Goal: Information Seeking & Learning: Learn about a topic

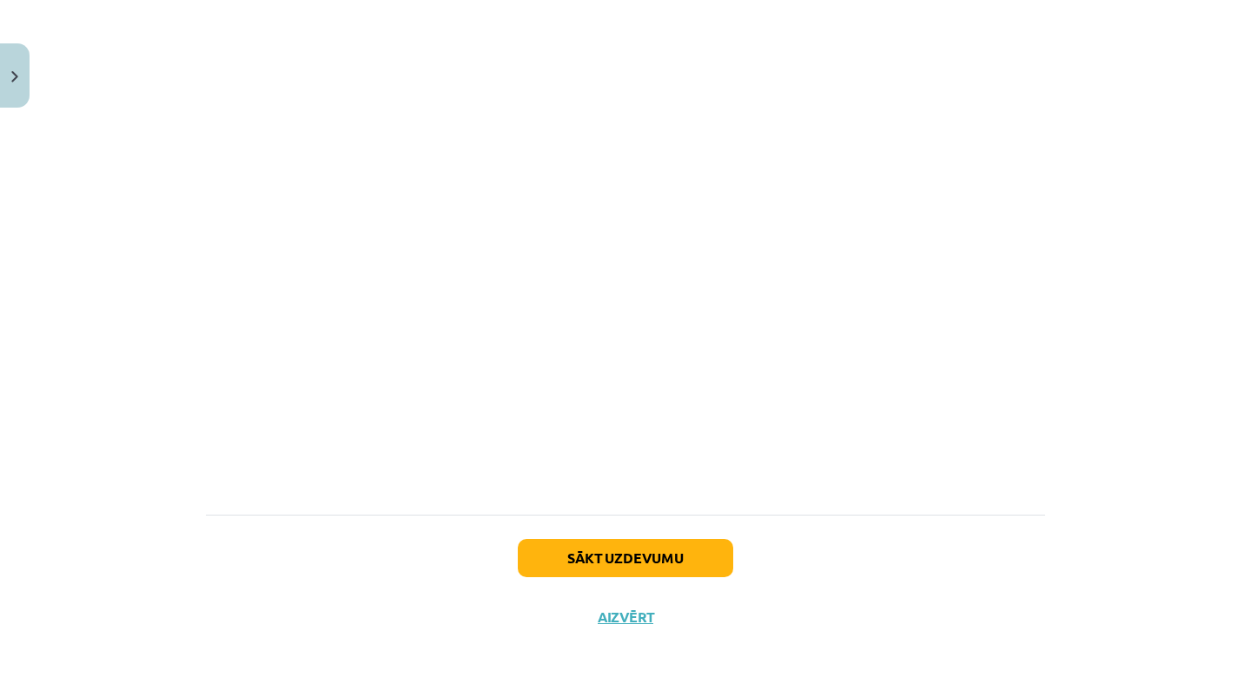
scroll to position [1026, 0]
click at [604, 554] on button "Sākt uzdevumu" at bounding box center [625, 558] width 215 height 38
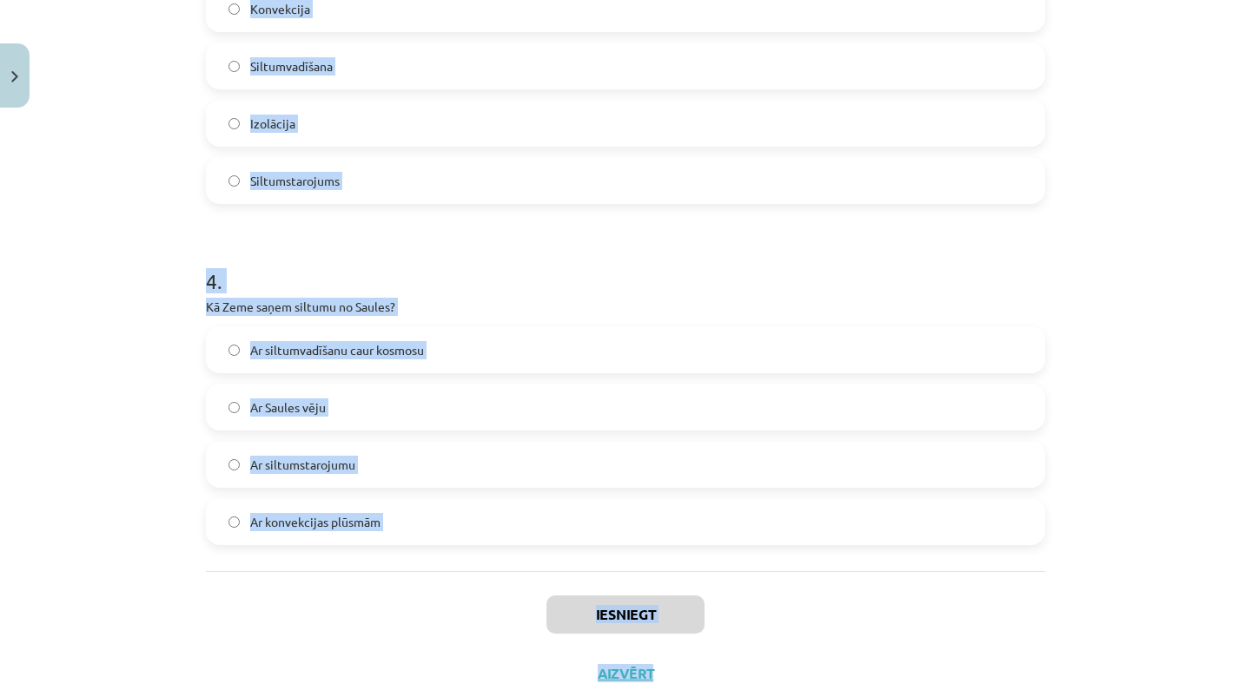
scroll to position [918, 0]
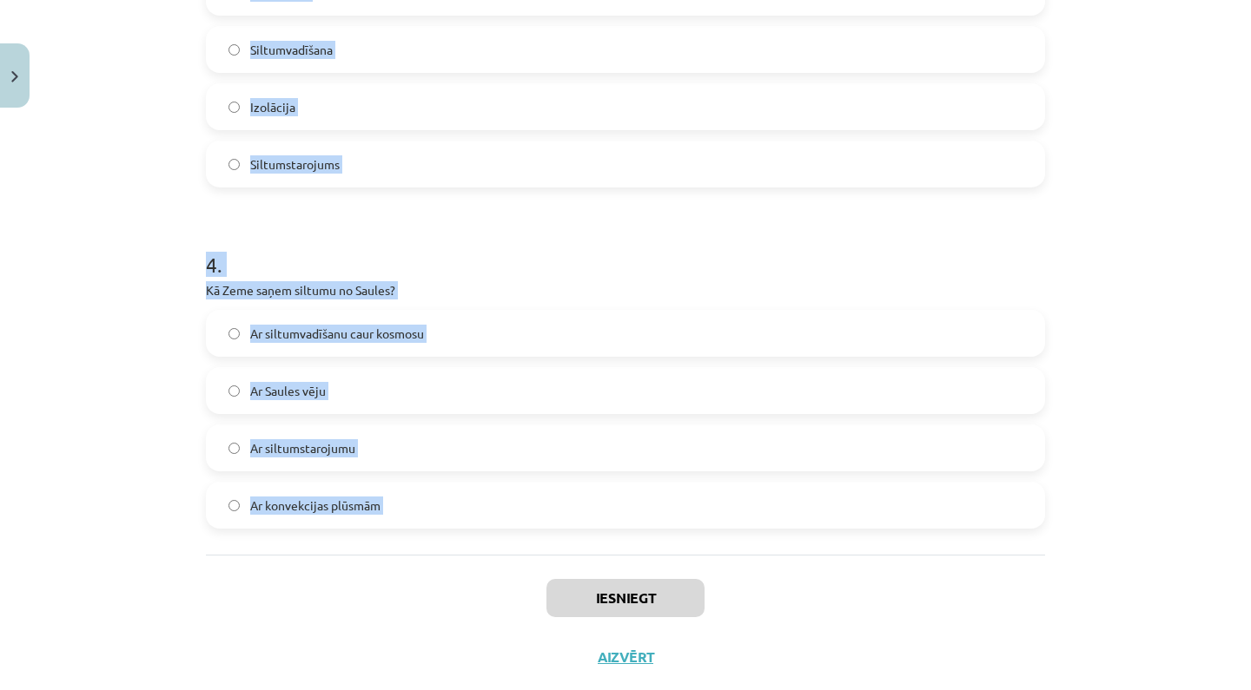
drag, startPoint x: 209, startPoint y: 256, endPoint x: 647, endPoint y: 559, distance: 532.4
copy form "1 . Vai siltumstarojums var izplatīties vakuumā? Nē Jā 2 . Vai metāli ir labi s…"
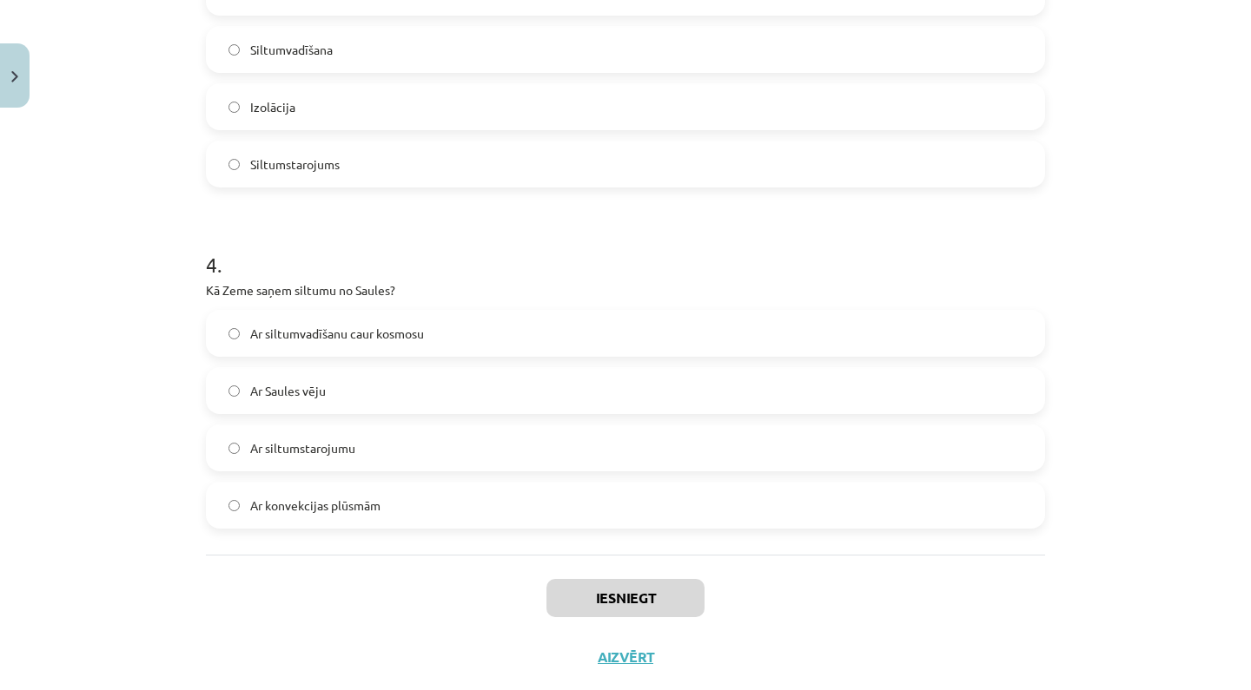
click at [752, 588] on div "Iesniegt Aizvērt" at bounding box center [625, 616] width 839 height 122
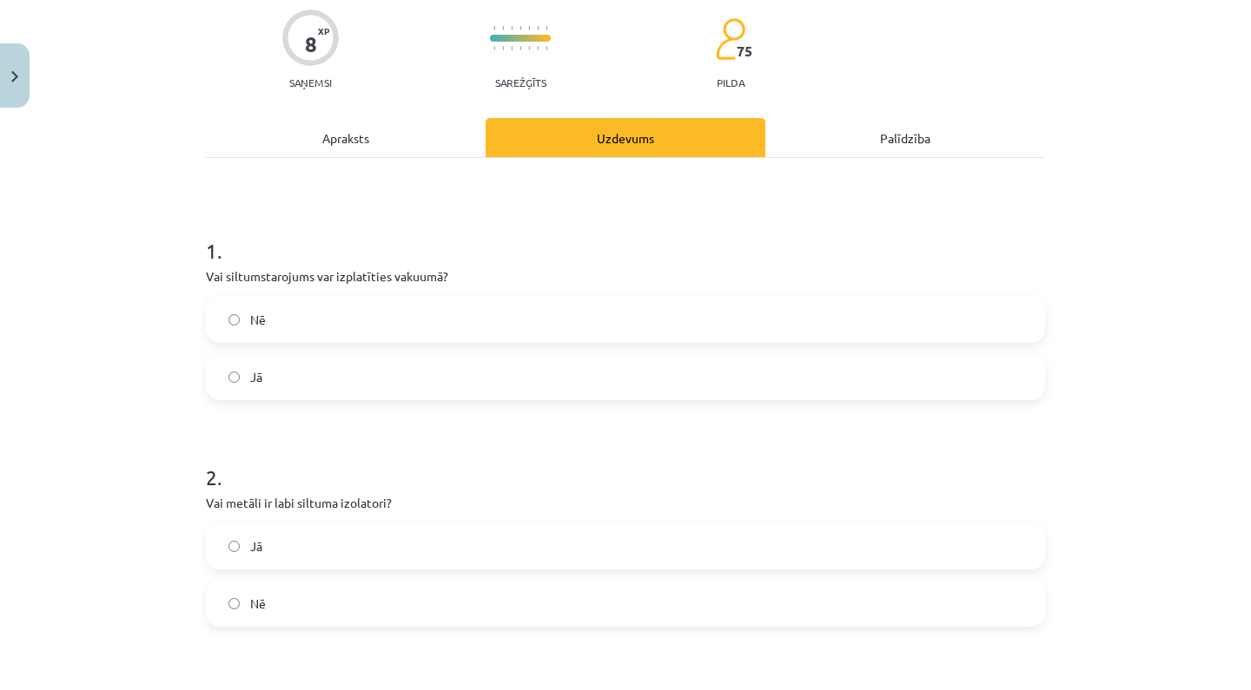
scroll to position [76, 0]
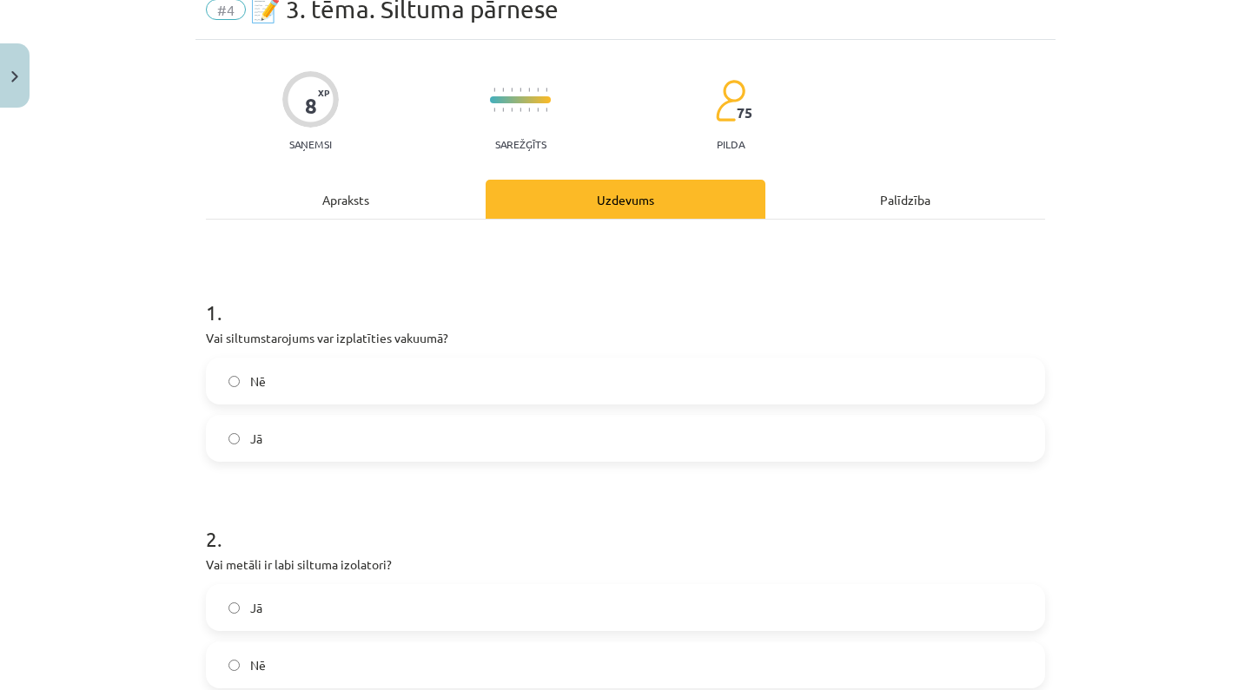
click at [503, 453] on label "Jā" at bounding box center [625, 438] width 835 height 43
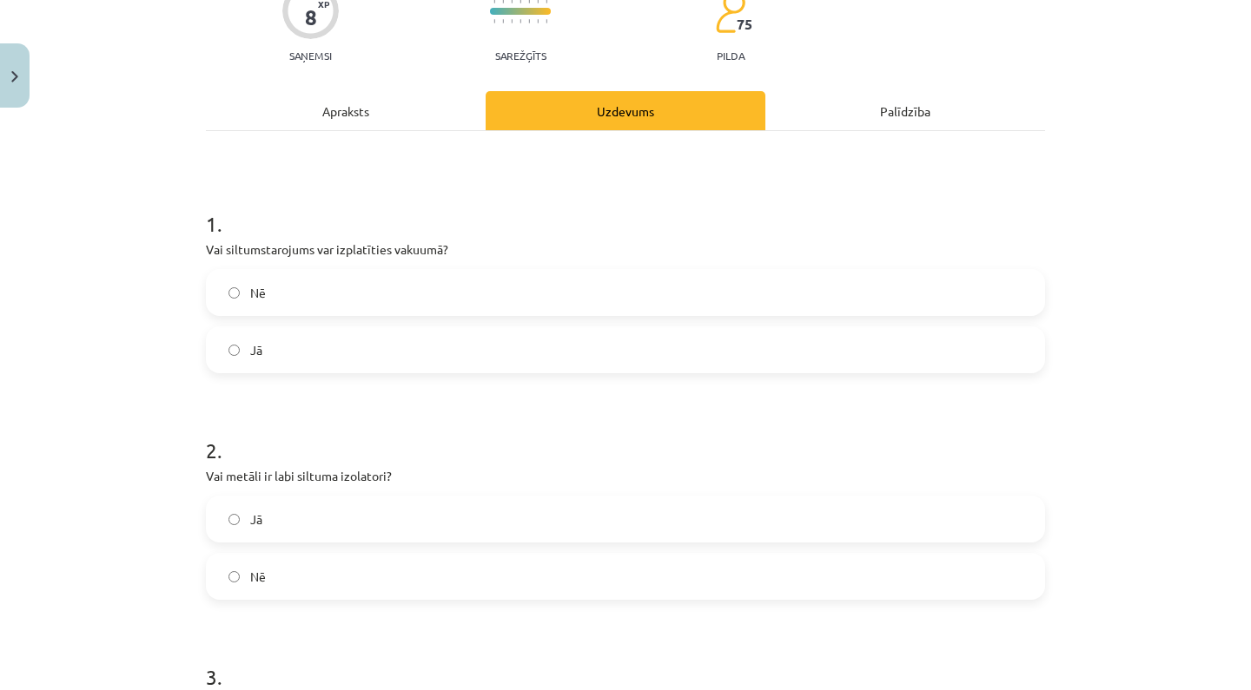
scroll to position [223, 0]
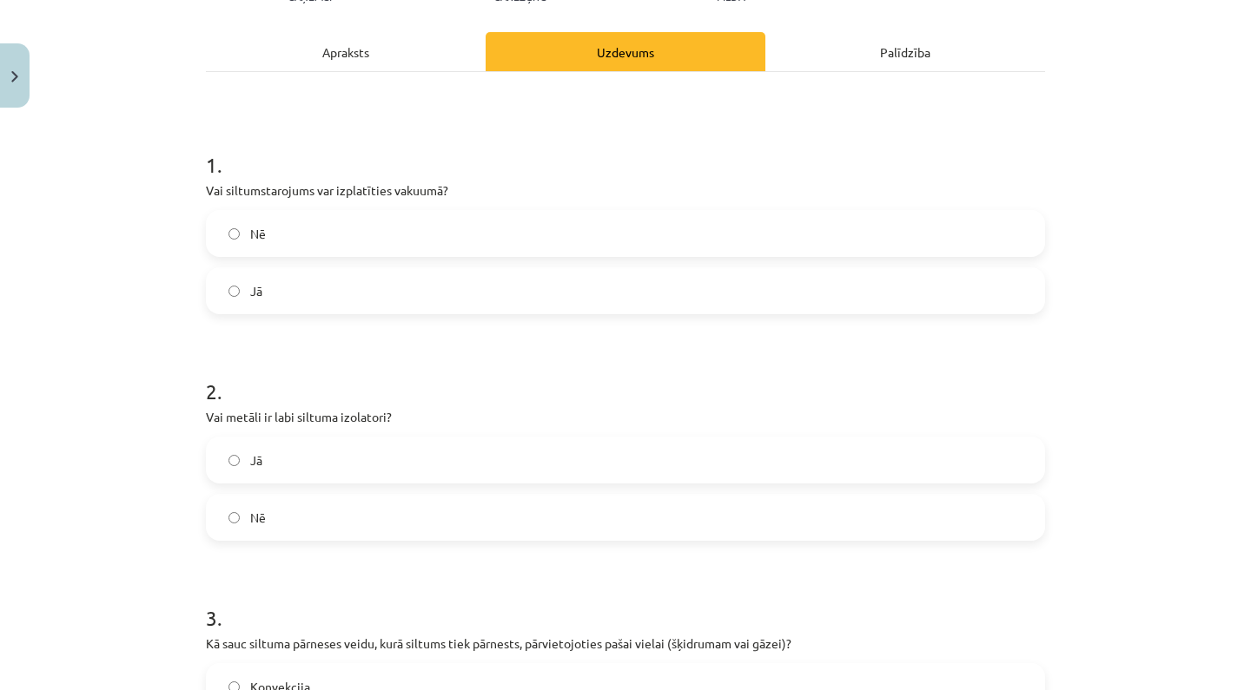
click at [491, 513] on label "Nē" at bounding box center [625, 517] width 835 height 43
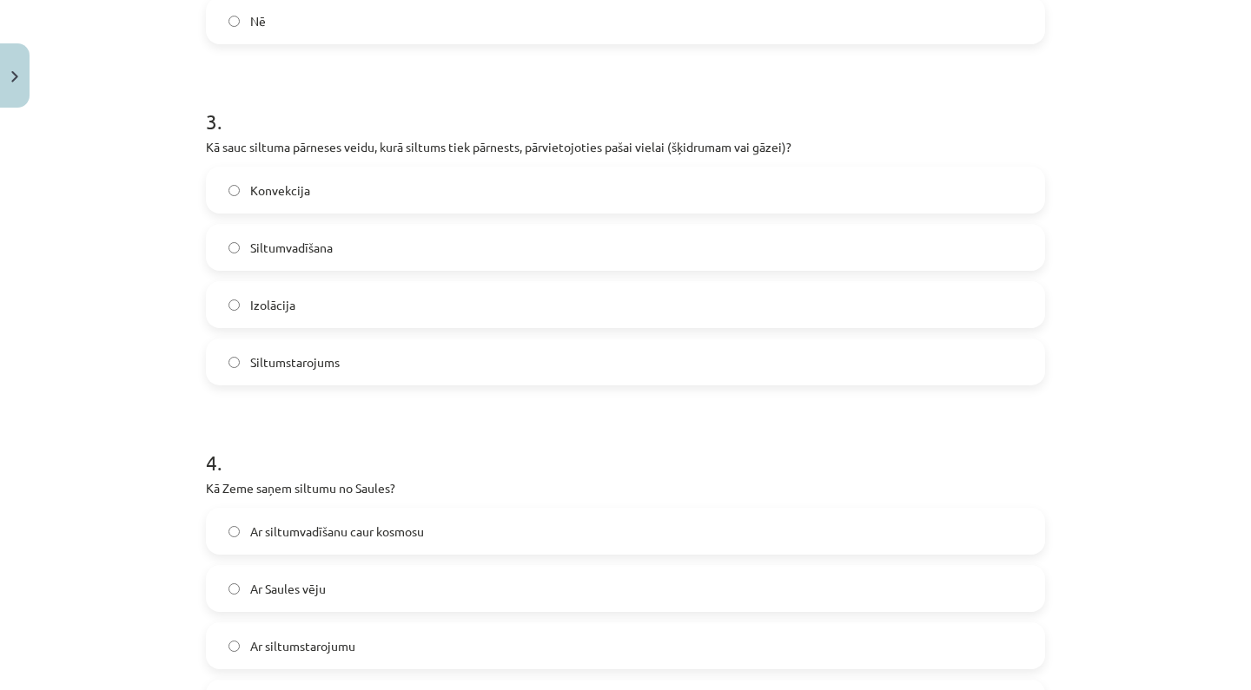
scroll to position [778, 0]
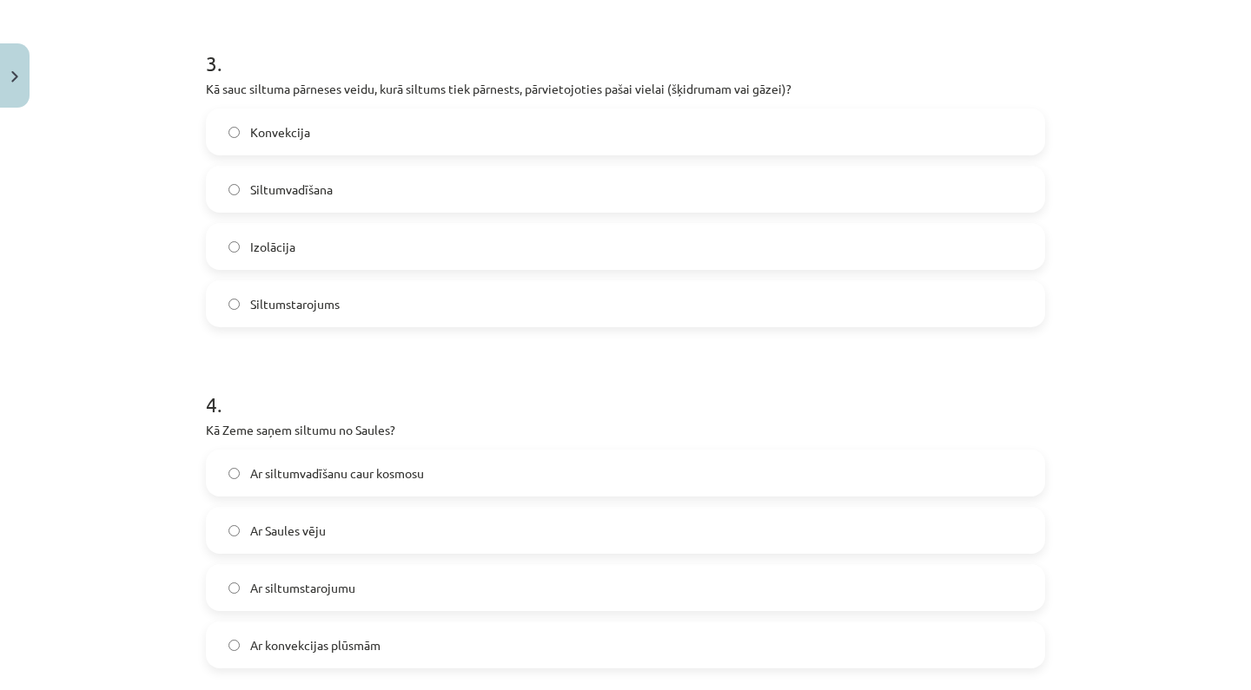
click at [452, 126] on label "Konvekcija" at bounding box center [625, 131] width 835 height 43
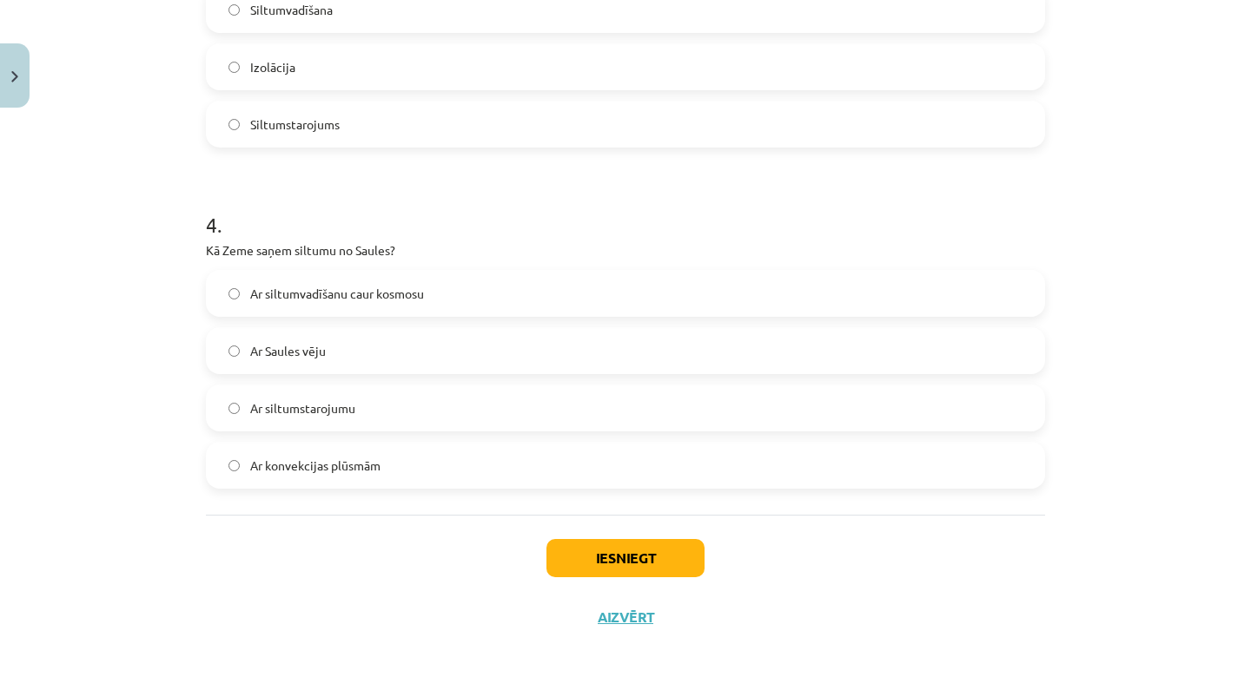
scroll to position [960, 0]
click at [400, 412] on label "Ar siltumstarojumu" at bounding box center [625, 407] width 835 height 43
click at [624, 551] on button "Iesniegt" at bounding box center [625, 558] width 158 height 38
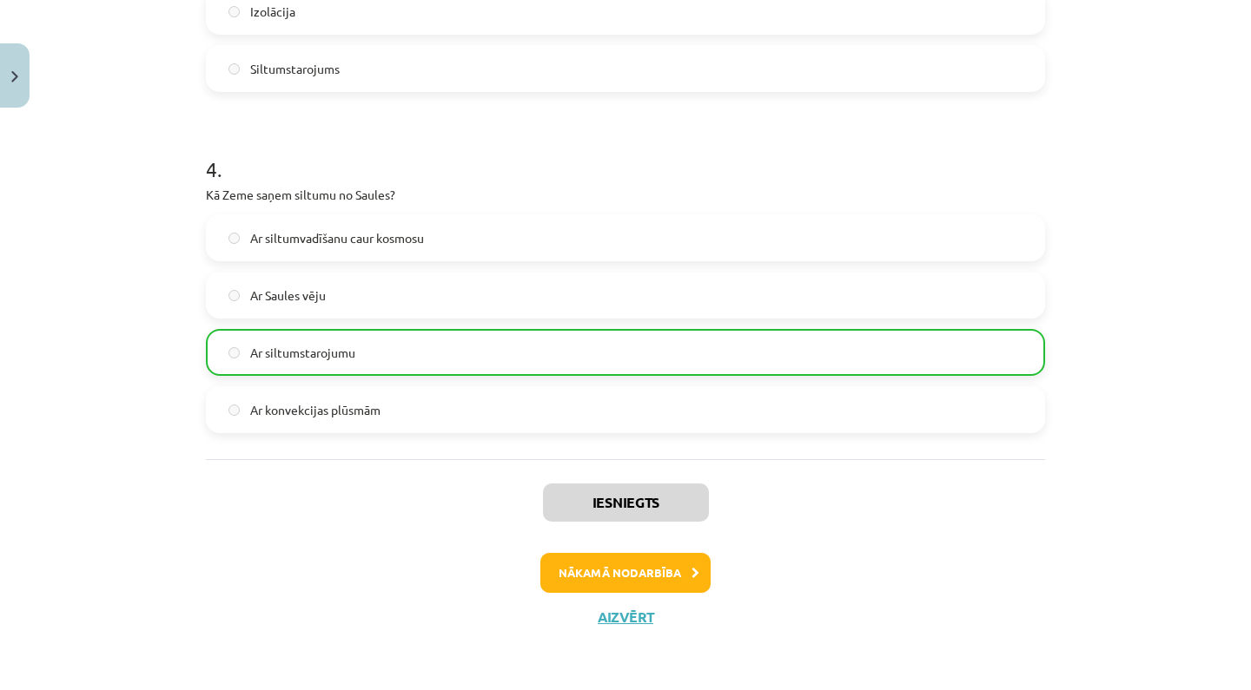
click at [633, 575] on button "Nākamā nodarbība" at bounding box center [625, 573] width 170 height 40
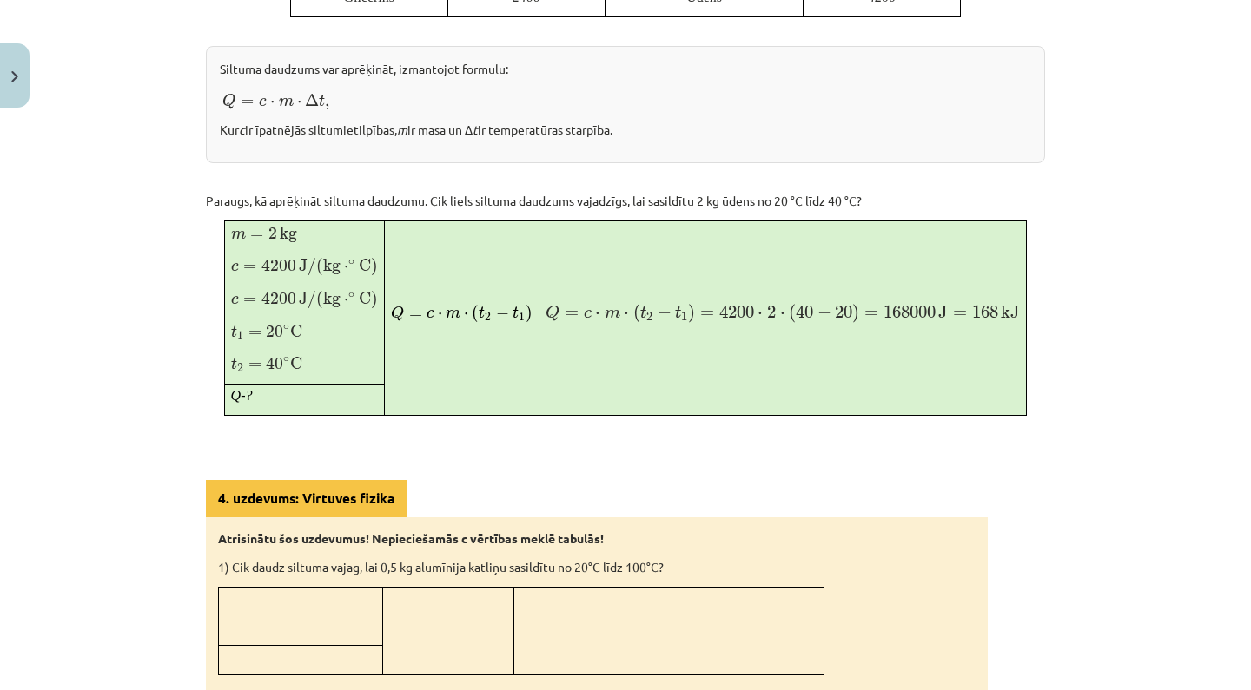
scroll to position [785, 0]
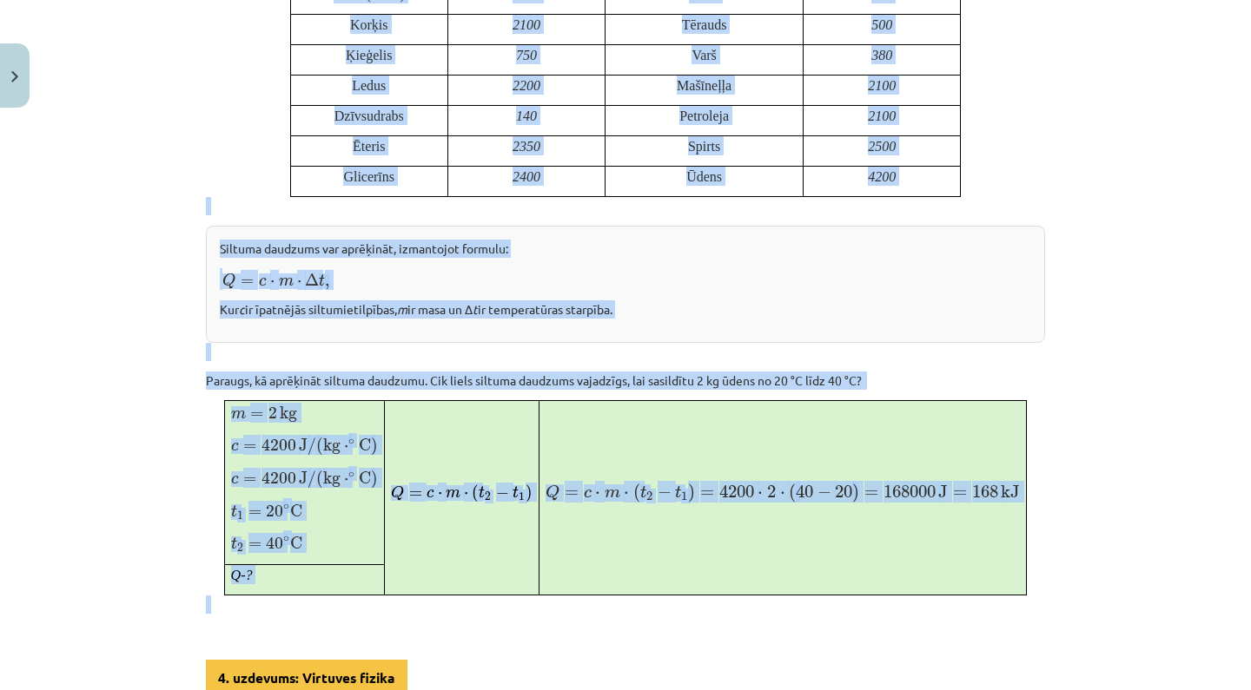
drag, startPoint x: 485, startPoint y: 182, endPoint x: 921, endPoint y: 618, distance: 615.9
click at [921, 618] on div "Siltuma daudzums un sildīšana Lai uzsildītu ķermeni, tam jāpievada enerģija – s…" at bounding box center [625, 444] width 839 height 1837
copy div "Siltuma daudzums un sildīšana Lai uzsildītu ķermeni, tam jāpievada enerģija – s…"
click at [1137, 555] on div "Mācību tēma: Fizika 9. klases 1. ieskaites mācību materiāls #5 📝 4. tēma. Siltu…" at bounding box center [625, 345] width 1251 height 690
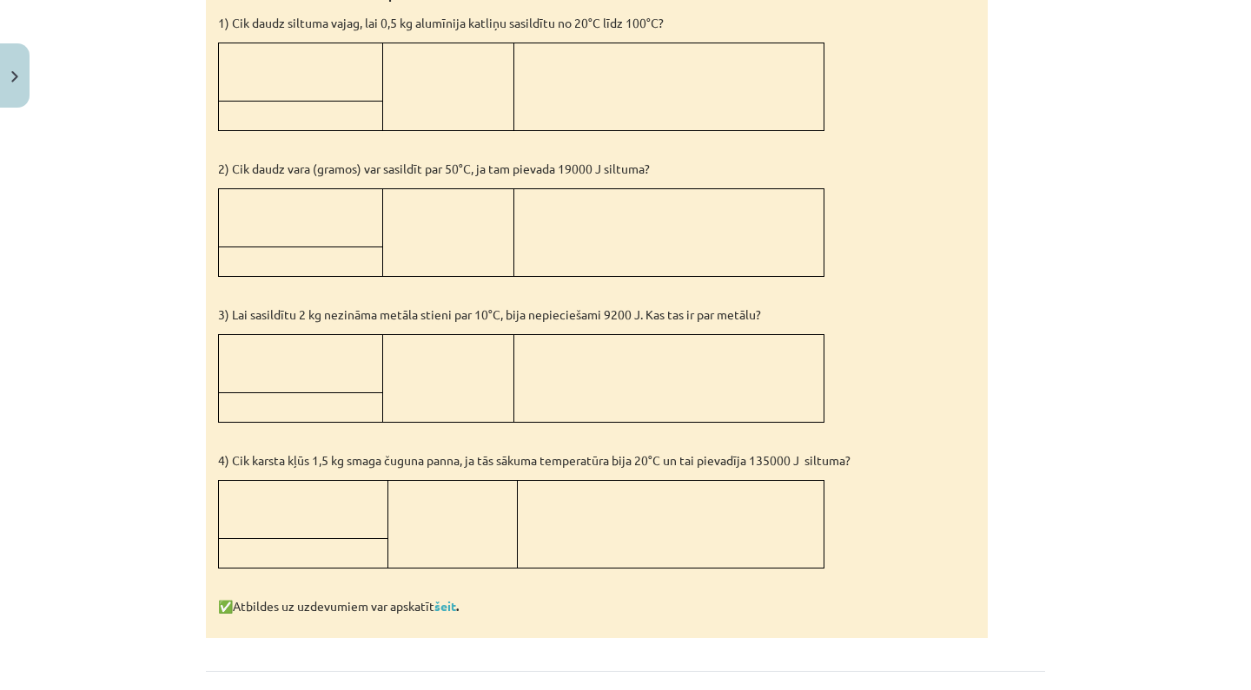
scroll to position [1664, 0]
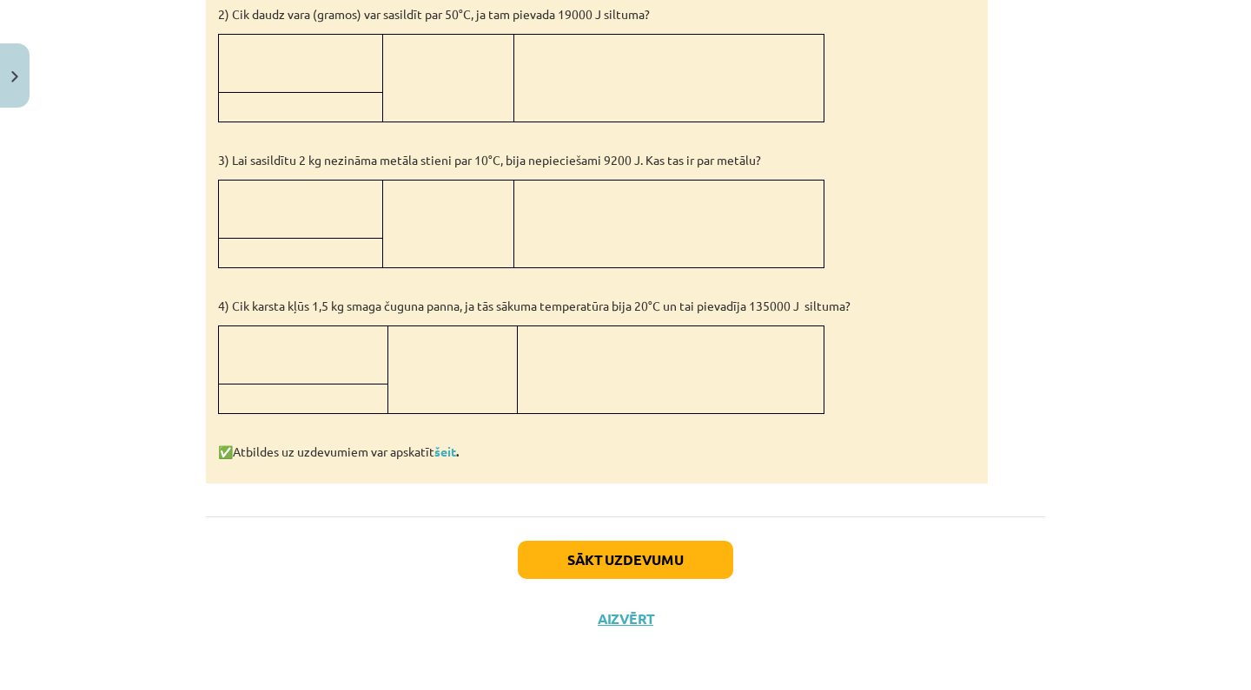
click at [578, 551] on button "Sākt uzdevumu" at bounding box center [625, 560] width 215 height 38
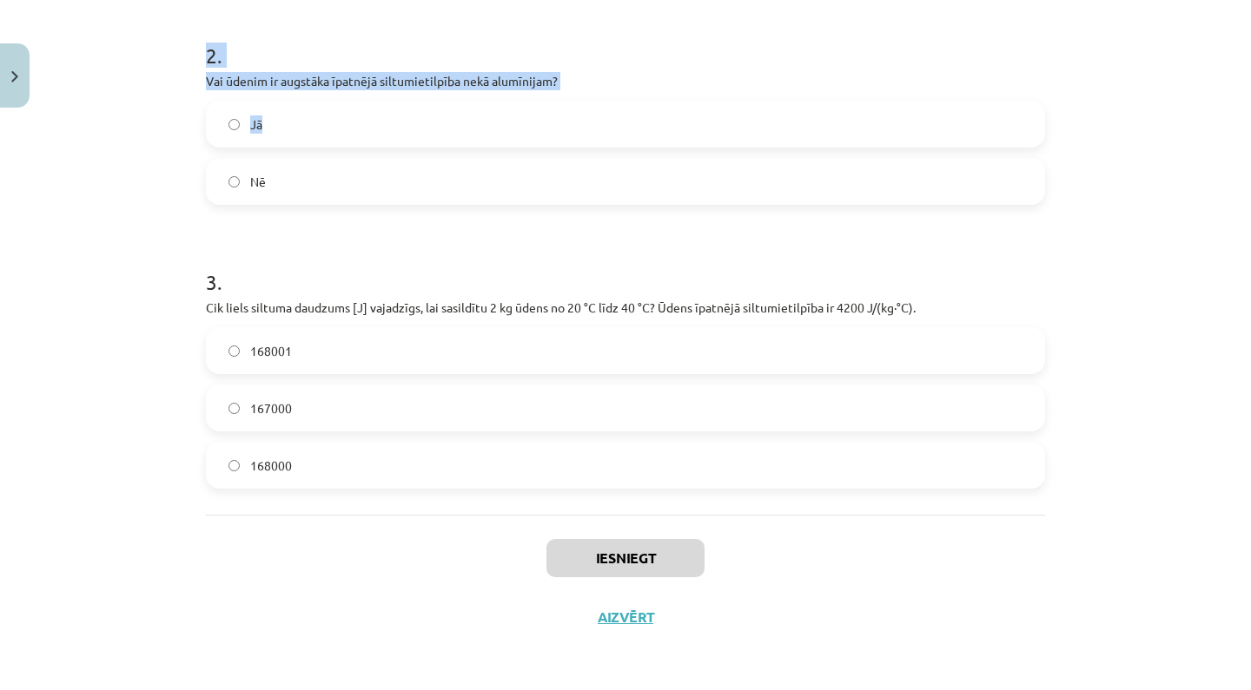
scroll to position [499, 0]
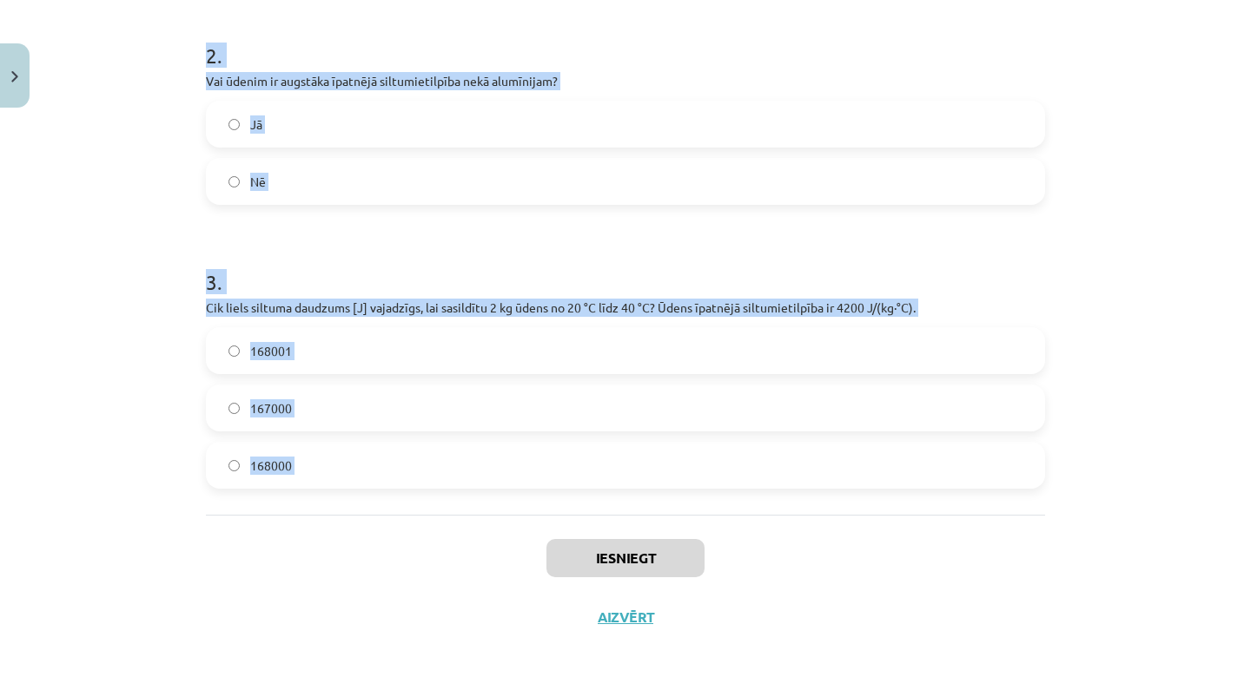
drag, startPoint x: 204, startPoint y: 110, endPoint x: 593, endPoint y: 525, distance: 568.3
click at [593, 525] on div "7 XP Saņemsi Sarežģīts 62 pilda Apraksts Uzdevums Palīdzība 1 . Vai siltuma dau…" at bounding box center [625, 101] width 860 height 1091
copy form "1 . Vai siltuma daudzumu mēra Celsija grādos? Nē Jā 2 . Vai ūdenim ir augstāka …"
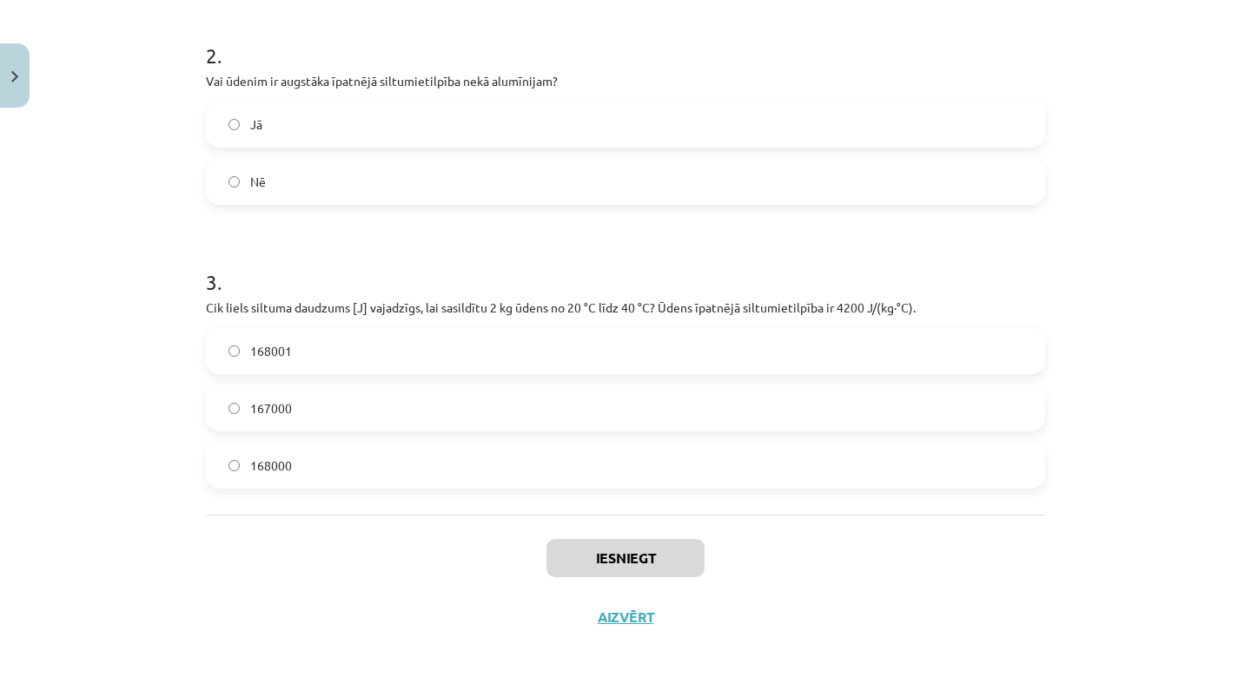
click at [529, 539] on div "Iesniegt Aizvērt" at bounding box center [625, 576] width 839 height 122
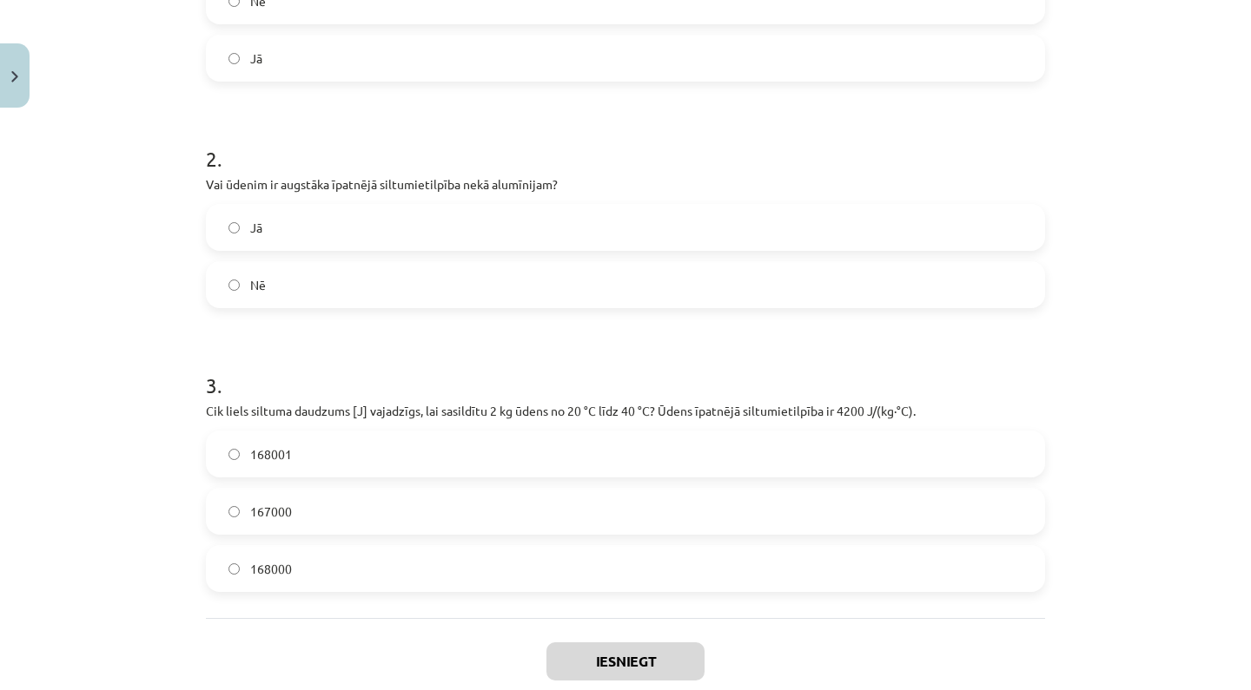
scroll to position [362, 0]
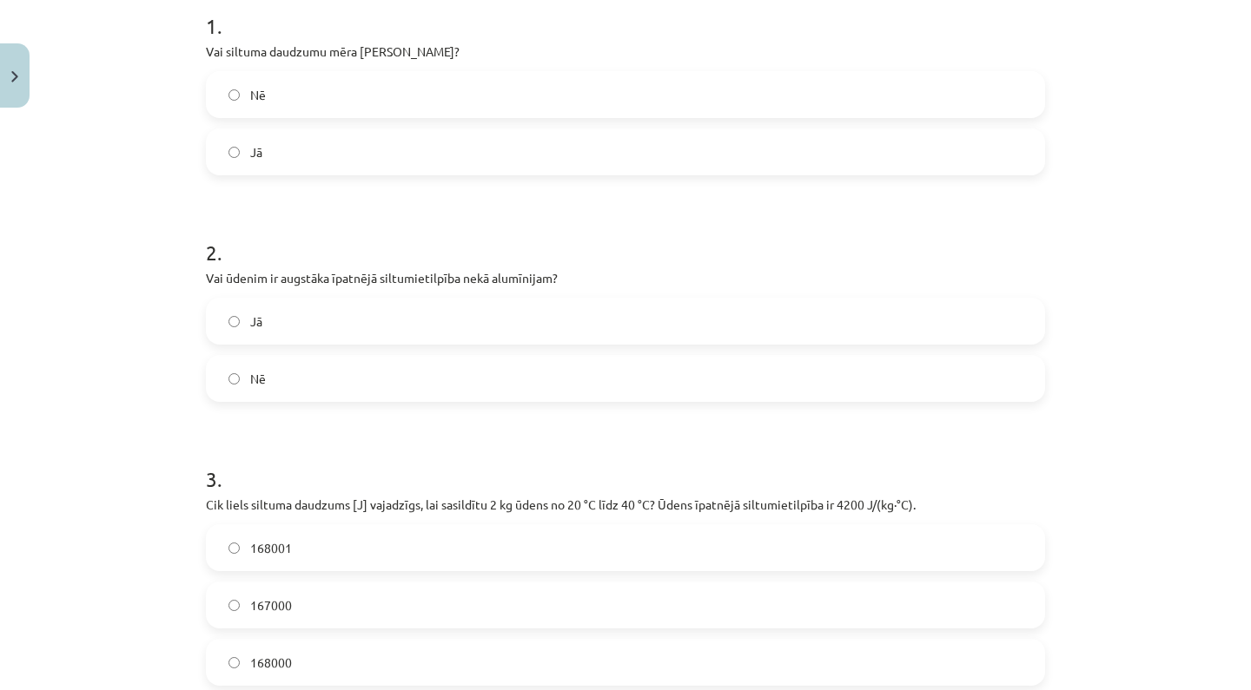
click at [524, 94] on label "Nē" at bounding box center [625, 94] width 835 height 43
click at [413, 301] on label "Jā" at bounding box center [625, 321] width 835 height 43
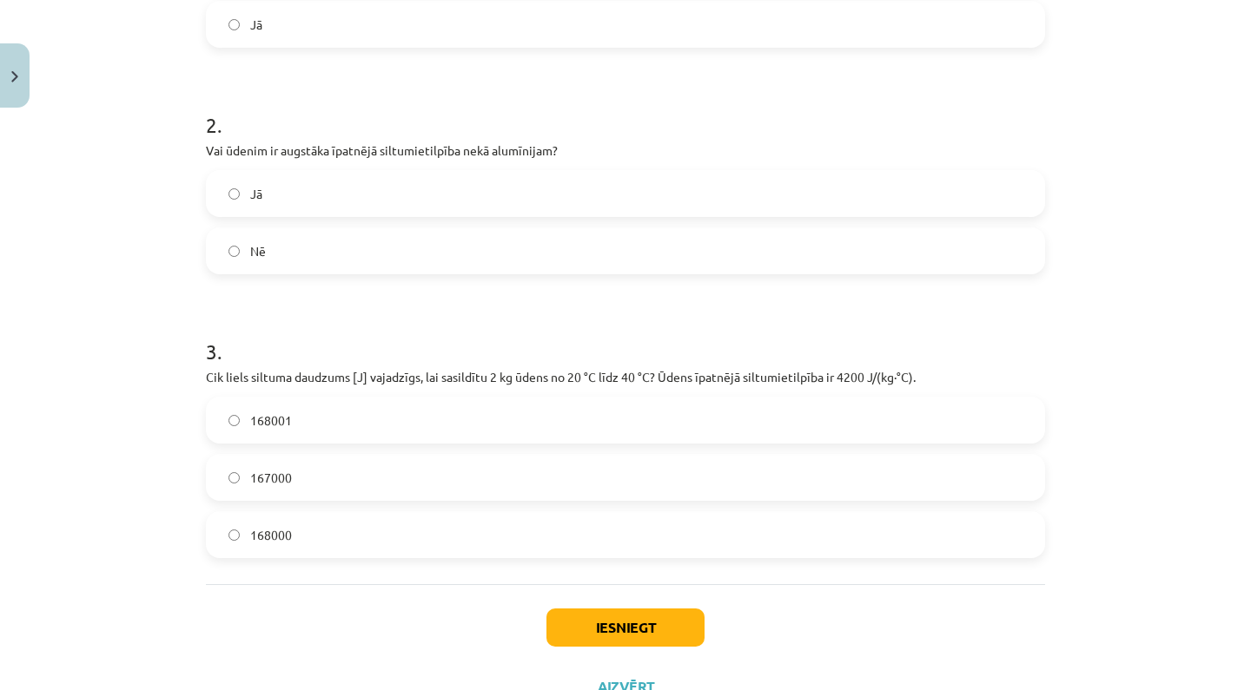
scroll to position [493, 0]
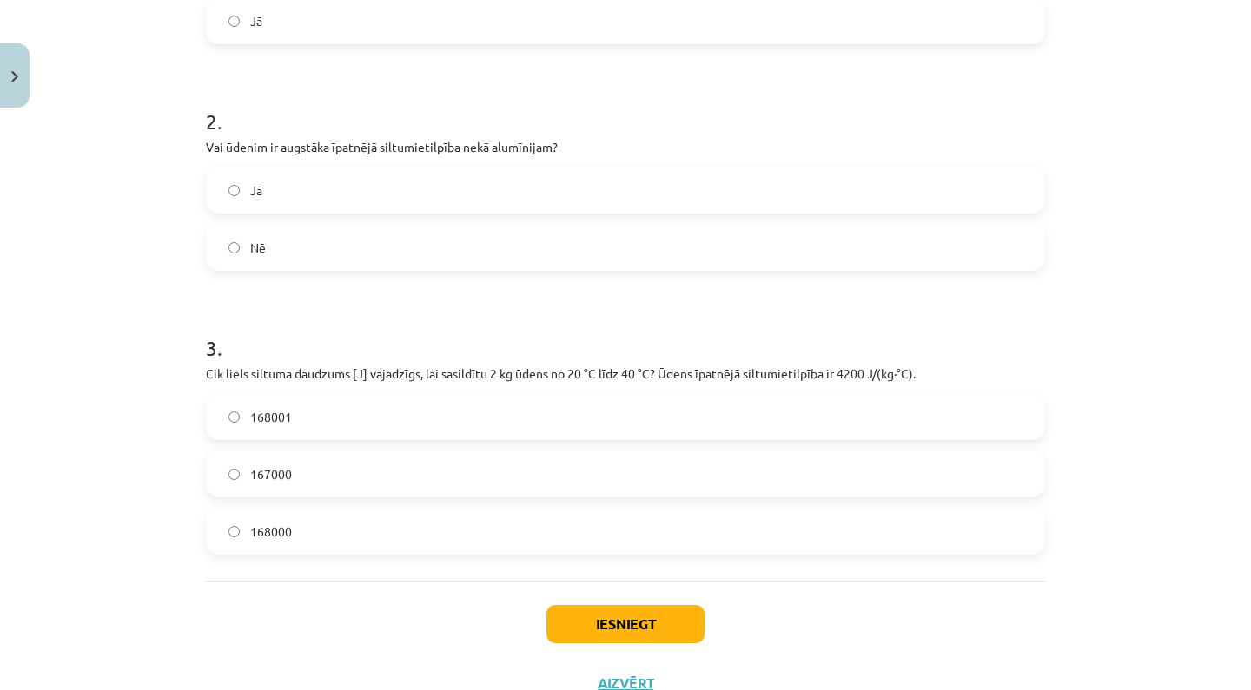
click at [371, 512] on label "168000" at bounding box center [625, 531] width 835 height 43
click at [603, 632] on button "Iesniegt" at bounding box center [625, 624] width 158 height 38
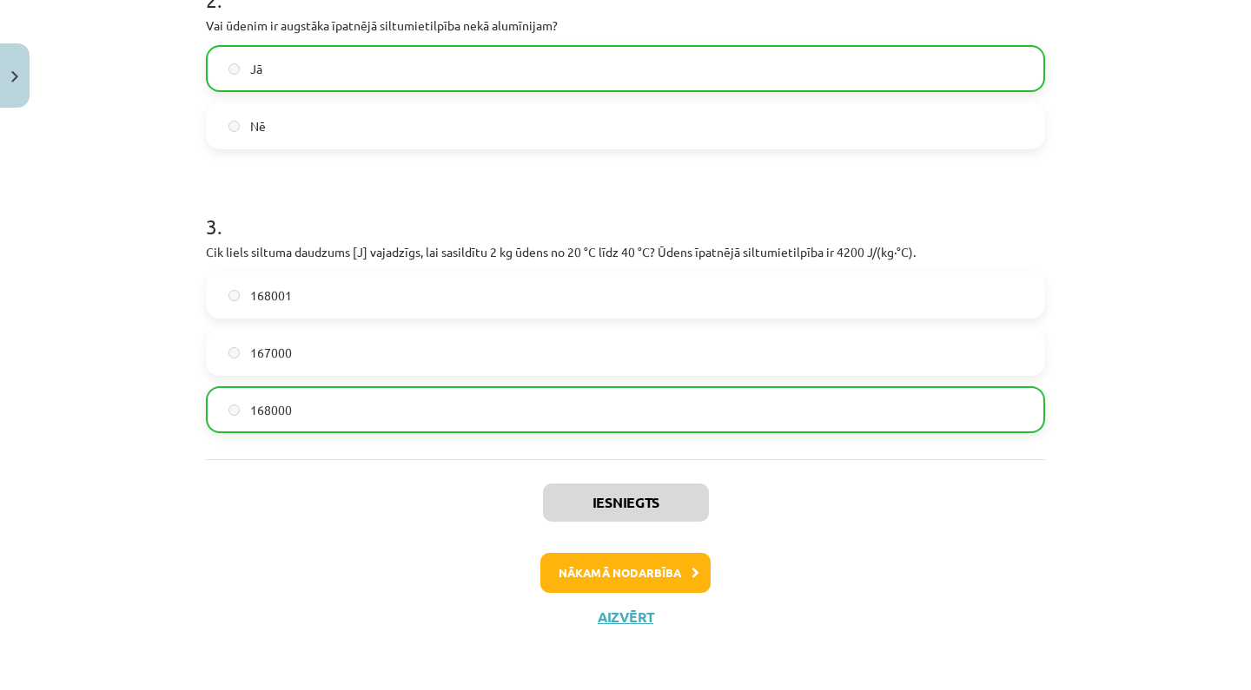
click at [617, 578] on button "Nākamā nodarbība" at bounding box center [625, 573] width 170 height 40
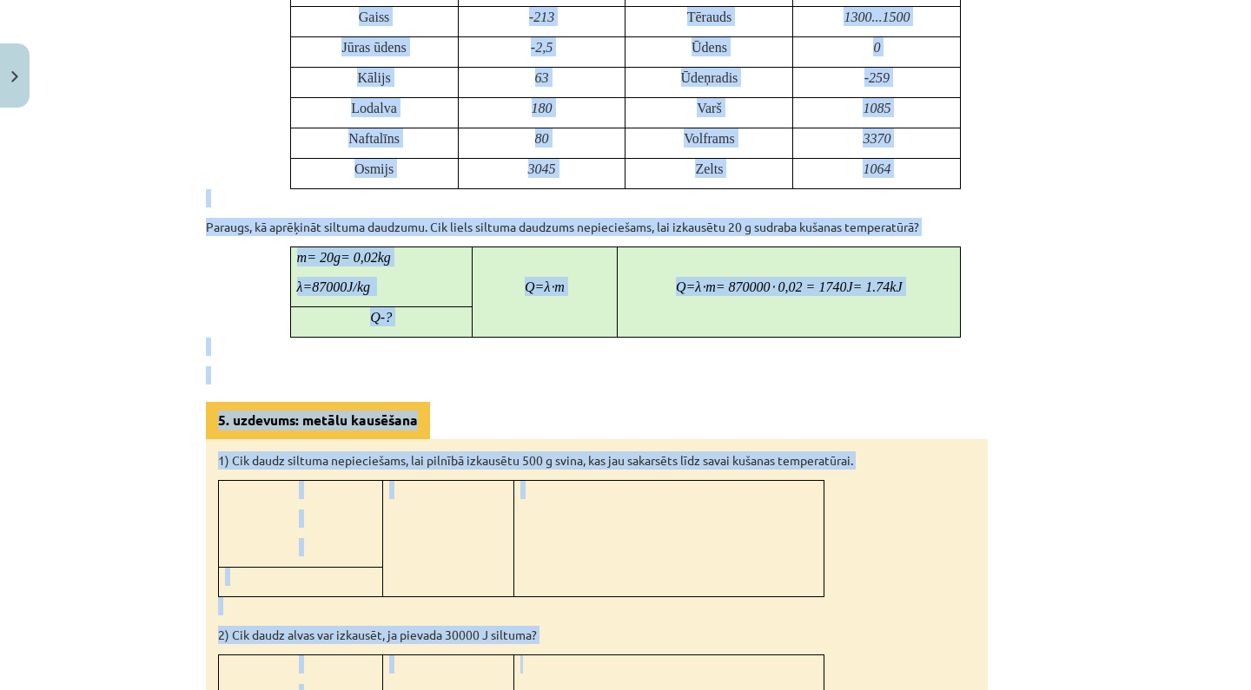
scroll to position [1254, 0]
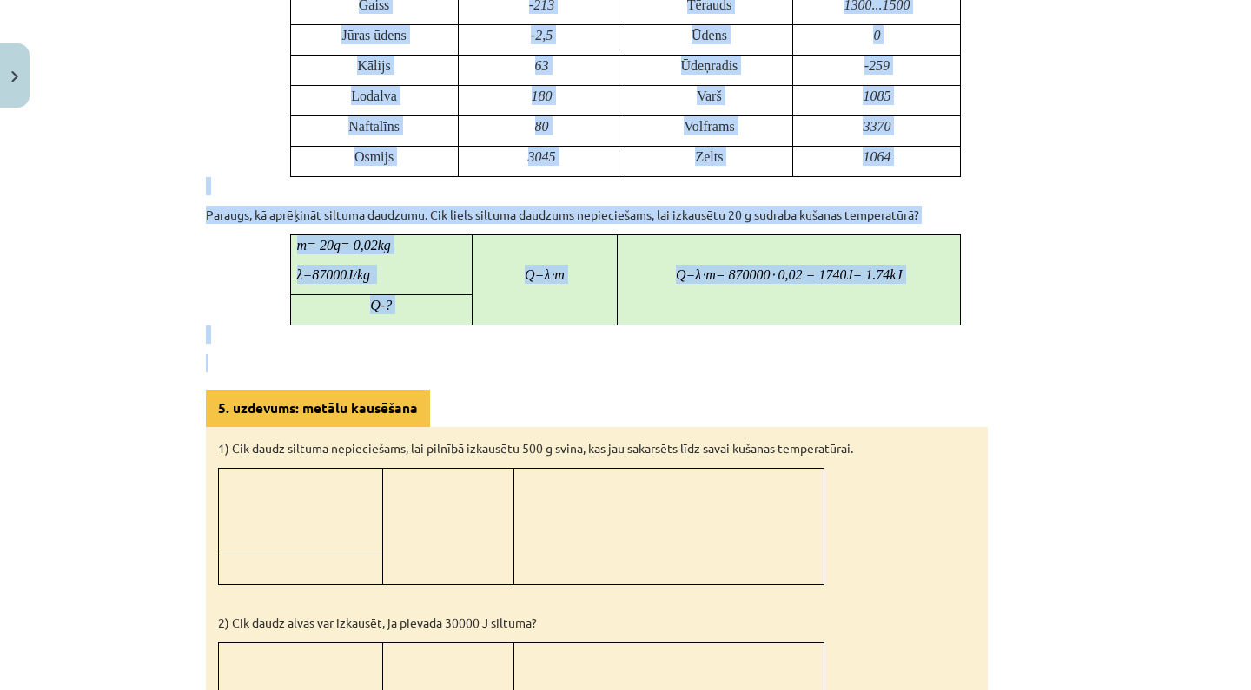
drag, startPoint x: 521, startPoint y: 113, endPoint x: 653, endPoint y: 356, distance: 276.7
copy div "Kušana un sacietēšana Pievadot siltumu ledum, tā temperatūra ceļas līdz 0°C. Pē…"
click at [178, 340] on div "Mācību tēma: Fizika 9. klases 1. ieskaites mācību materiāls #6 📝 5. tēma. Kušan…" at bounding box center [625, 345] width 1251 height 690
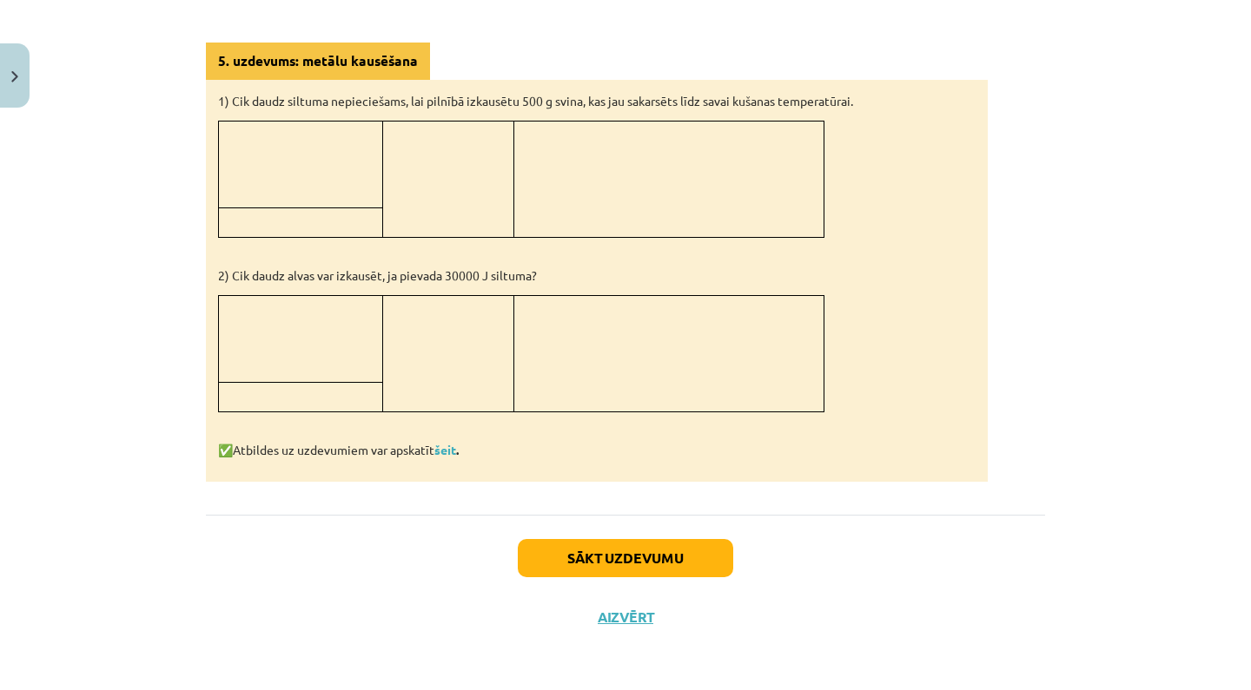
click at [648, 563] on button "Sākt uzdevumu" at bounding box center [625, 558] width 215 height 38
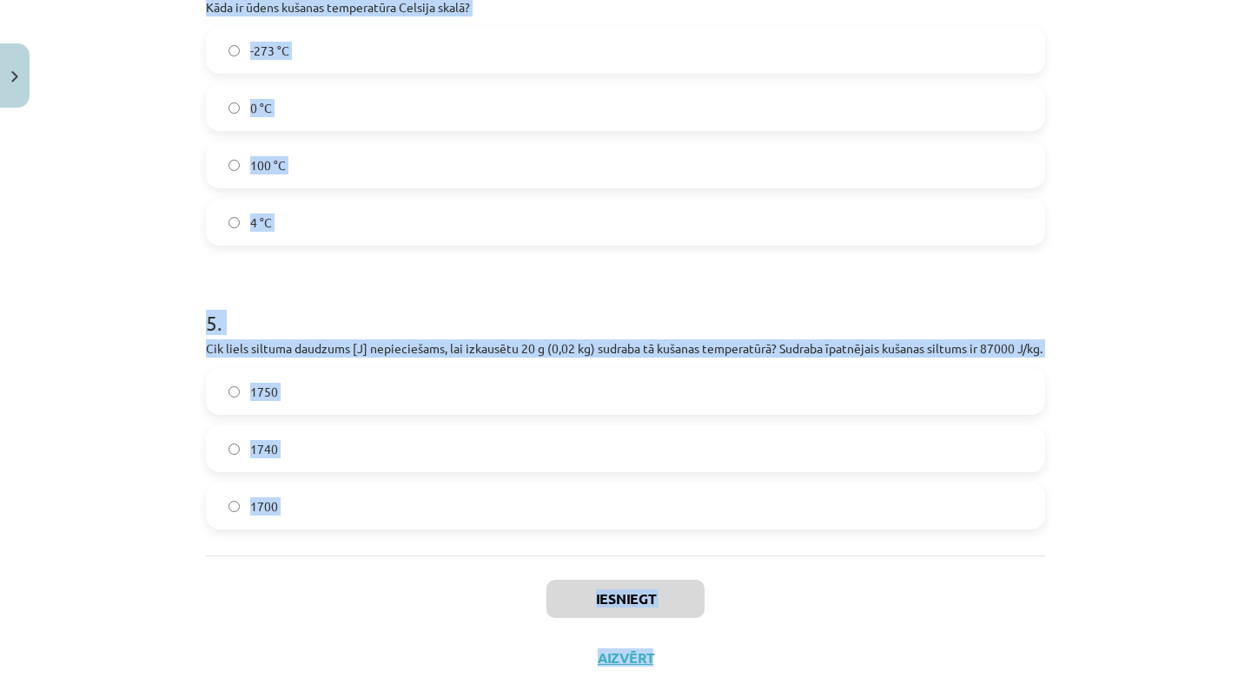
scroll to position [1234, 0]
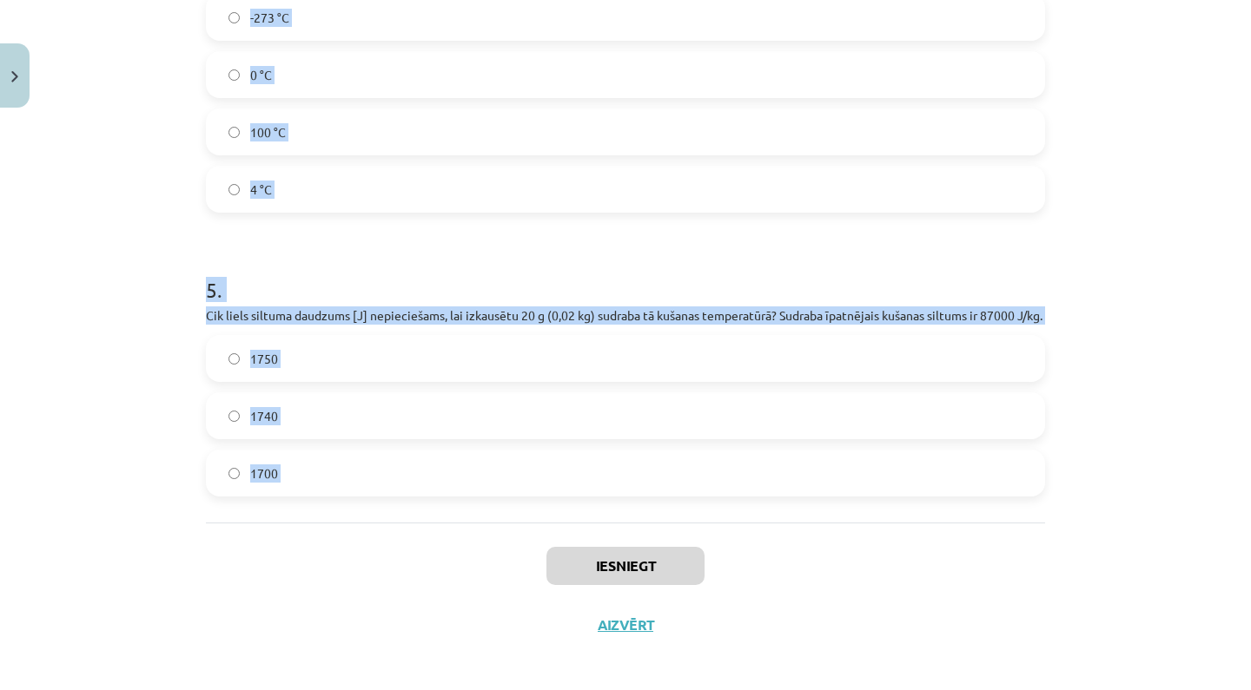
drag, startPoint x: 208, startPoint y: 90, endPoint x: 921, endPoint y: 571, distance: 860.1
copy form "1 . Vai kušanas procesā vielas temperatūra nepārtraukti paaugstinās? Nē Jā 2 . …"
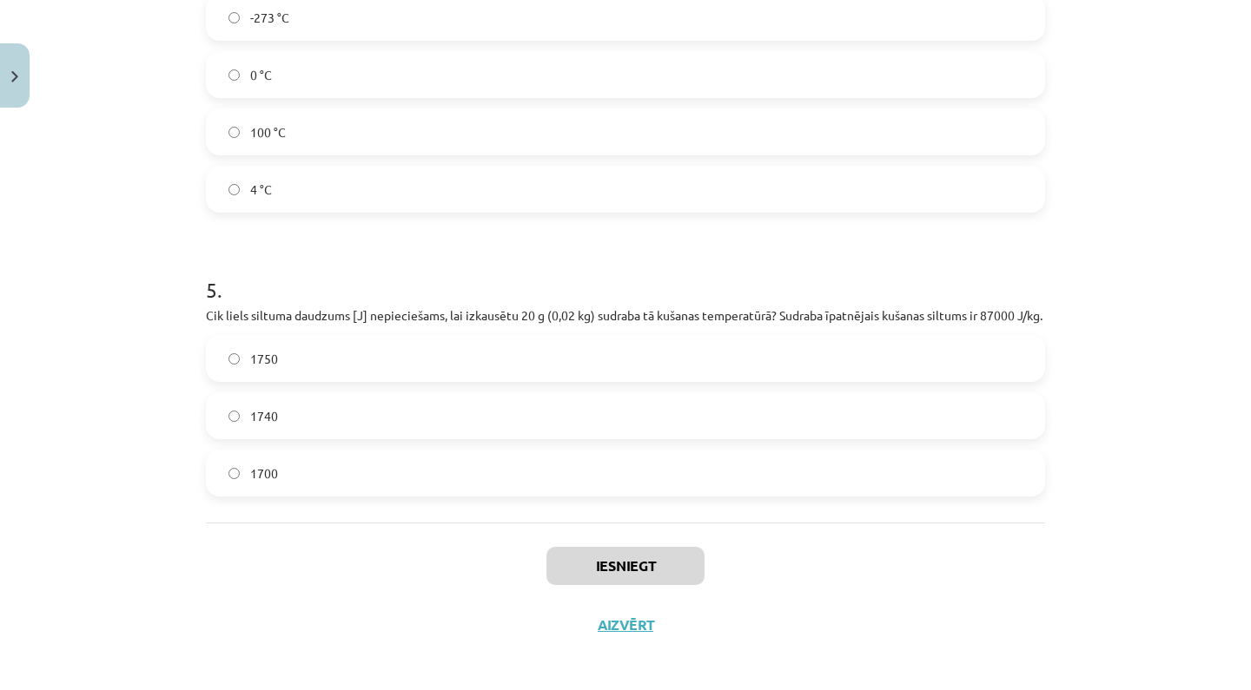
click at [921, 571] on div "Iesniegt Aizvērt" at bounding box center [625, 584] width 839 height 122
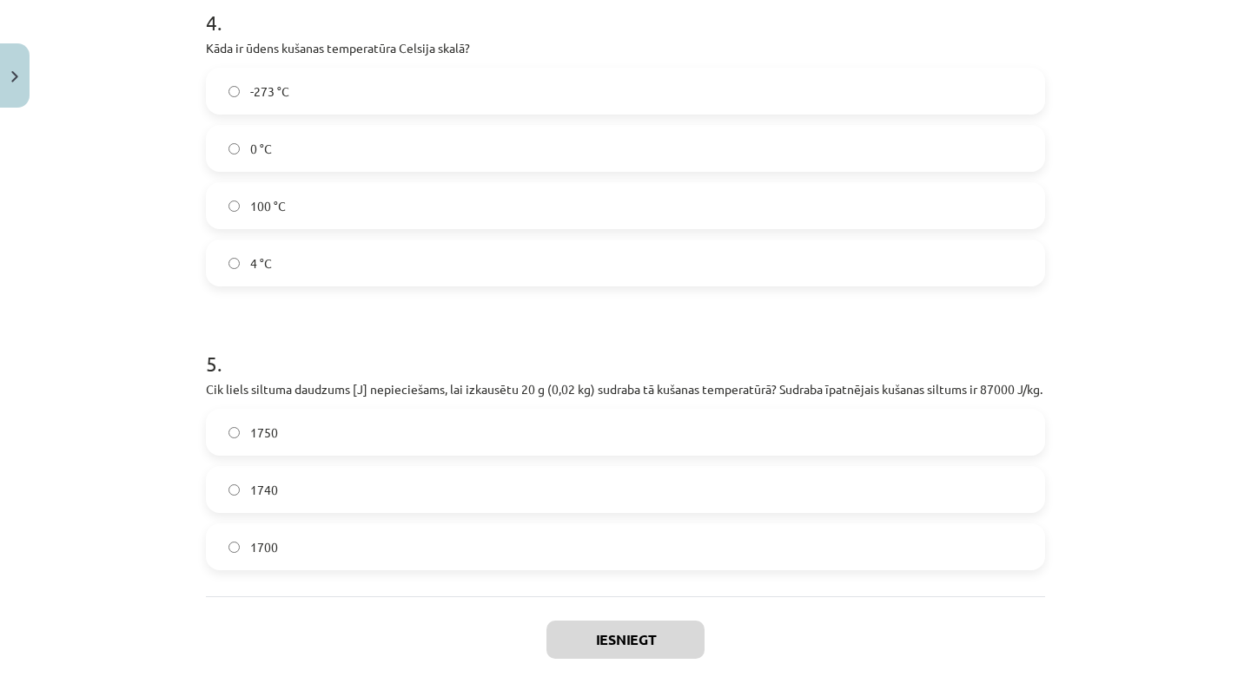
scroll to position [1150, 0]
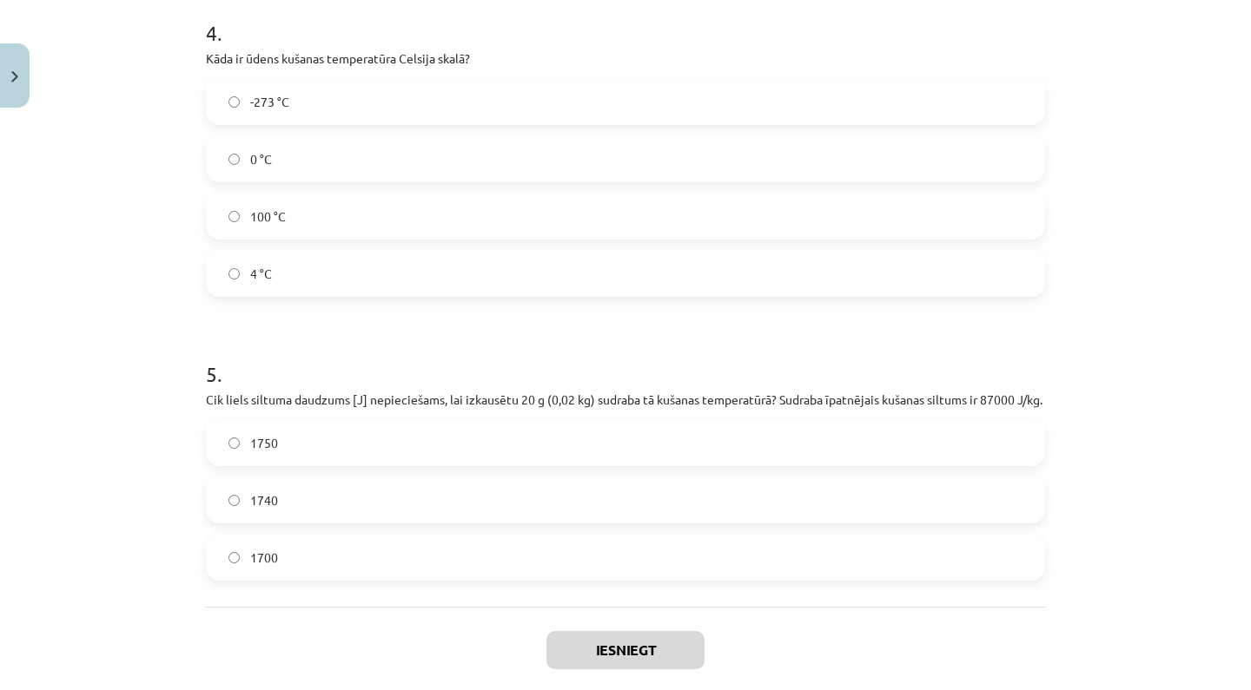
click at [514, 168] on label "0 °C" at bounding box center [625, 158] width 835 height 43
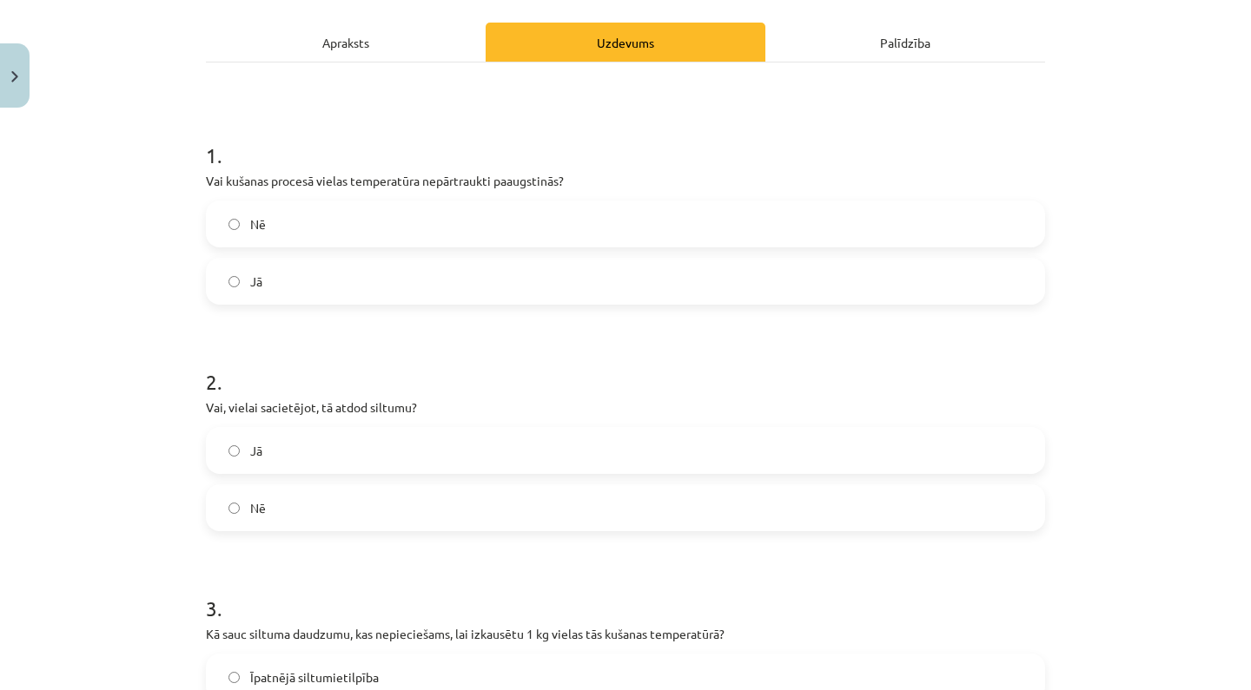
scroll to position [222, 0]
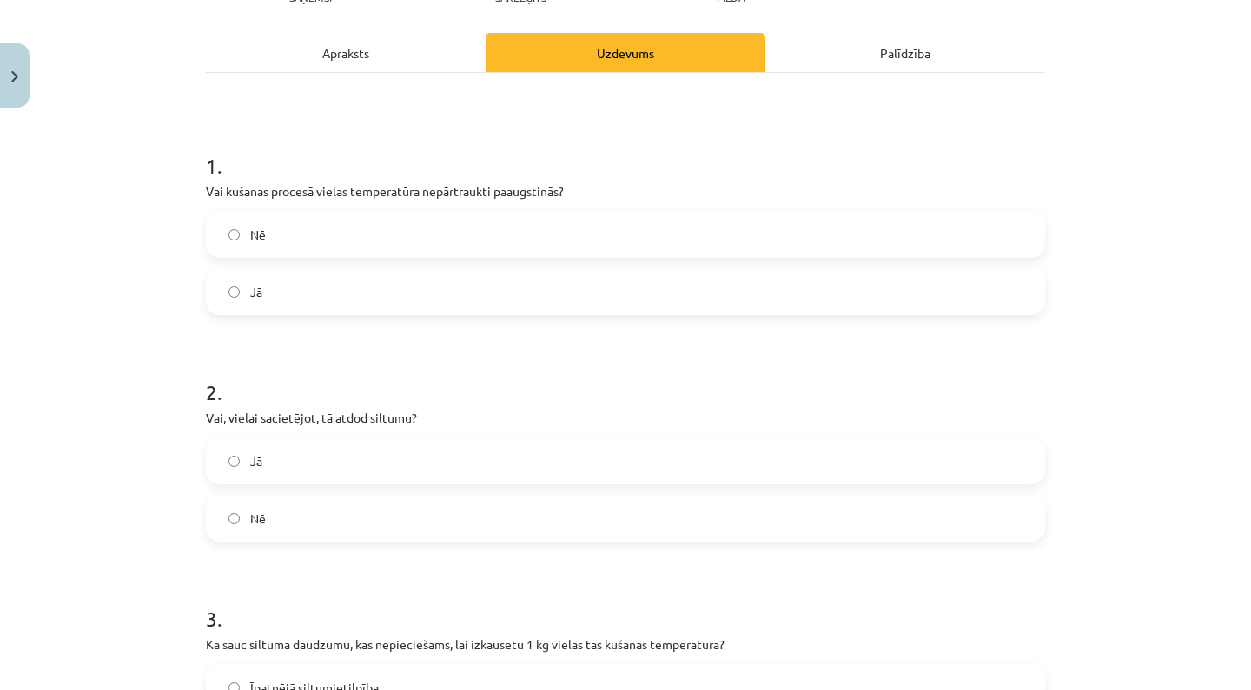
click at [481, 271] on label "Jā" at bounding box center [625, 291] width 835 height 43
click at [444, 505] on label "Nē" at bounding box center [625, 518] width 835 height 43
click at [483, 240] on label "Nē" at bounding box center [625, 234] width 835 height 43
click at [429, 456] on label "Jā" at bounding box center [625, 460] width 835 height 43
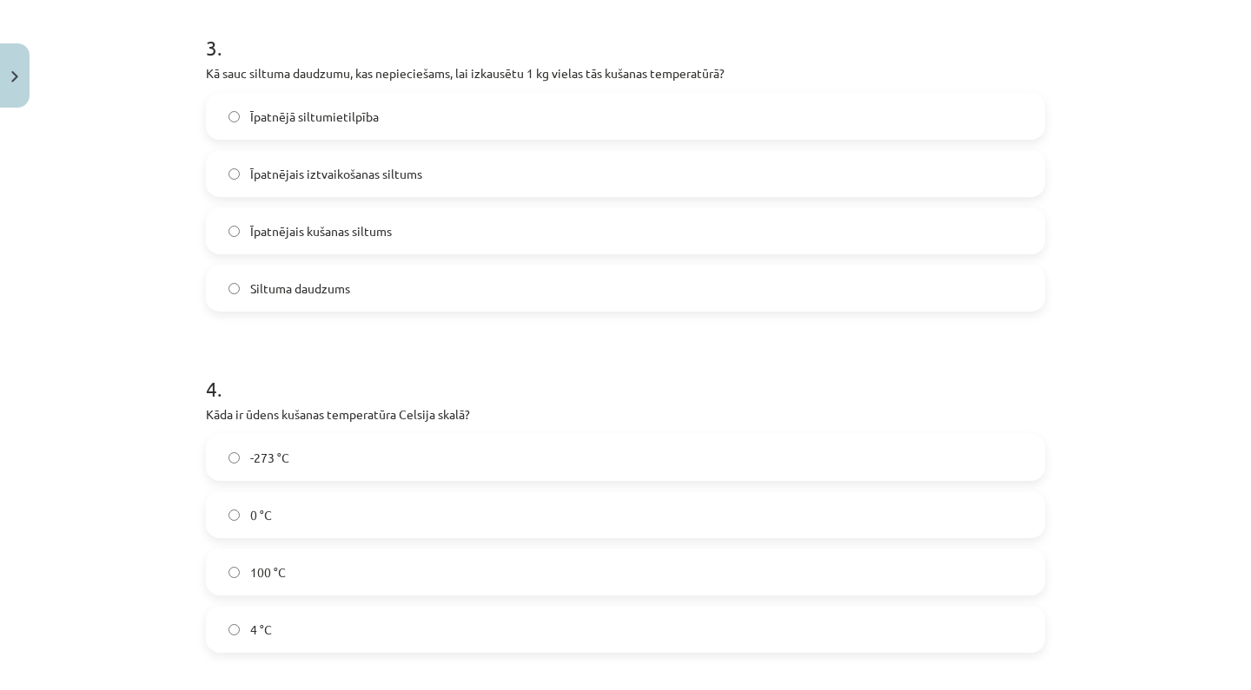
scroll to position [810, 0]
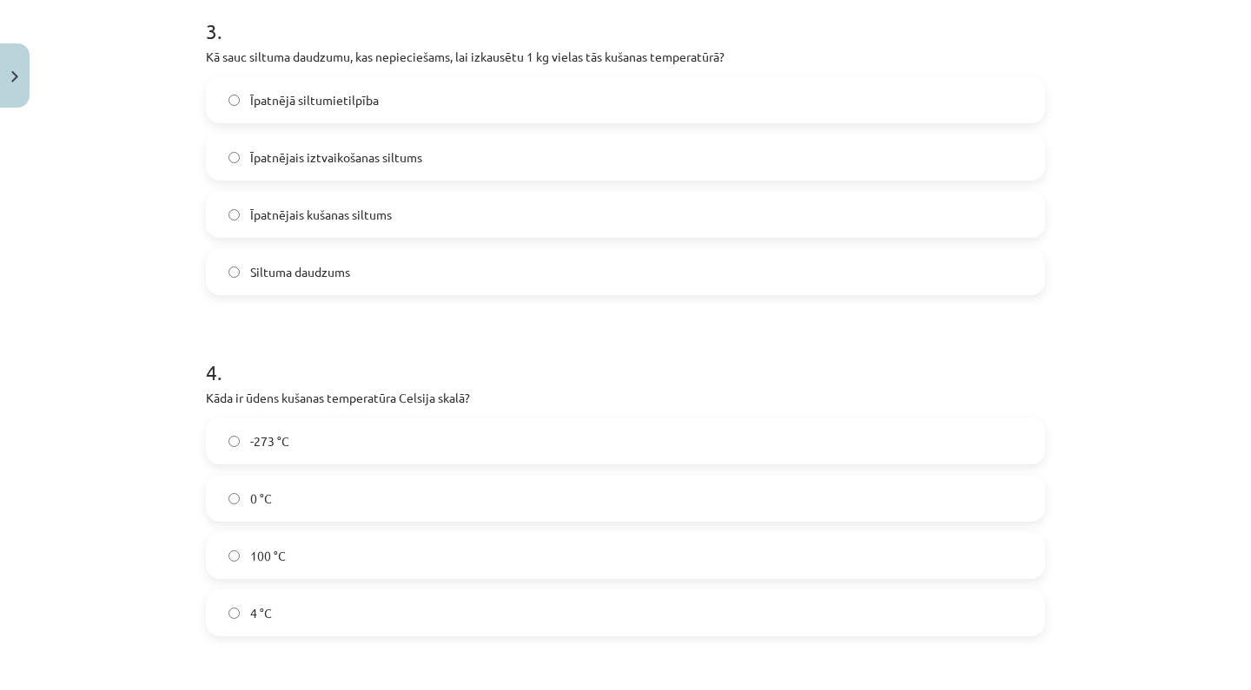
click at [533, 201] on label "Īpatnējais kušanas siltums" at bounding box center [625, 214] width 835 height 43
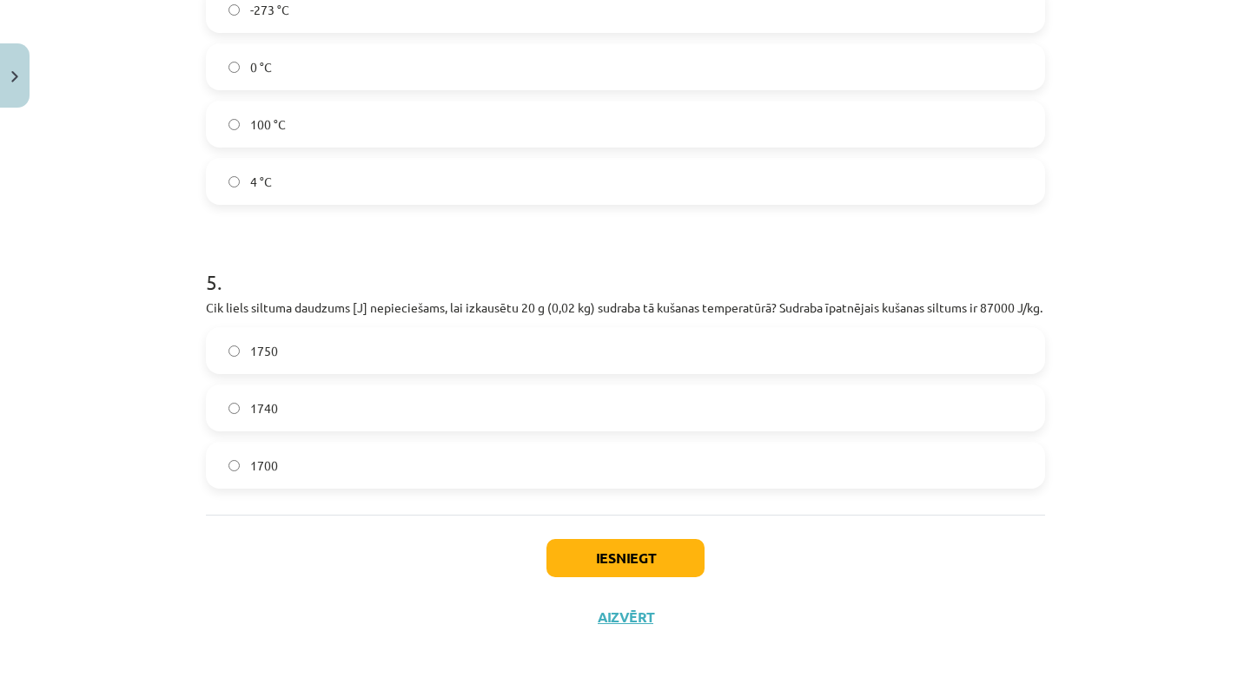
scroll to position [1263, 0]
click at [452, 396] on label "1740" at bounding box center [625, 407] width 835 height 43
click at [611, 548] on button "Iesniegt" at bounding box center [625, 558] width 158 height 38
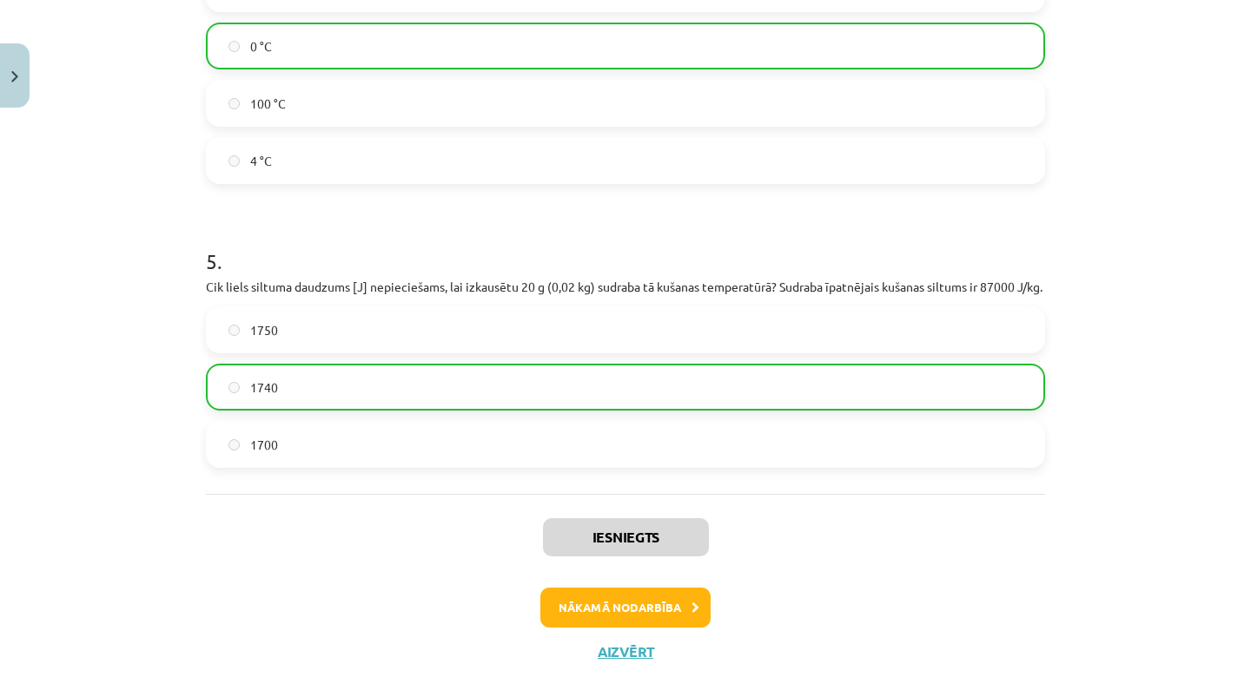
click at [627, 613] on button "Nākamā nodarbība" at bounding box center [625, 608] width 170 height 40
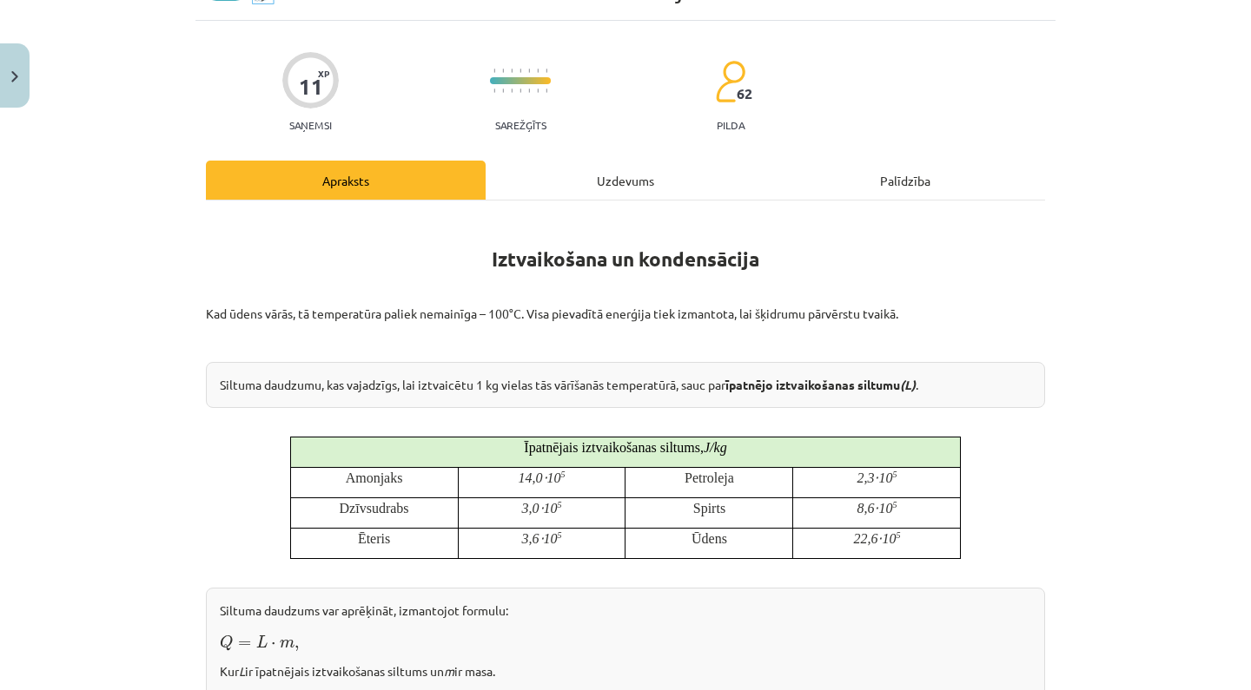
scroll to position [91, 0]
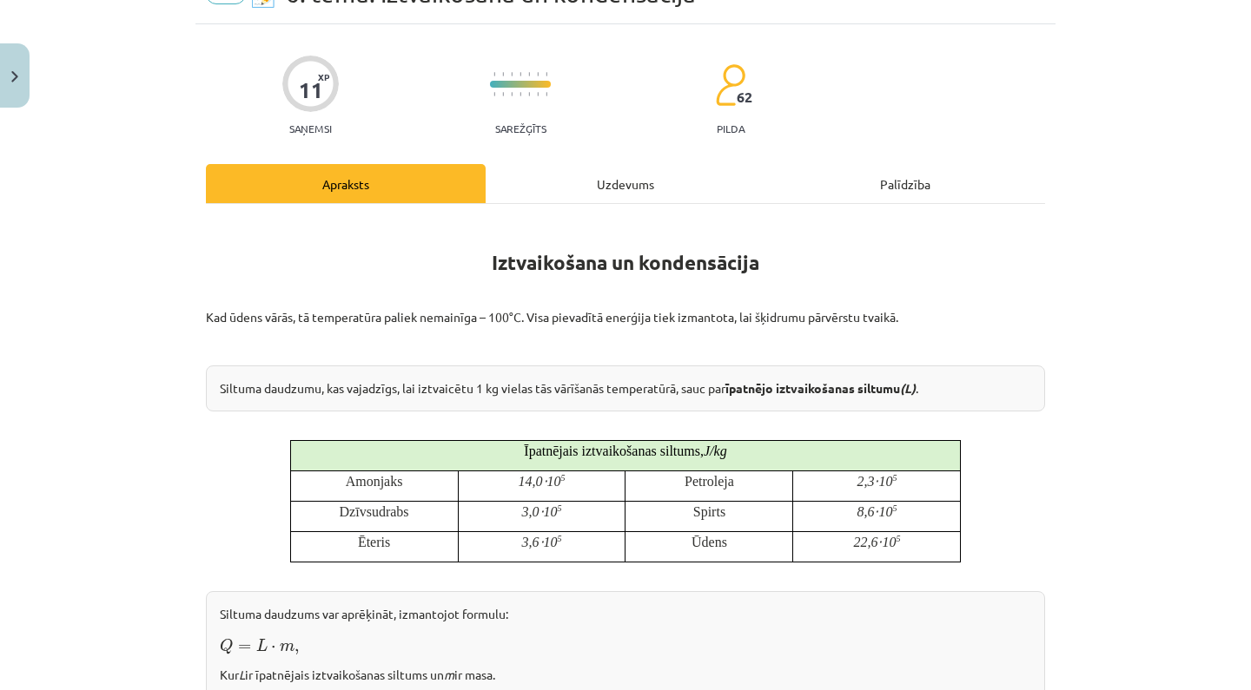
click at [27, 68] on button "Close" at bounding box center [15, 75] width 30 height 64
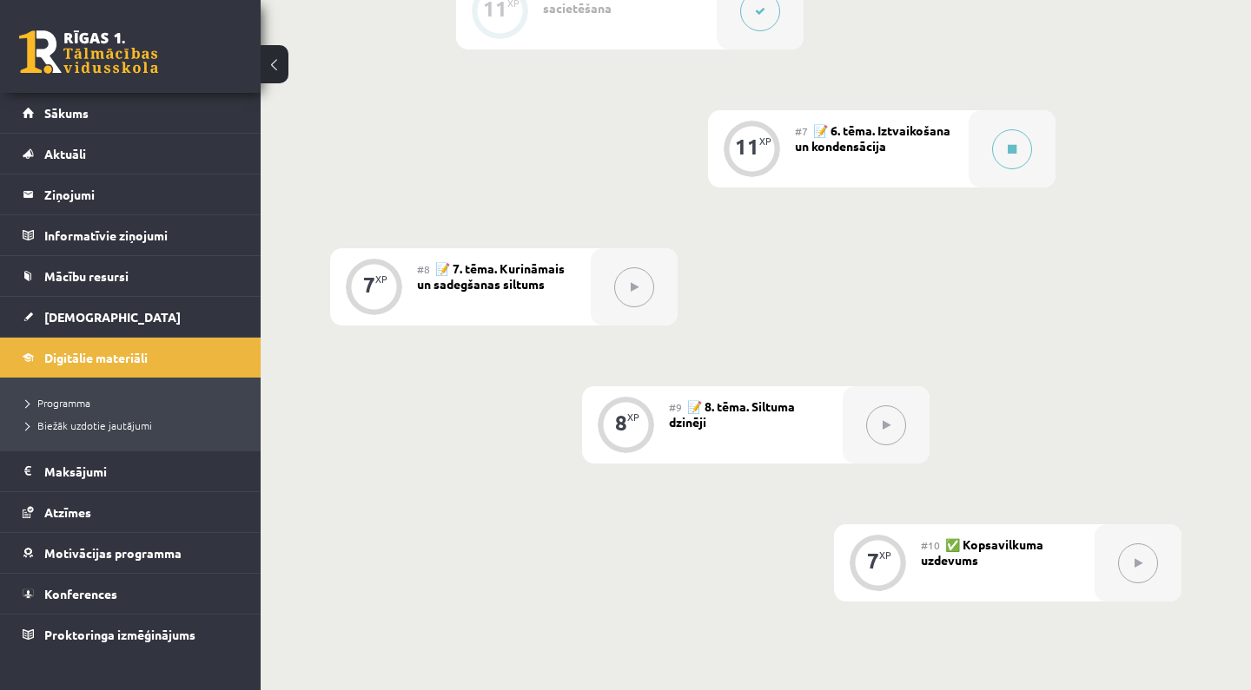
scroll to position [1185, 0]
click at [1014, 163] on button at bounding box center [1012, 151] width 40 height 40
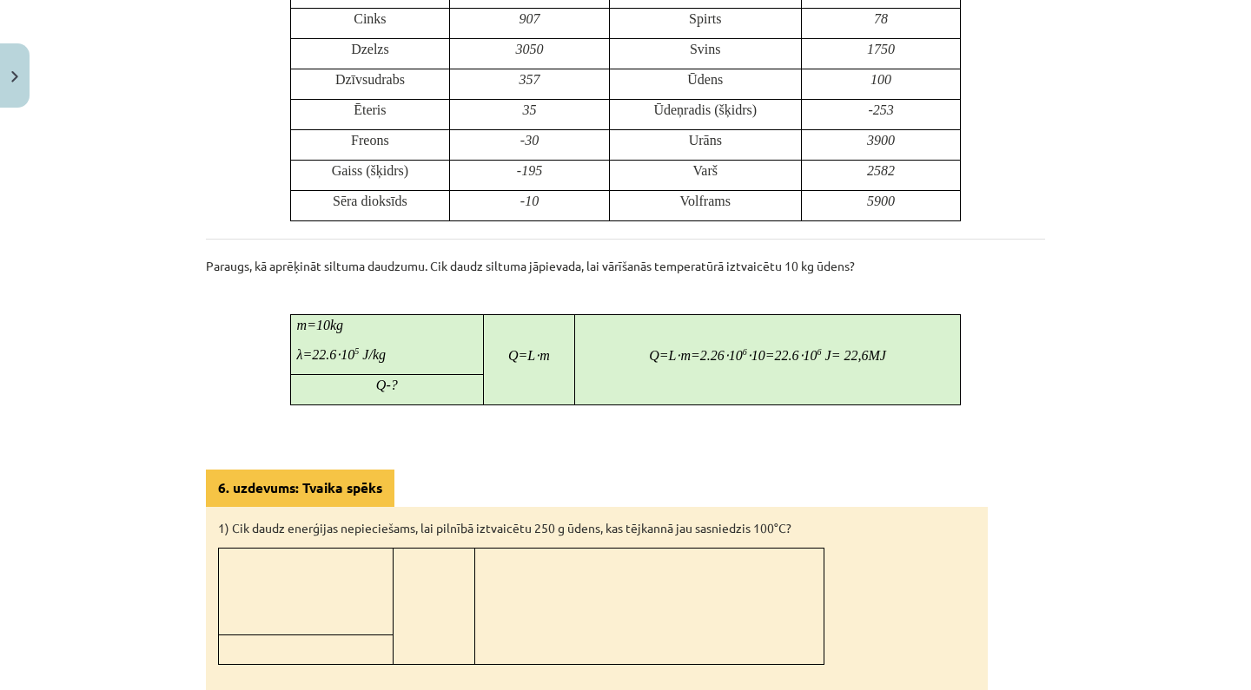
scroll to position [974, 0]
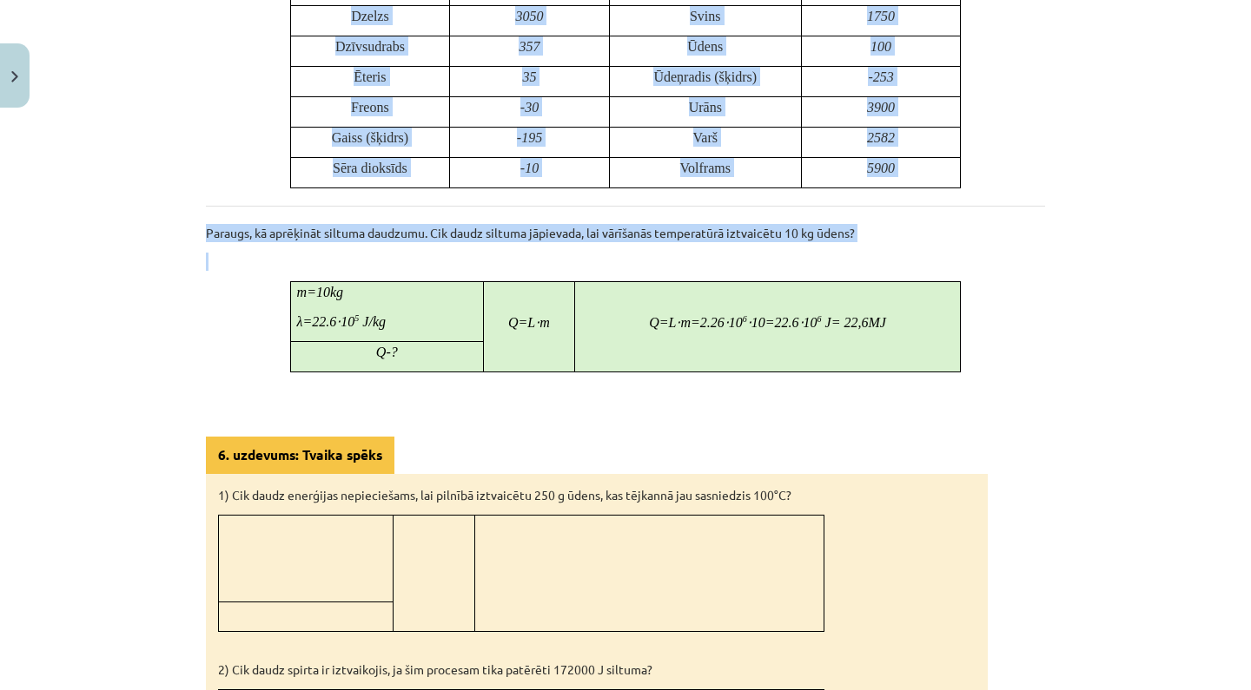
drag, startPoint x: 487, startPoint y: 352, endPoint x: 1005, endPoint y: 363, distance: 517.7
click at [1005, 363] on div "Iztvaikošana un kondensācija Kad ūdens vārās, tā temperatūra paliek nemainīga –…" at bounding box center [625, 106] width 839 height 1539
copy div "Iztvaikošana un kondensācija Kad ūdens vārās, tā temperatūra paliek nemainīga –…"
click at [1004, 361] on div "Iztvaikošana un kondensācija Kad ūdens vārās, tā temperatūra paliek nemainīga –…" at bounding box center [625, 106] width 839 height 1539
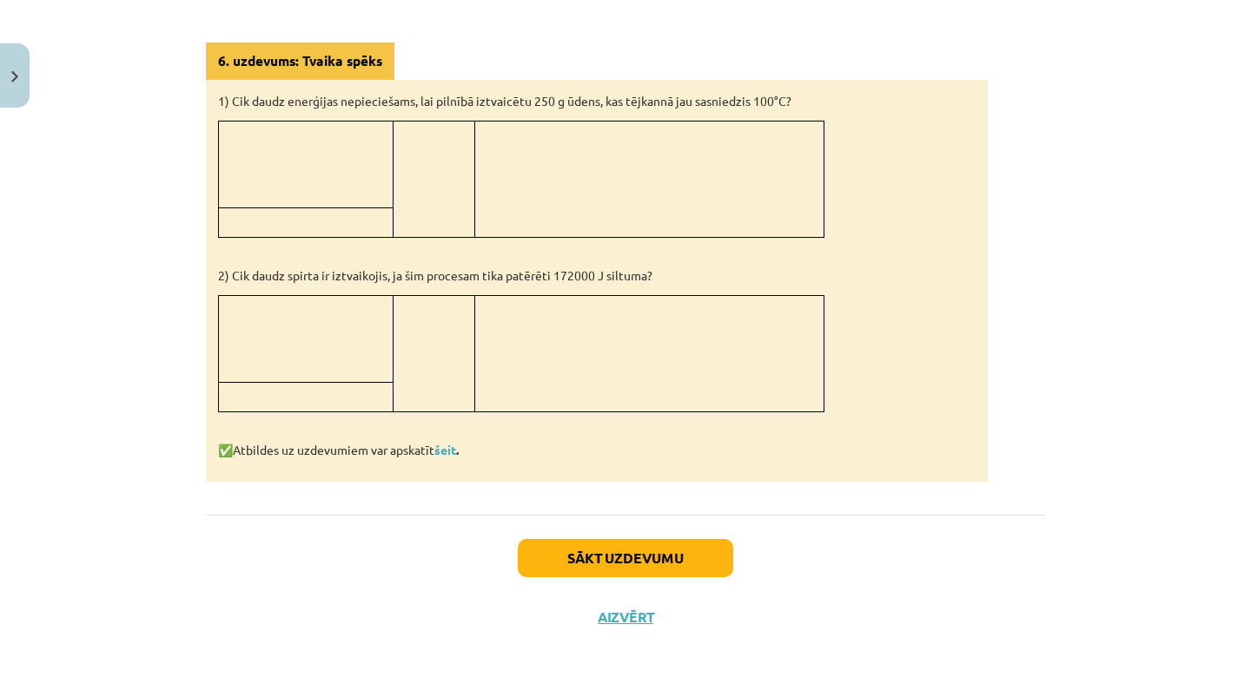
scroll to position [1370, 0]
click at [647, 549] on button "Sākt uzdevumu" at bounding box center [625, 558] width 215 height 38
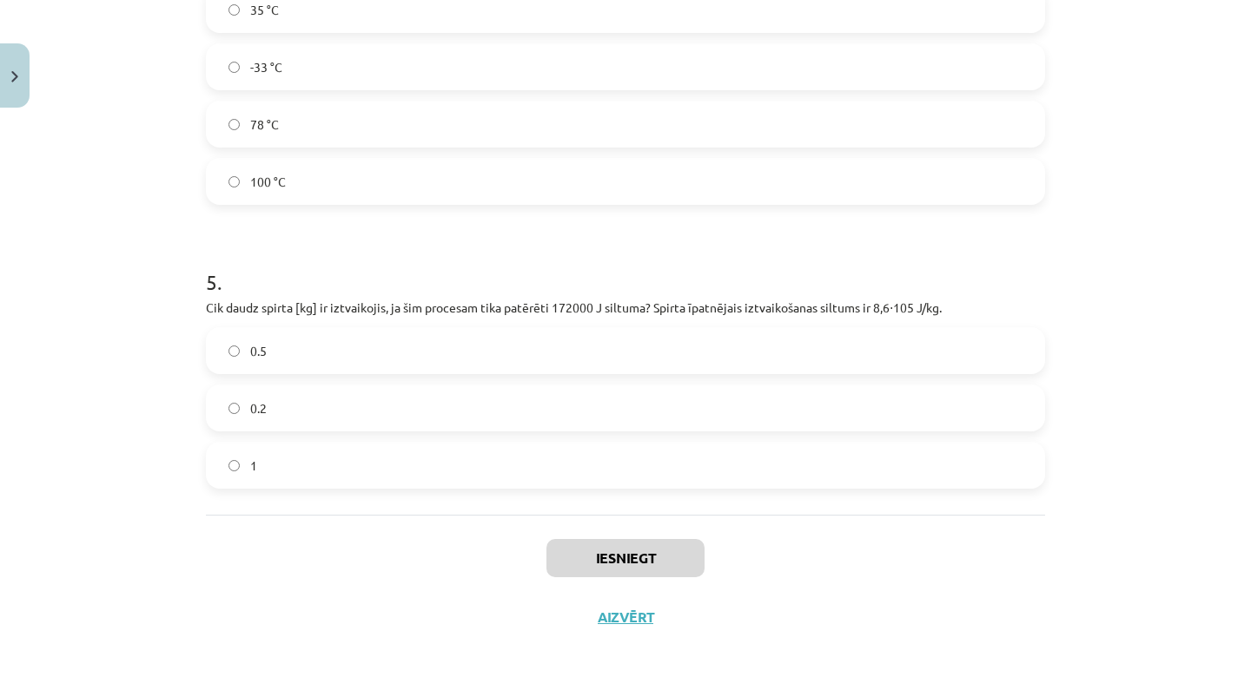
scroll to position [1254, 0]
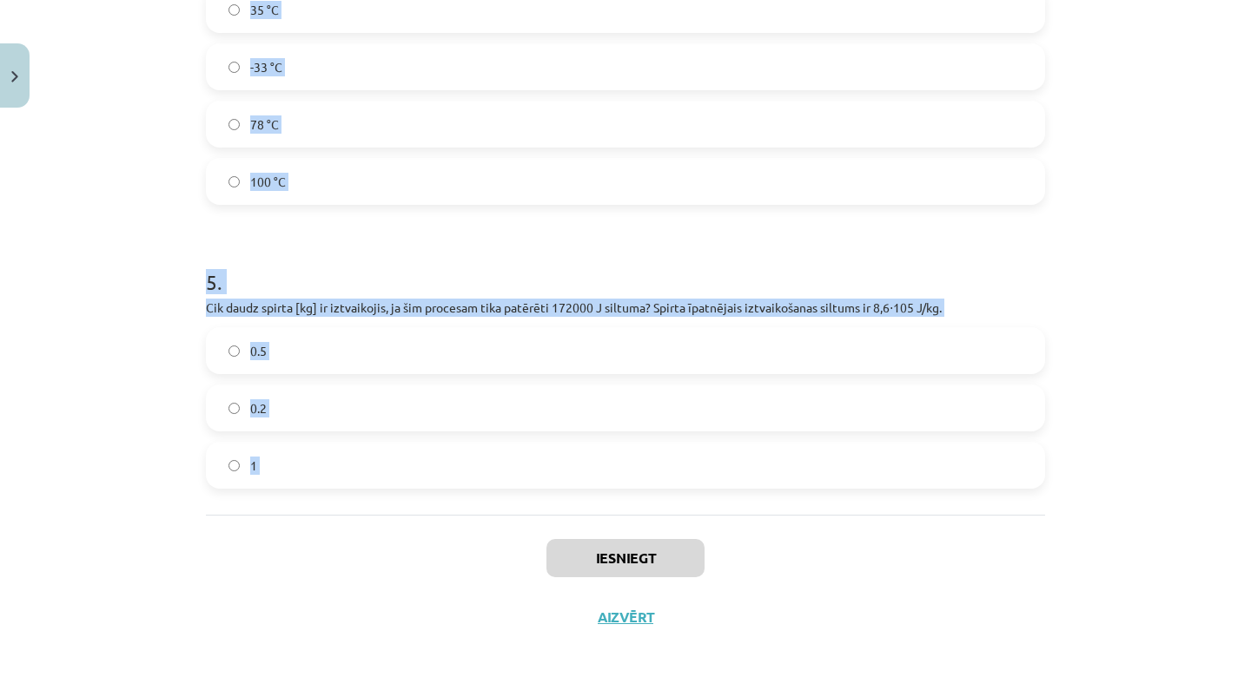
drag, startPoint x: 215, startPoint y: 342, endPoint x: 709, endPoint y: 527, distance: 527.6
copy form ". Vai ūdens vārīšanās procesā tā temperatūra pārsniedz 100 °C? Nē Jā 2 . Vai ko…"
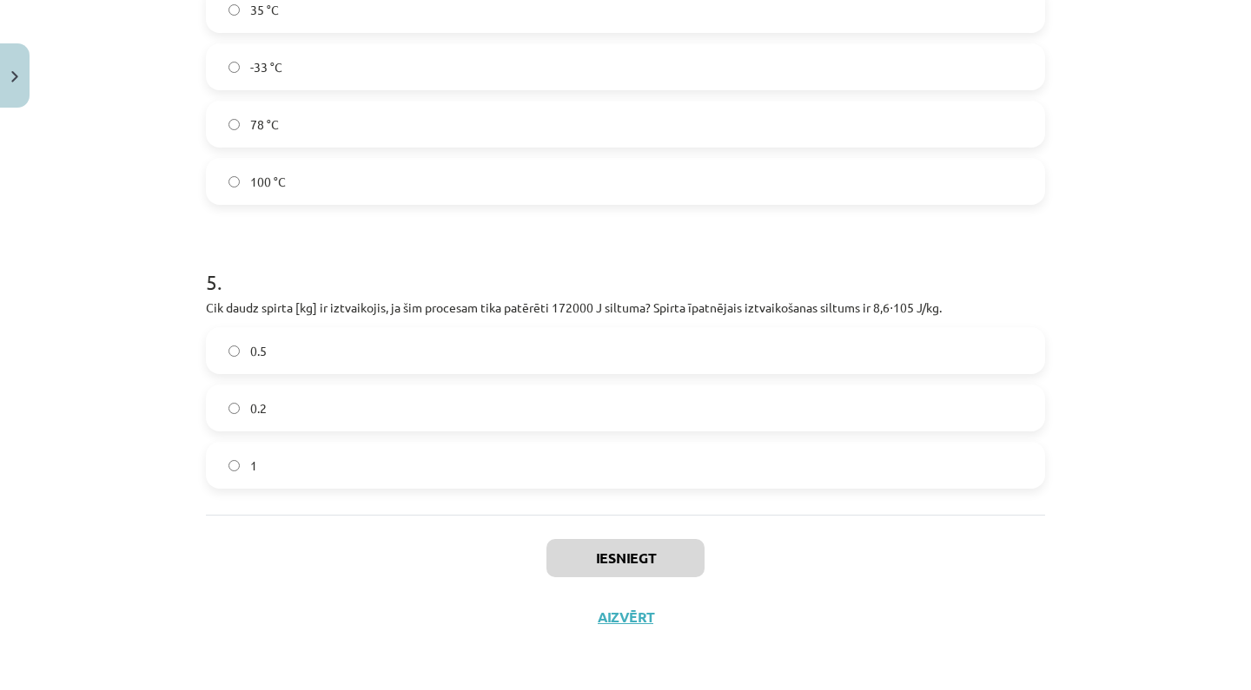
click at [419, 625] on div "Iesniegt Aizvērt" at bounding box center [625, 576] width 839 height 122
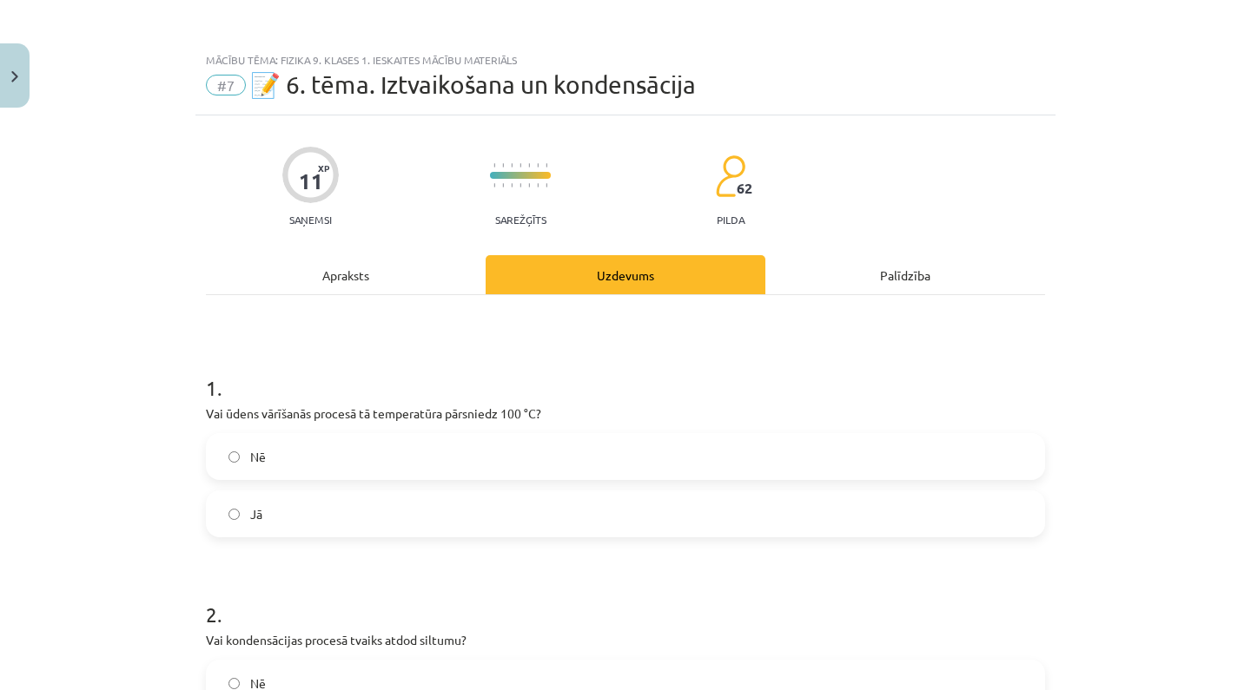
scroll to position [0, 0]
click at [413, 452] on label "Nē" at bounding box center [625, 456] width 835 height 43
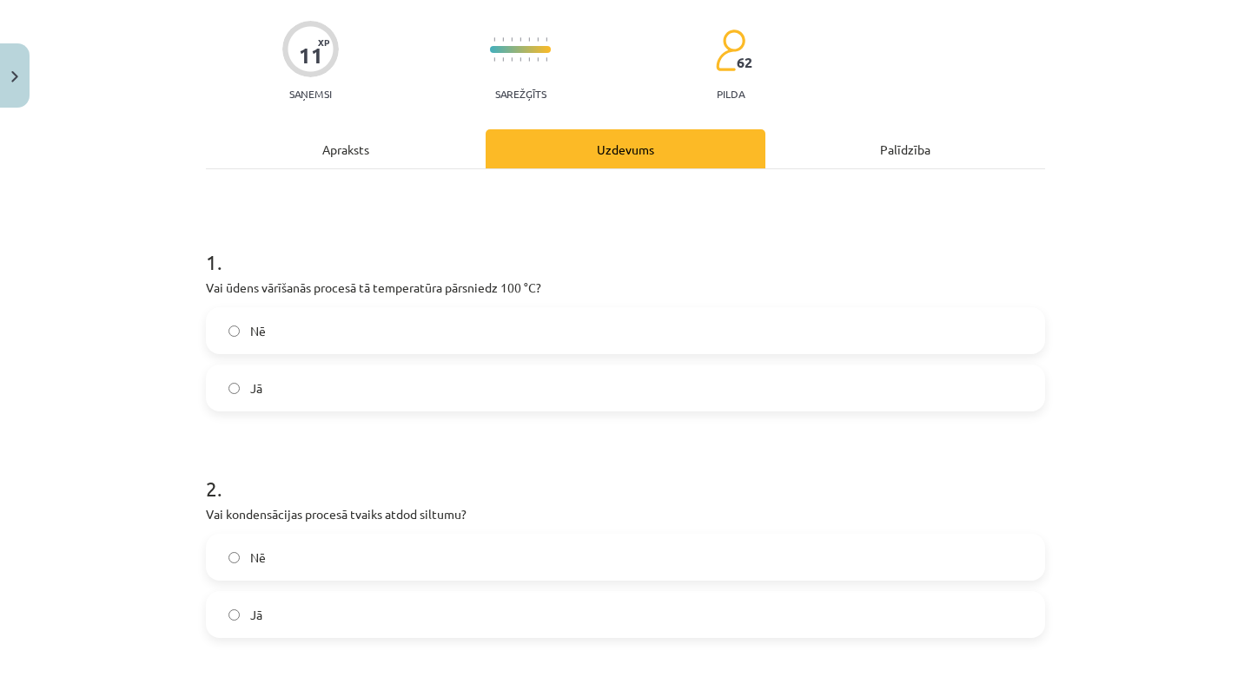
click at [402, 622] on label "Jā" at bounding box center [625, 614] width 835 height 43
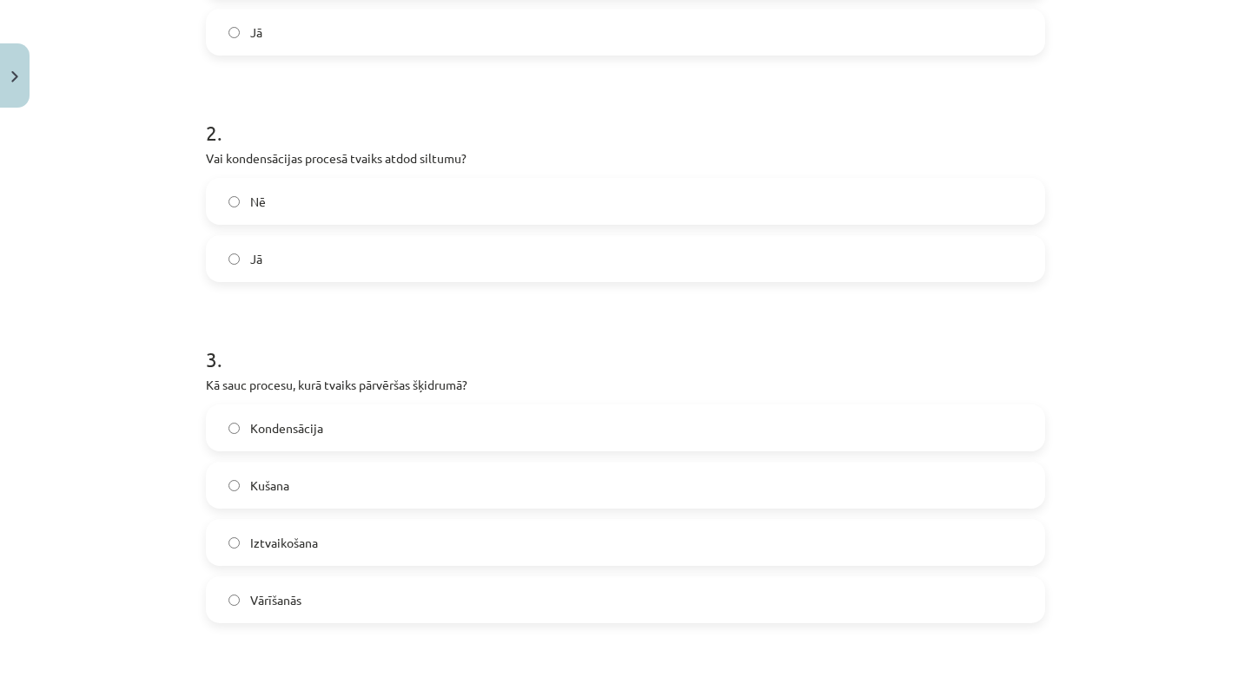
scroll to position [488, 0]
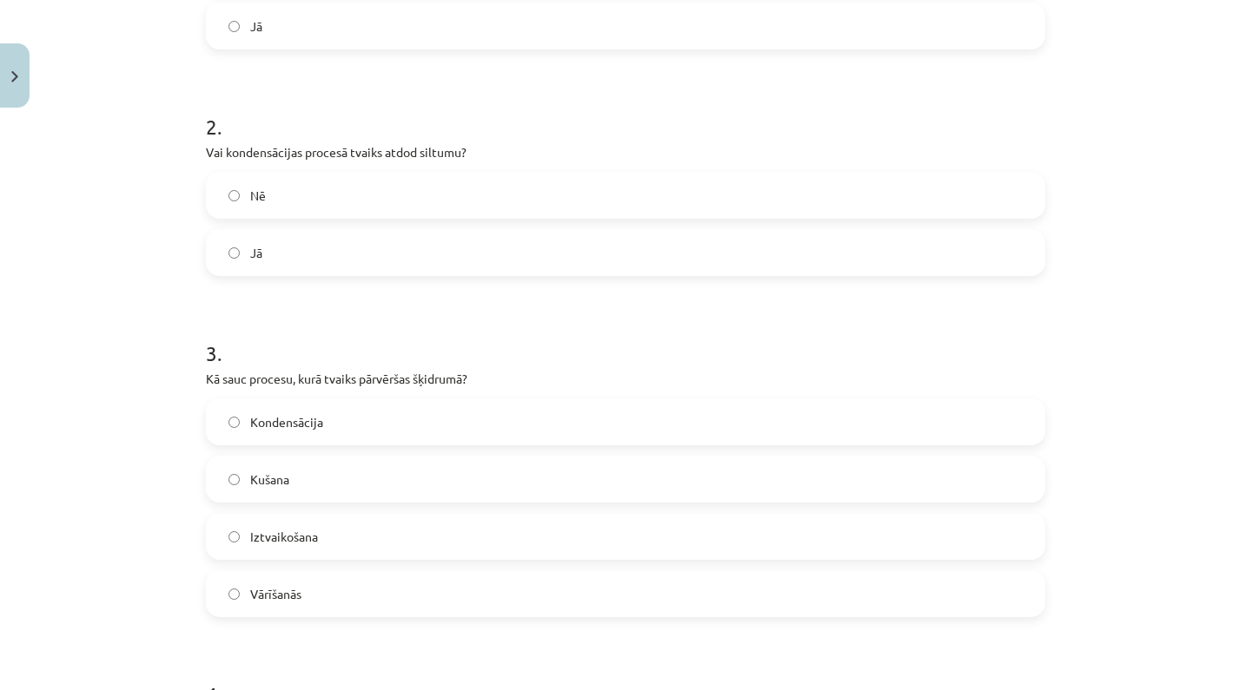
click at [421, 406] on label "Kondensācija" at bounding box center [625, 421] width 835 height 43
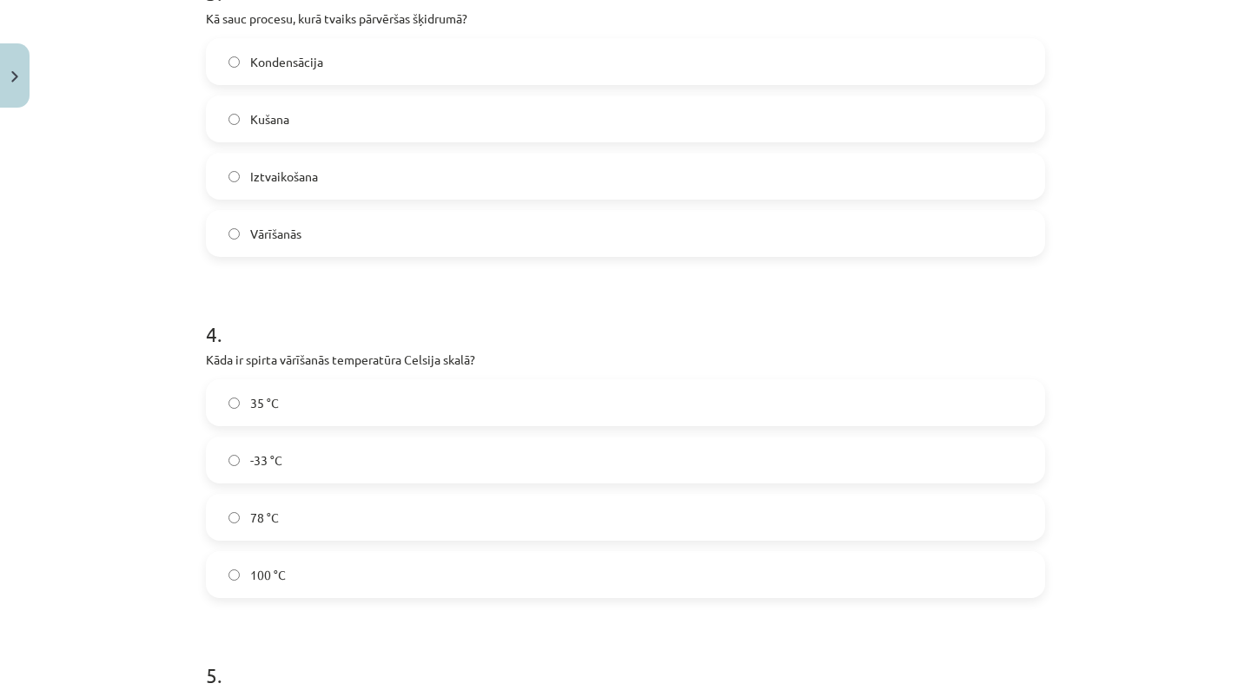
scroll to position [1155, 0]
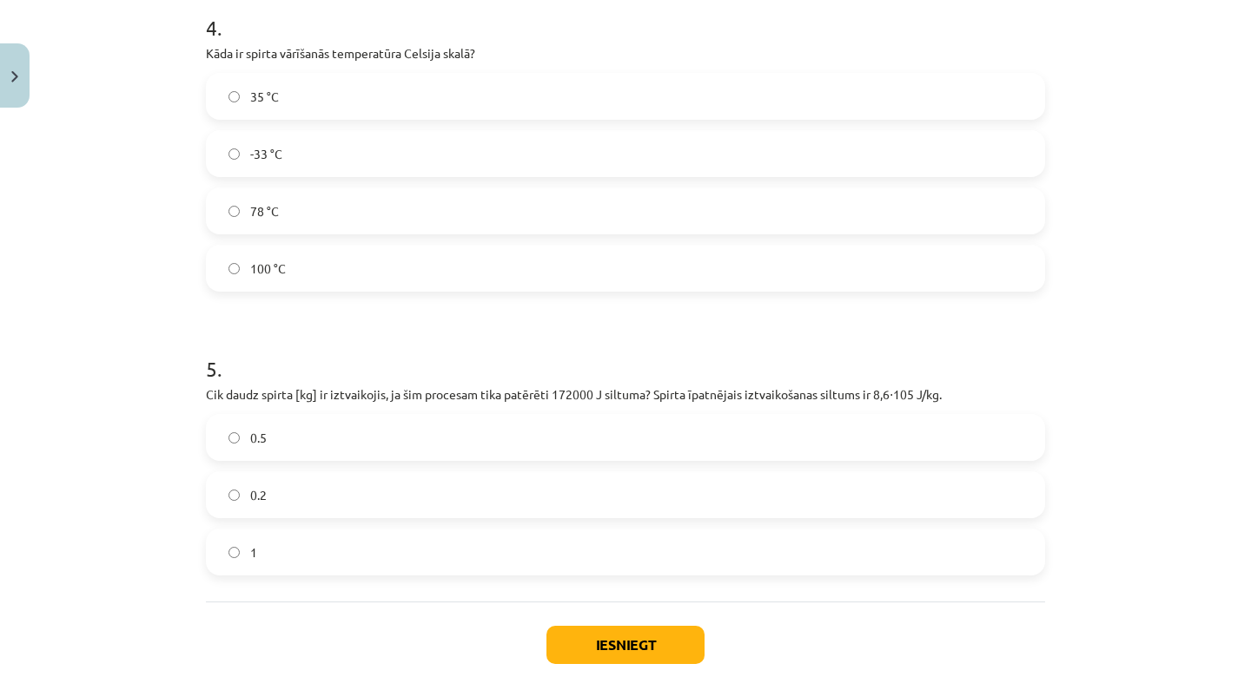
click at [413, 195] on label "78 °C" at bounding box center [625, 210] width 835 height 43
click at [350, 478] on label "0.2" at bounding box center [625, 494] width 835 height 43
click at [421, 441] on label "0.5" at bounding box center [625, 437] width 835 height 43
click at [626, 649] on button "Iesniegt" at bounding box center [625, 645] width 158 height 38
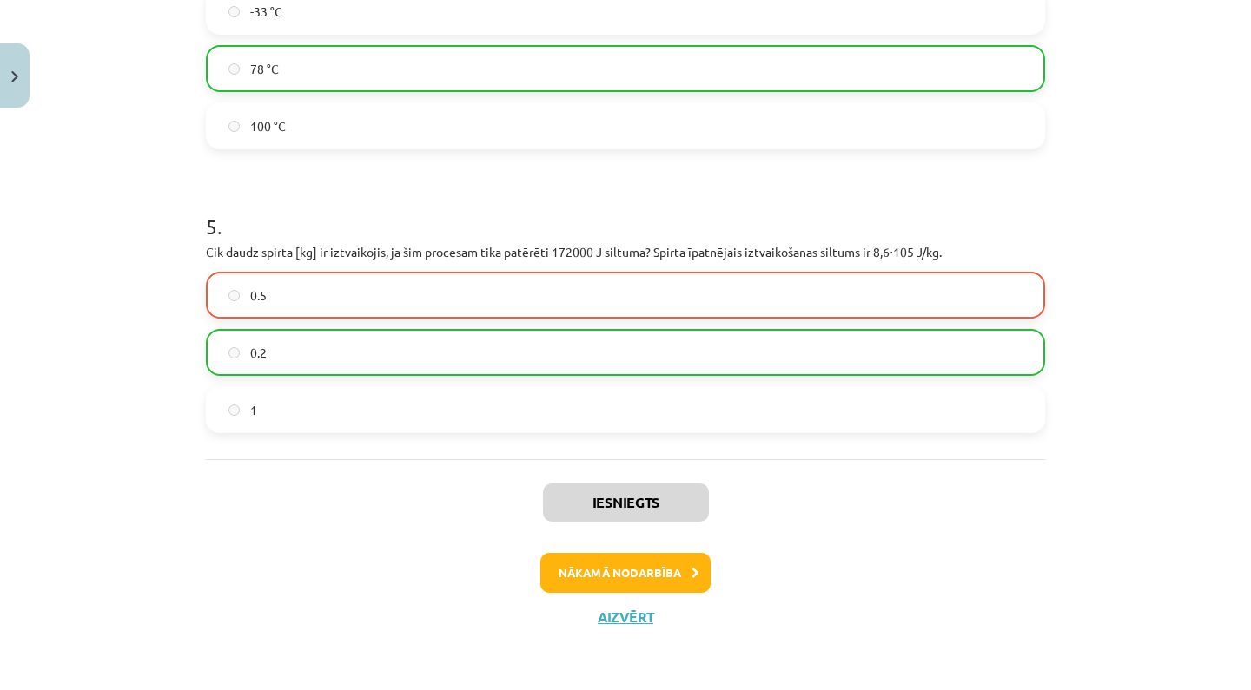
click at [607, 587] on button "Nākamā nodarbība" at bounding box center [625, 573] width 170 height 40
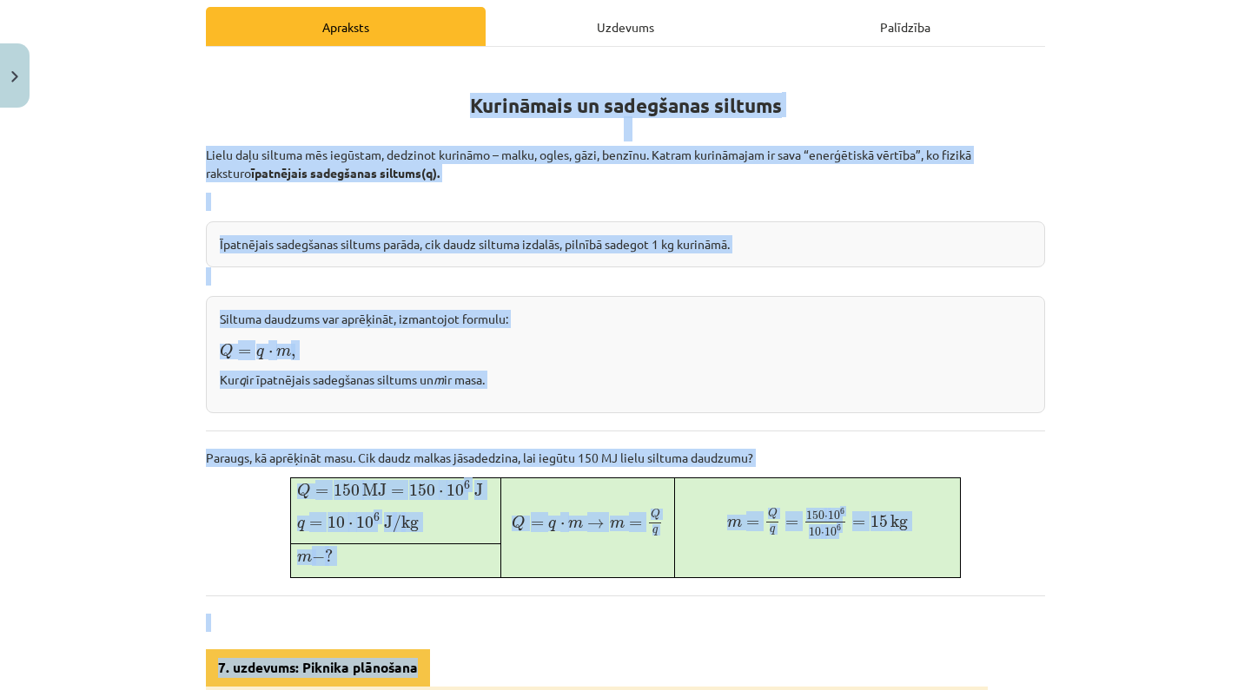
scroll to position [347, 0]
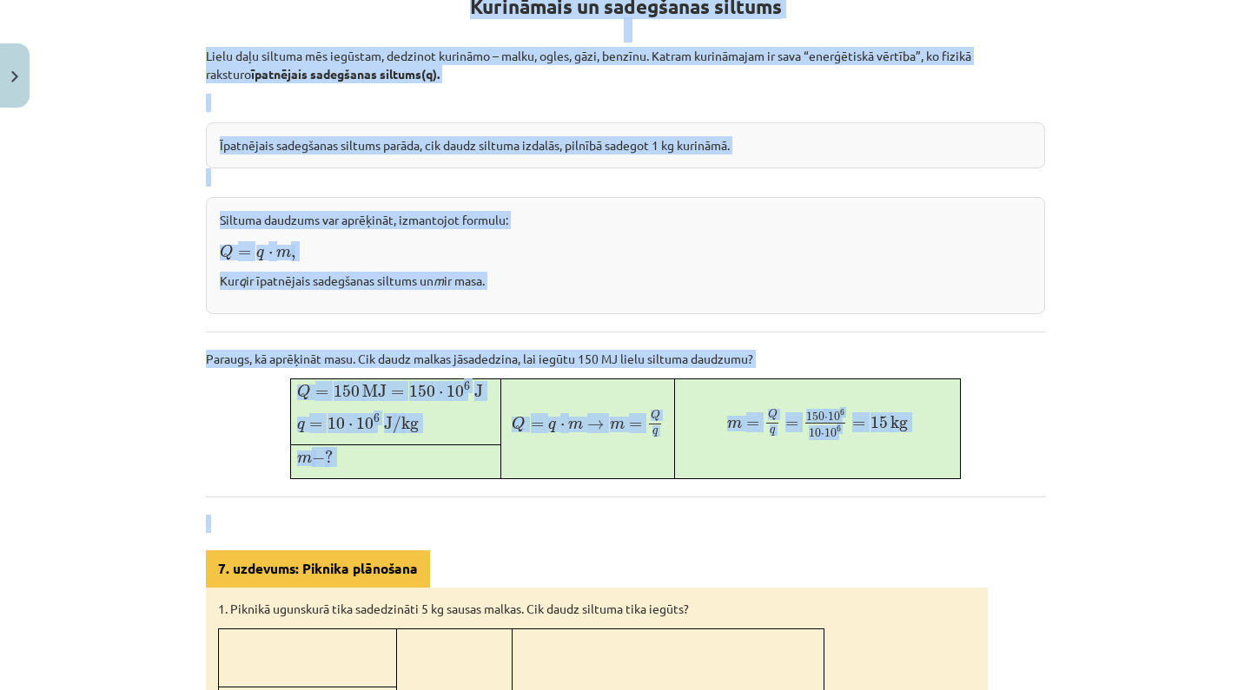
drag, startPoint x: 470, startPoint y: 242, endPoint x: 603, endPoint y: 531, distance: 318.3
click at [603, 531] on div "Kurināmais un sadegšanas siltums Lielu daļu siltuma mēs iegūstam, dedzinot kuri…" at bounding box center [625, 521] width 839 height 1115
copy div "Kurināmais un sadegšanas siltums Lielu daļu siltuma mēs iegūstam, dedzinot kuri…"
click at [1250, 237] on div "Mācību tēma: Fizika 9. klases 1. ieskaites mācību materiāls #8 📝 7. tēma. Kurin…" at bounding box center [625, 345] width 1251 height 690
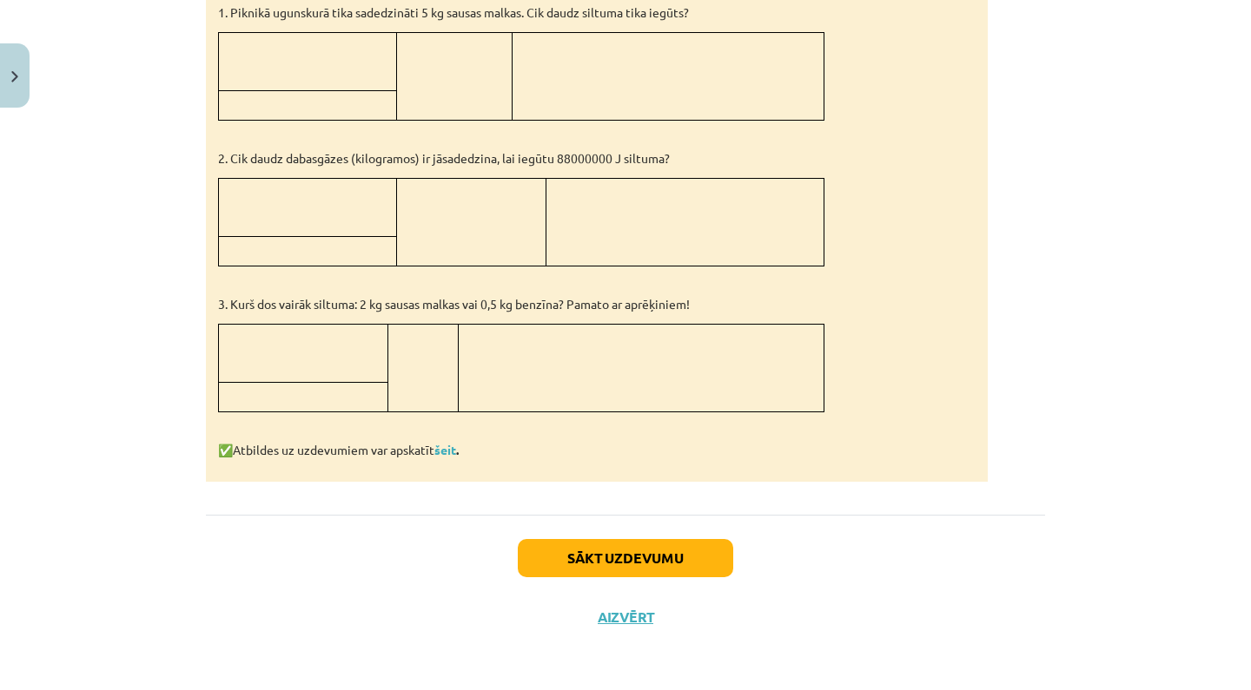
click at [593, 557] on button "Sākt uzdevumu" at bounding box center [625, 558] width 215 height 38
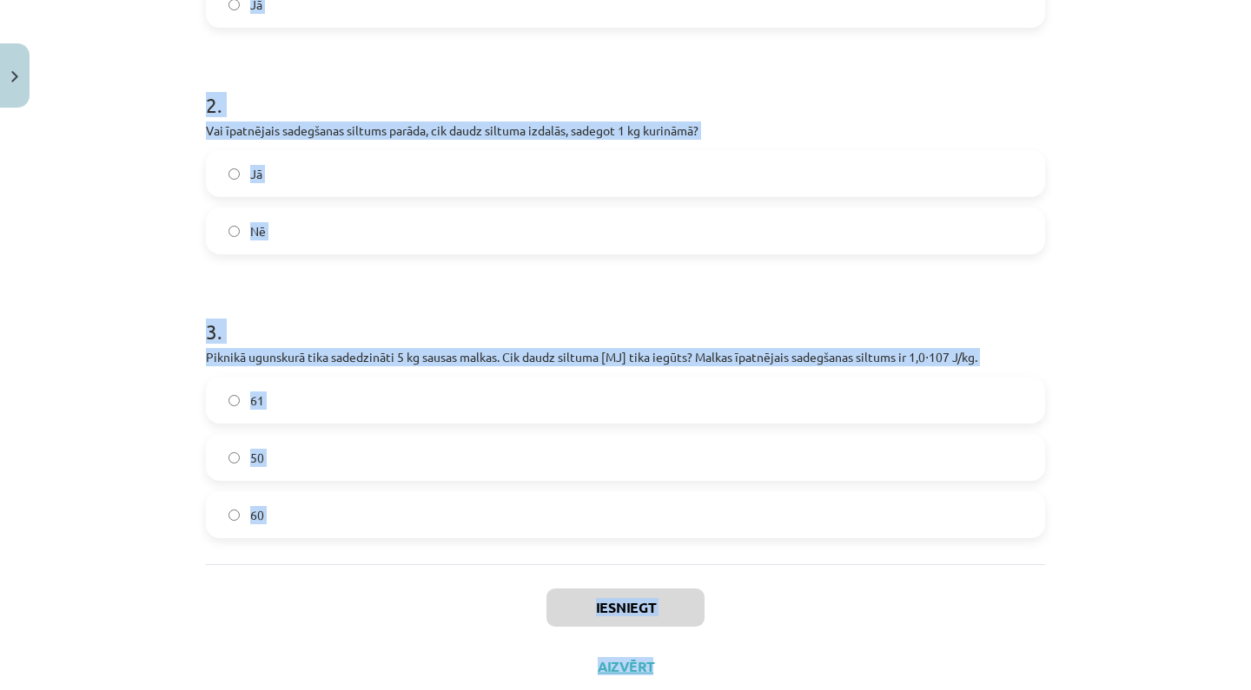
scroll to position [511, 0]
drag, startPoint x: 210, startPoint y: 357, endPoint x: 602, endPoint y: 585, distance: 453.4
click at [602, 585] on div "7 XP Saņemsi Sarežģīts 60 pilda Apraksts Uzdevums Palīdzība 1 . Vai, sadedzinot…" at bounding box center [625, 150] width 860 height 1091
copy form "1 . Vai, sadedzinot 1 kg sausas malkas, iegūst vairāk siltuma nekā, sadedzinot …"
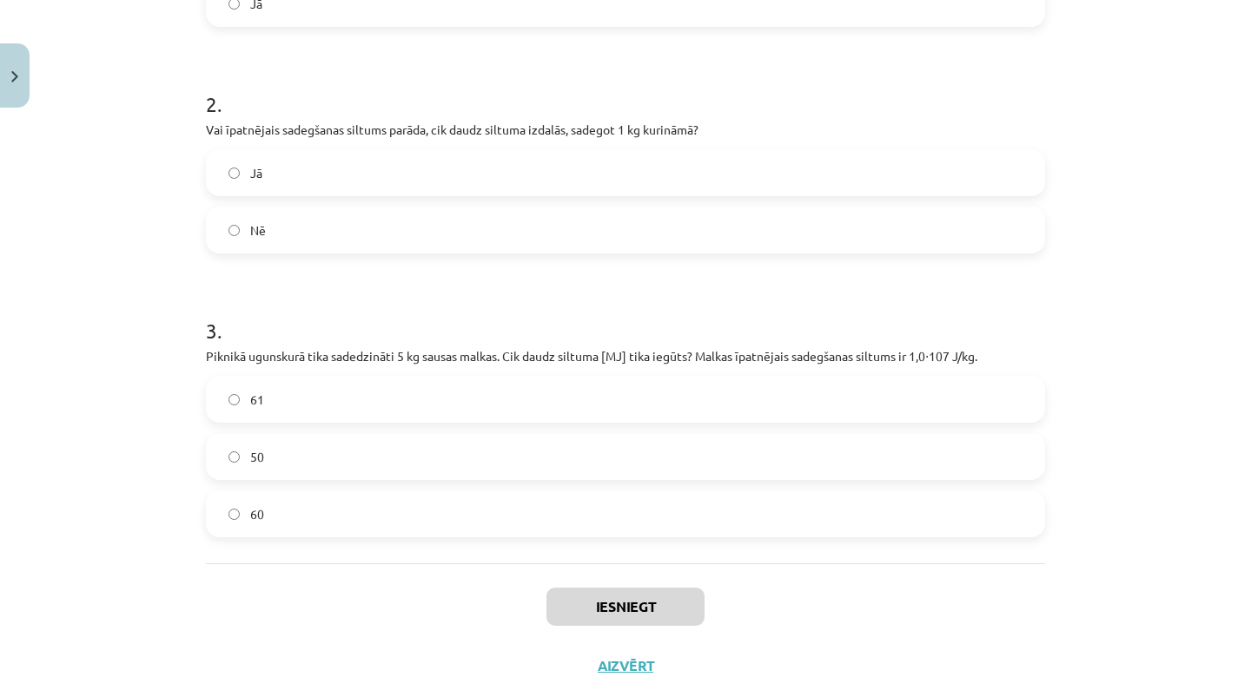
click at [488, 649] on div "Iesniegt Aizvērt" at bounding box center [625, 625] width 839 height 122
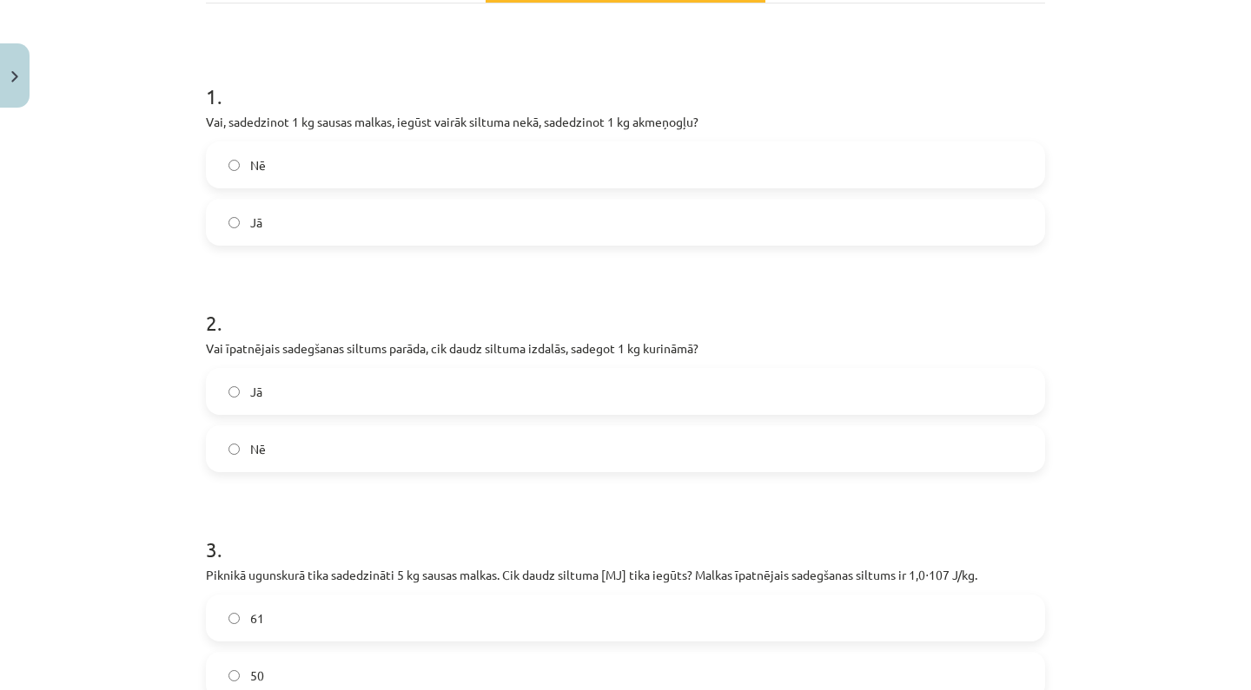
scroll to position [287, 0]
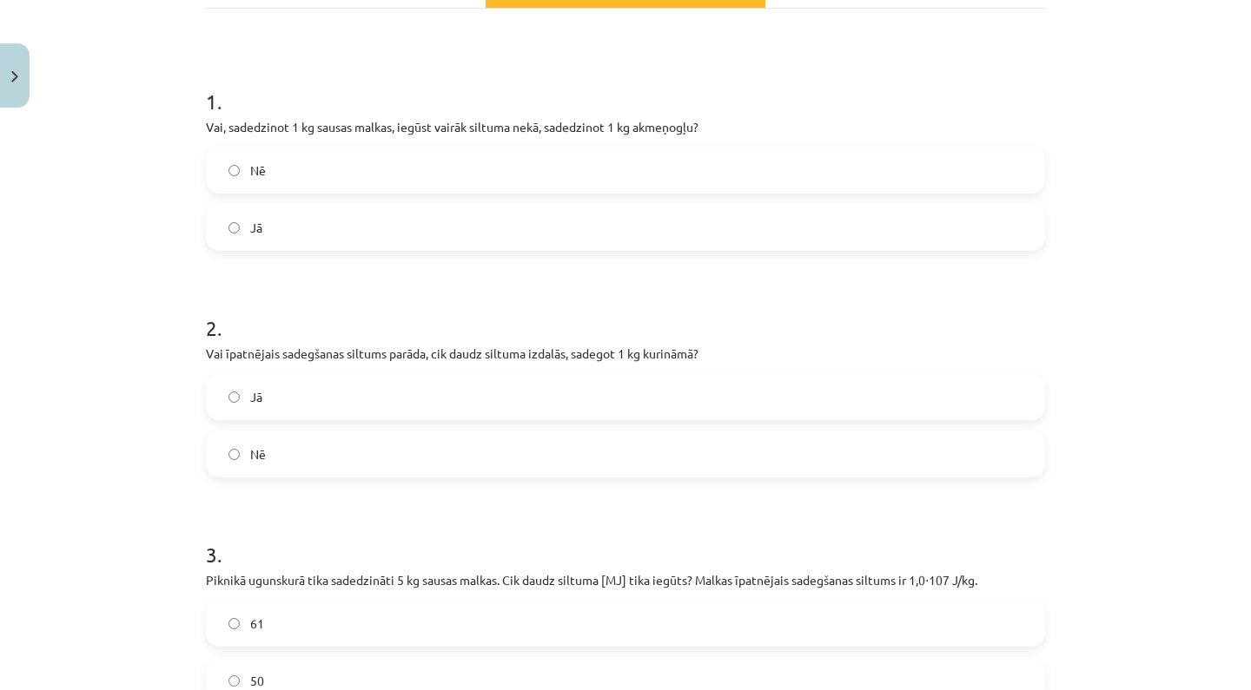
click at [435, 179] on label "Nē" at bounding box center [625, 170] width 835 height 43
click at [474, 385] on label "Jā" at bounding box center [625, 396] width 835 height 43
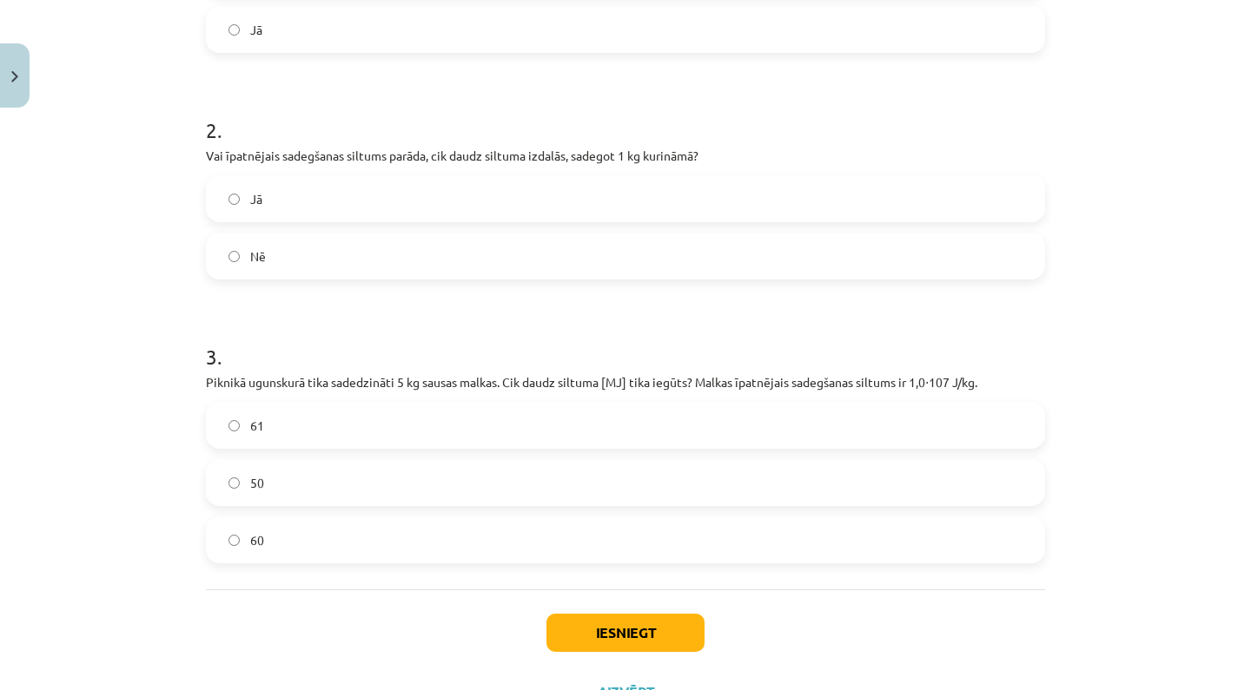
scroll to position [485, 0]
click at [464, 473] on label "50" at bounding box center [625, 481] width 835 height 43
click at [661, 636] on button "Iesniegt" at bounding box center [625, 632] width 158 height 38
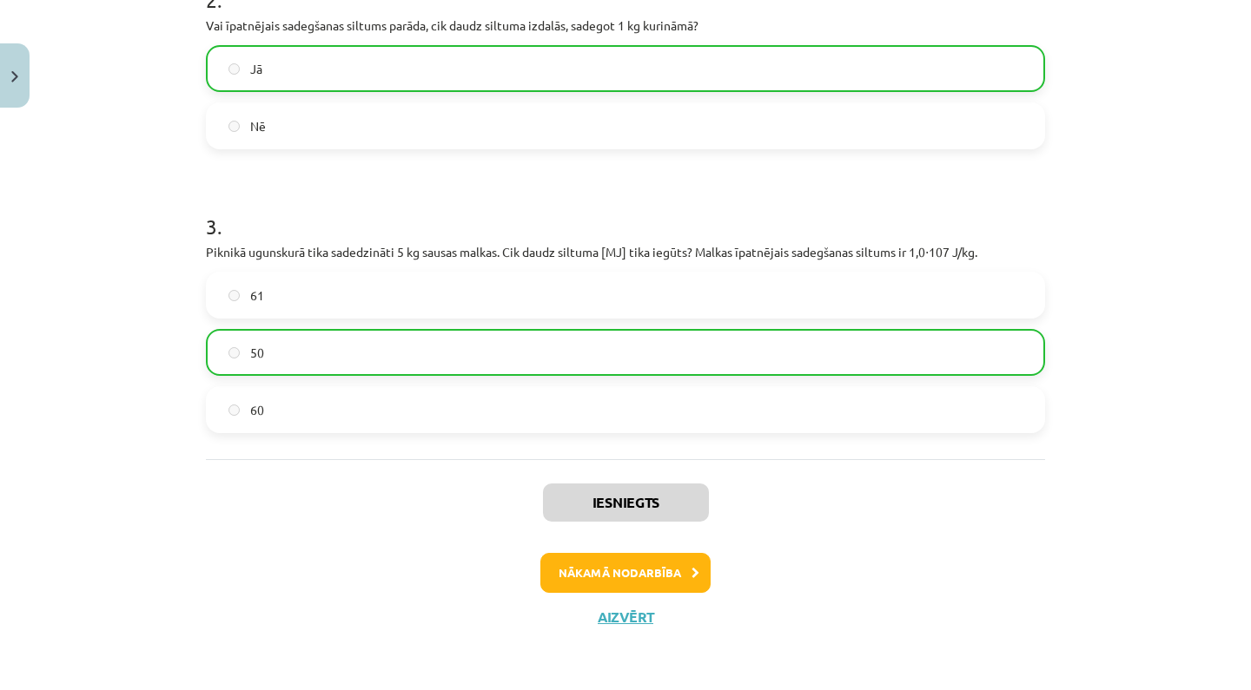
click at [663, 562] on button "Nākamā nodarbība" at bounding box center [625, 573] width 170 height 40
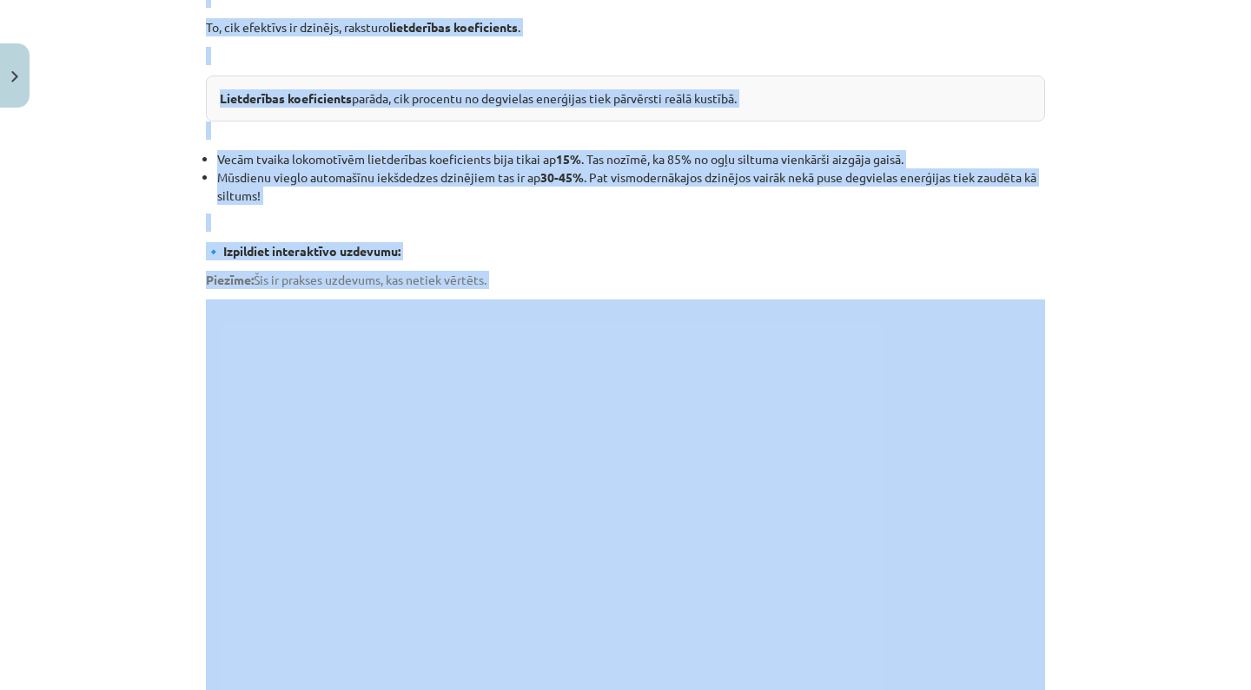
scroll to position [814, 0]
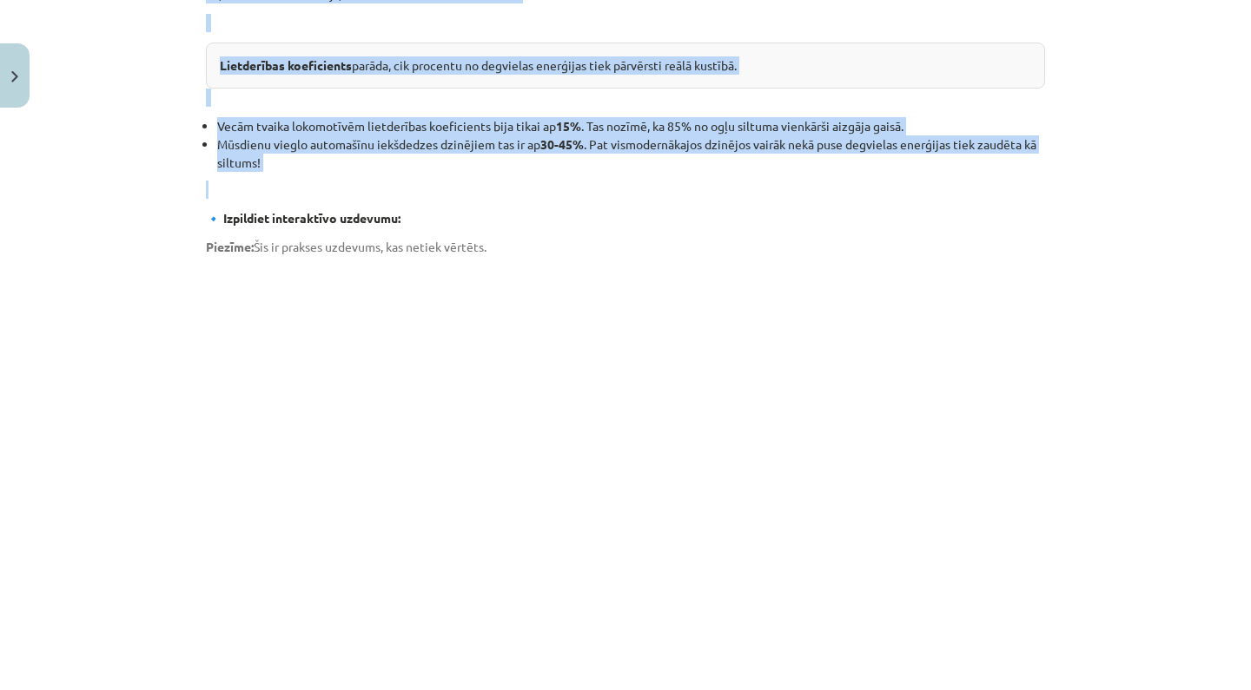
drag, startPoint x: 558, startPoint y: 155, endPoint x: 706, endPoint y: 171, distance: 149.3
click at [706, 171] on div "Siltuma dzinēji Kā degviela automašīnas bākā liek riteņiem griezties? Kā ogles …" at bounding box center [625, 184] width 839 height 1374
copy div "Siltuma dzinēji Kā degviela automašīnas bākā liek riteņiem griezties? Kā ogles …"
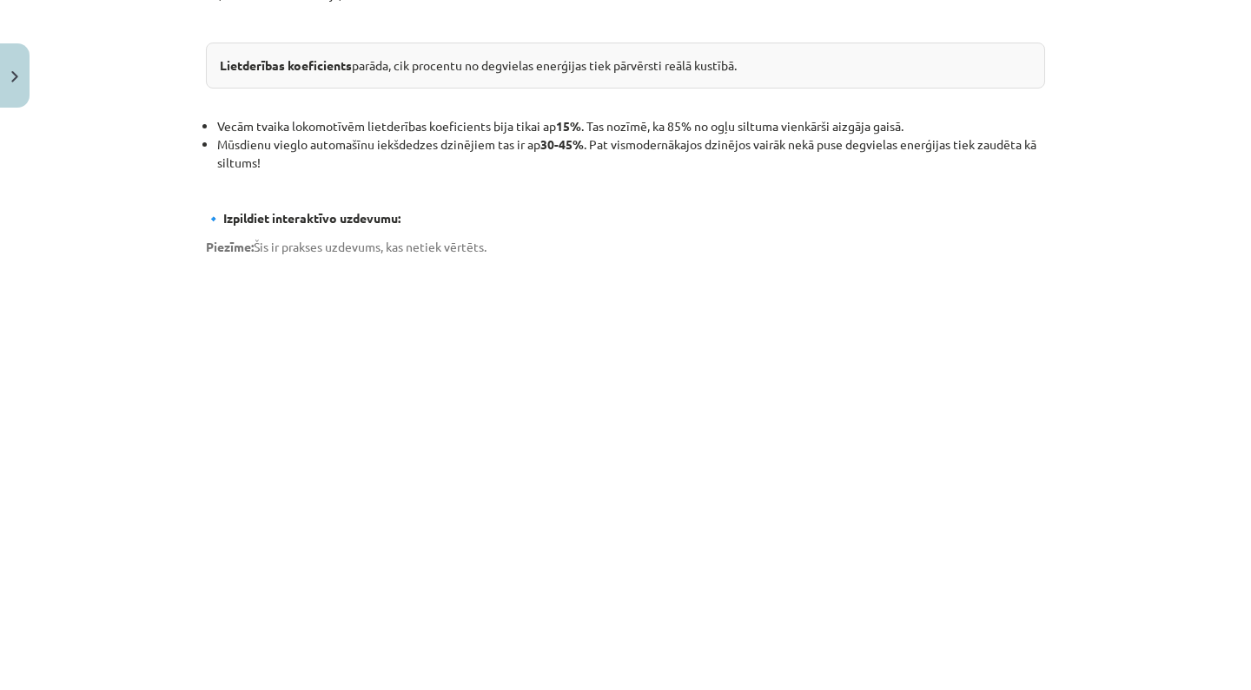
click at [102, 151] on div "Mācību tēma: Fizika 9. klases 1. ieskaites mācību materiāls #9 📝 8. tēma. Siltu…" at bounding box center [625, 345] width 1251 height 690
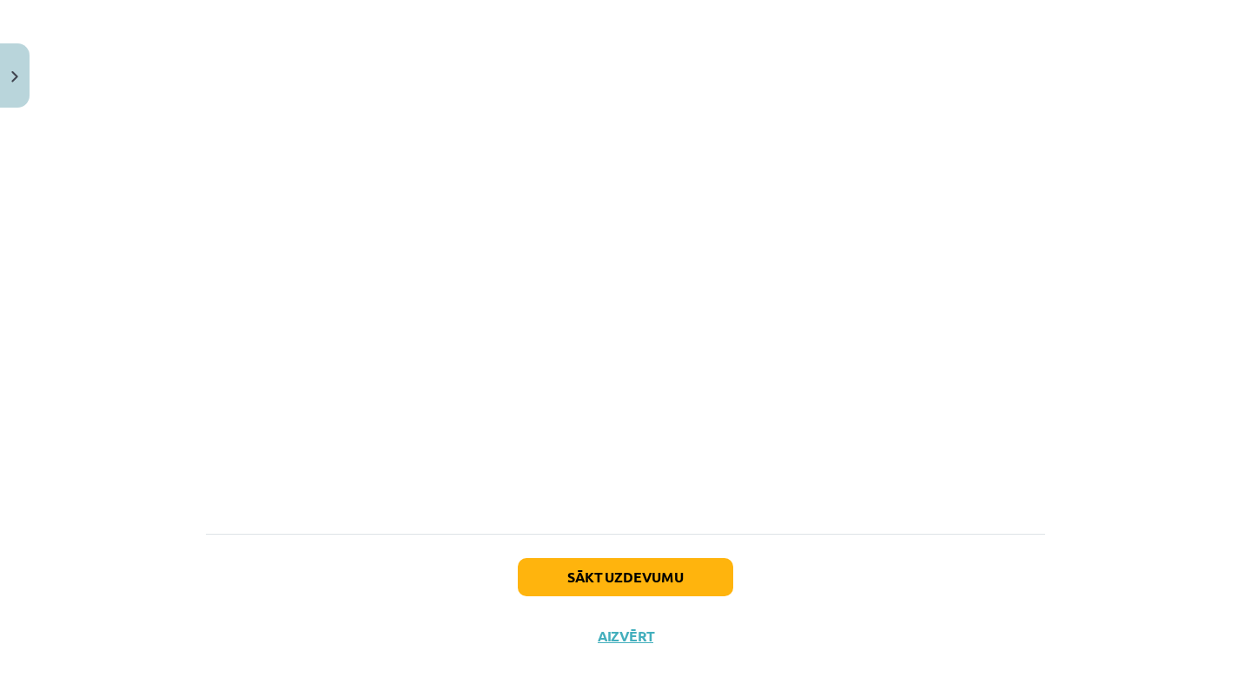
click at [643, 576] on div "Sākt uzdevumu Aizvērt" at bounding box center [625, 595] width 839 height 122
click at [647, 558] on button "Sākt uzdevumu" at bounding box center [625, 577] width 215 height 38
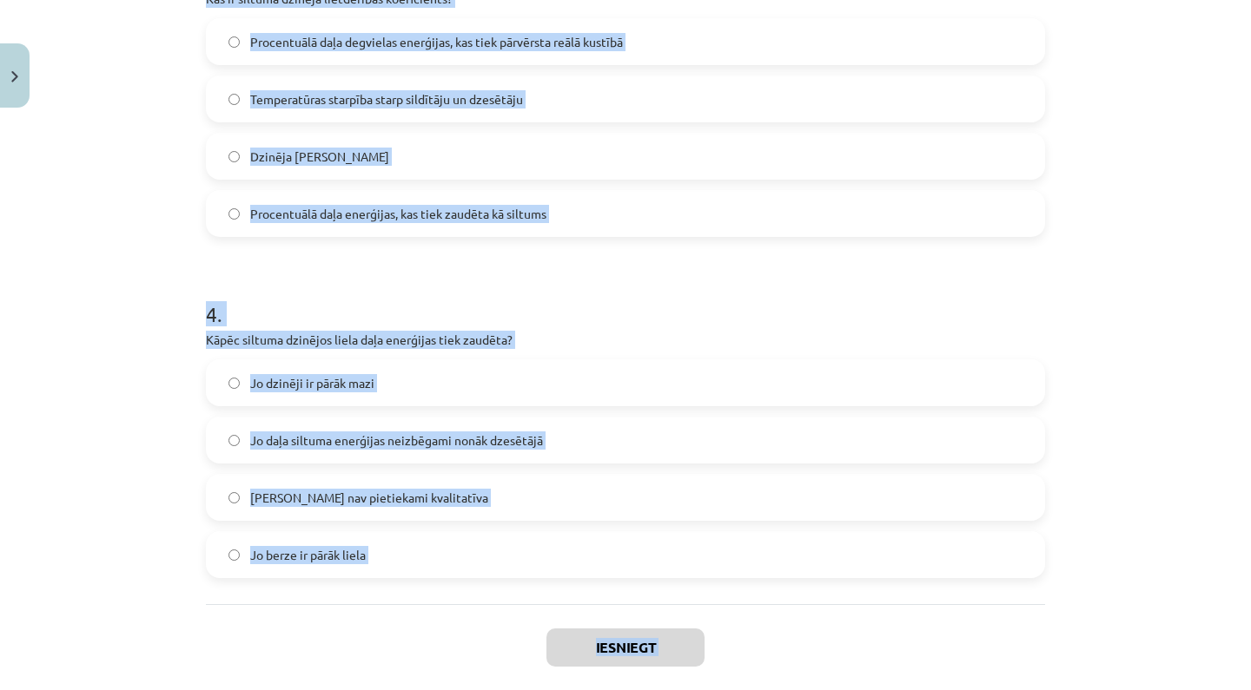
scroll to position [885, 0]
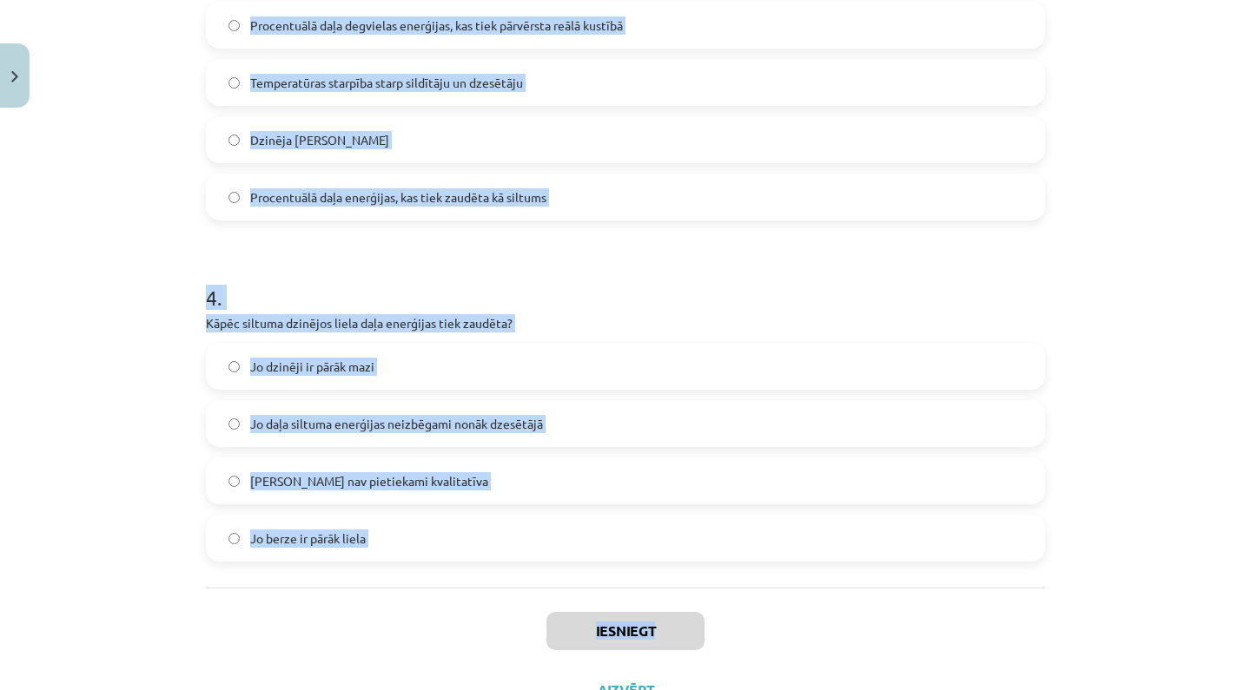
drag, startPoint x: 203, startPoint y: 69, endPoint x: 878, endPoint y: 634, distance: 880.3
click at [878, 634] on div "Iesniegt Aizvērt" at bounding box center [625, 649] width 839 height 122
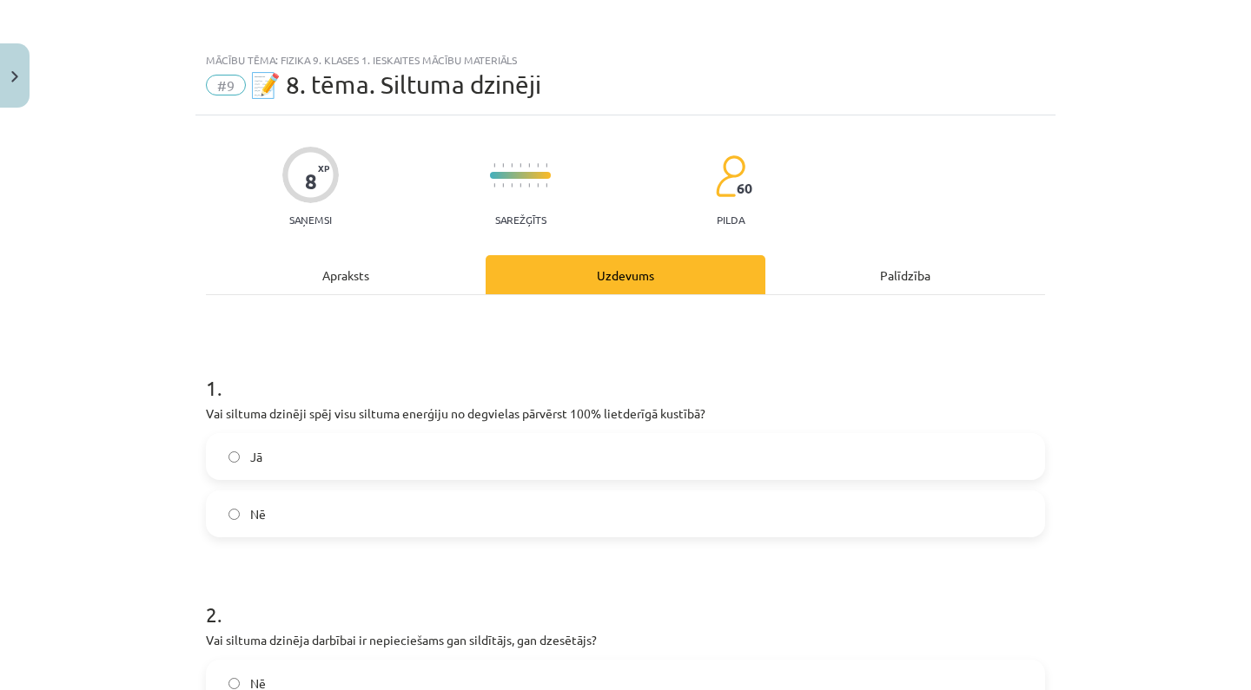
scroll to position [0, 0]
click at [372, 495] on label "Nē" at bounding box center [625, 513] width 835 height 43
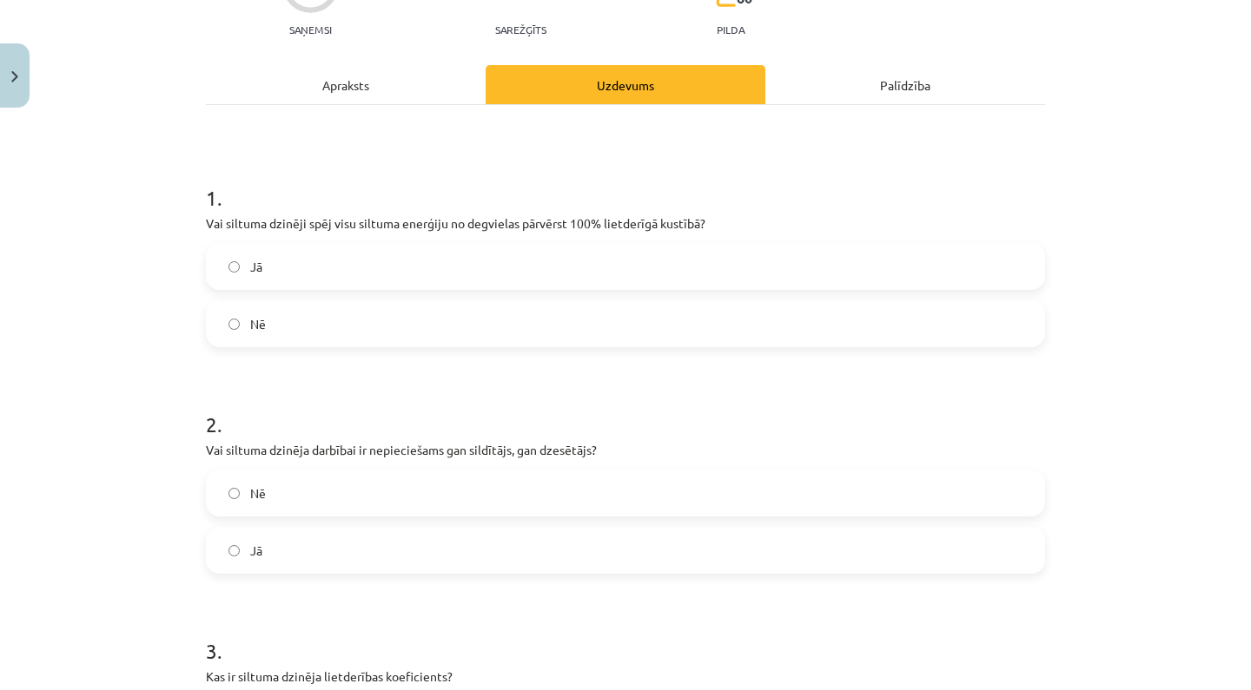
scroll to position [222, 0]
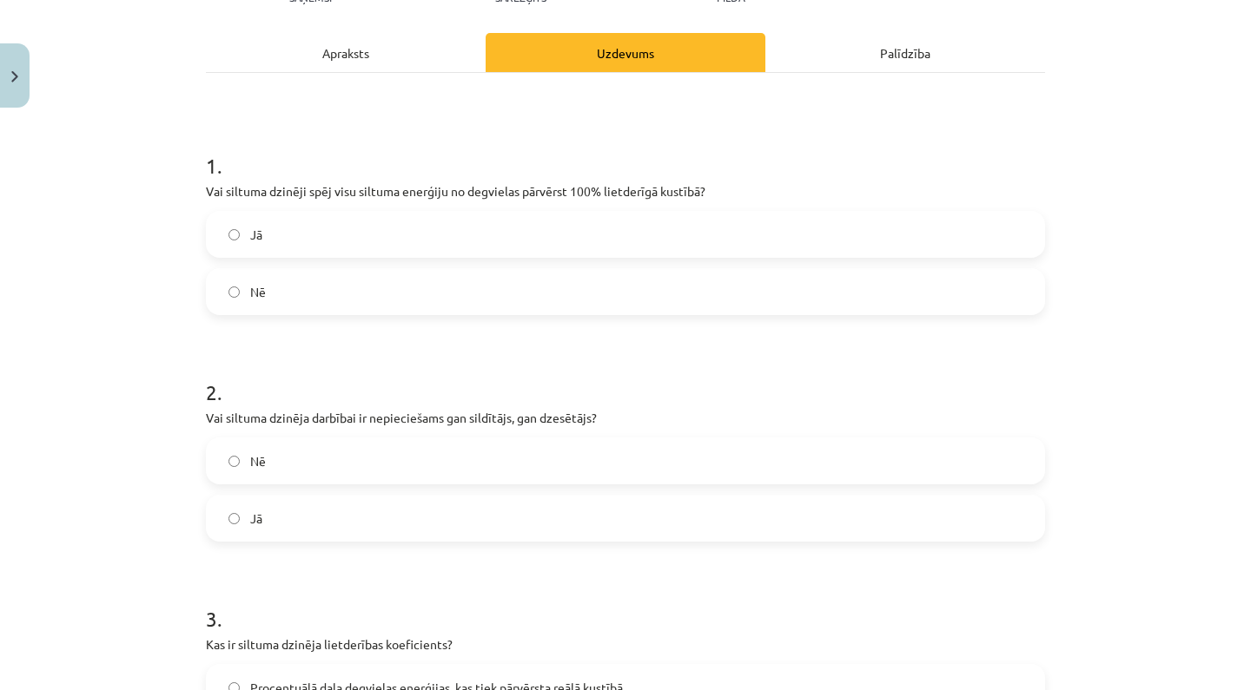
click at [383, 518] on label "Jā" at bounding box center [625, 518] width 835 height 43
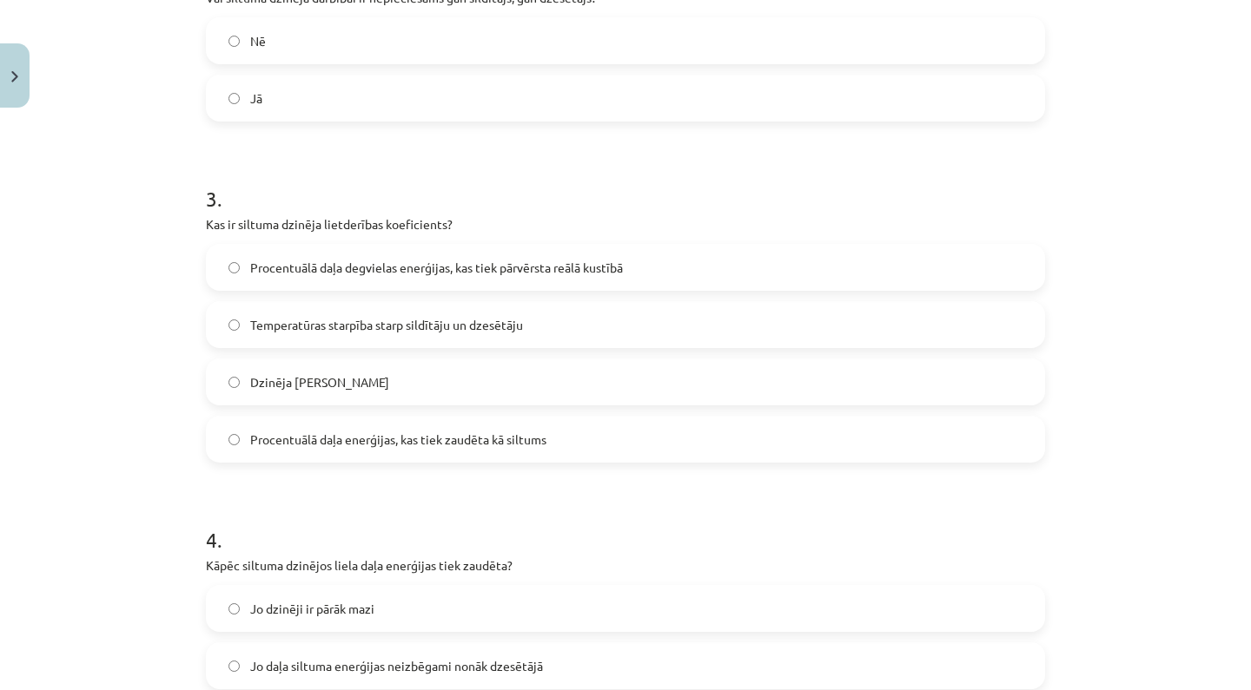
click at [410, 266] on span "Procentuālā daļa degvielas enerģijas, kas tiek pārvērsta reālā kustībā" at bounding box center [436, 268] width 373 height 18
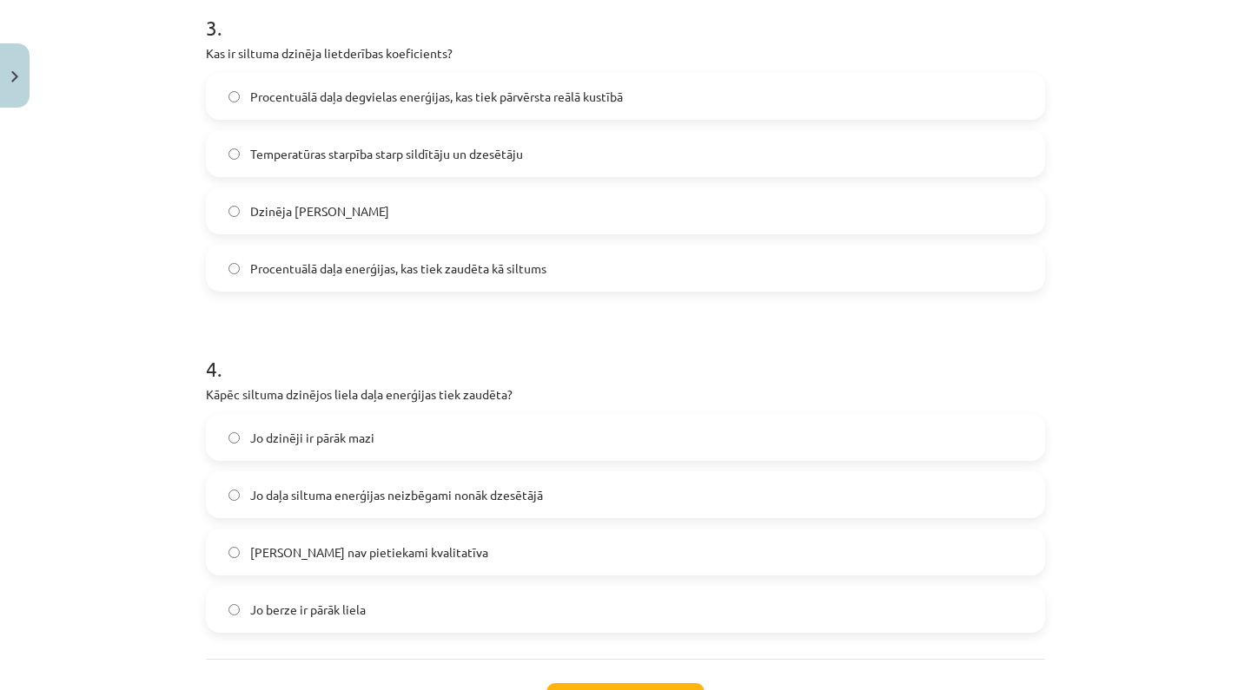
scroll to position [862, 0]
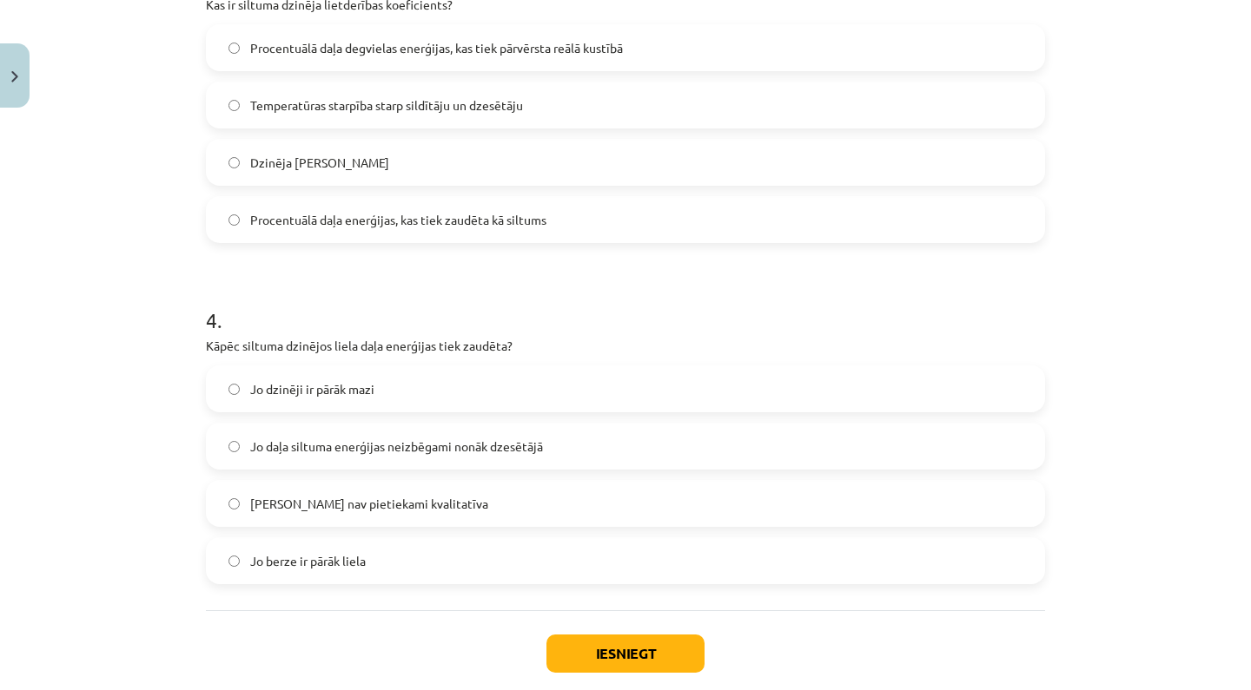
click at [419, 434] on label "Jo daļa siltuma enerģijas neizbēgami nonāk dzesētājā" at bounding box center [625, 446] width 835 height 43
click at [582, 658] on button "Iesniegt" at bounding box center [625, 654] width 158 height 38
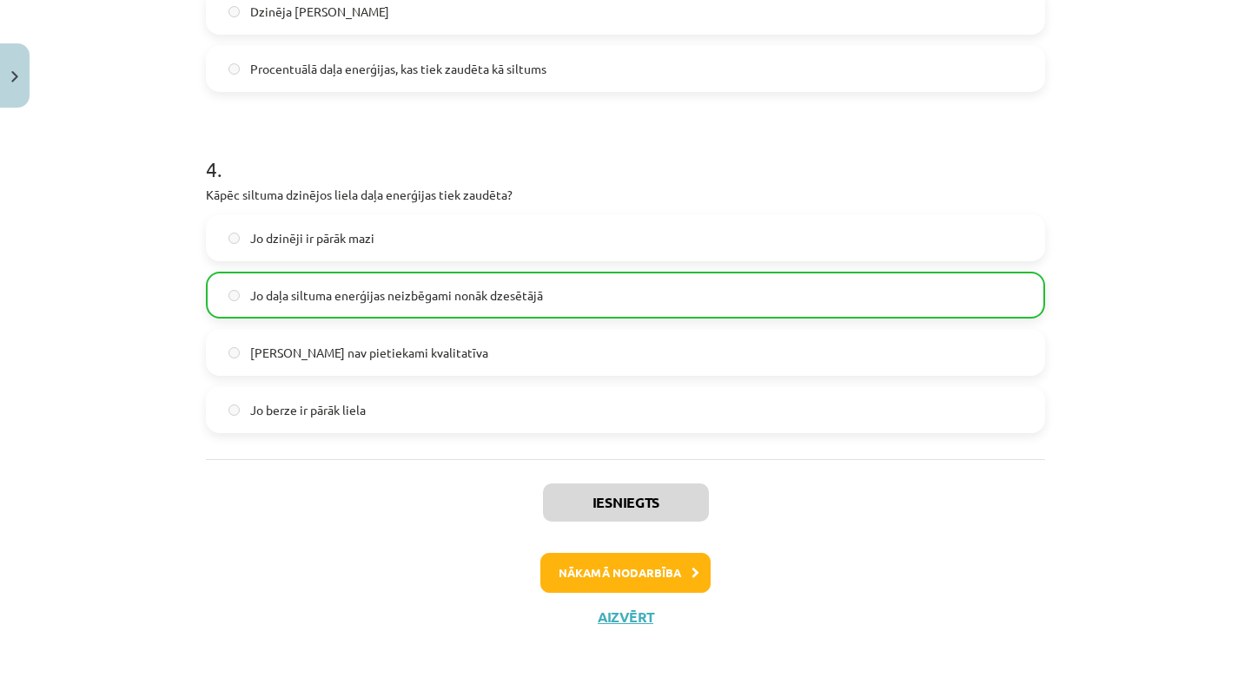
click at [656, 553] on button "Nākamā nodarbība" at bounding box center [625, 573] width 170 height 40
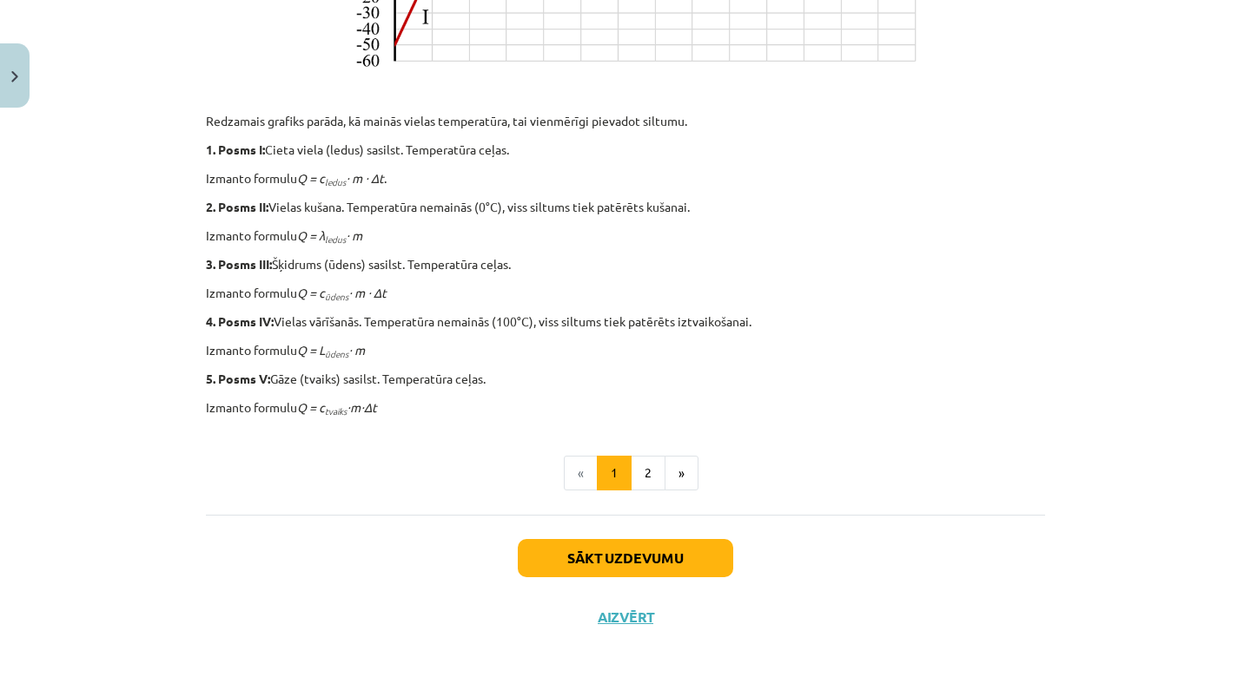
scroll to position [1286, 0]
drag, startPoint x: 509, startPoint y: 234, endPoint x: 784, endPoint y: 690, distance: 532.6
click at [785, 690] on div "Mācību tēma: Fizika 9. klases 1. ieskaites mācību materiāls #10 ✅ Kopsavilkuma …" at bounding box center [625, 345] width 1251 height 690
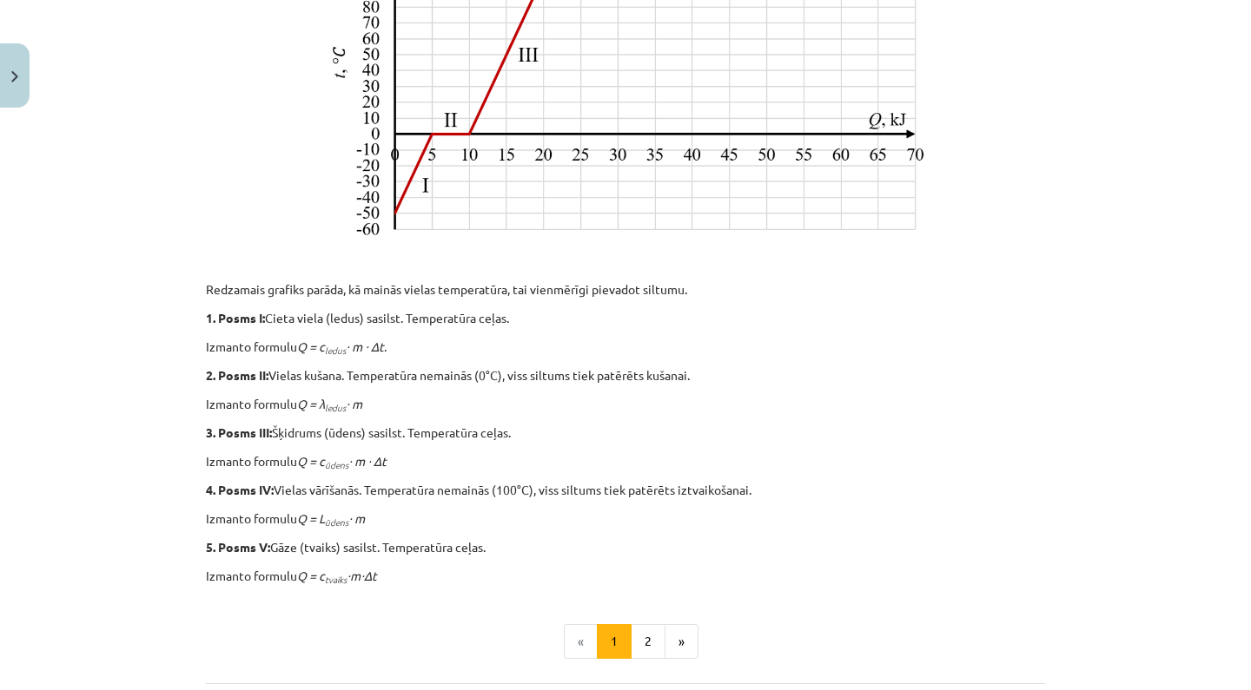
scroll to position [618, 0]
click at [348, 517] on sub "ūdens" at bounding box center [336, 521] width 23 height 13
click at [427, 523] on p "Izmanto formulu Q = L ūdens ⋅ m" at bounding box center [625, 518] width 839 height 18
click at [432, 569] on p "Izmanto formulu Q = c tvaiks ⋅m⋅∆t" at bounding box center [625, 575] width 839 height 18
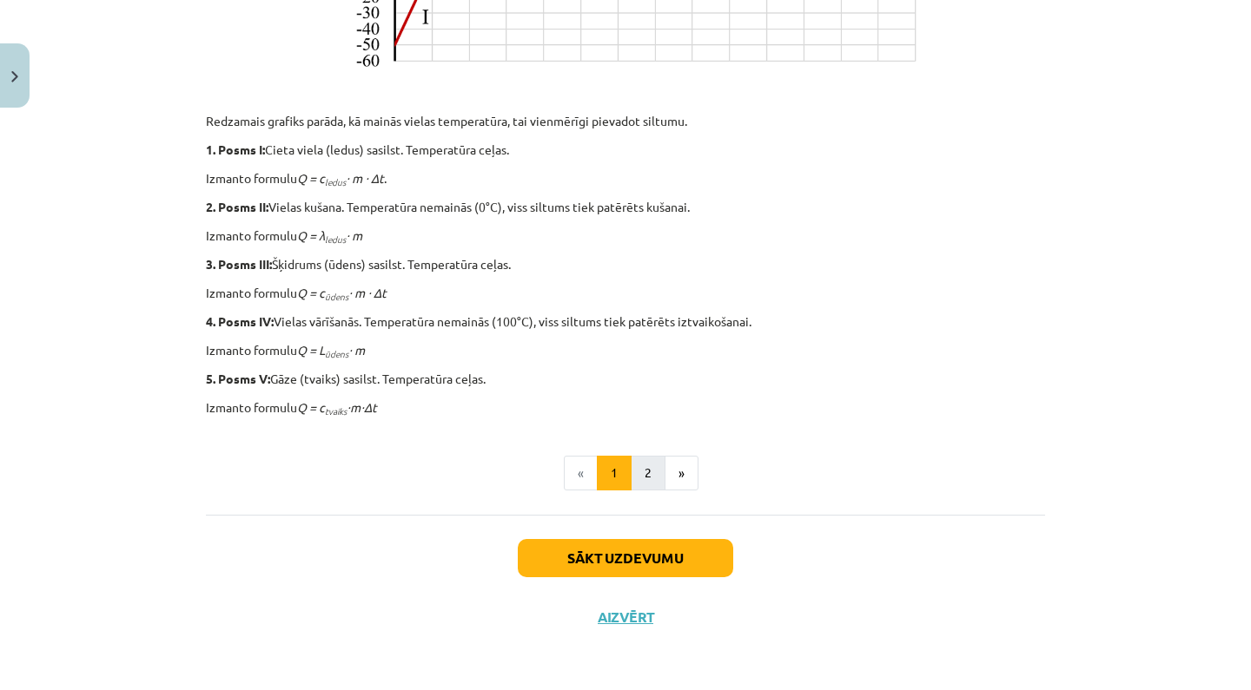
click at [657, 469] on button "2" at bounding box center [647, 473] width 35 height 35
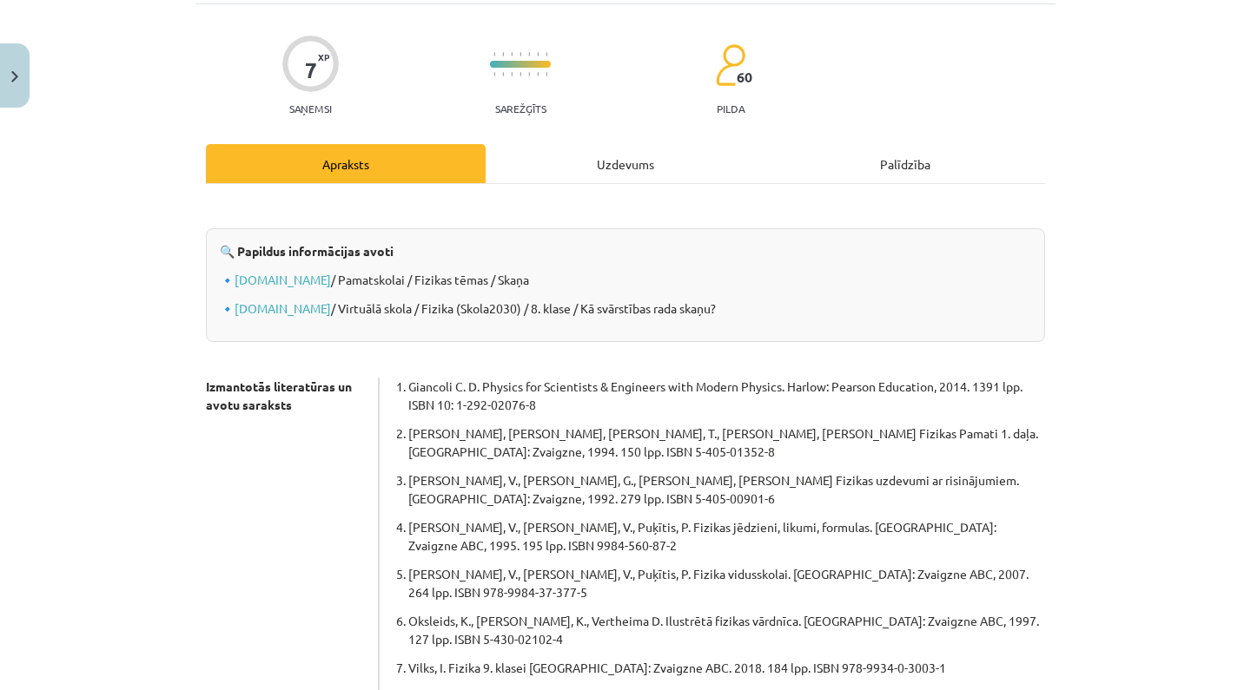
scroll to position [106, 0]
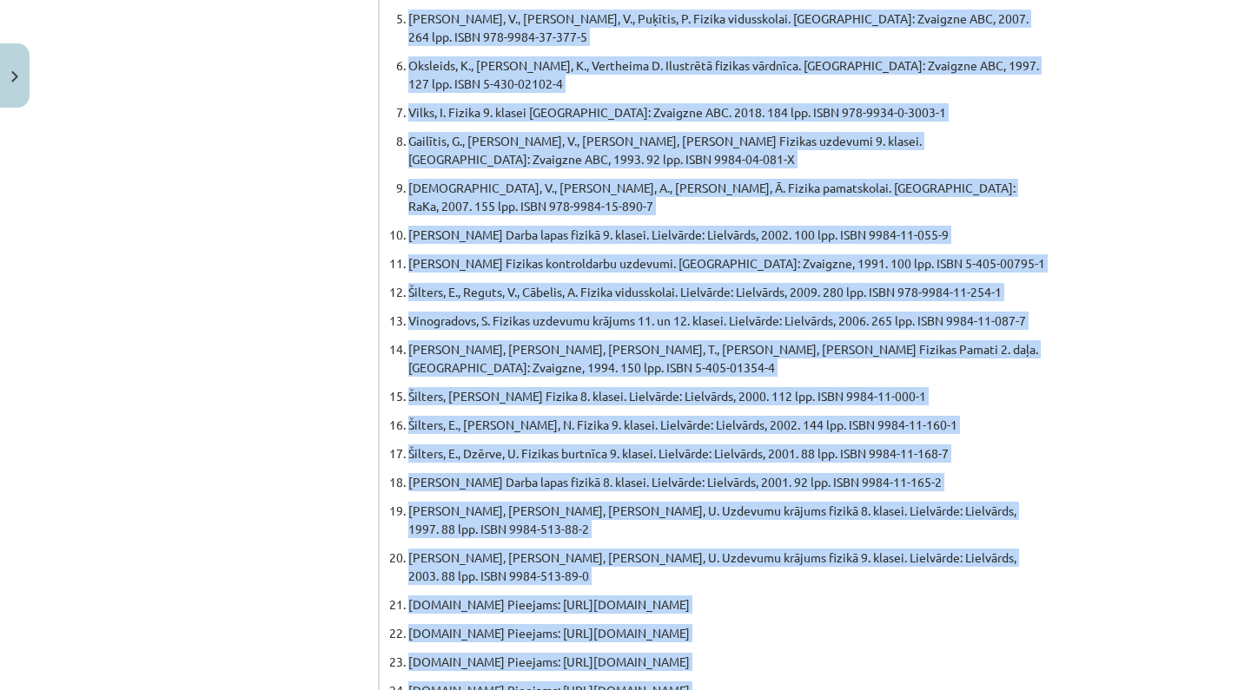
drag, startPoint x: 391, startPoint y: 385, endPoint x: 923, endPoint y: 690, distance: 613.4
click at [923, 690] on div "🔍 Papildus informācijas avoti 🔹 www.fizmix.lv / Pamatskolai / Fizikas tēmas / S…" at bounding box center [625, 247] width 839 height 1206
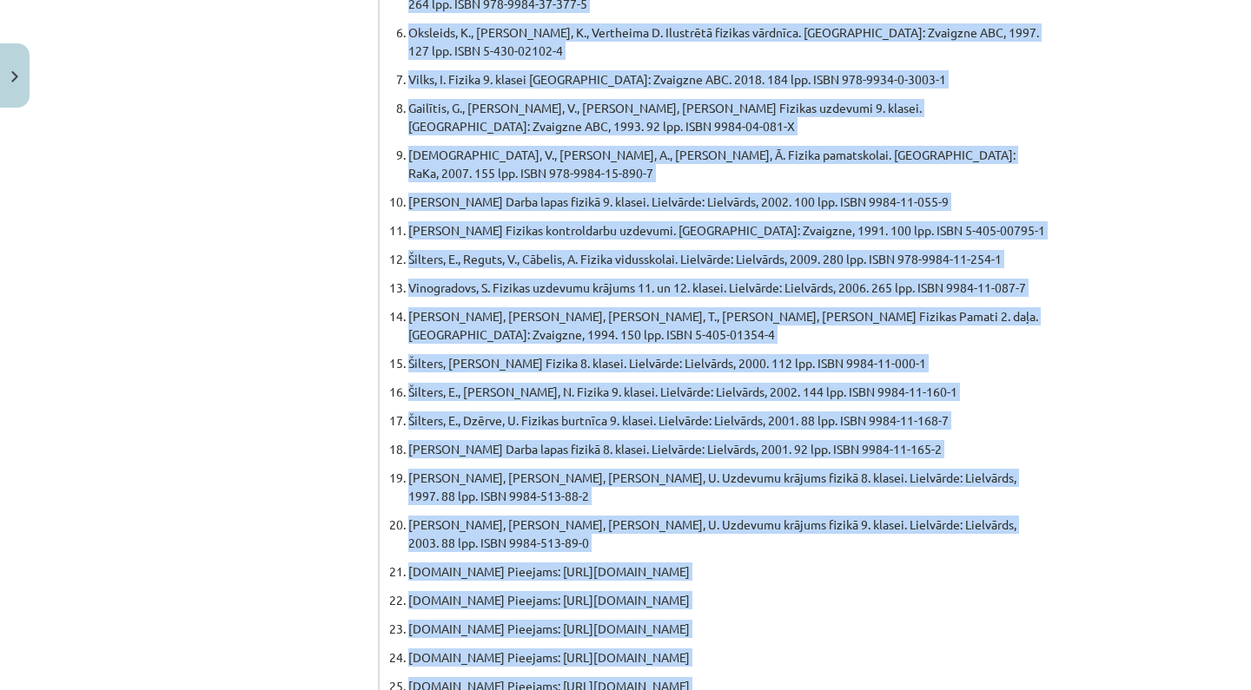
click at [1087, 496] on div "Mācību tēma: Fizika 9. klases 1. ieskaites mācību materiāls #10 ✅ Kopsavilkuma …" at bounding box center [625, 345] width 1251 height 690
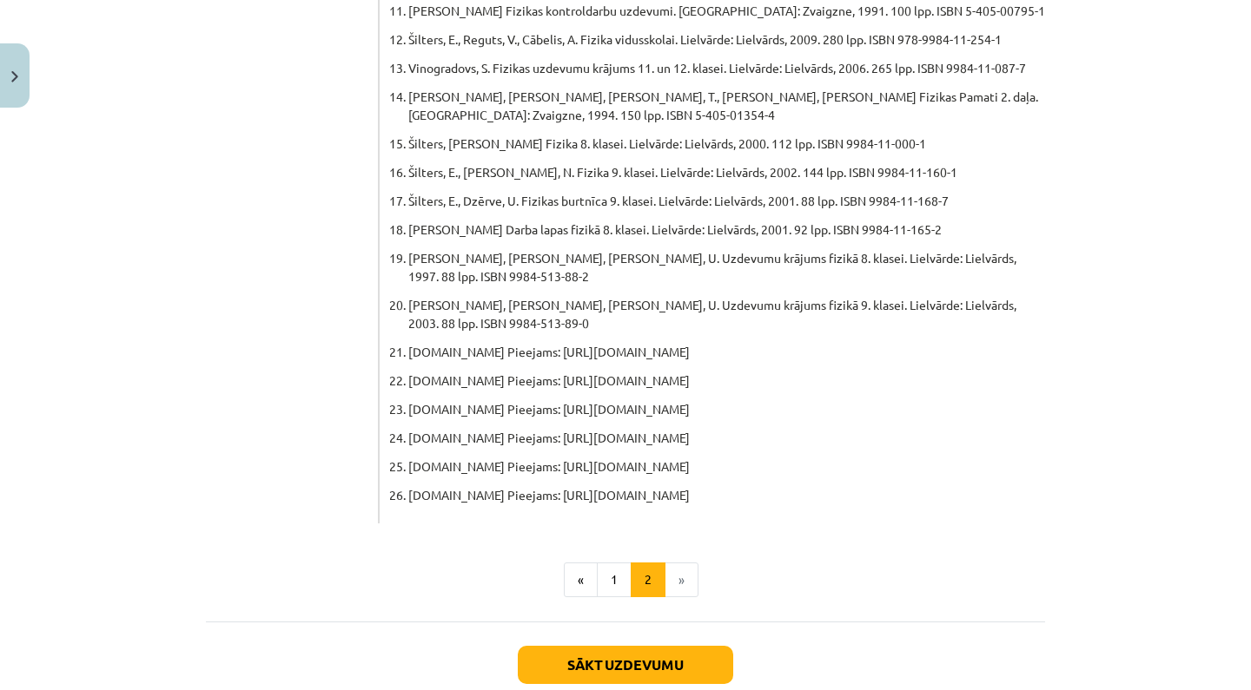
scroll to position [919, 0]
click at [664, 647] on button "Sākt uzdevumu" at bounding box center [625, 666] width 215 height 38
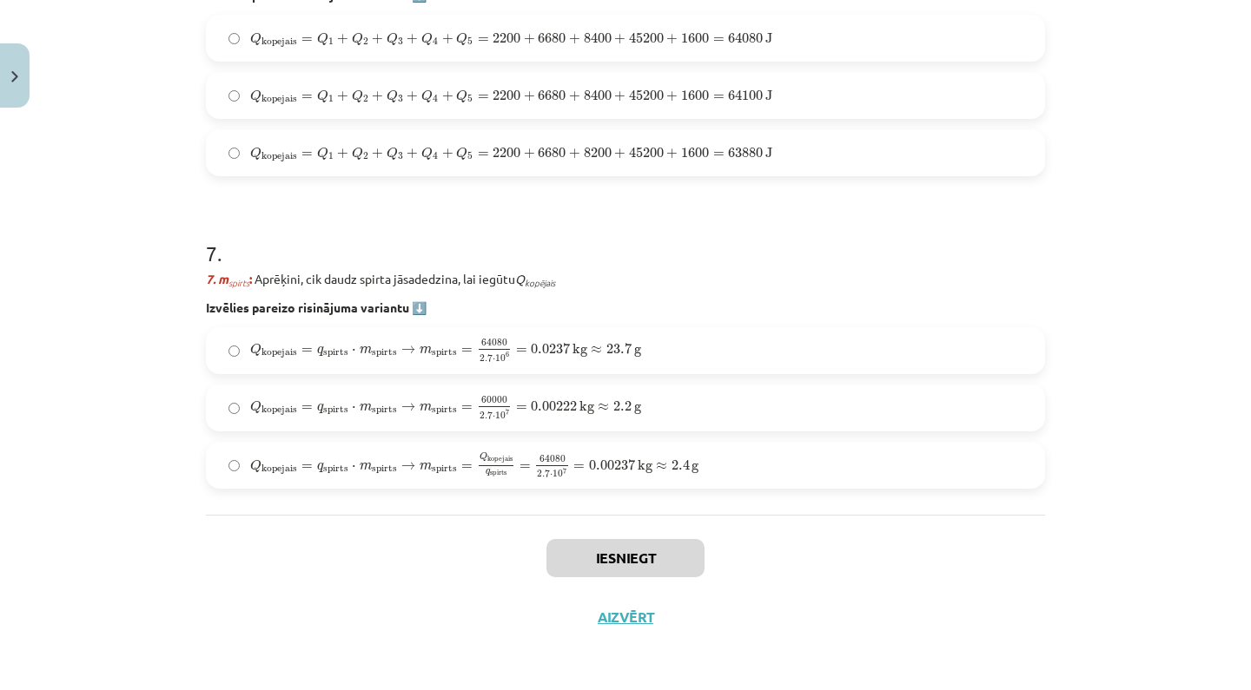
scroll to position [1392, 0]
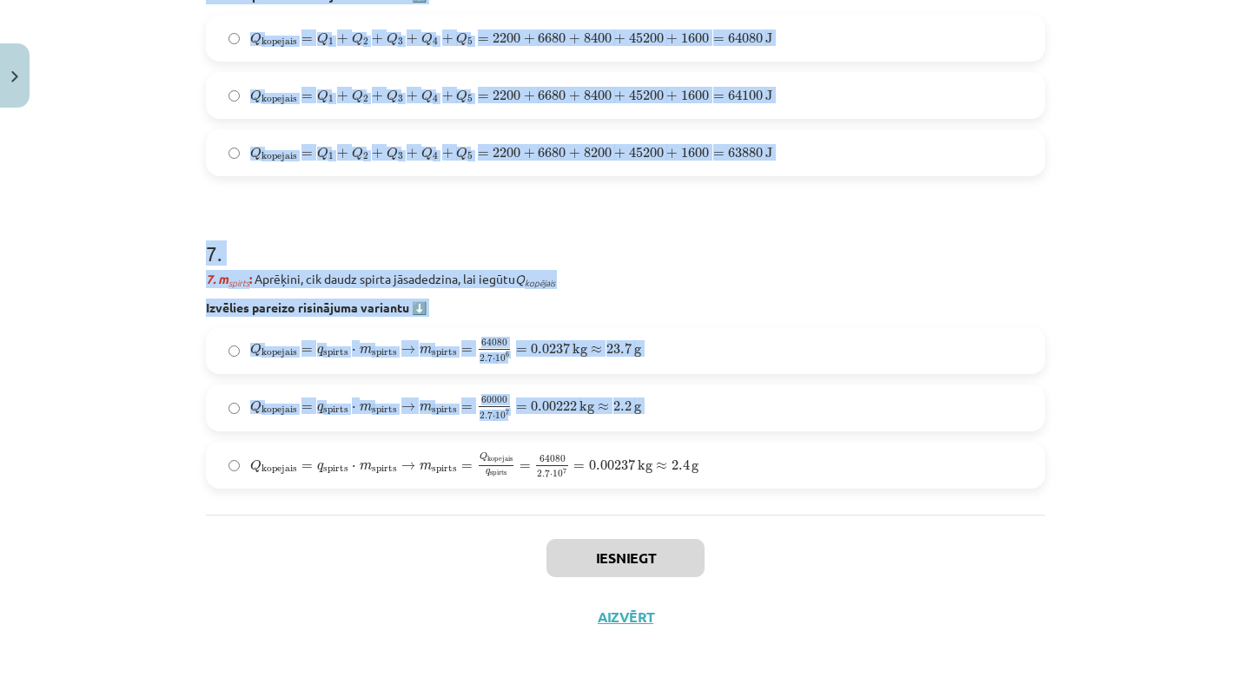
drag, startPoint x: 208, startPoint y: 47, endPoint x: 1049, endPoint y: 460, distance: 937.6
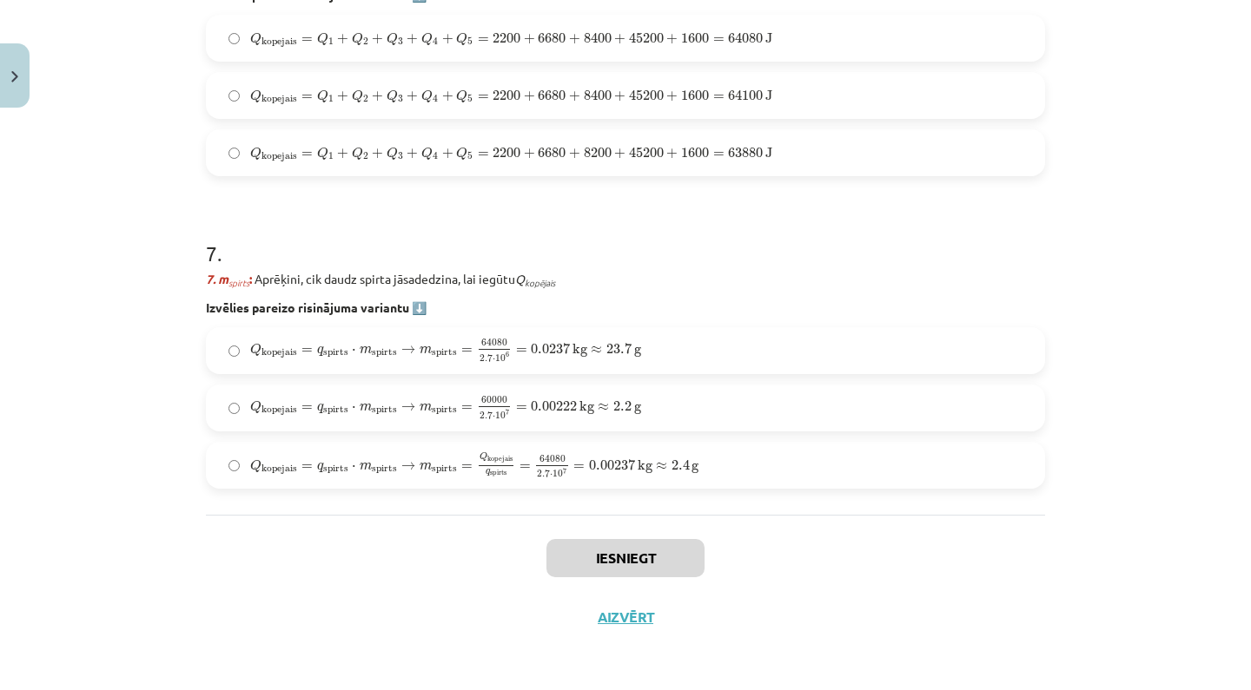
click at [1102, 441] on div "Mācību tēma: Fizika 9. klases 1. ieskaites mācību materiāls #10 ✅ Kopsavilkuma …" at bounding box center [625, 345] width 1251 height 690
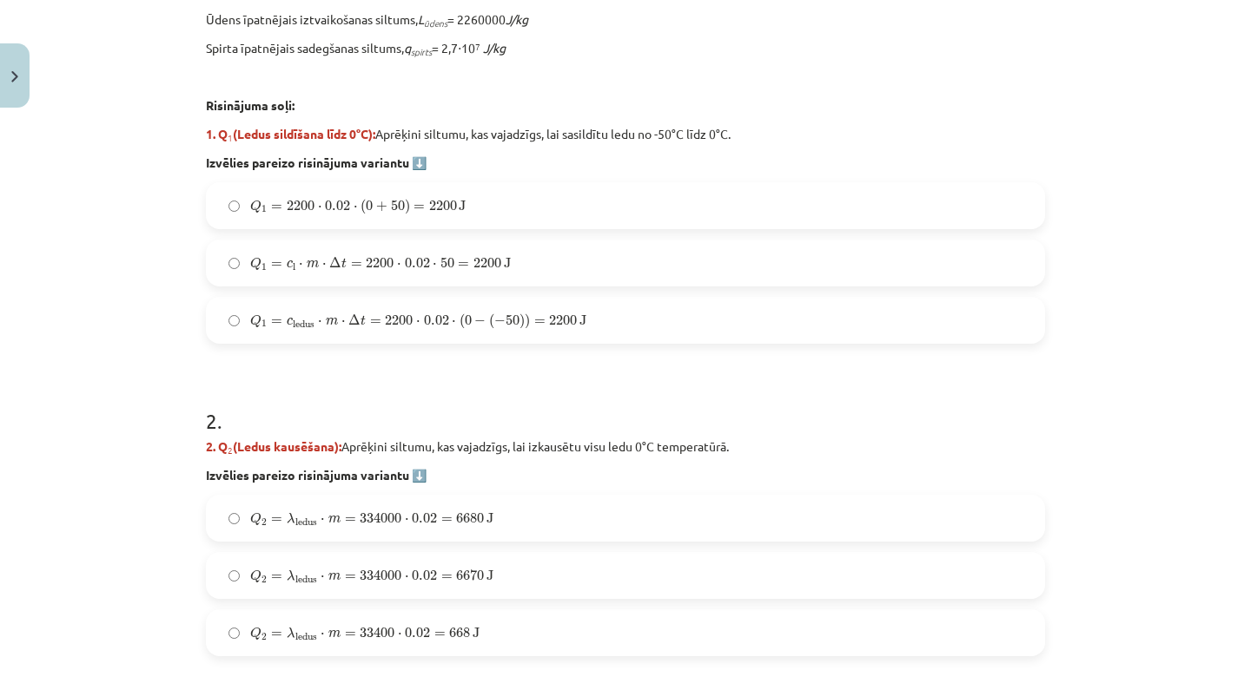
scroll to position [693, 0]
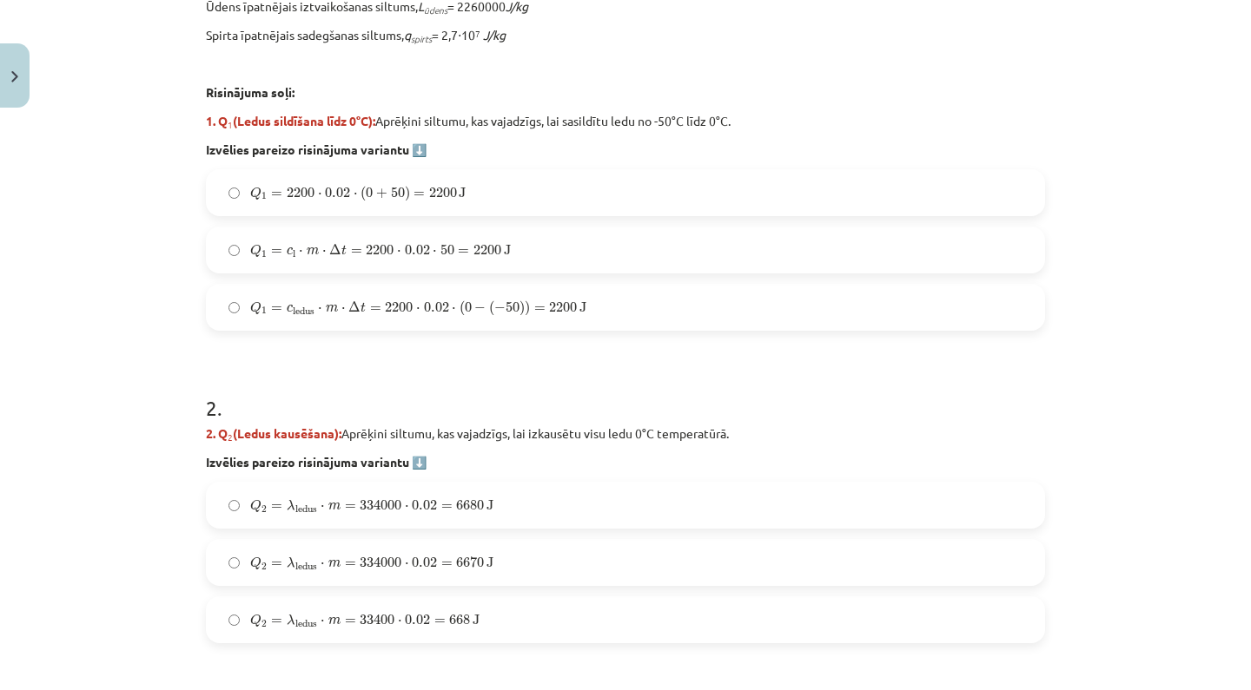
click at [547, 309] on span "Q 1 = c ledus ⋅ m ⋅ Δ t = 2200 ⋅ 0.02 ⋅ ( 0 − ( − 50 ) ) = 2200 J" at bounding box center [418, 308] width 336 height 16
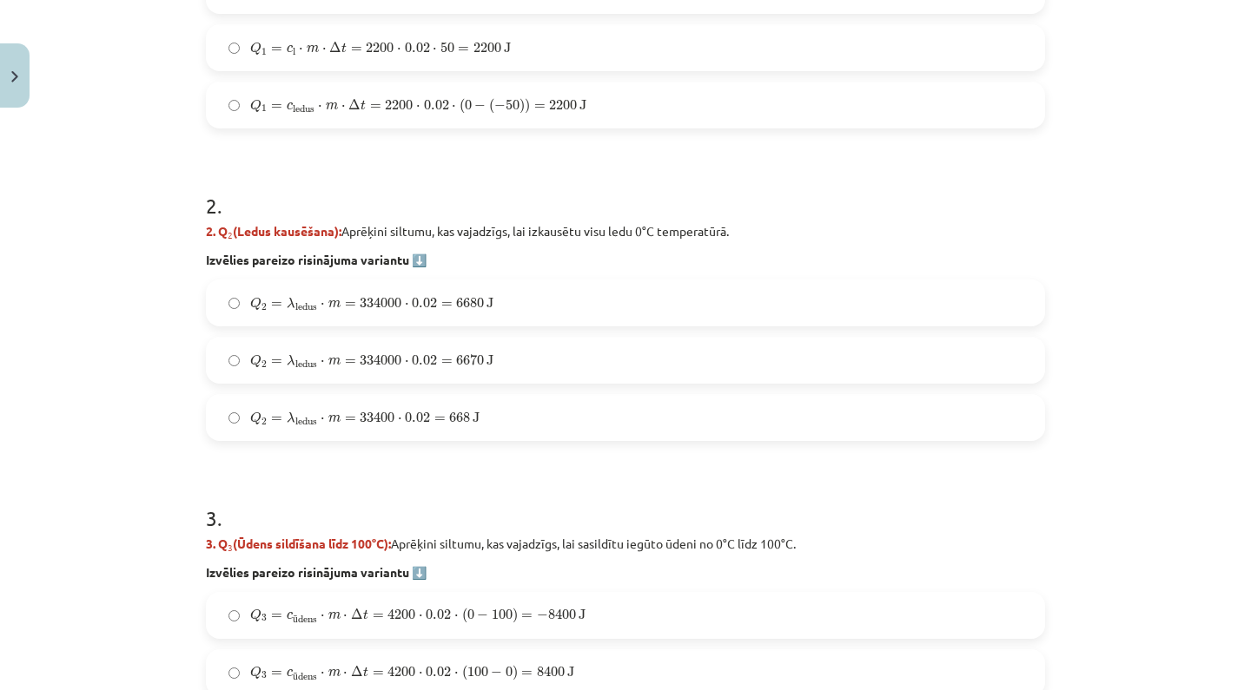
click at [547, 353] on label "Q 2 = λ ledus ⋅ m = 334000 ⋅ 0.02 = 6670 J Q 2 = λ ledus ⋅ m = 334000 ⋅ 0.02 = …" at bounding box center [625, 360] width 835 height 43
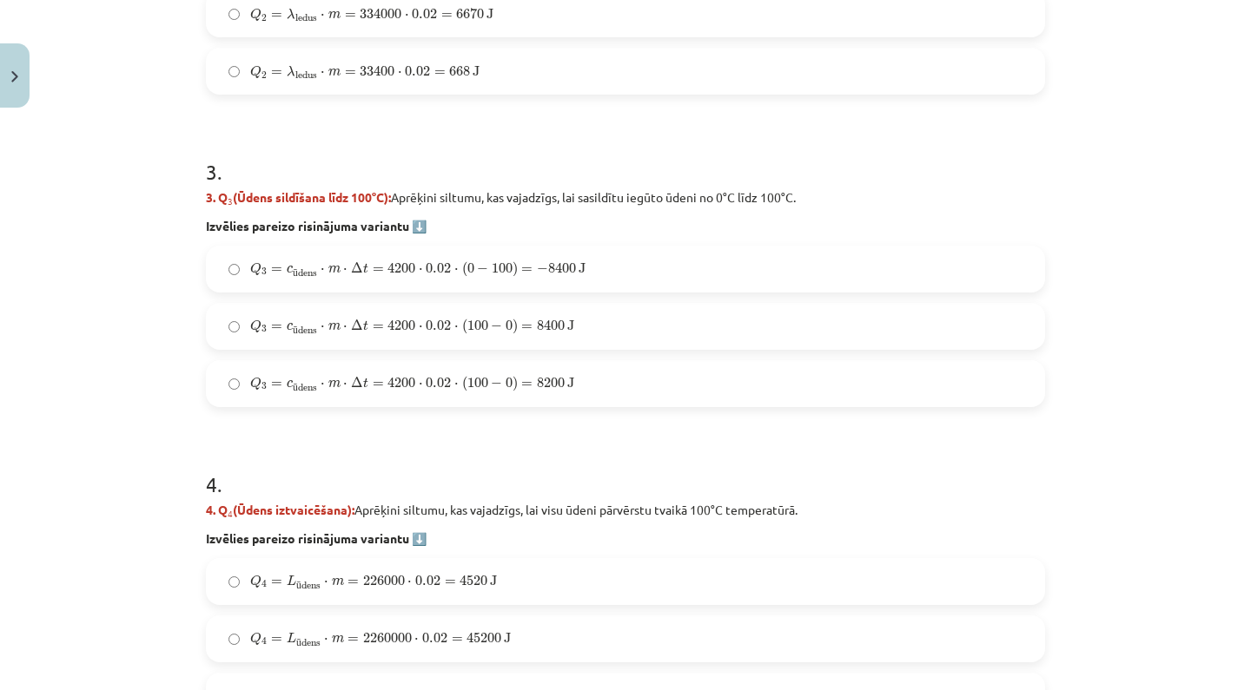
click at [533, 390] on span "Q 3 = c ū dens ⋅ m ⋅ Δ t = 4200 ⋅ 0.02 ⋅ ( 100 − 0 ) = 8200 J" at bounding box center [412, 384] width 324 height 17
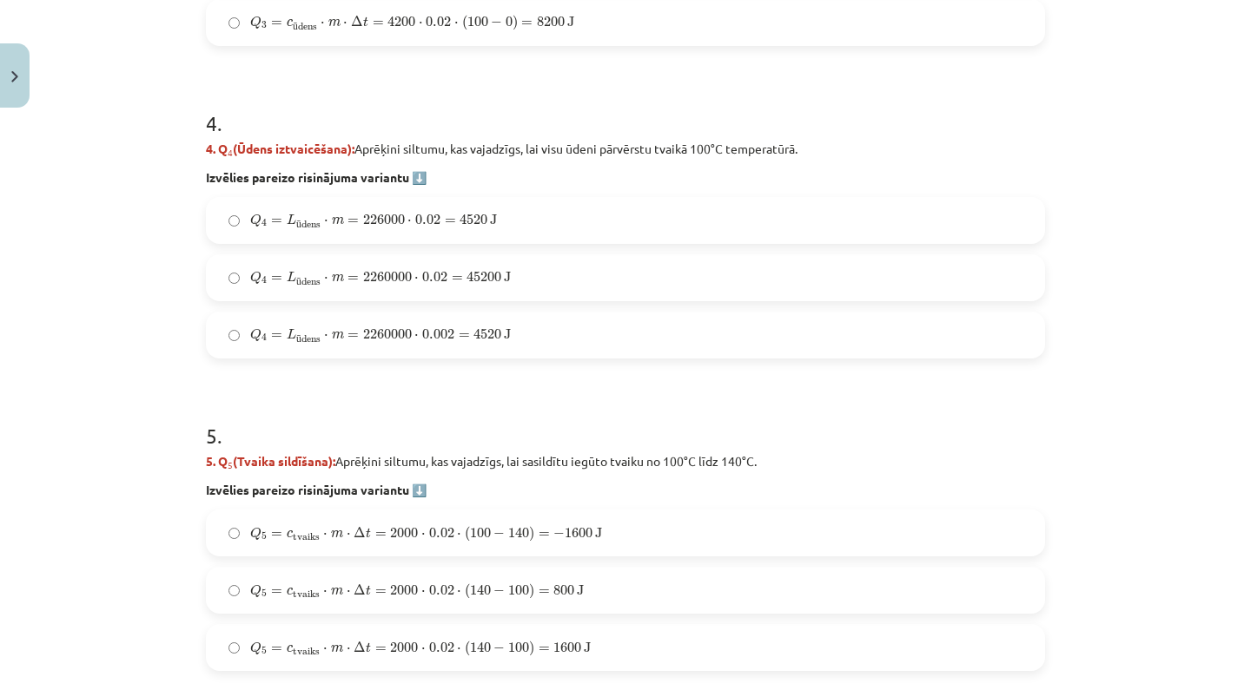
scroll to position [1609, 0]
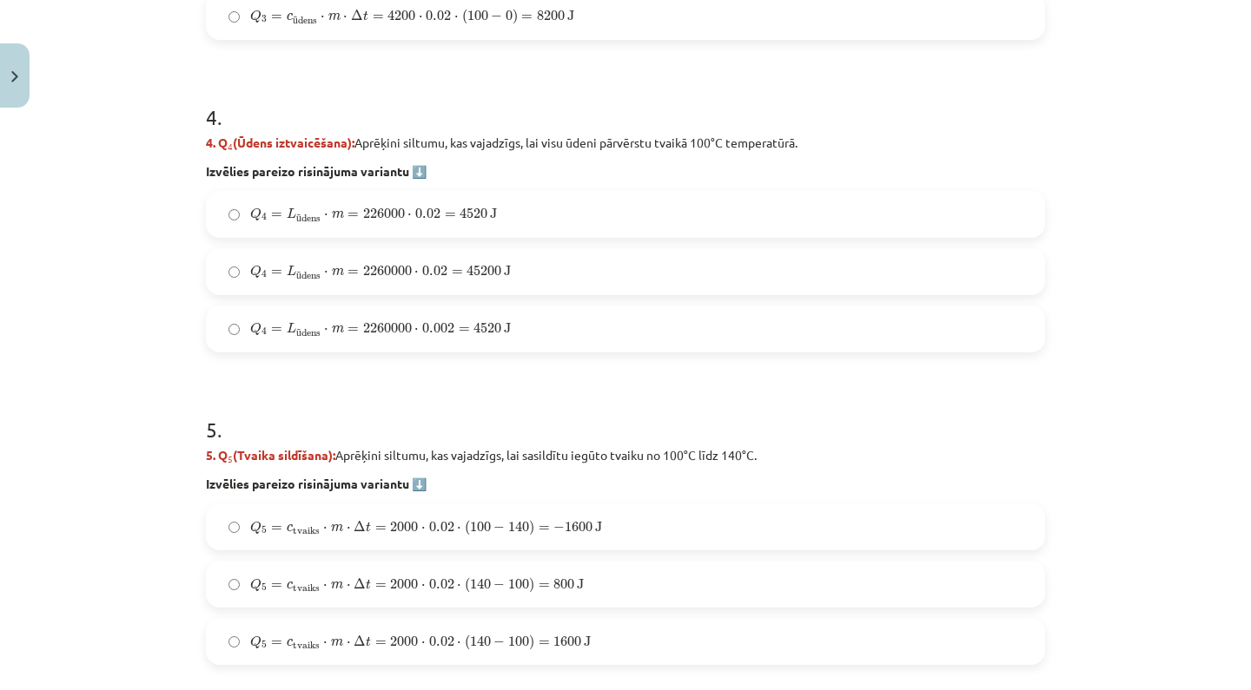
click at [559, 235] on label "Q 4 = L ū dens ⋅ m = 226000 ⋅ 0.02 = 4520 J Q 4 = L ūdens ⋅ m = 226000 ⋅ 0.02 =…" at bounding box center [625, 214] width 835 height 43
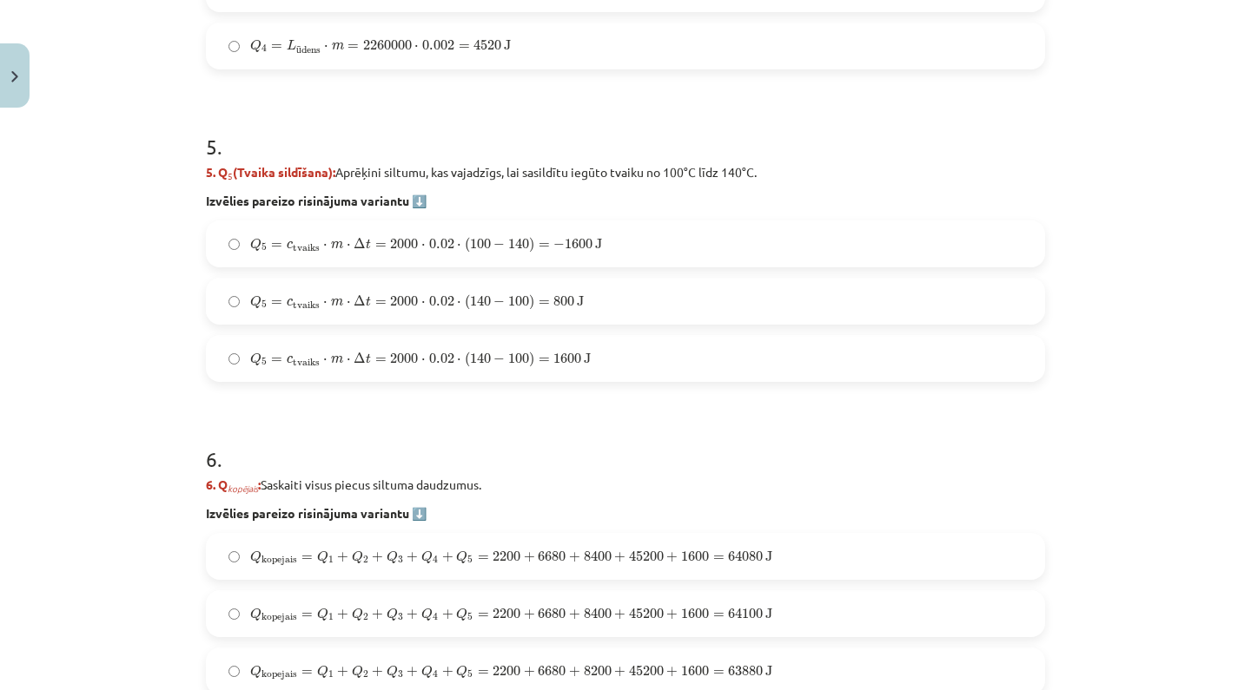
click at [561, 296] on span "800" at bounding box center [563, 301] width 21 height 10
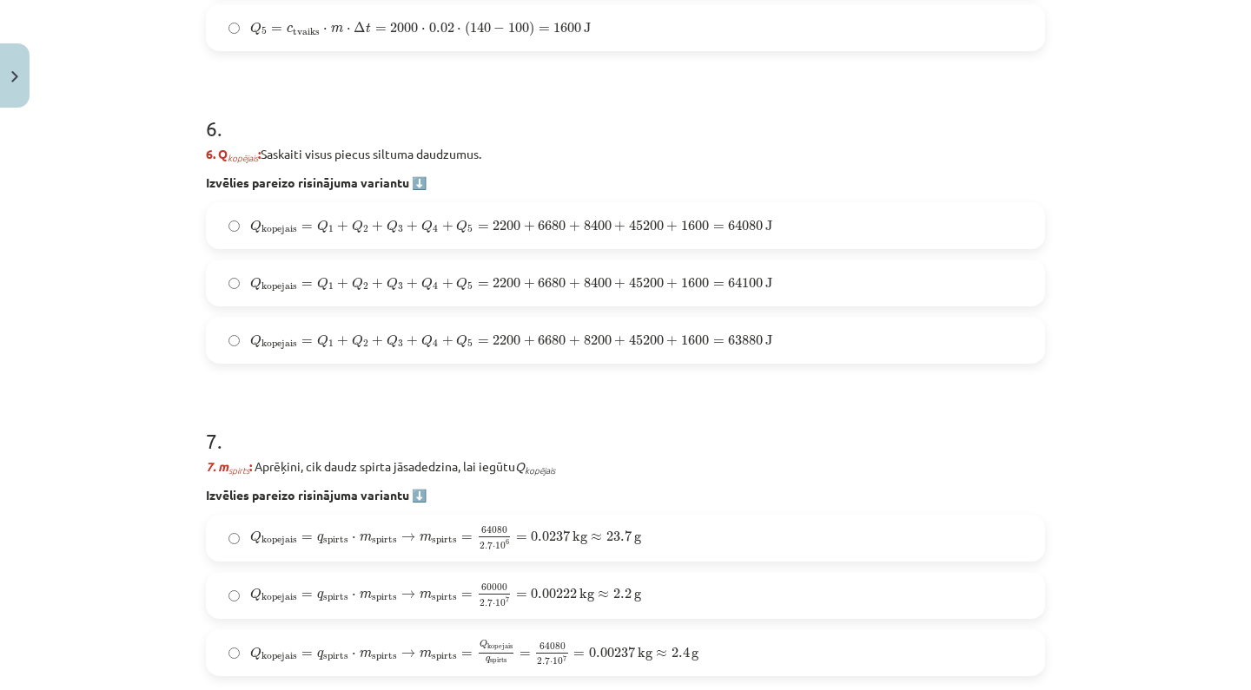
scroll to position [2251, 0]
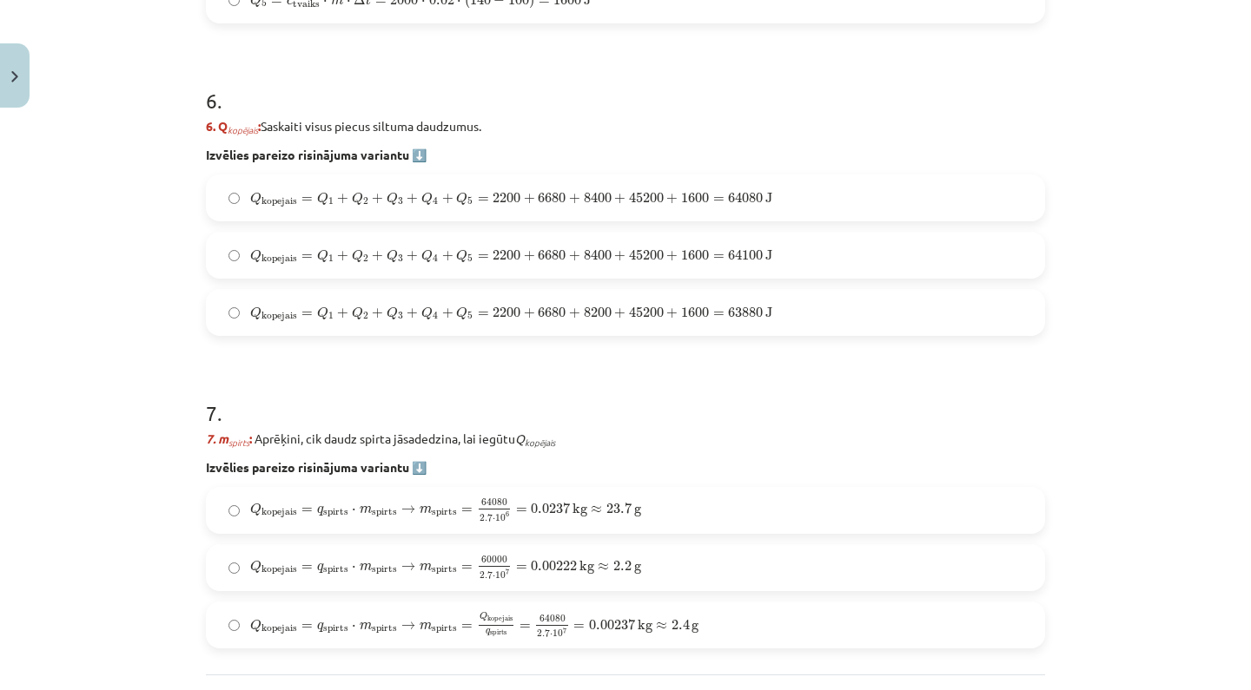
click at [584, 212] on label "Q kopejais = Q 1 + Q 2 + Q 3 + Q 4 + Q 5 = 2200 + 6680 + 8400 + 45200 + 1600 = …" at bounding box center [625, 197] width 835 height 43
click at [516, 571] on span "=" at bounding box center [521, 567] width 11 height 5
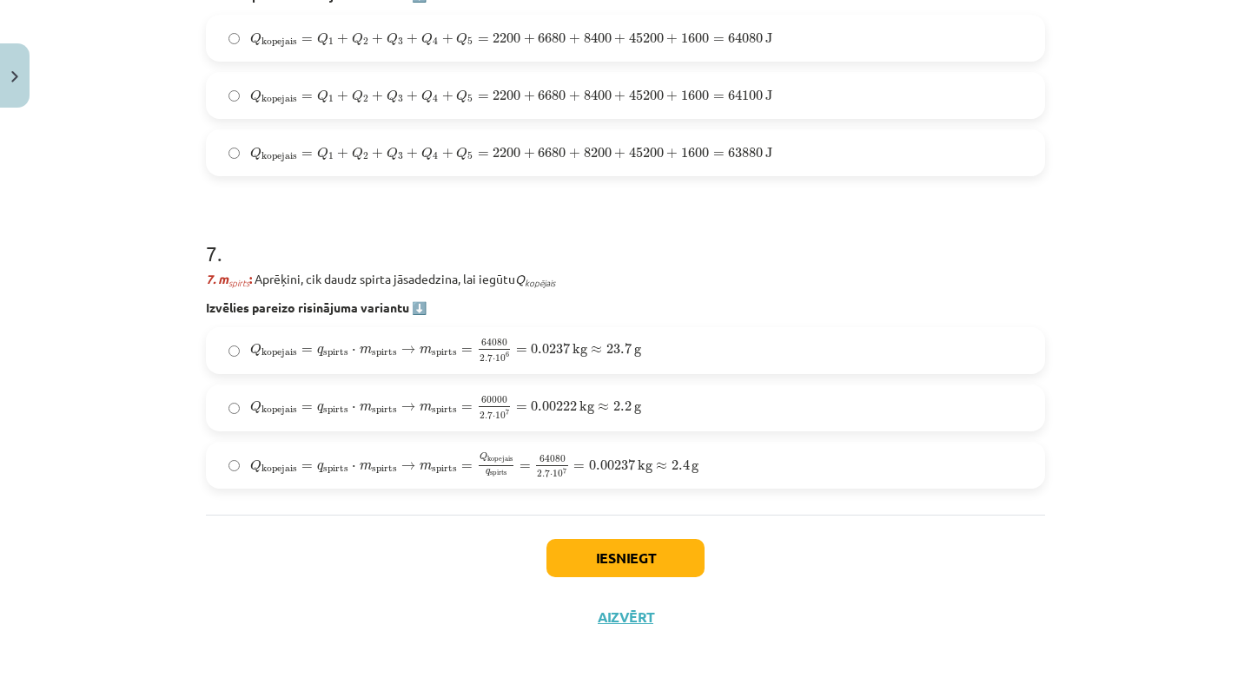
scroll to position [2413, 0]
click at [585, 562] on button "Iesniegt" at bounding box center [625, 558] width 158 height 38
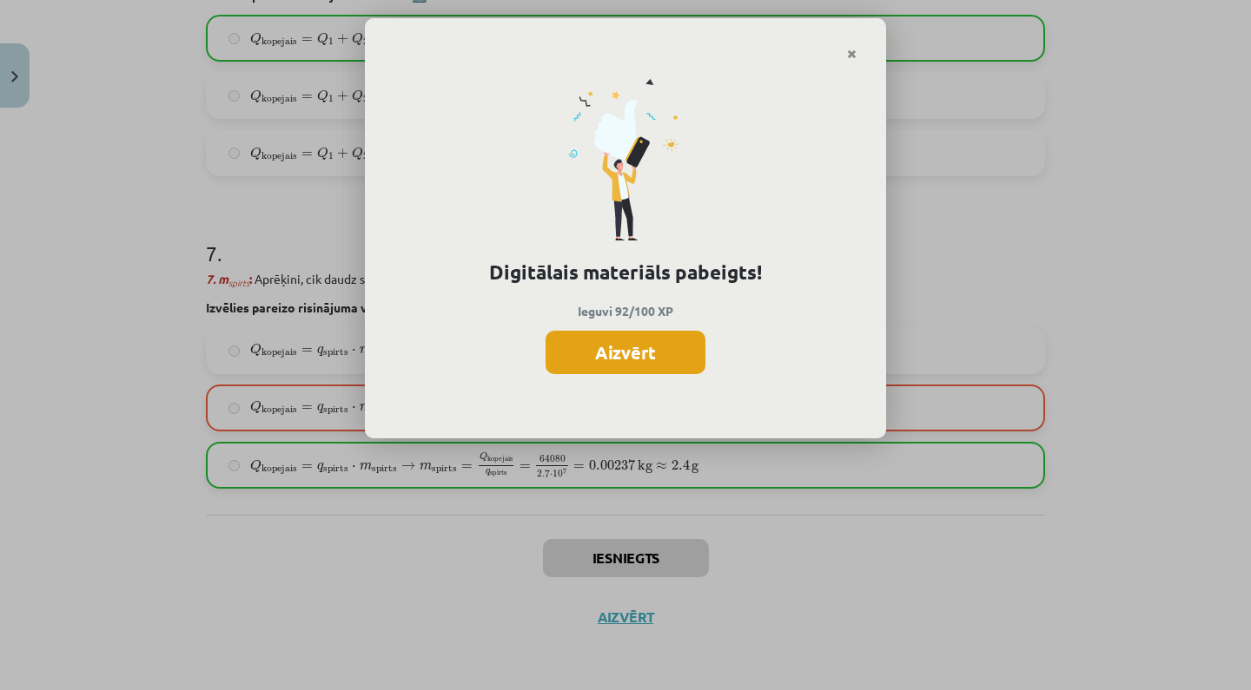
click at [635, 348] on button "Aizvērt" at bounding box center [625, 352] width 160 height 43
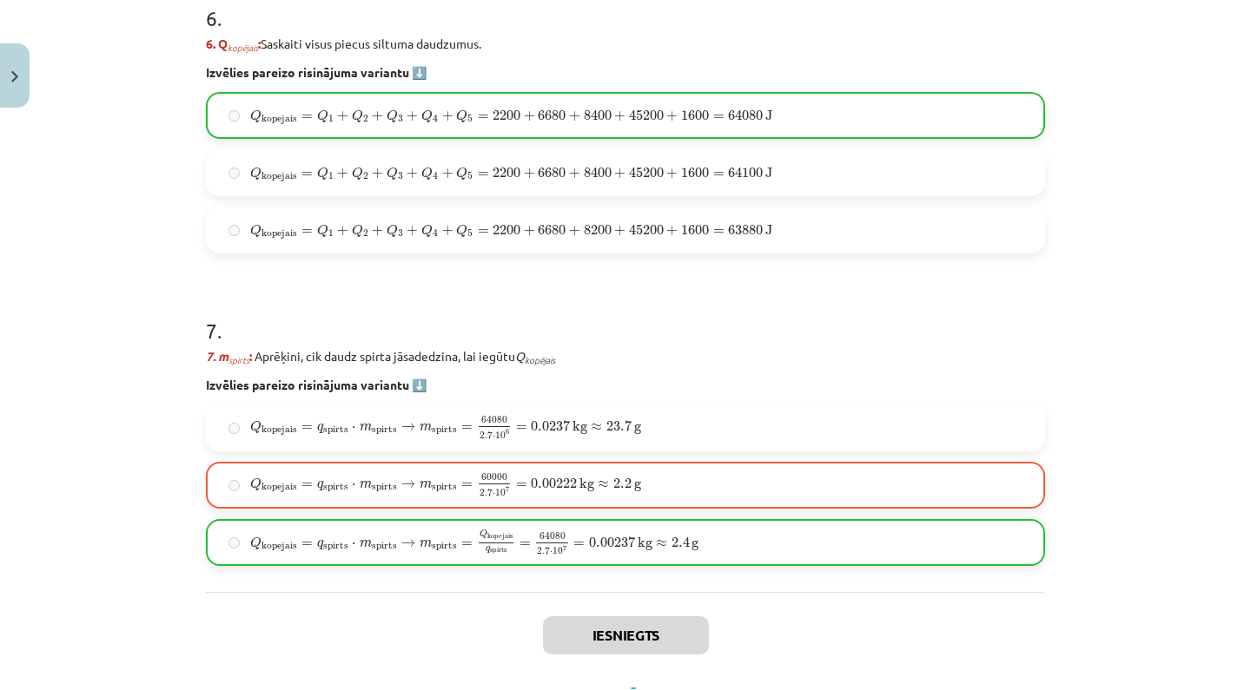
scroll to position [2386, 0]
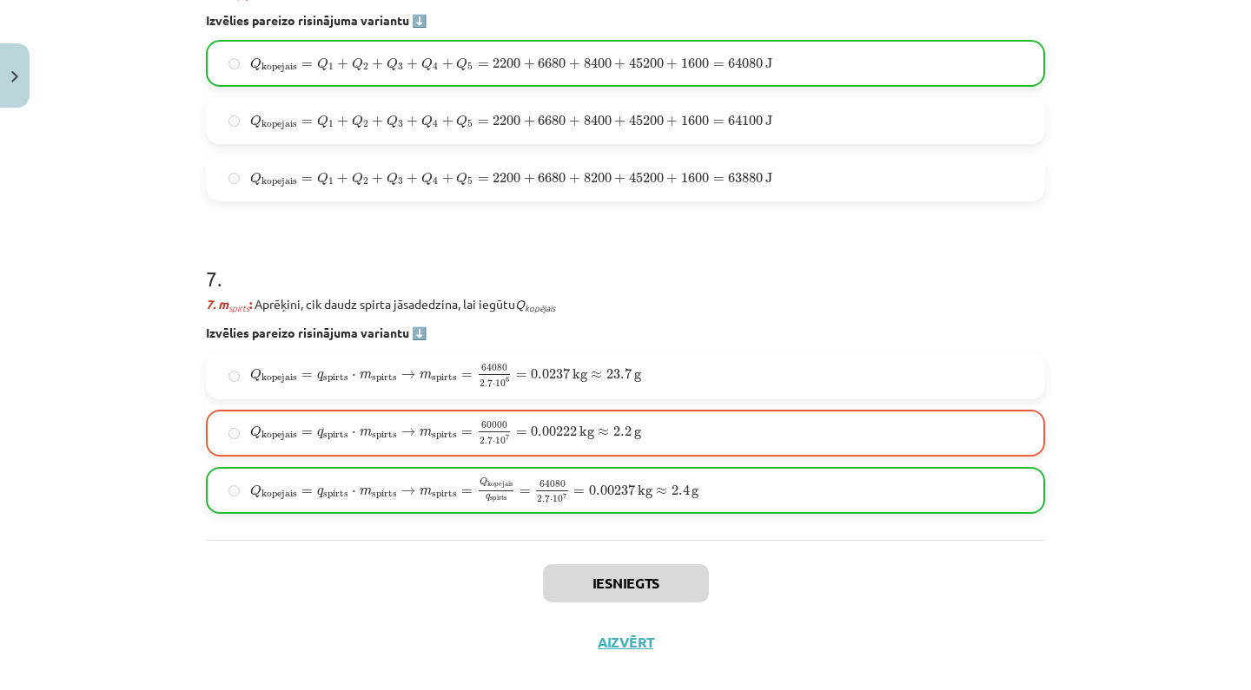
click at [637, 643] on button "Aizvērt" at bounding box center [625, 642] width 66 height 17
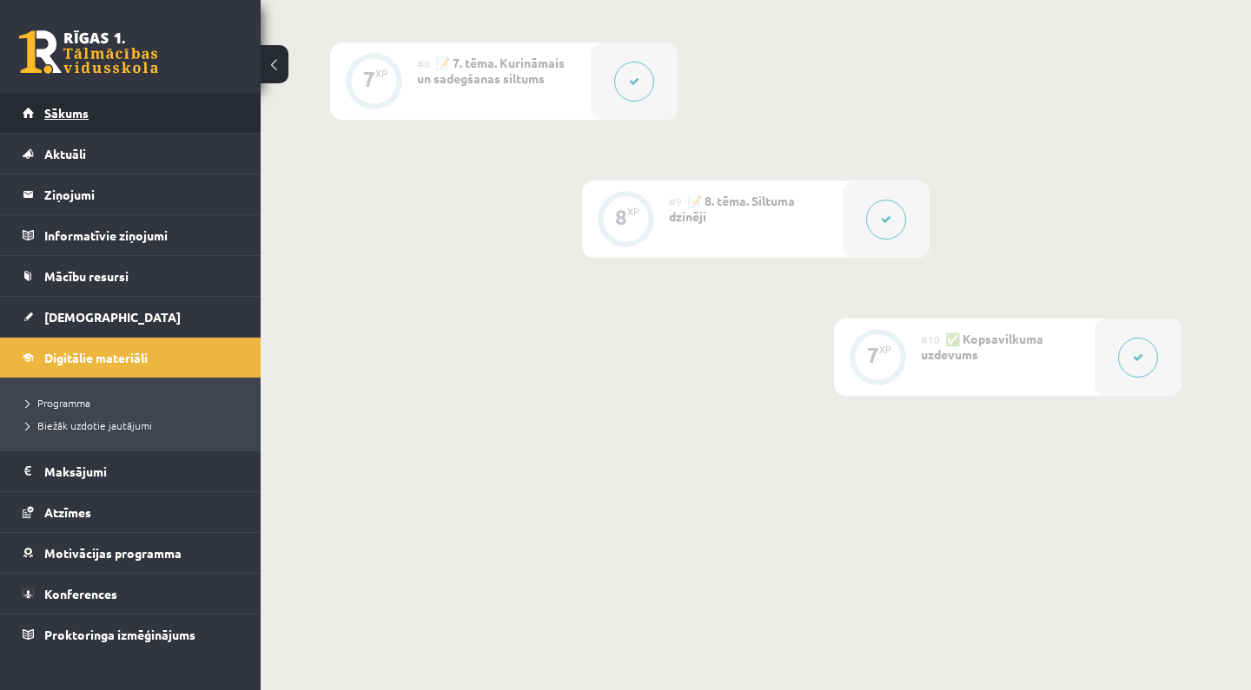
click at [145, 115] on link "Sākums" at bounding box center [131, 113] width 216 height 40
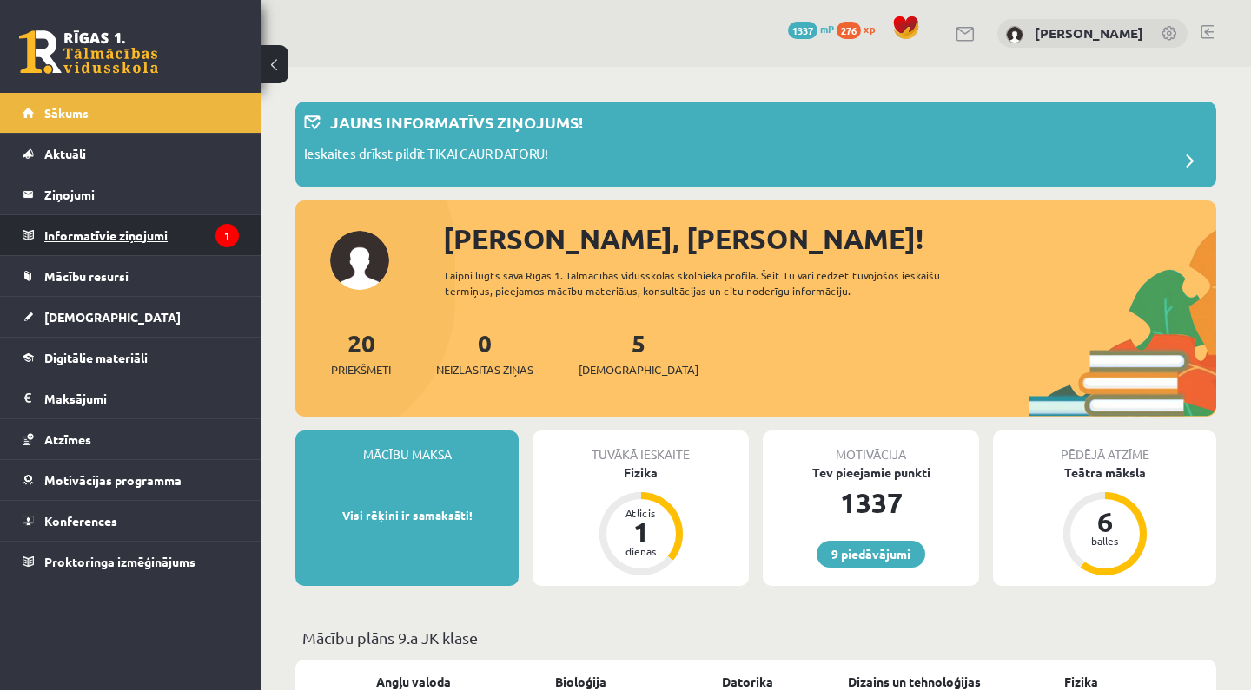
click at [174, 224] on legend "Informatīvie ziņojumi 1" at bounding box center [141, 235] width 195 height 40
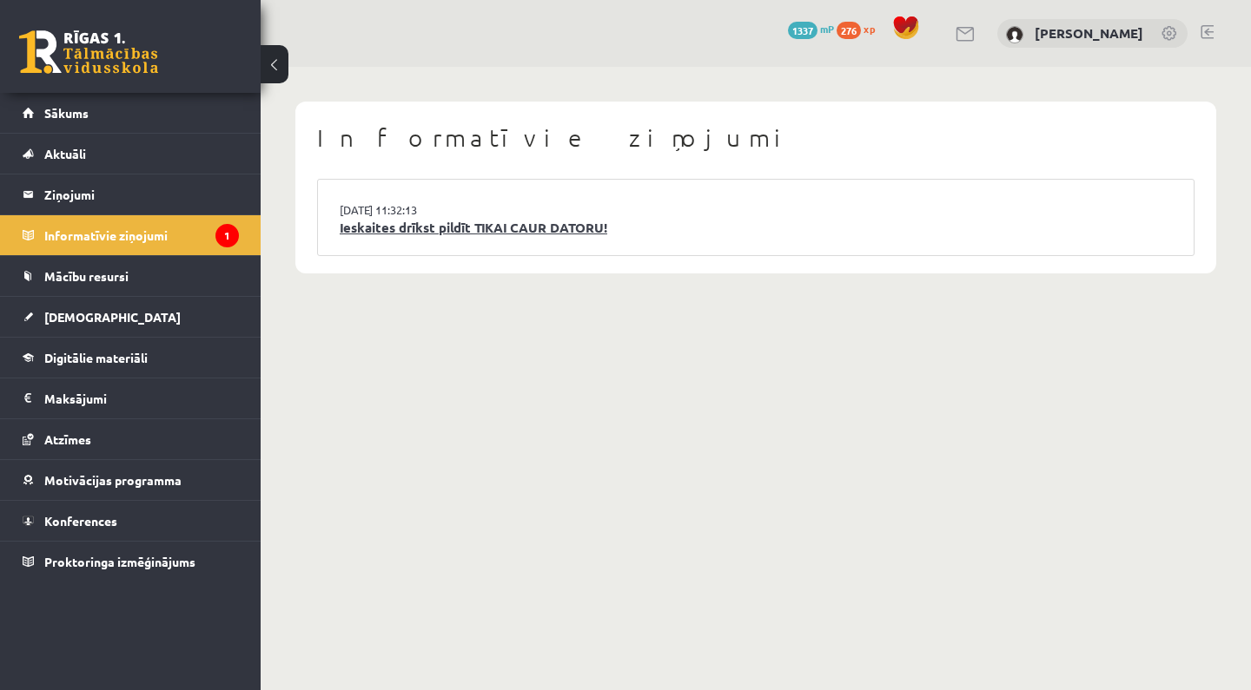
click at [414, 234] on link "Ieskaites drīkst pildīt TIKAI CAUR DATORU!" at bounding box center [756, 228] width 832 height 20
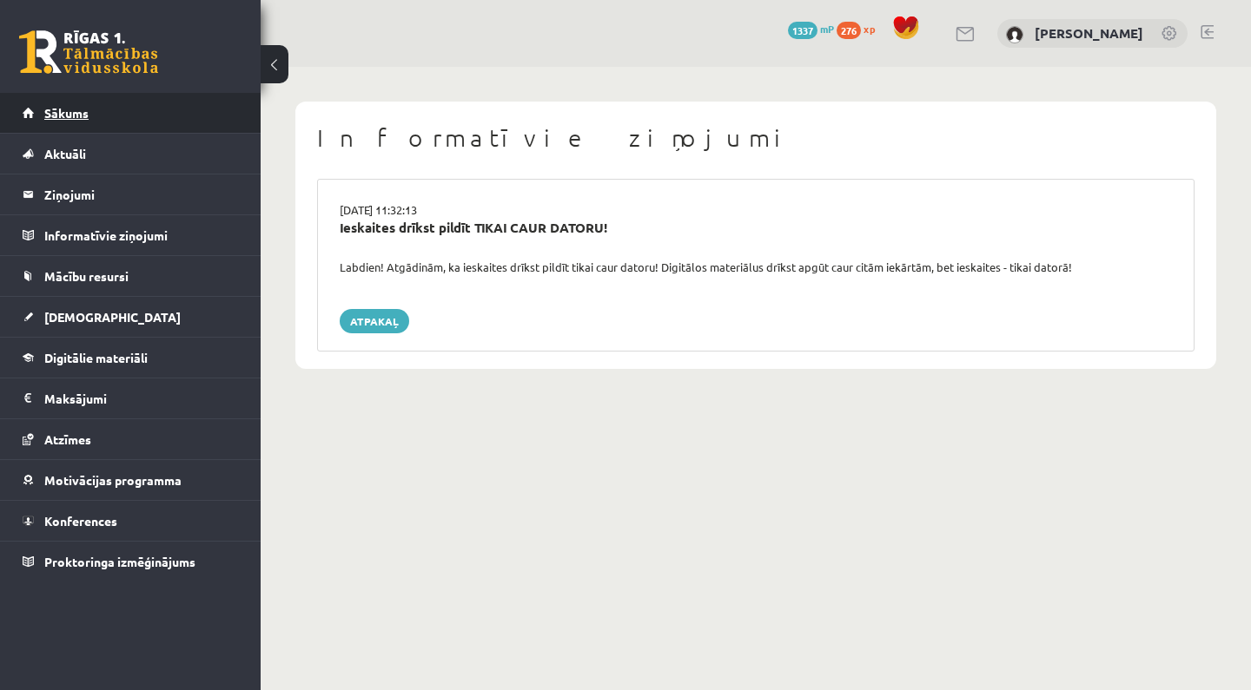
click at [208, 125] on link "Sākums" at bounding box center [131, 113] width 216 height 40
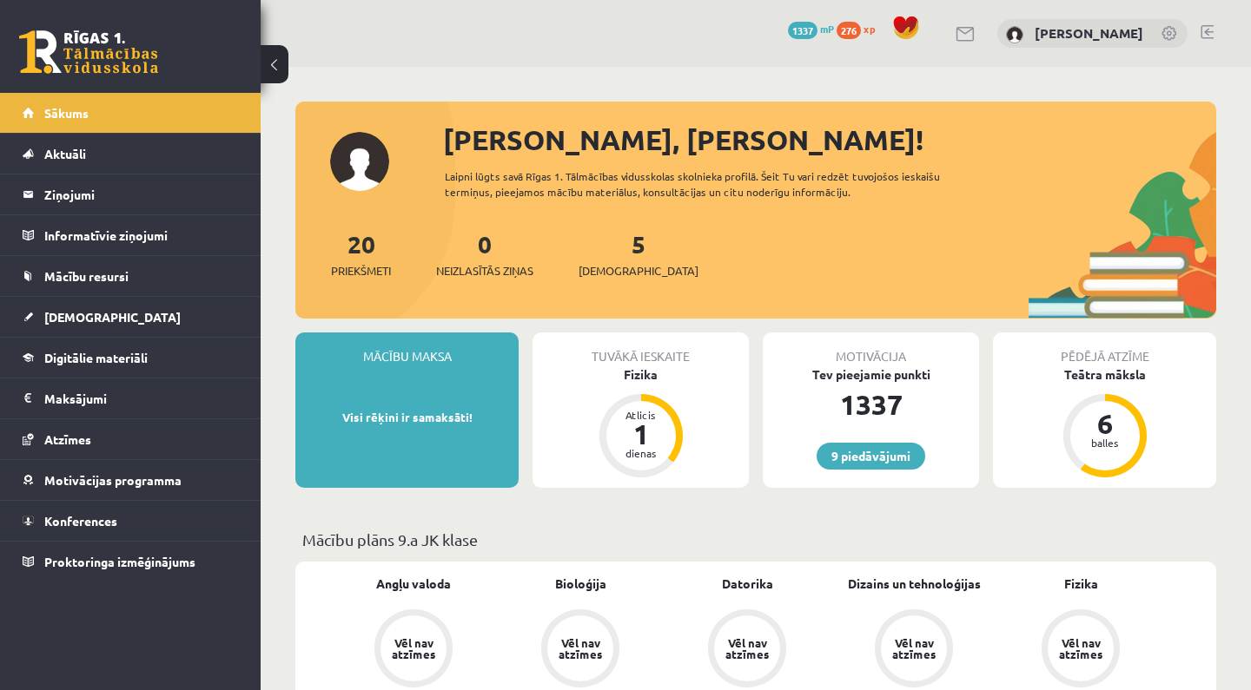
scroll to position [76, 0]
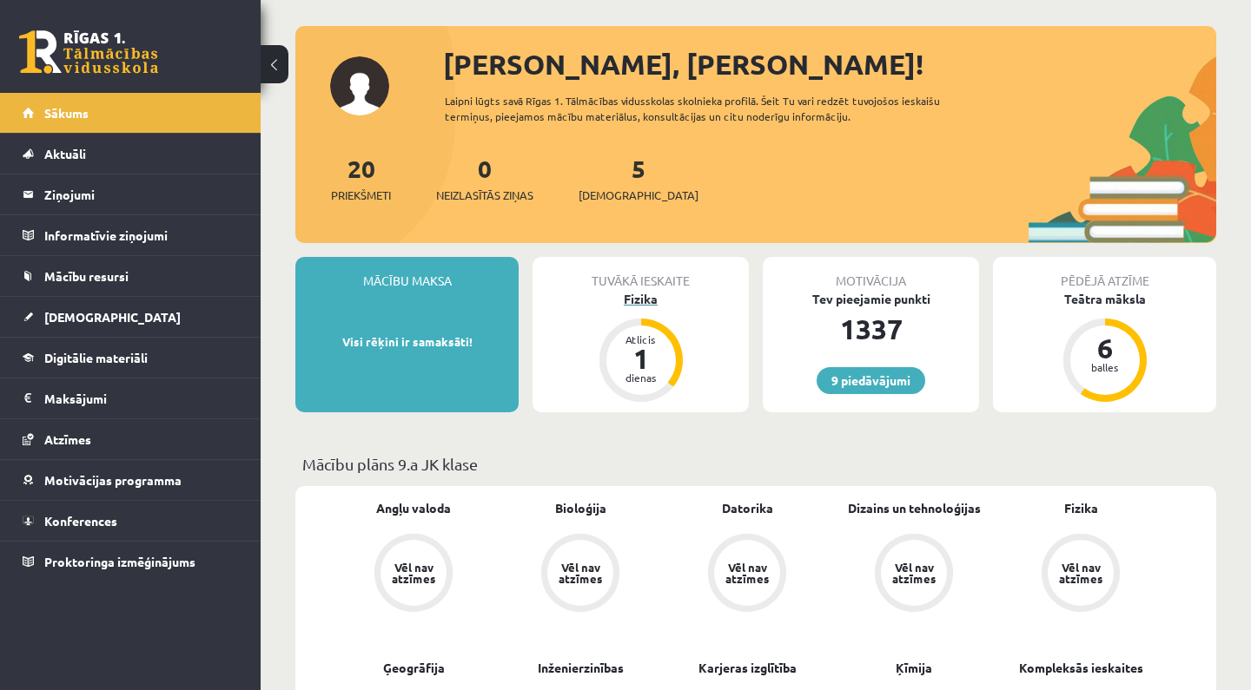
click at [642, 294] on div "Fizika" at bounding box center [640, 299] width 216 height 18
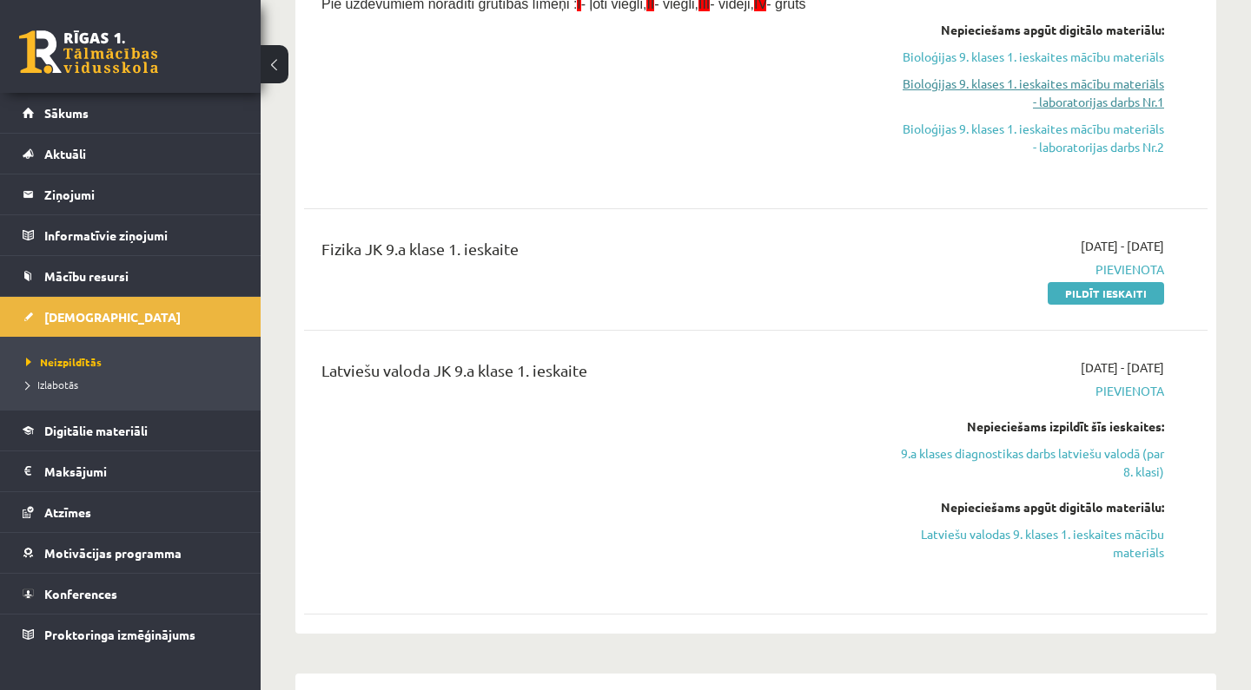
scroll to position [532, 0]
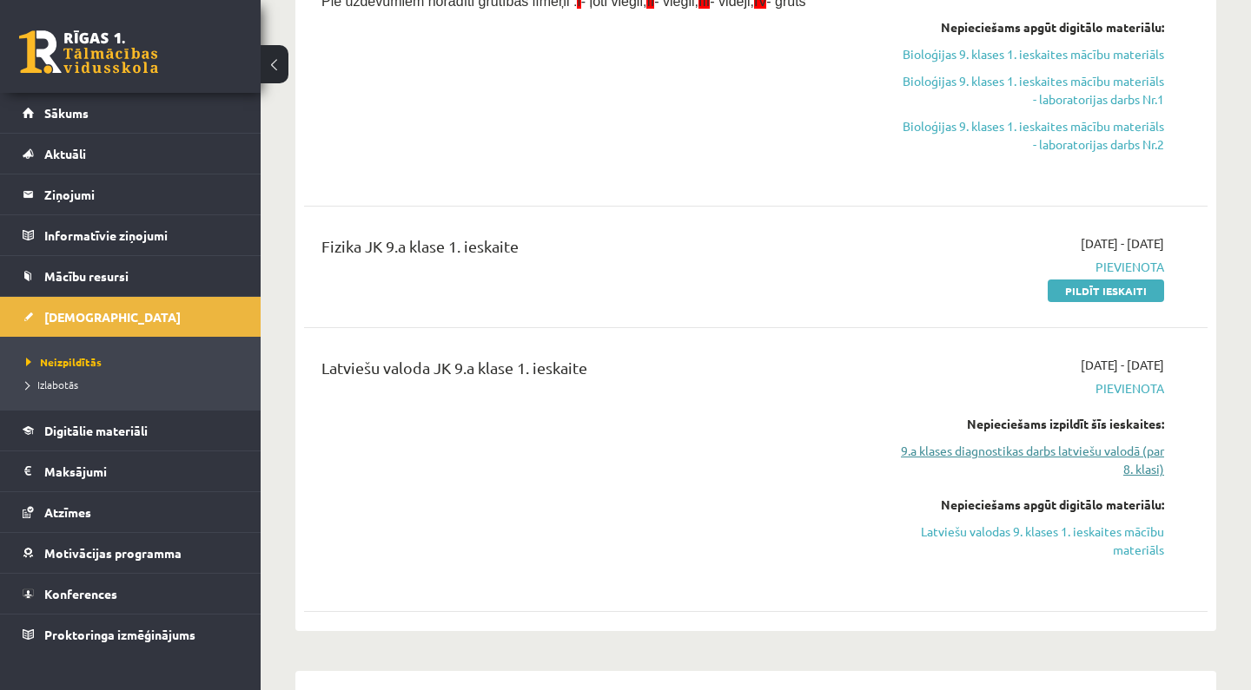
click at [1073, 453] on link "9.a klases diagnostikas darbs latviešu valodā (par 8. klasi)" at bounding box center [1032, 460] width 263 height 36
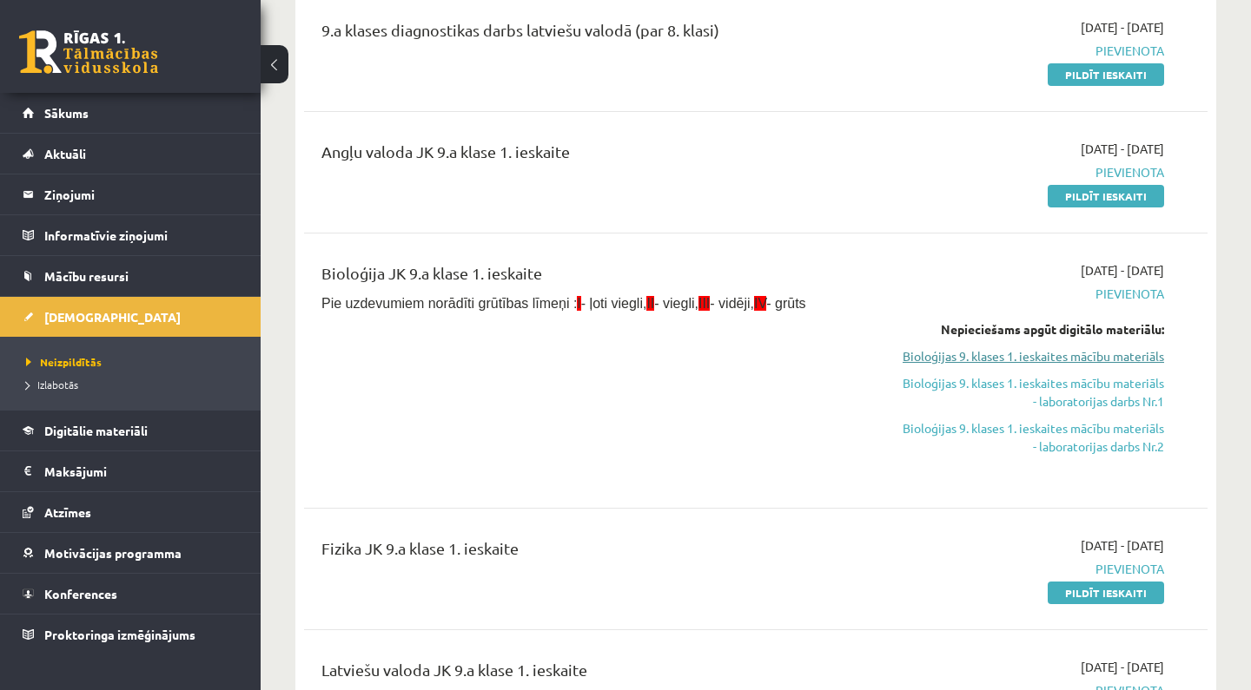
click at [1048, 360] on link "Bioloģijas 9. klases 1. ieskaites mācību materiāls" at bounding box center [1032, 356] width 263 height 18
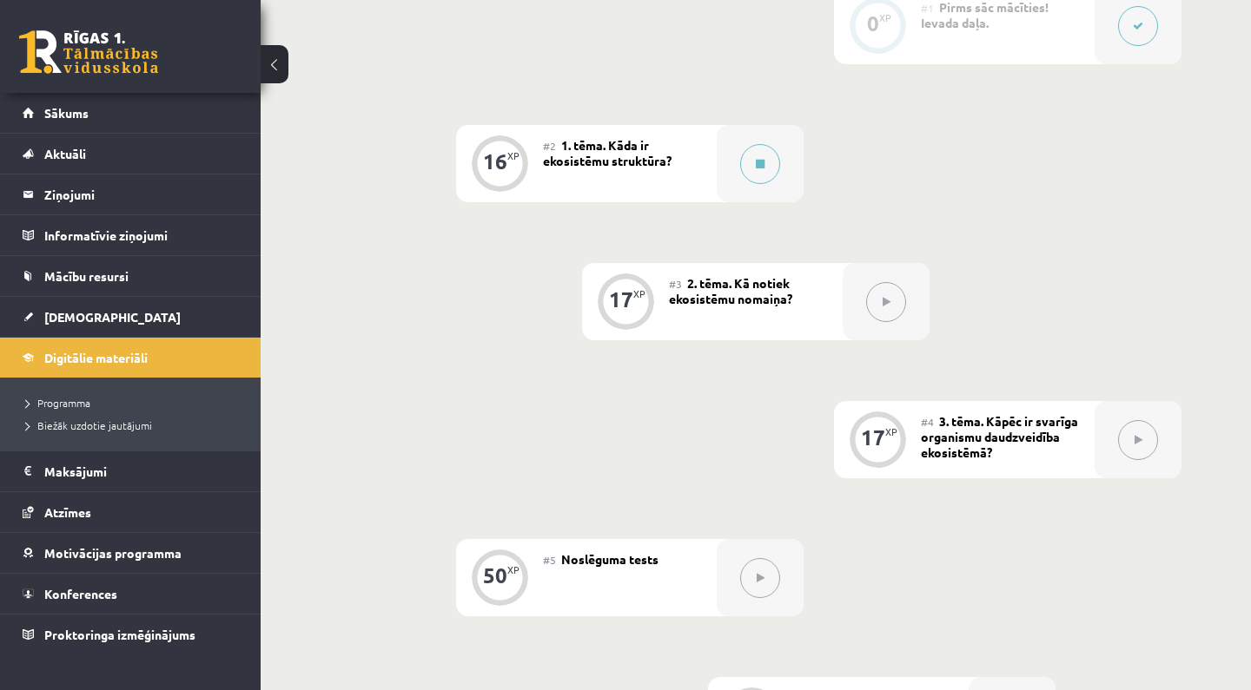
scroll to position [496, 0]
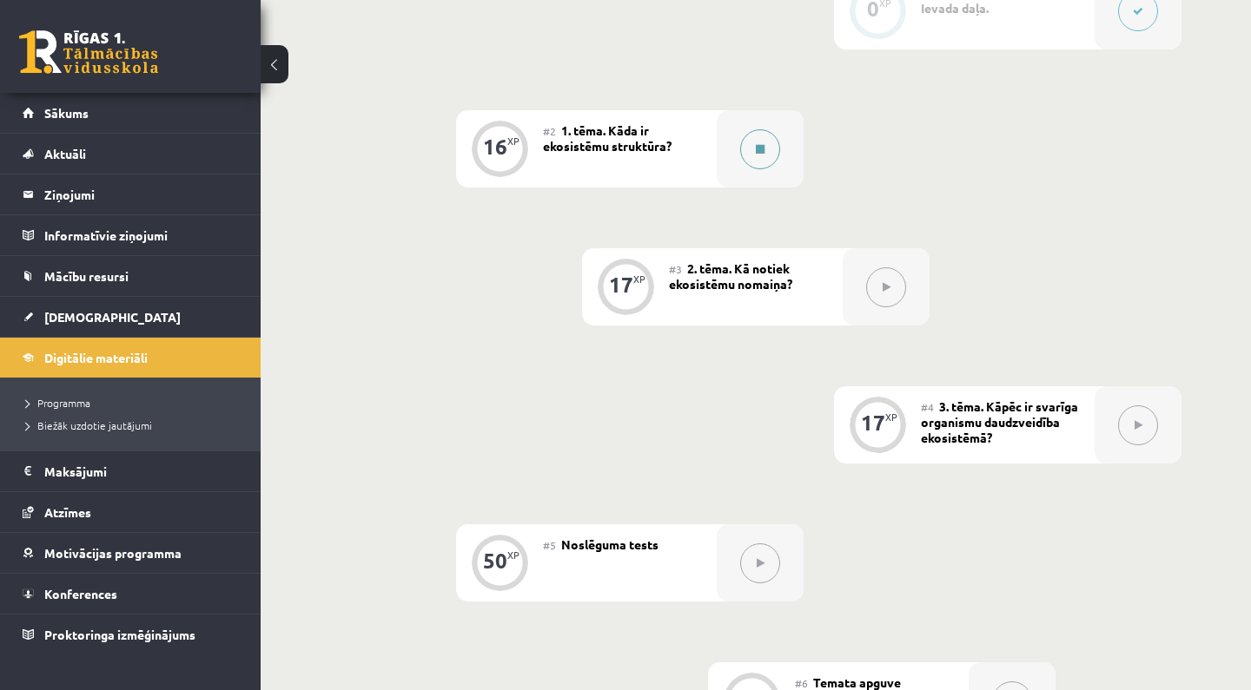
click at [736, 136] on div at bounding box center [759, 148] width 87 height 77
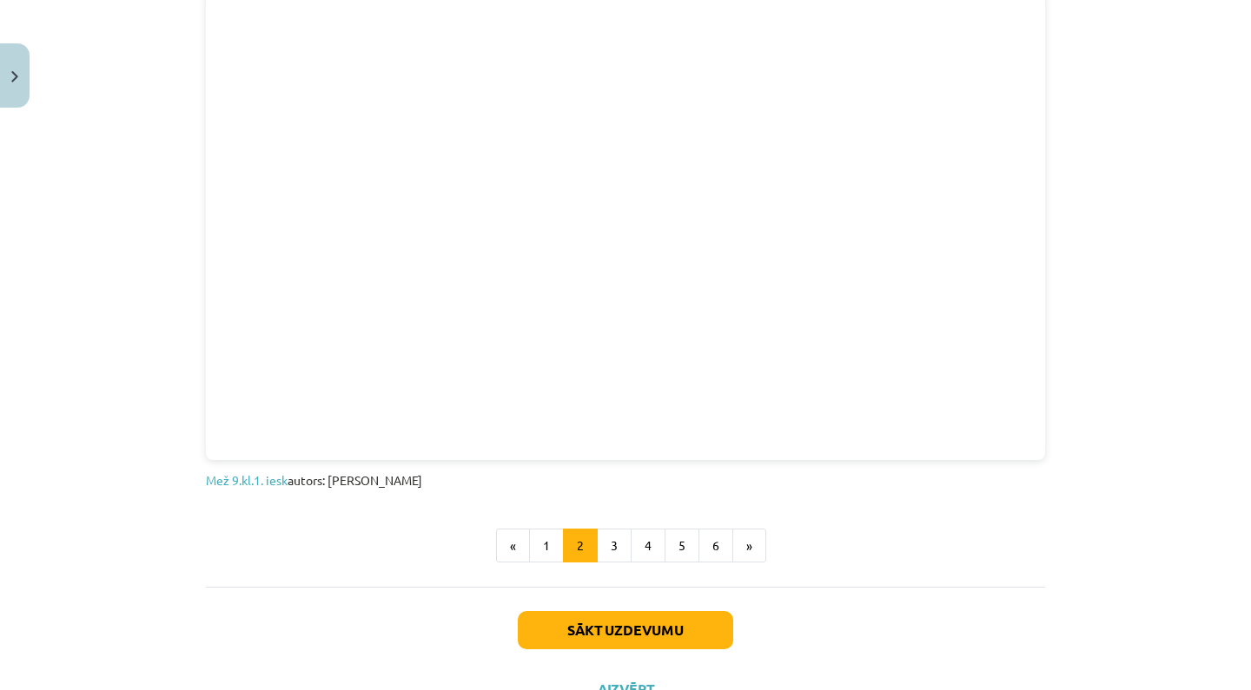
scroll to position [1000, 0]
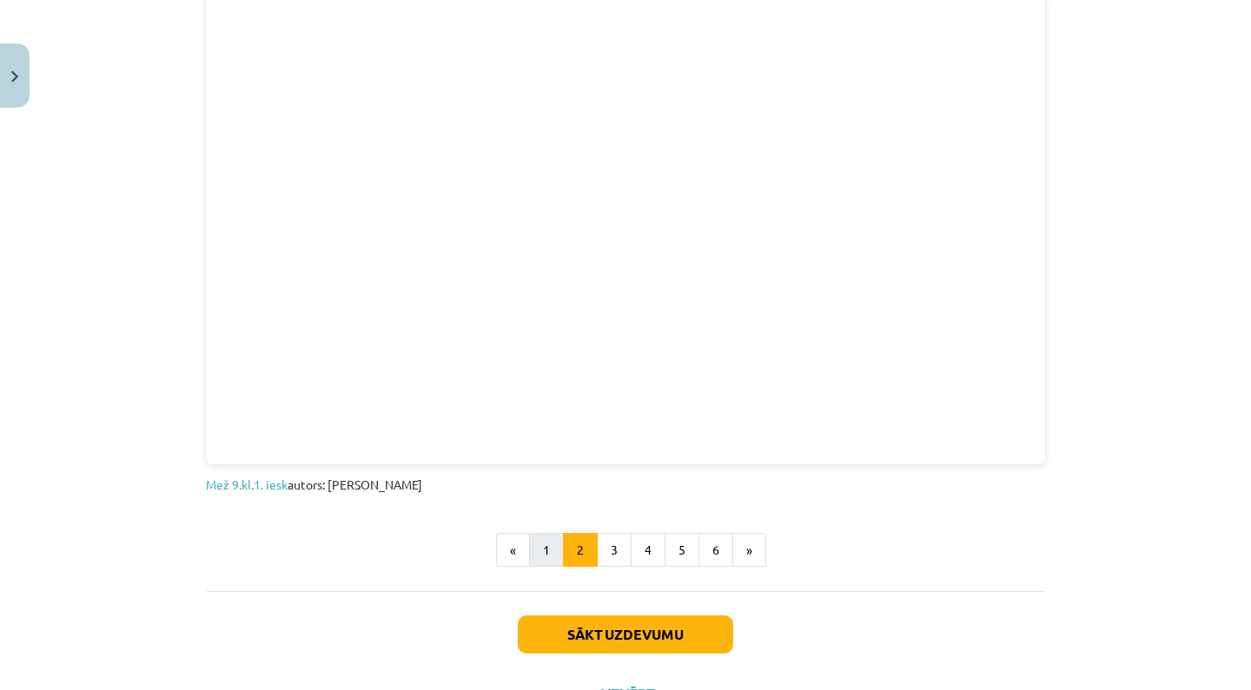
click at [543, 548] on button "1" at bounding box center [546, 550] width 35 height 35
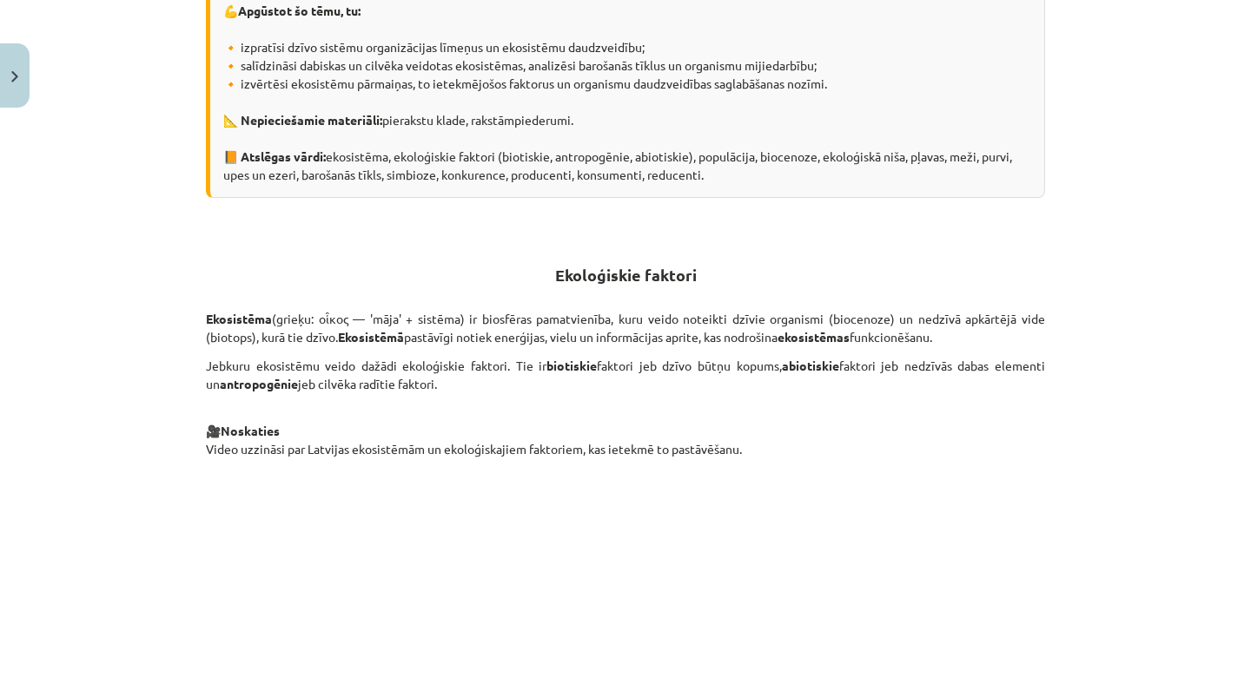
scroll to position [311, 0]
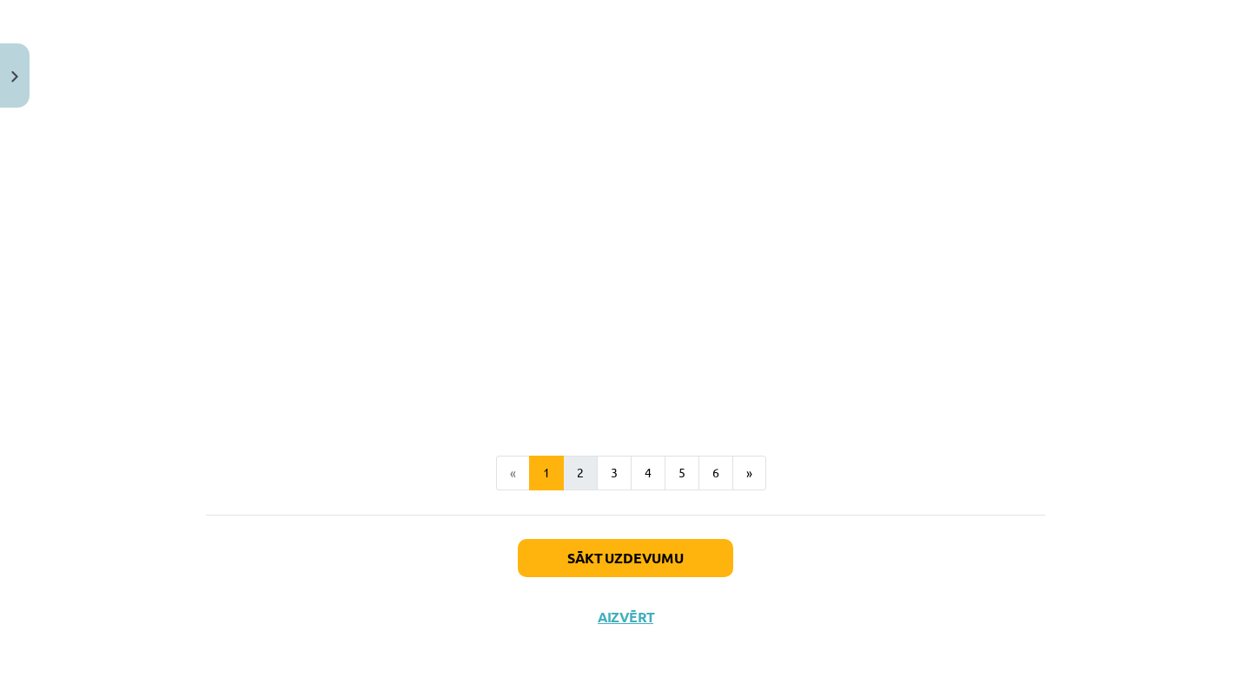
click at [586, 462] on button "2" at bounding box center [580, 473] width 35 height 35
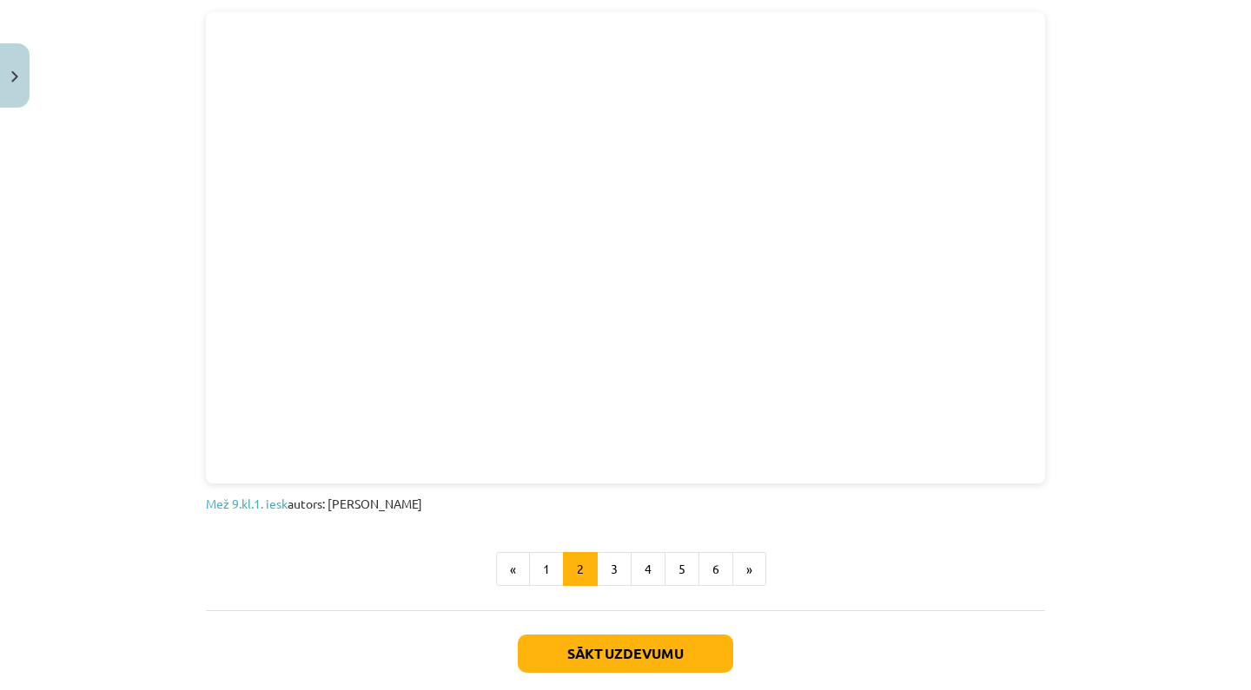
scroll to position [980, 0]
click at [628, 571] on button "3" at bounding box center [614, 570] width 35 height 35
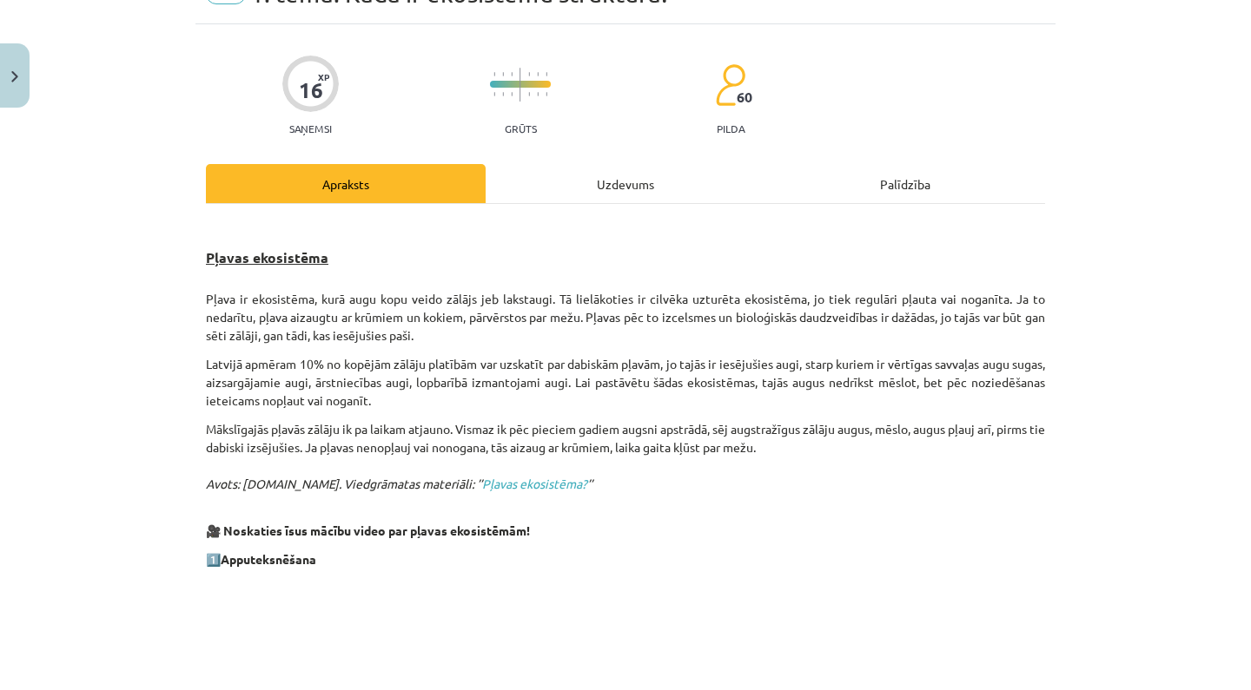
scroll to position [93, 0]
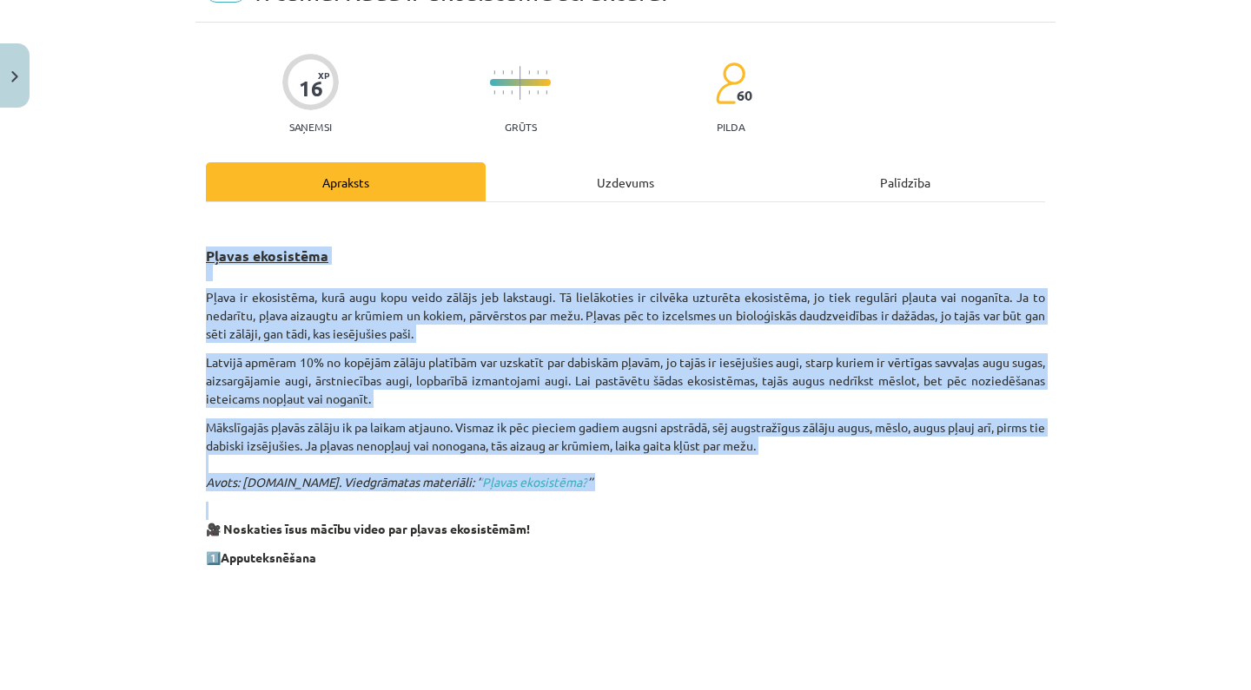
drag, startPoint x: 208, startPoint y: 252, endPoint x: 300, endPoint y: 492, distance: 257.6
copy div "Pļavas ekosistēma Pļava ir ekosistēma, kurā augu kopu veido zālājs jeb lakstaug…"
click at [149, 414] on div "Mācību tēma: Bioloģijas 9. klases 1. ieskaites mācību materiāls #2 1. tēma. Kād…" at bounding box center [625, 345] width 1251 height 690
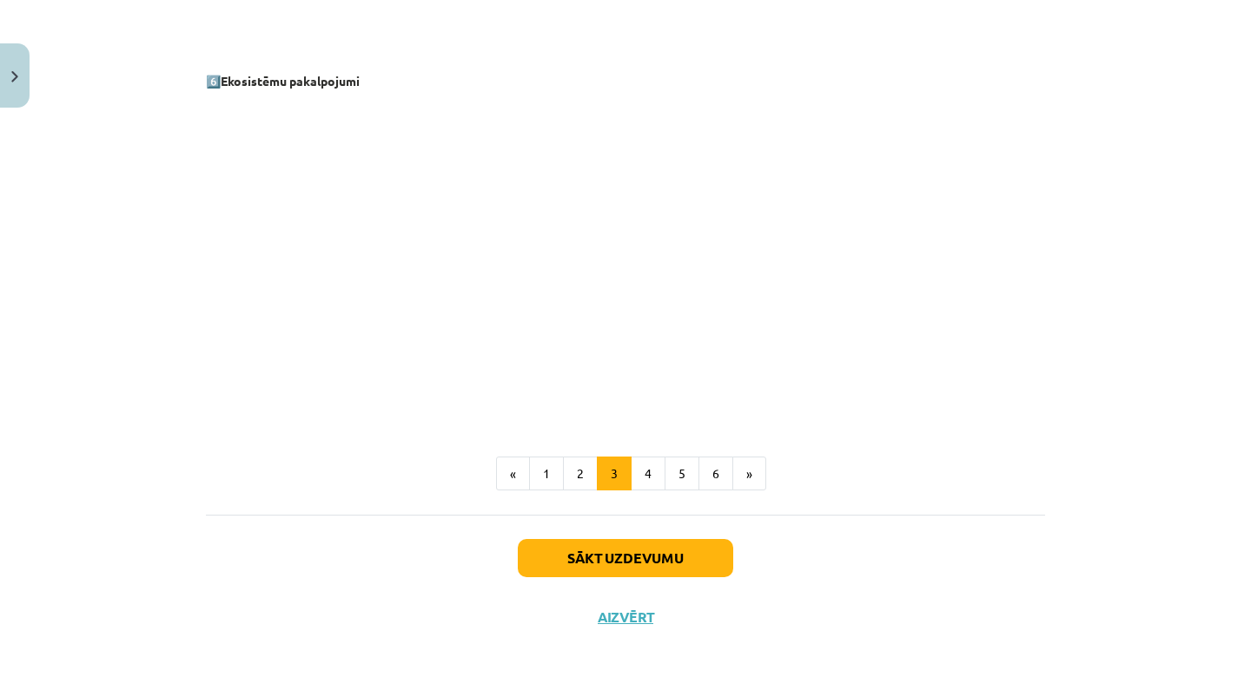
scroll to position [2354, 0]
click at [644, 471] on button "4" at bounding box center [647, 474] width 35 height 35
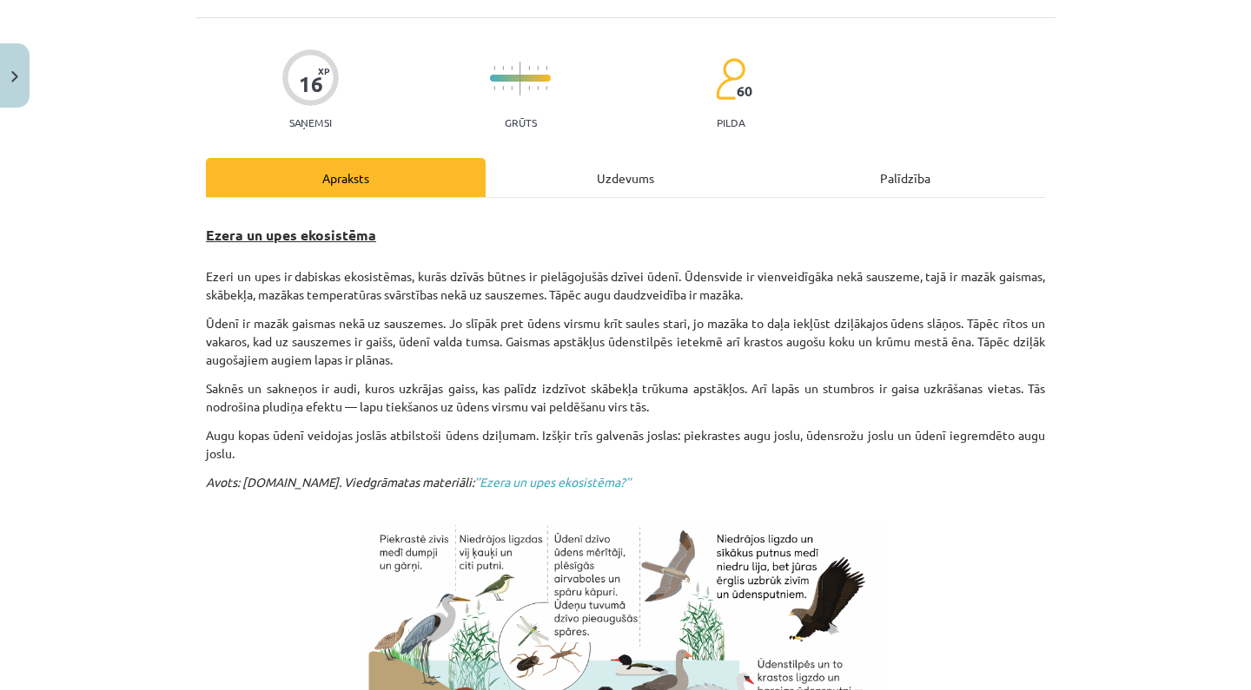
scroll to position [109, 0]
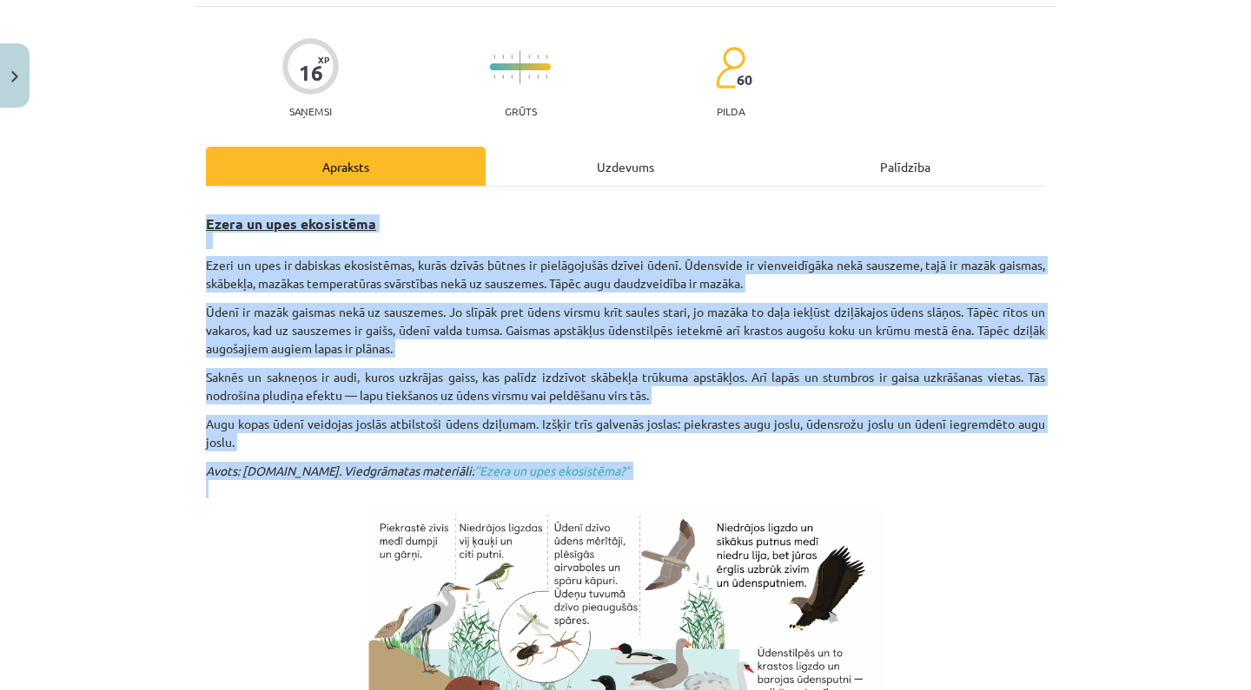
drag, startPoint x: 204, startPoint y: 223, endPoint x: 298, endPoint y: 489, distance: 281.8
click at [298, 489] on div "16 XP Saņemsi Grūts 60 pilda Apraksts Uzdevums Palīdzība Ezera un upes ekosistē…" at bounding box center [625, 564] width 860 height 1115
copy div "Ezera un upes ekosistēma Ezeri un upes ir dabiskas ekosistēmas, kurās dzīvās bū…"
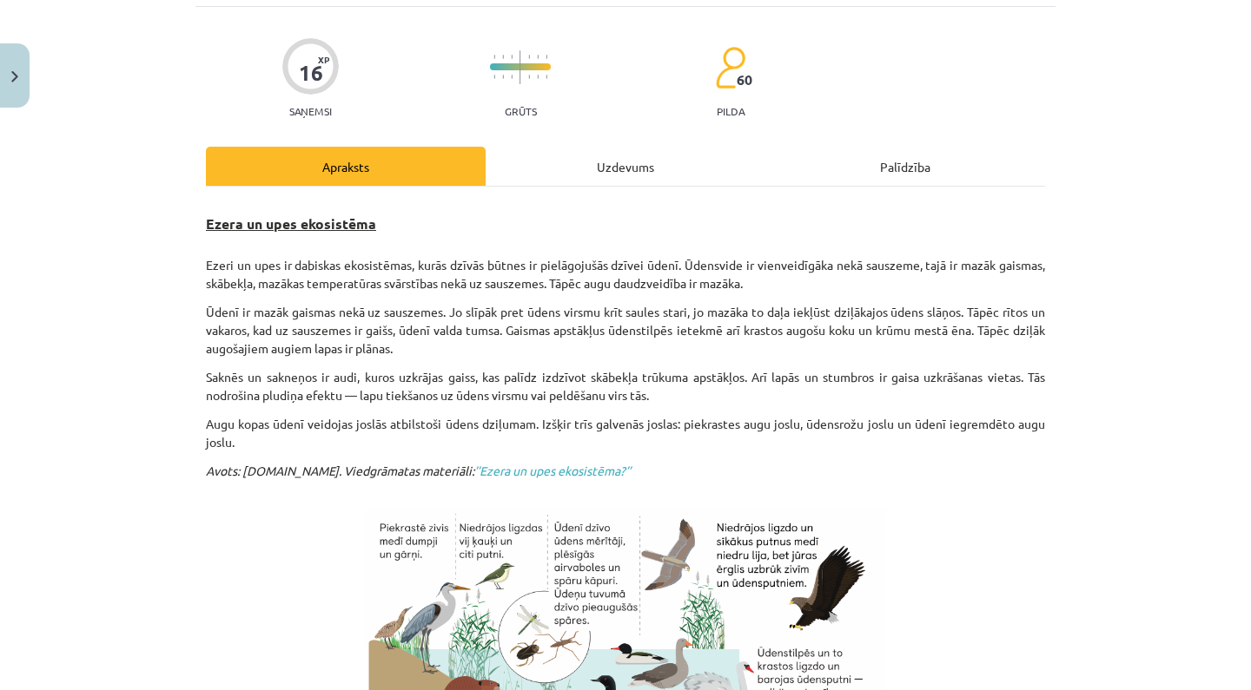
click at [950, 580] on p at bounding box center [625, 686] width 839 height 355
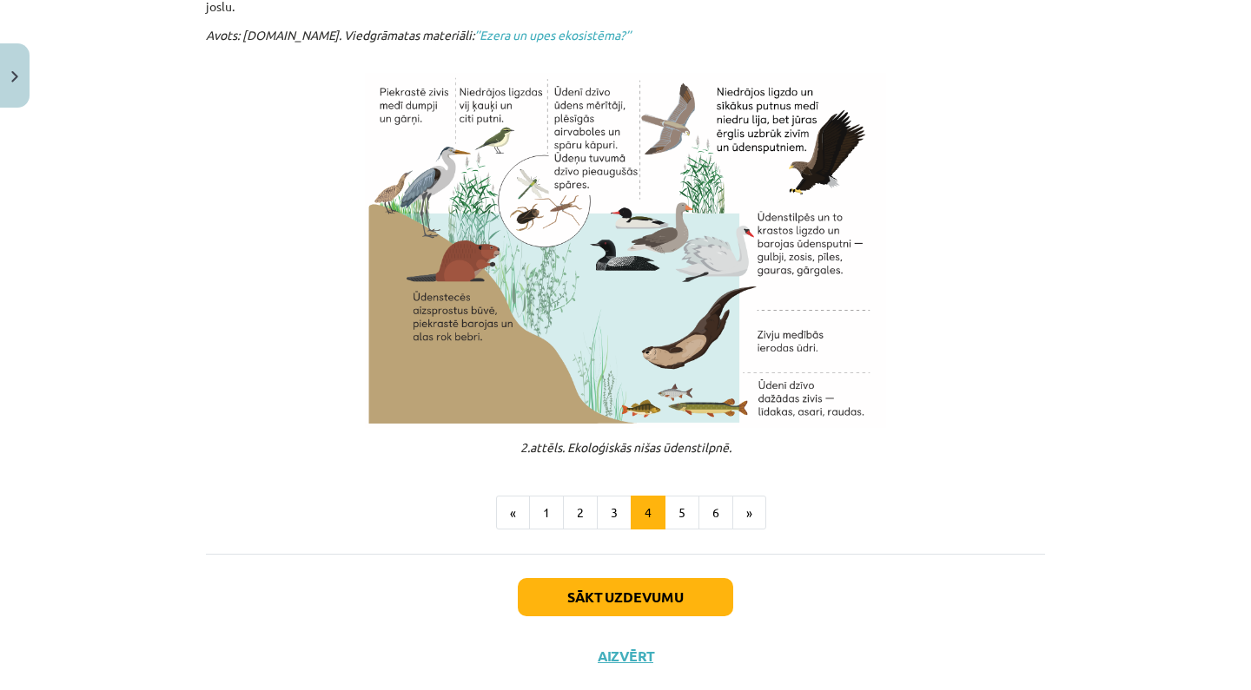
scroll to position [458, 0]
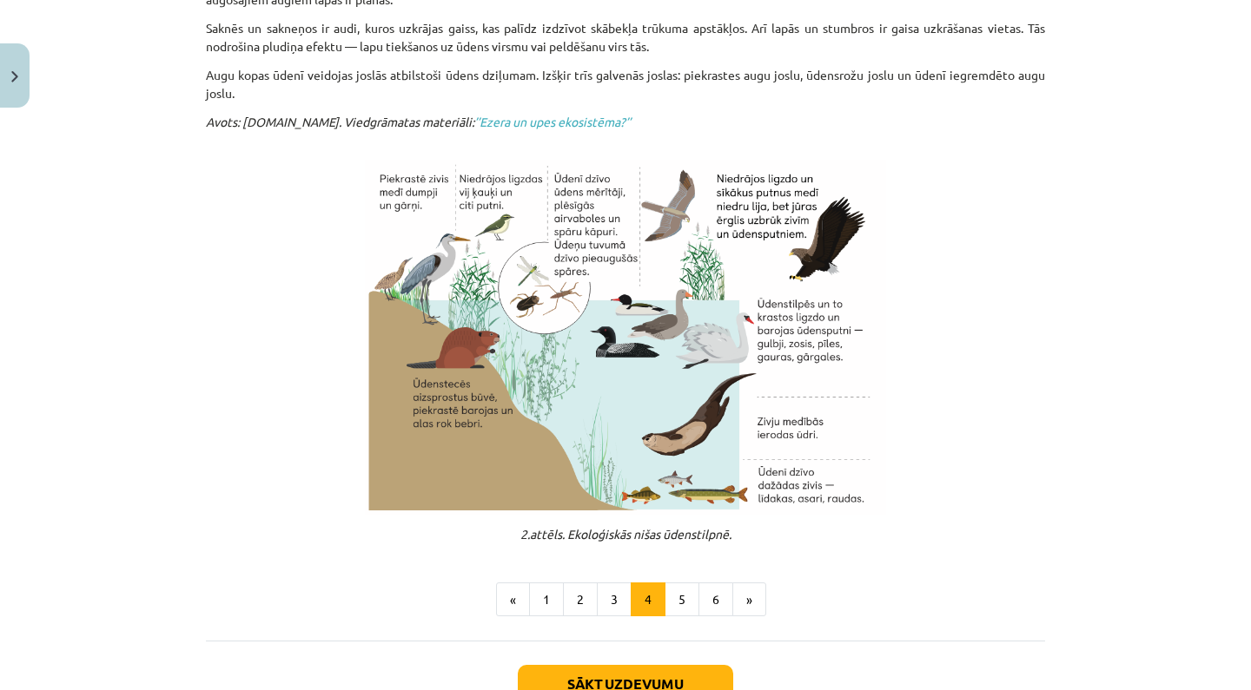
drag, startPoint x: 380, startPoint y: 171, endPoint x: 774, endPoint y: 404, distance: 457.1
click at [1012, 429] on p at bounding box center [625, 337] width 839 height 355
click at [685, 600] on button "5" at bounding box center [681, 600] width 35 height 35
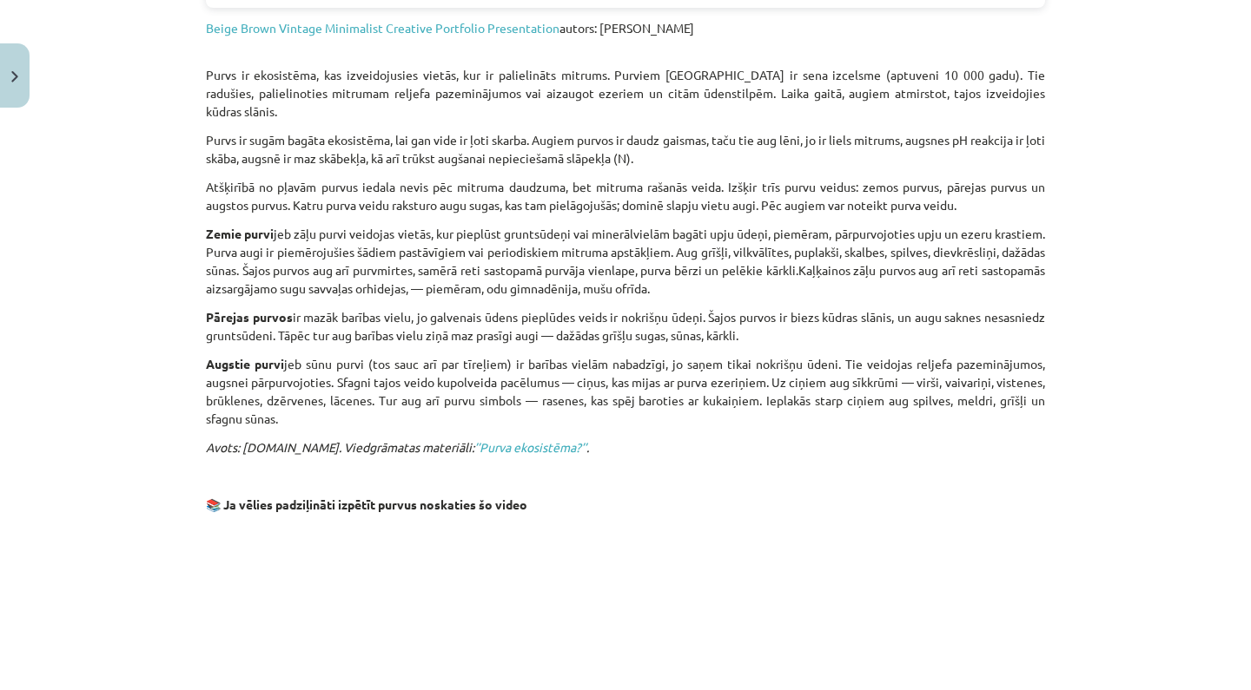
scroll to position [884, 0]
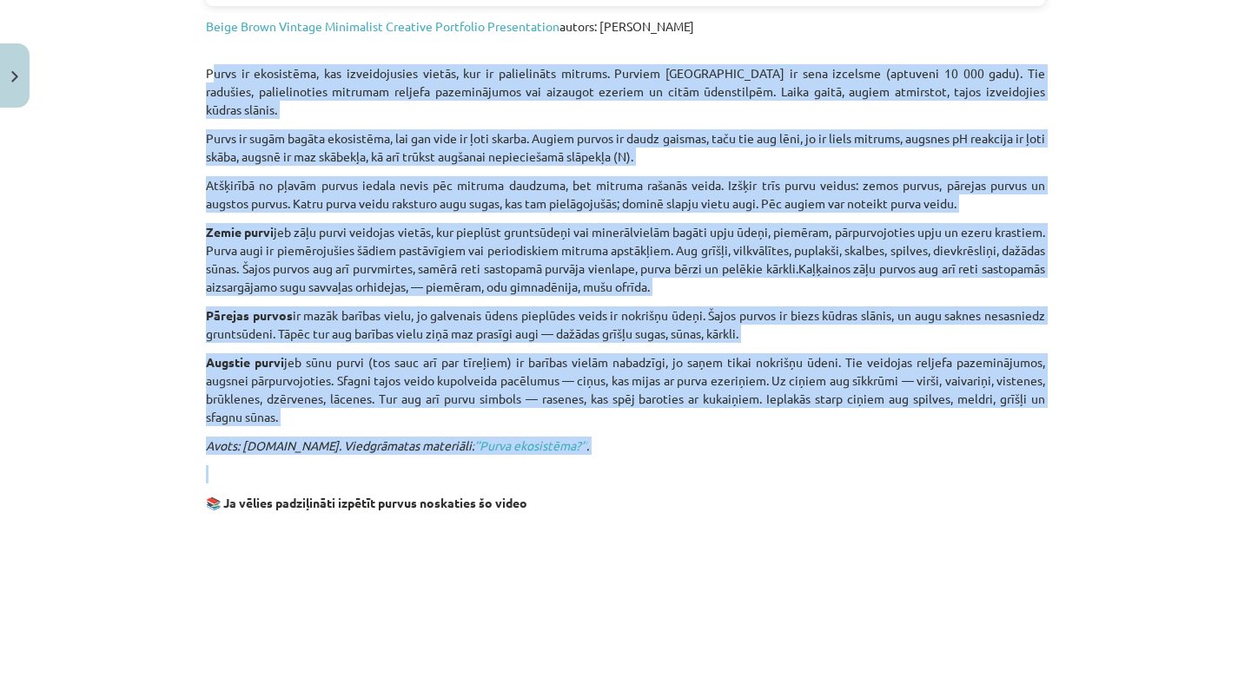
drag, startPoint x: 205, startPoint y: 60, endPoint x: 327, endPoint y: 453, distance: 411.8
click at [327, 453] on div "16 XP Saņemsi Grūts 60 pilda Apraksts Uzdevums Palīdzība Purva ekosistēma 📒 Izp…" at bounding box center [625, 150] width 860 height 1838
copy div "Purvs ir ekosistēma, kas izveidojusies vietās, kur ir palielināts mitrums. Purv…"
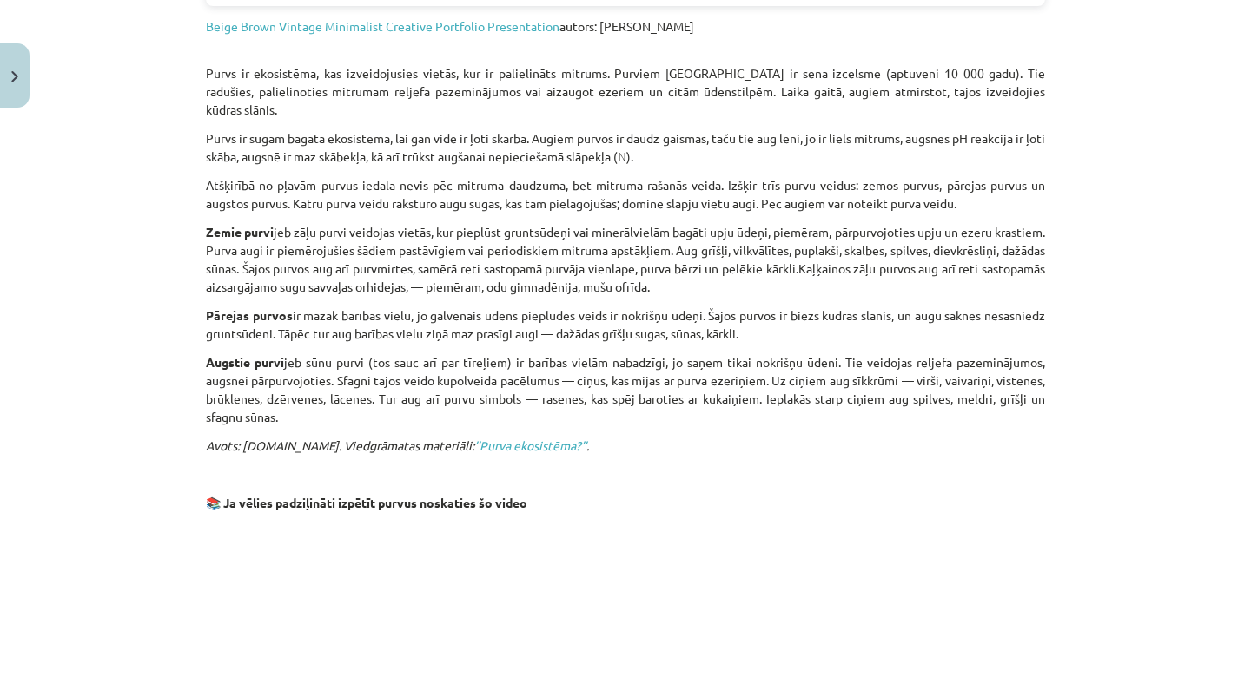
click at [185, 419] on div "Mācību tēma: Bioloģijas 9. klases 1. ieskaites mācību materiāls #2 1. tēma. Kād…" at bounding box center [625, 345] width 1251 height 690
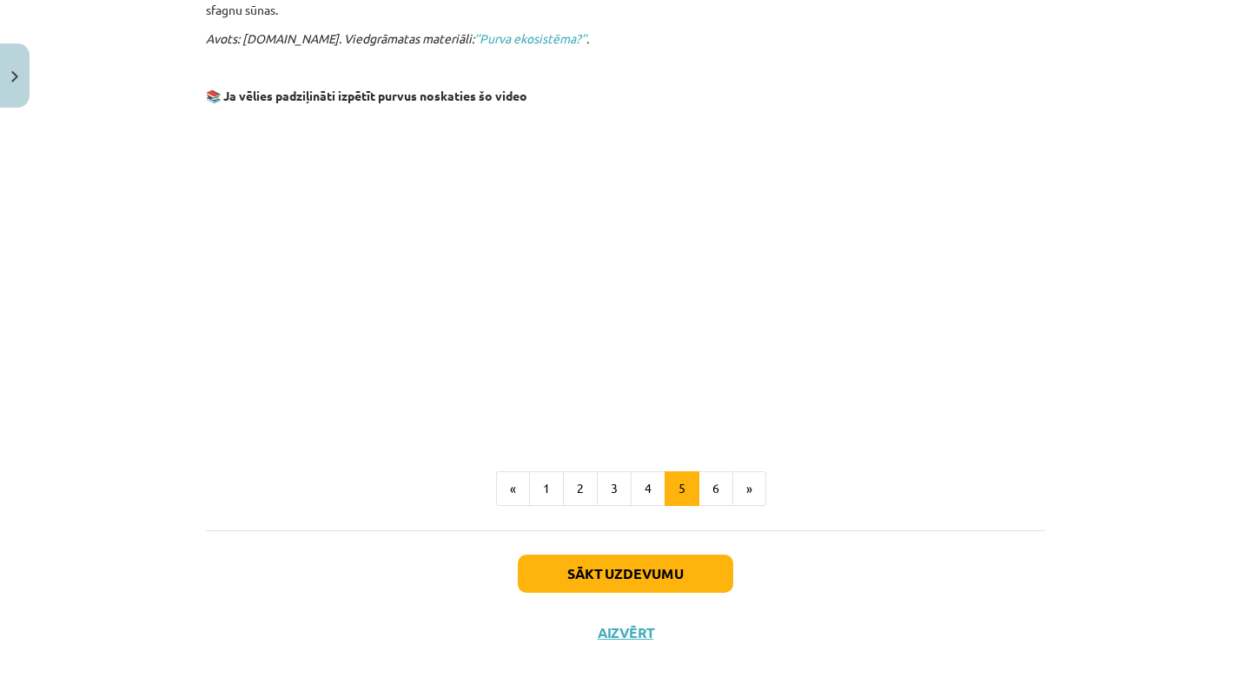
scroll to position [1288, 0]
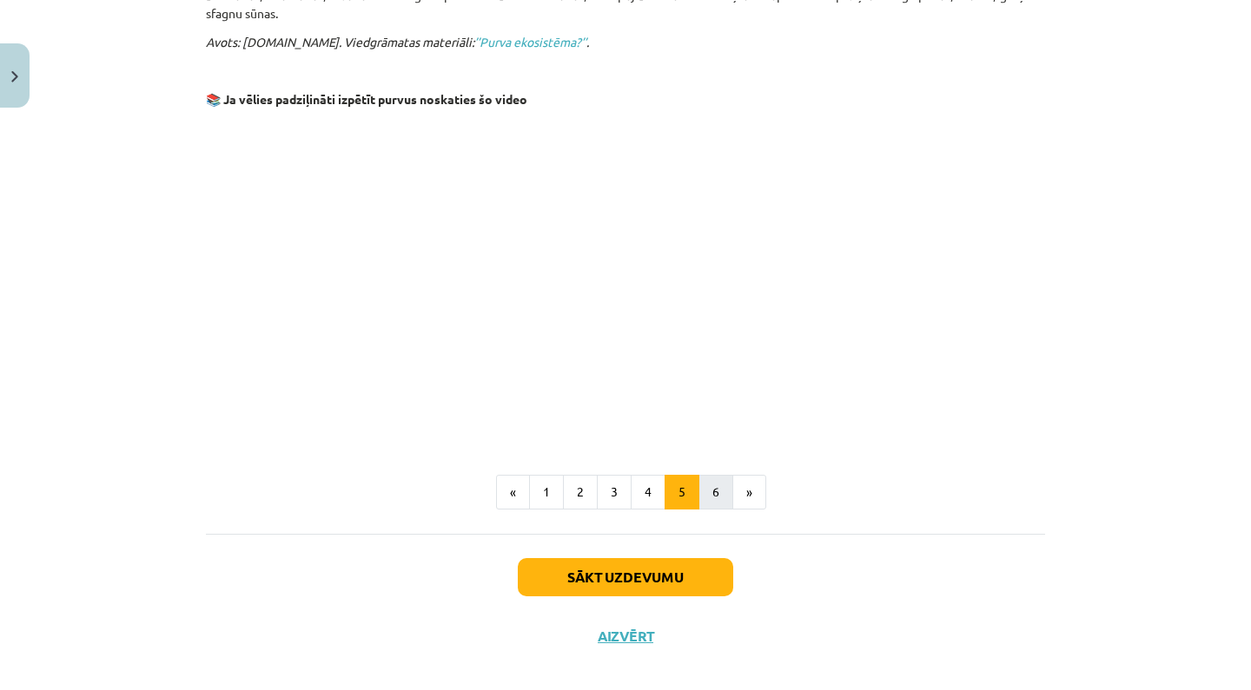
click at [721, 475] on button "6" at bounding box center [715, 492] width 35 height 35
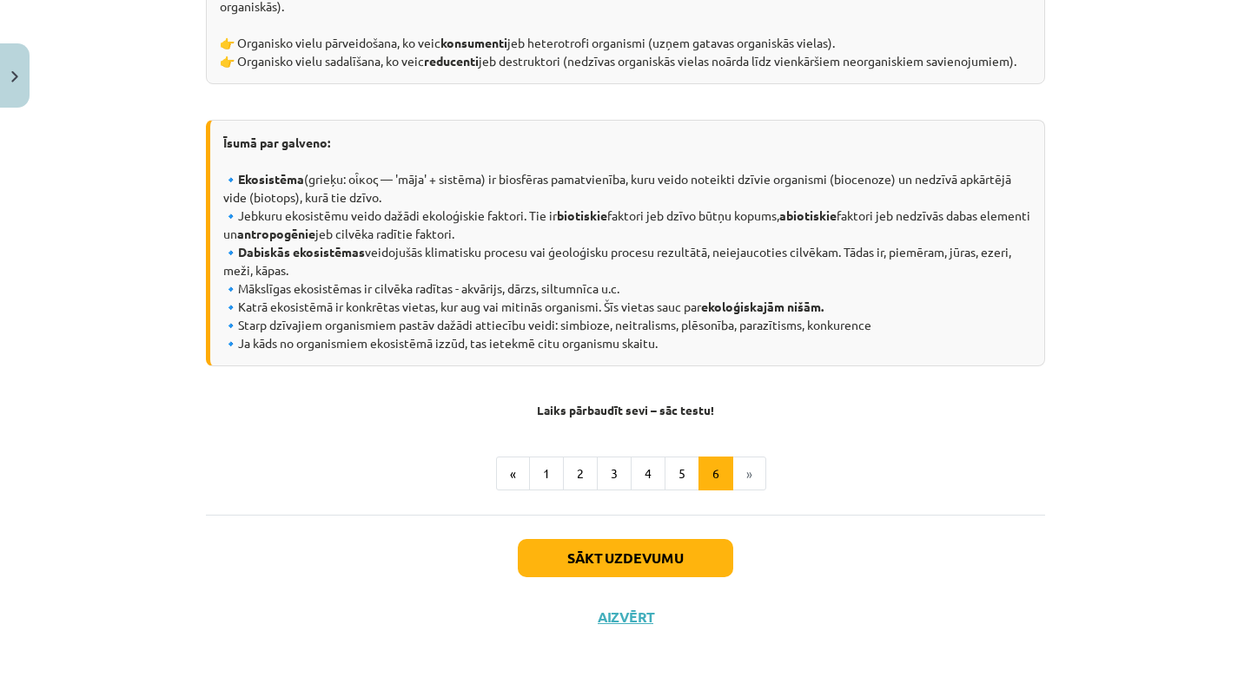
scroll to position [311, 0]
click at [694, 551] on button "Sākt uzdevumu" at bounding box center [625, 558] width 215 height 38
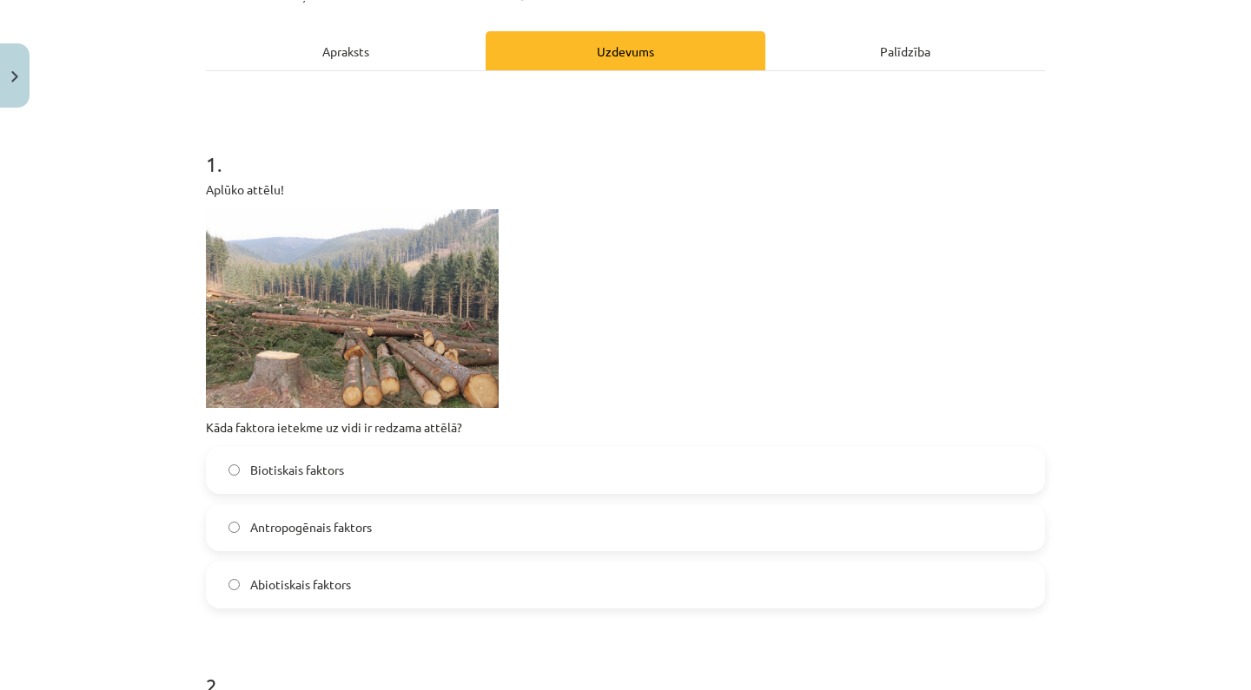
scroll to position [228, 0]
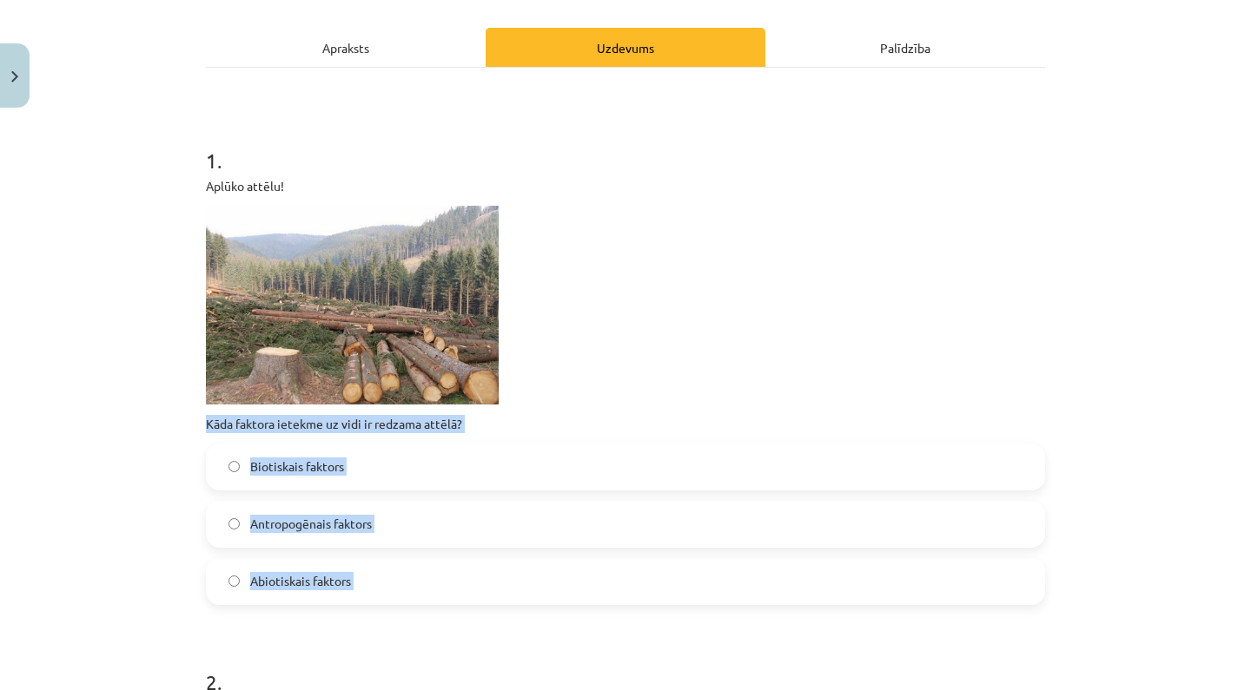
drag, startPoint x: 209, startPoint y: 421, endPoint x: 338, endPoint y: 618, distance: 235.3
copy div "Kāda faktora ietekme uz vidi ir redzama attēlā? Biotiskais faktors Antropogēnai…"
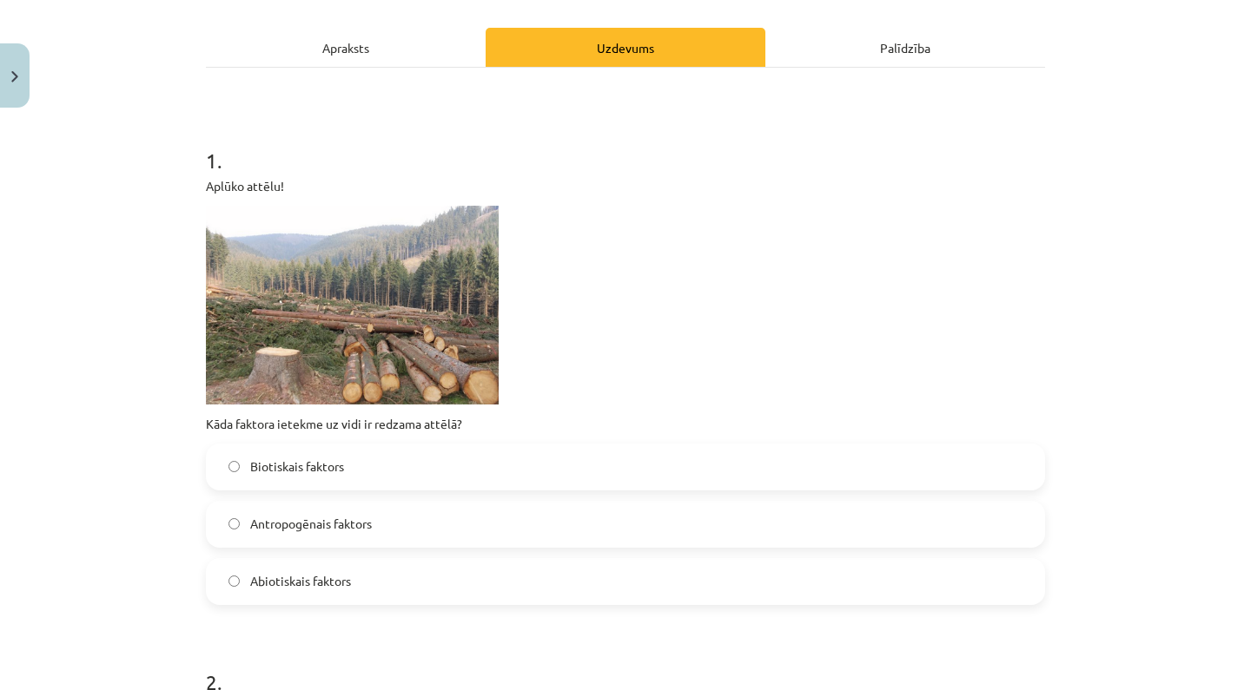
click at [649, 310] on p at bounding box center [625, 305] width 839 height 199
click at [440, 525] on label "Antropogēnais faktors" at bounding box center [625, 524] width 835 height 43
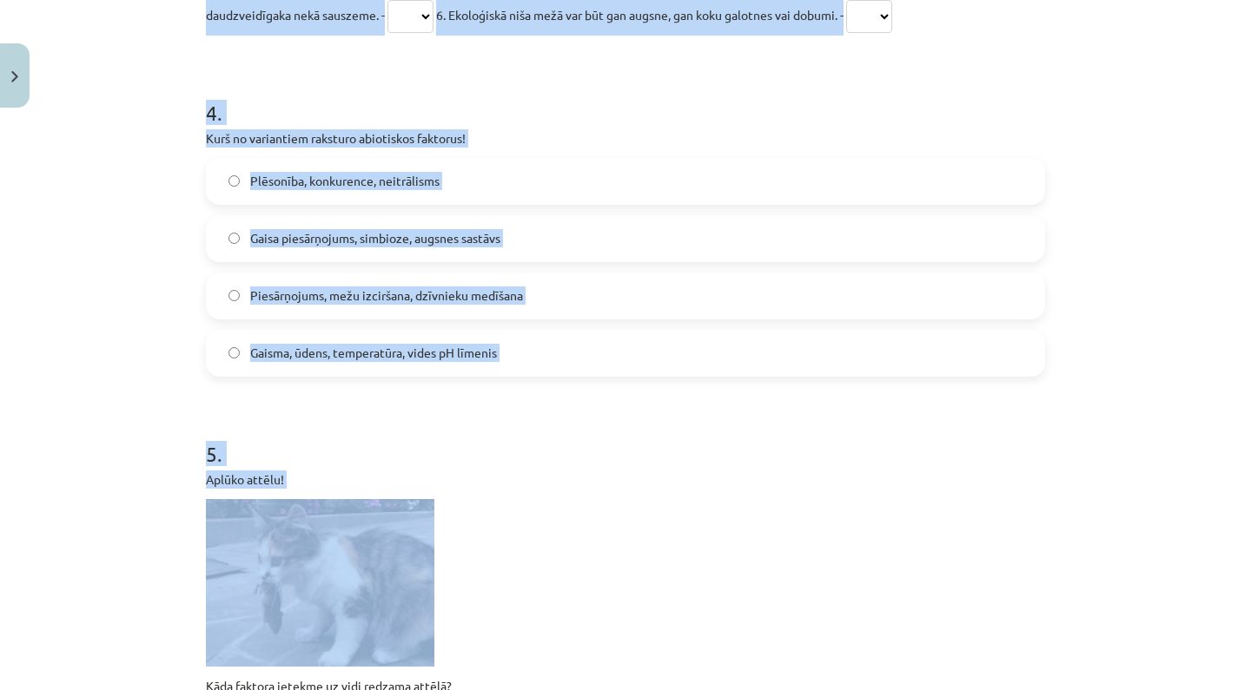
scroll to position [1441, 0]
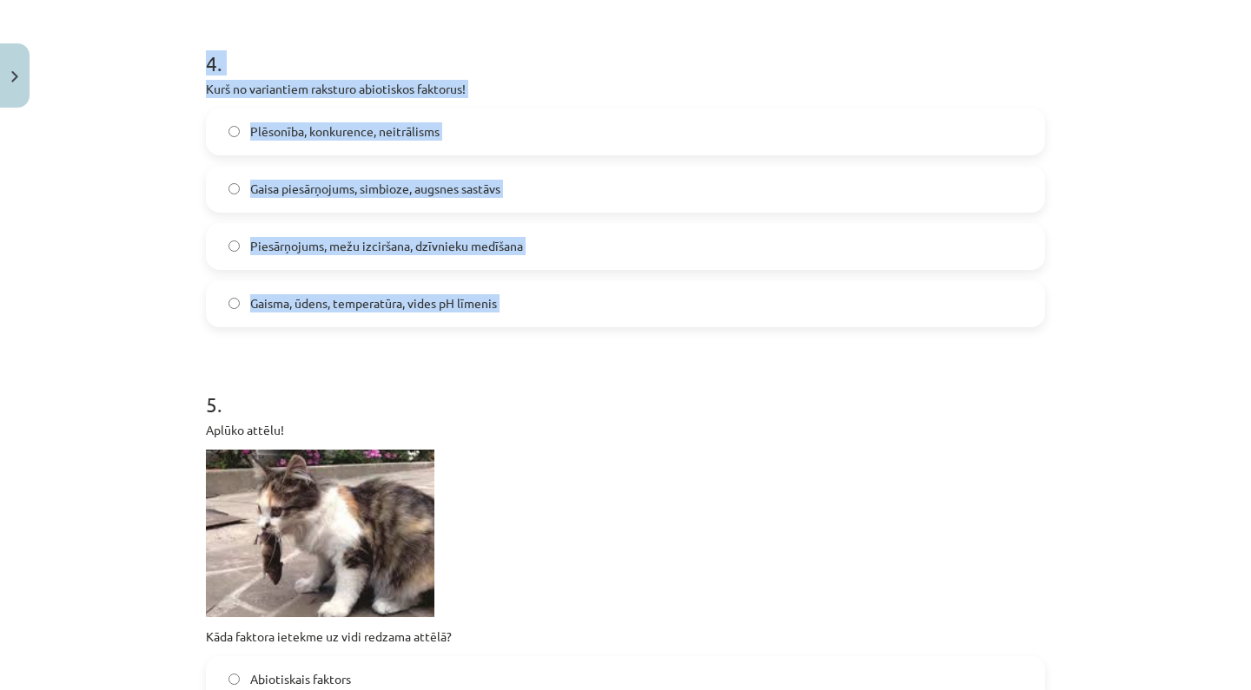
drag, startPoint x: 206, startPoint y: 119, endPoint x: 768, endPoint y: 386, distance: 622.3
click at [768, 386] on form "1 . Aplūko attēlu! Kāda faktora ietekme uz vidi ir redzama attēlā? Biotiskais f…" at bounding box center [625, 32] width 839 height 2254
copy form "2 . Vidzemē nelija lietus 2 mēnešus, pļavas izkalta, izdega sausuma un karstuma…"
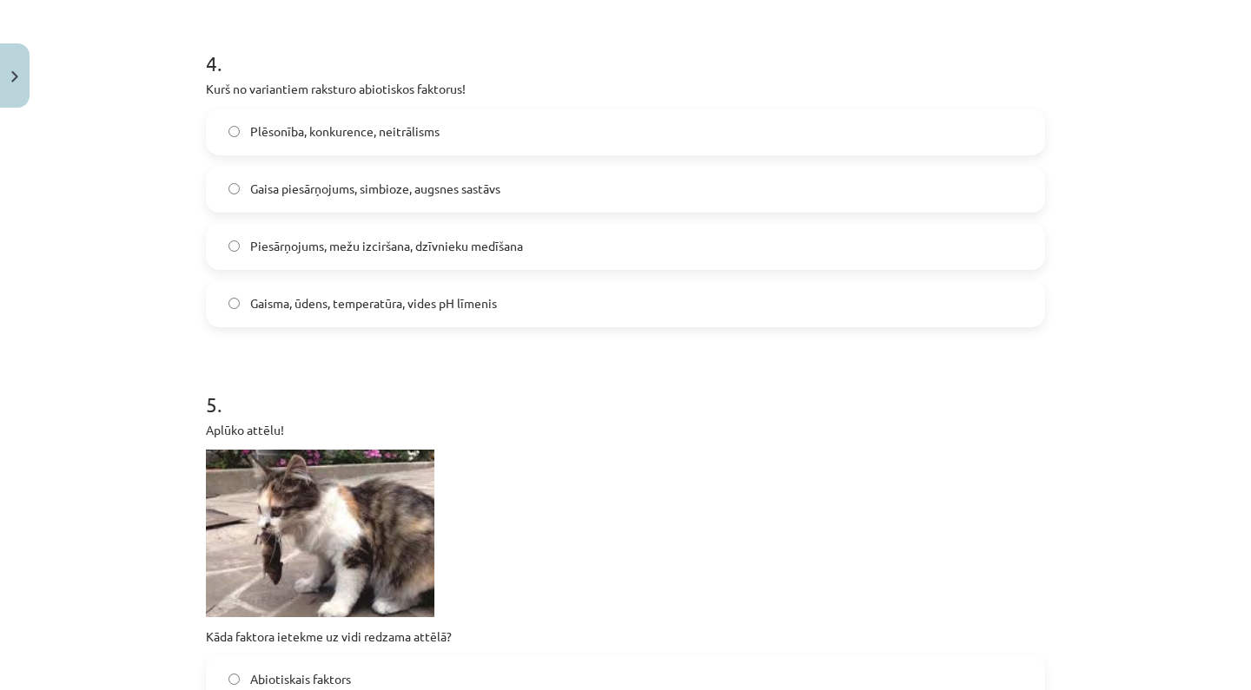
click at [768, 386] on h1 "5 ." at bounding box center [625, 389] width 839 height 54
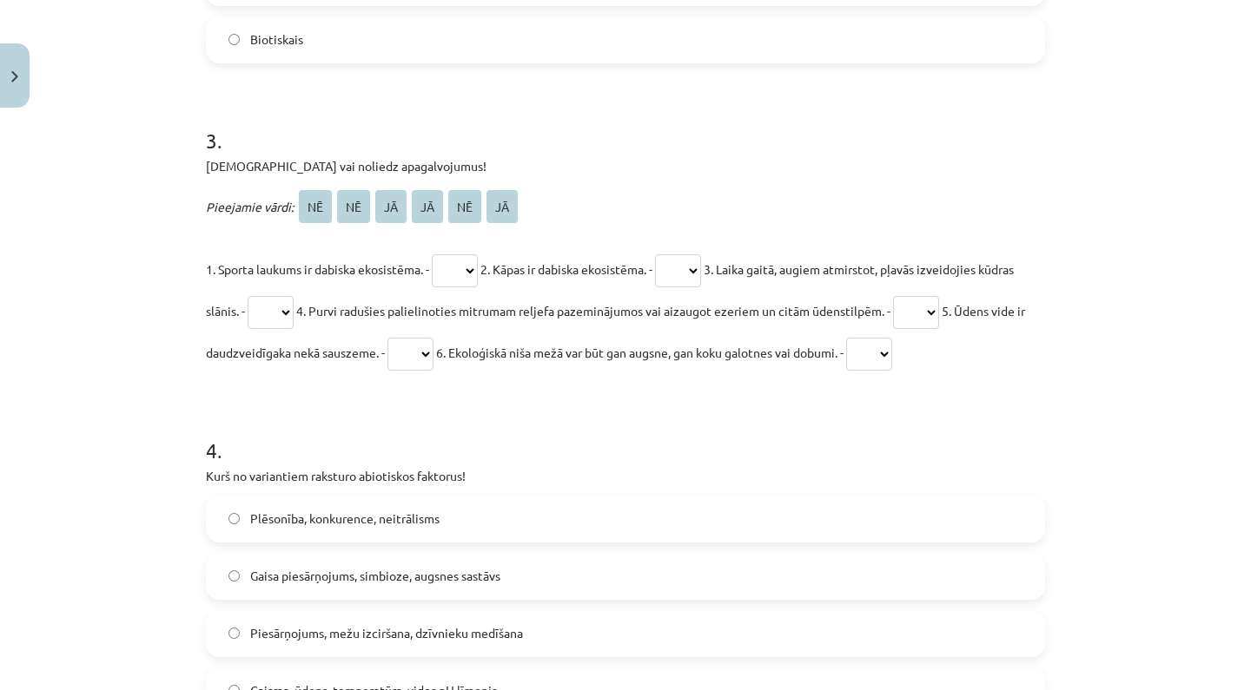
scroll to position [1052, 0]
select select "**"
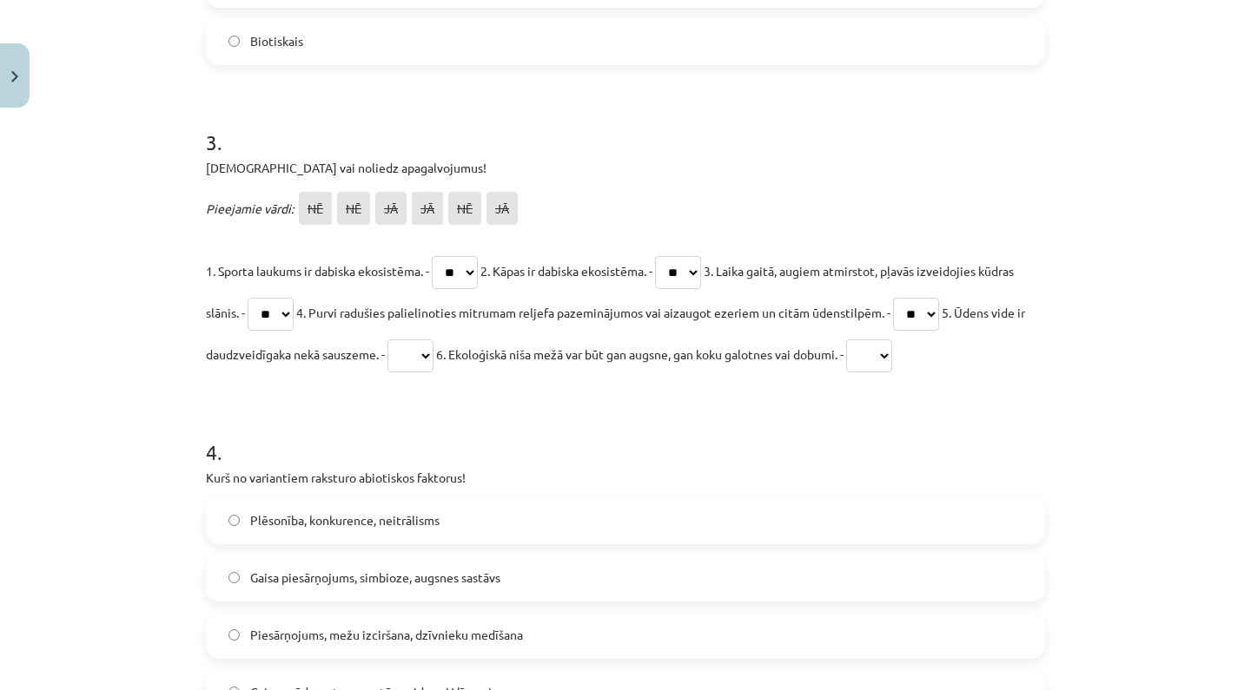
select select "**"
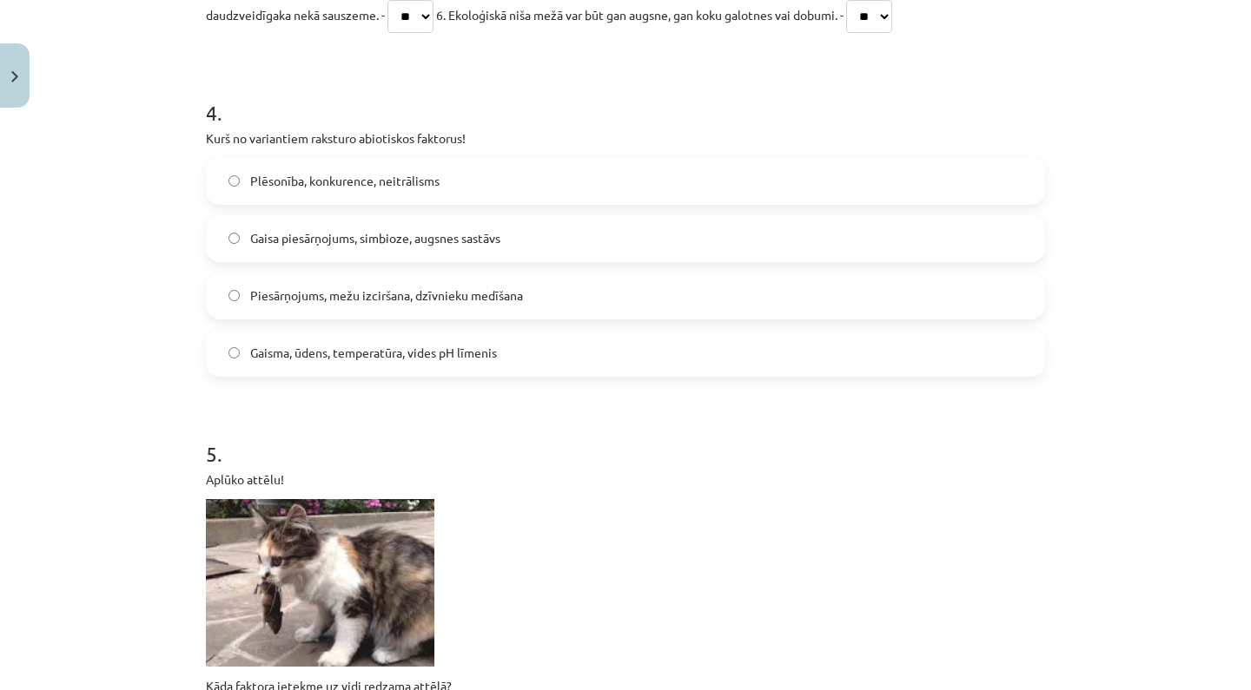
scroll to position [1397, 0]
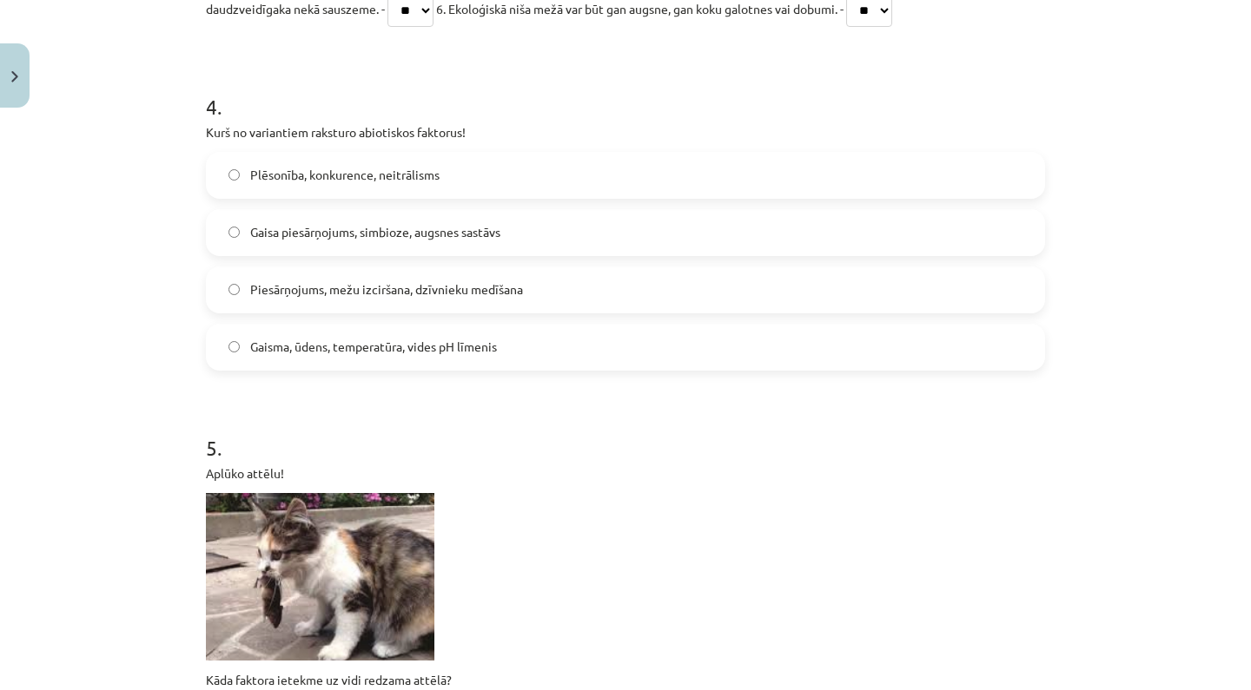
click at [460, 229] on span "Gaisa piesārņojums, simbioze, augsnes sastāvs" at bounding box center [375, 232] width 250 height 18
click at [446, 343] on span "Gaisma, ūdens, temperatūra, vides pH līmenis" at bounding box center [373, 347] width 247 height 18
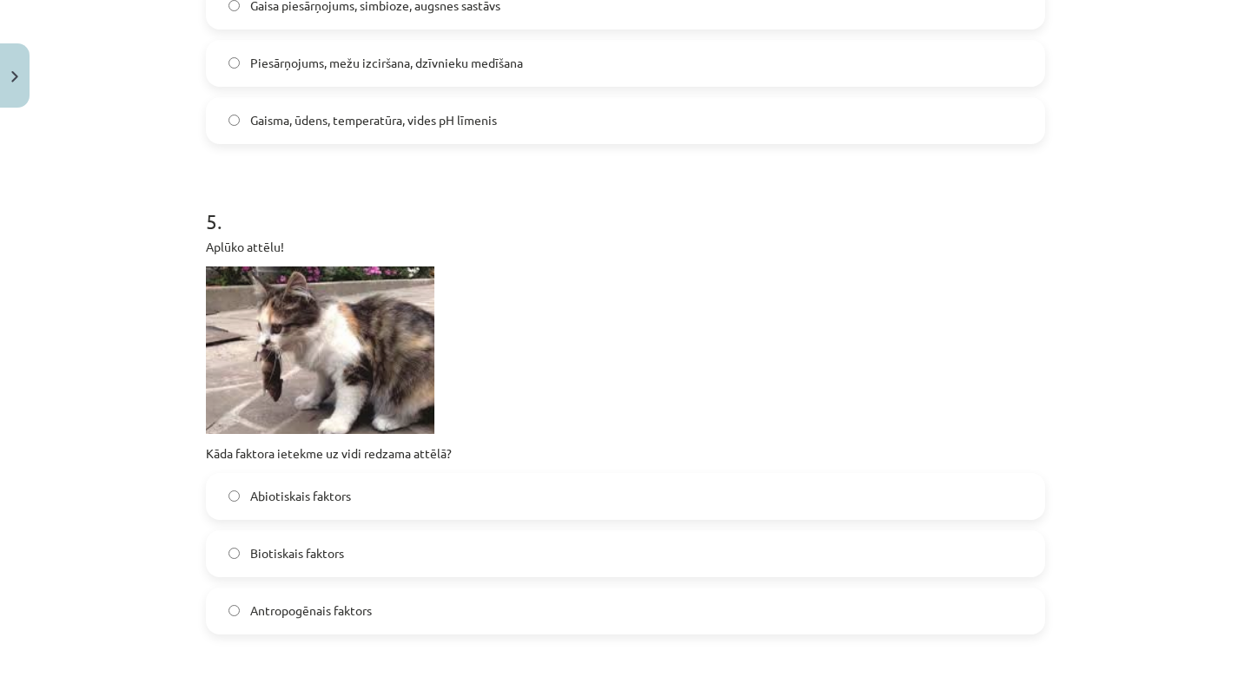
scroll to position [1759, 0]
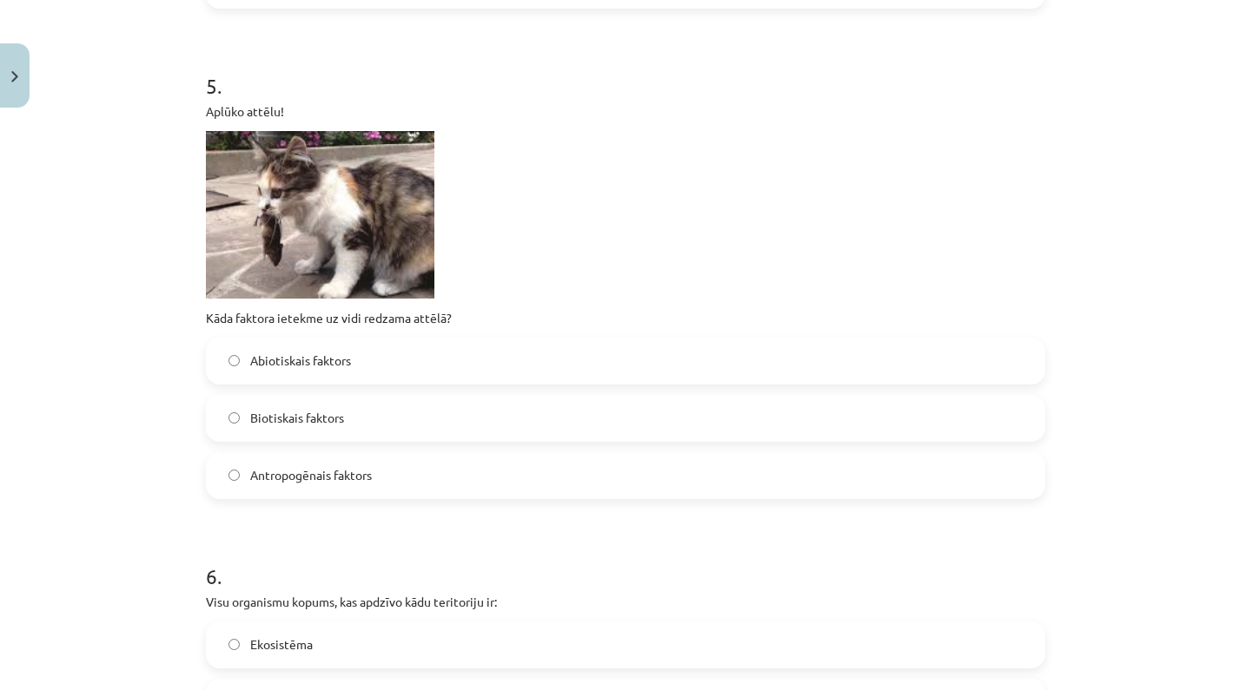
click at [364, 418] on label "Biotiskais faktors" at bounding box center [625, 418] width 835 height 43
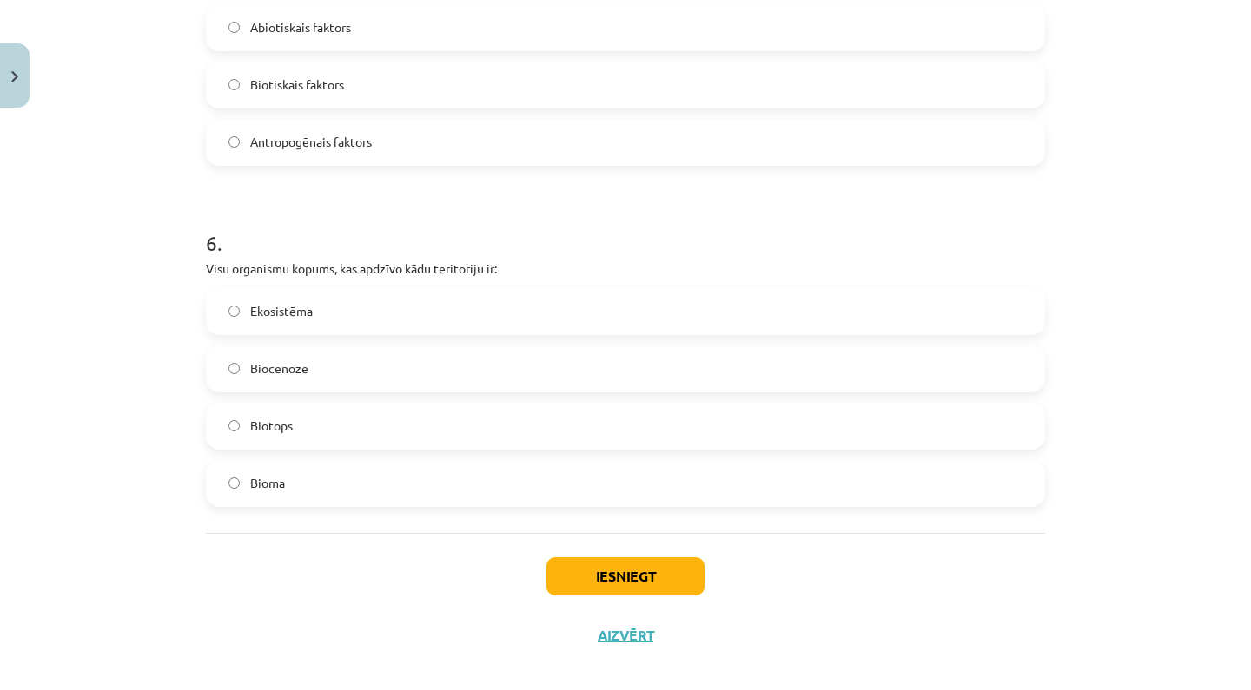
scroll to position [2111, 0]
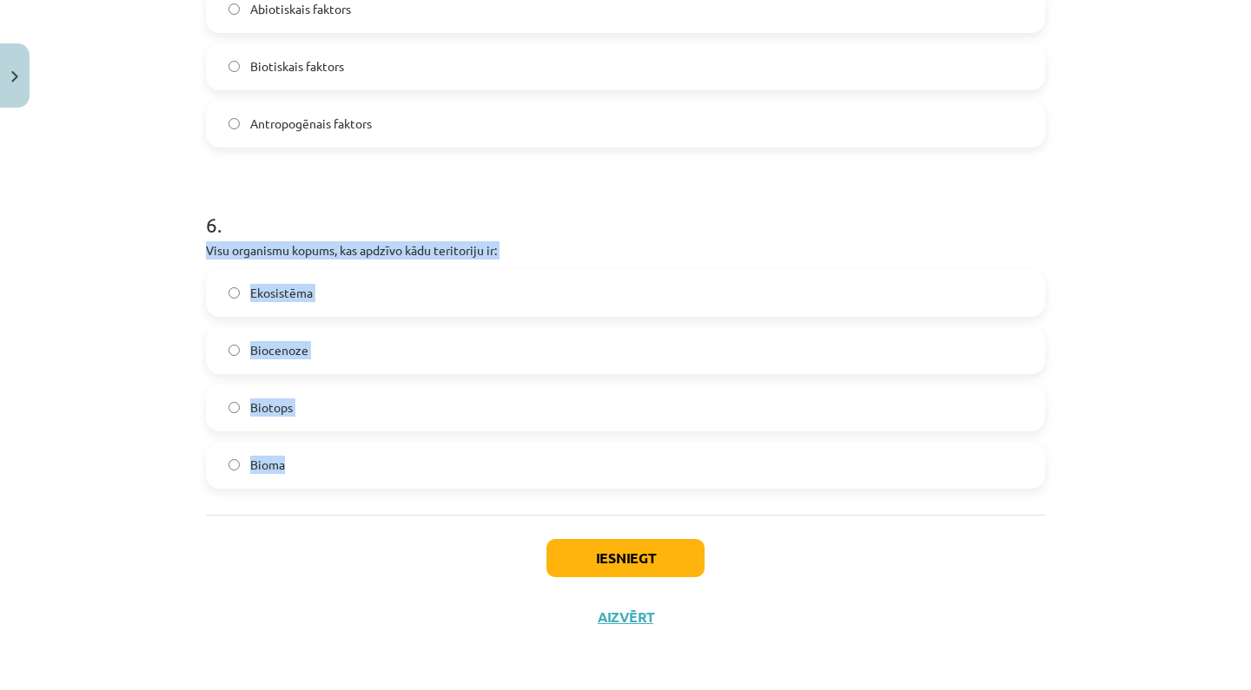
drag, startPoint x: 208, startPoint y: 244, endPoint x: 340, endPoint y: 492, distance: 281.7
copy div "Visu organismu kopums, kas apdzīvo kādu teritoriju ir: Ekosistēma Biocenoze Bio…"
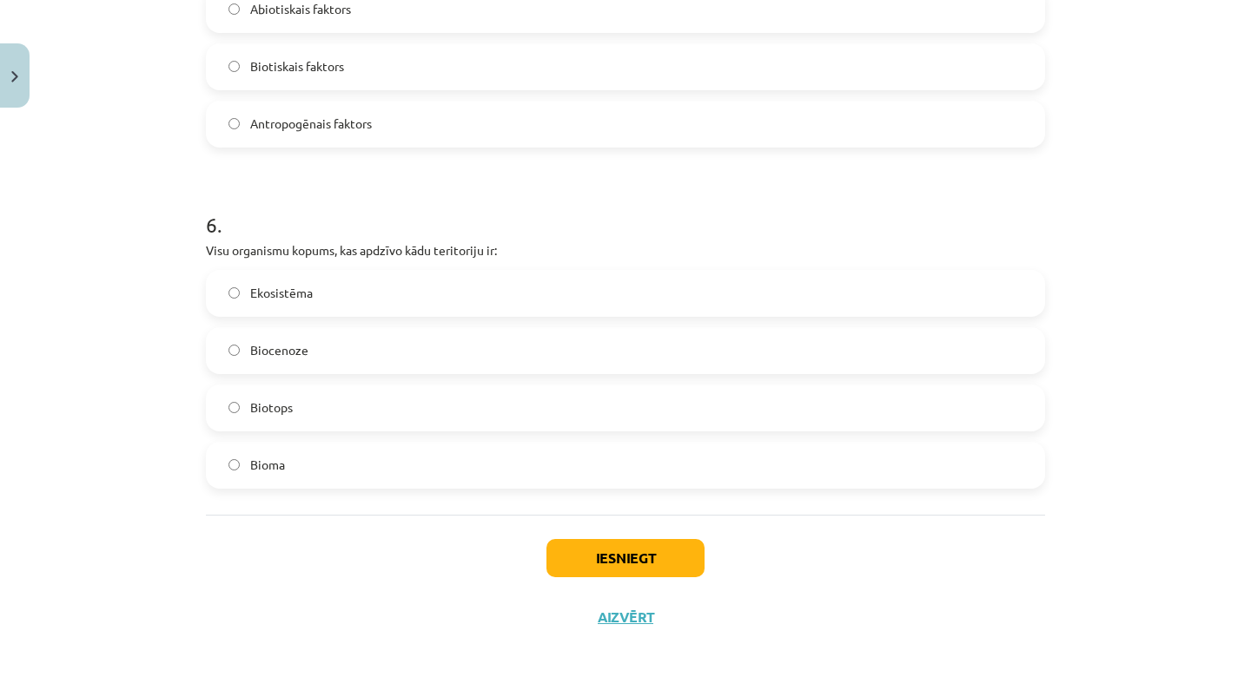
click at [344, 532] on div "Iesniegt Aizvērt" at bounding box center [625, 576] width 839 height 122
click at [430, 397] on label "Biotops" at bounding box center [625, 407] width 835 height 43
click at [597, 563] on button "Iesniegt" at bounding box center [625, 558] width 158 height 38
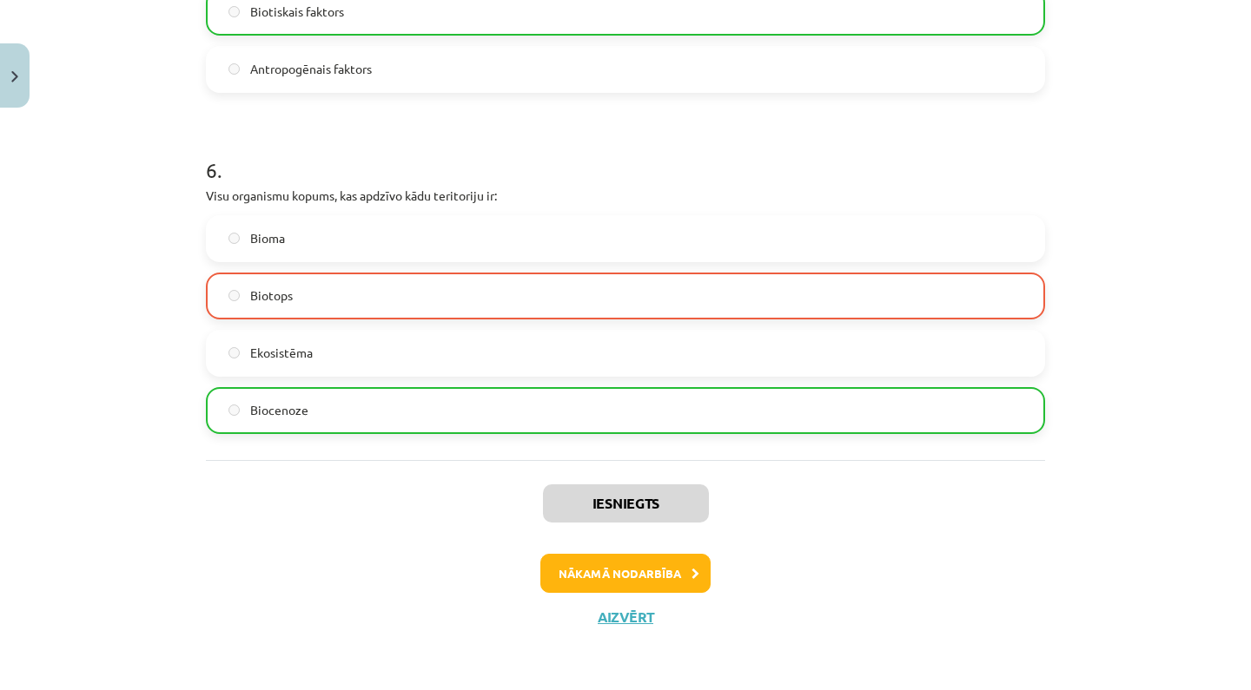
scroll to position [2168, 0]
click at [653, 572] on button "Nākamā nodarbība" at bounding box center [625, 574] width 170 height 40
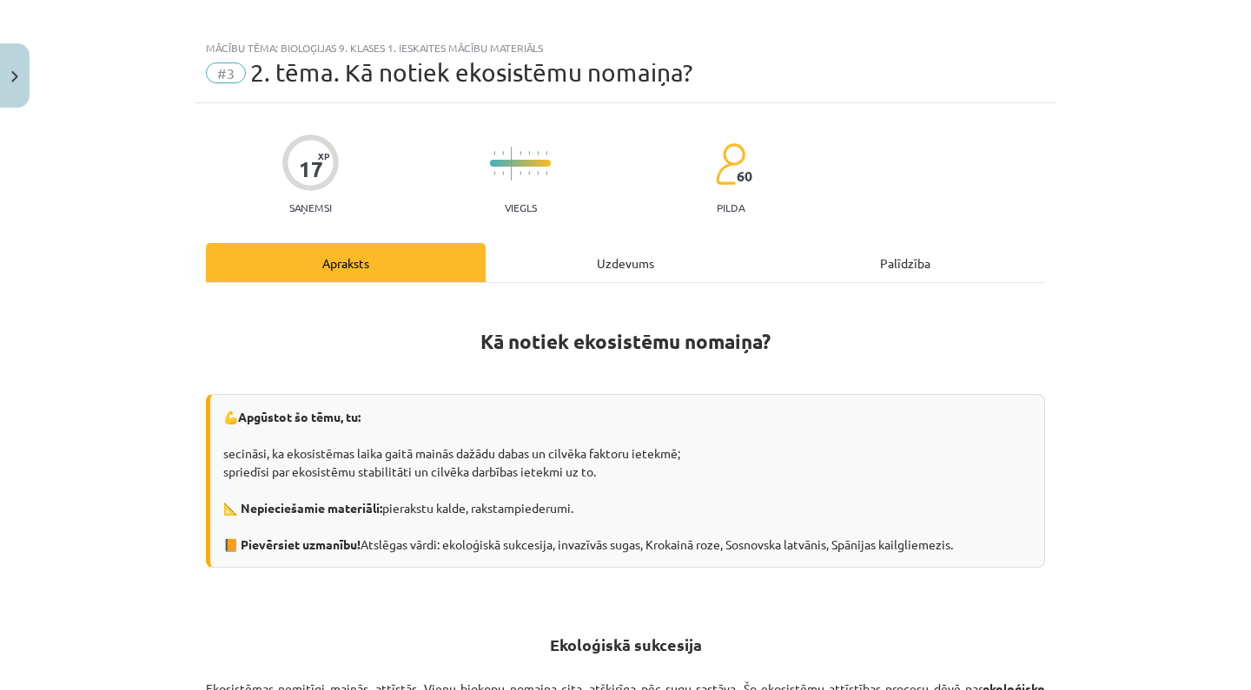
scroll to position [0, 0]
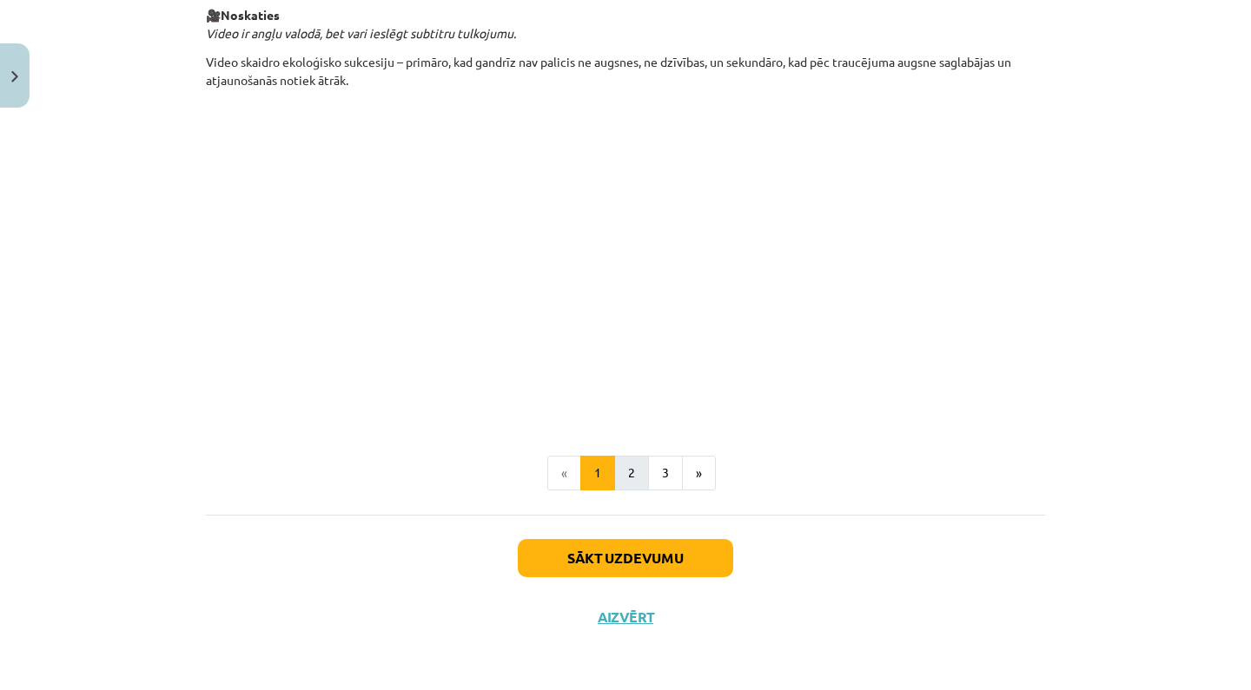
click at [632, 470] on button "2" at bounding box center [631, 473] width 35 height 35
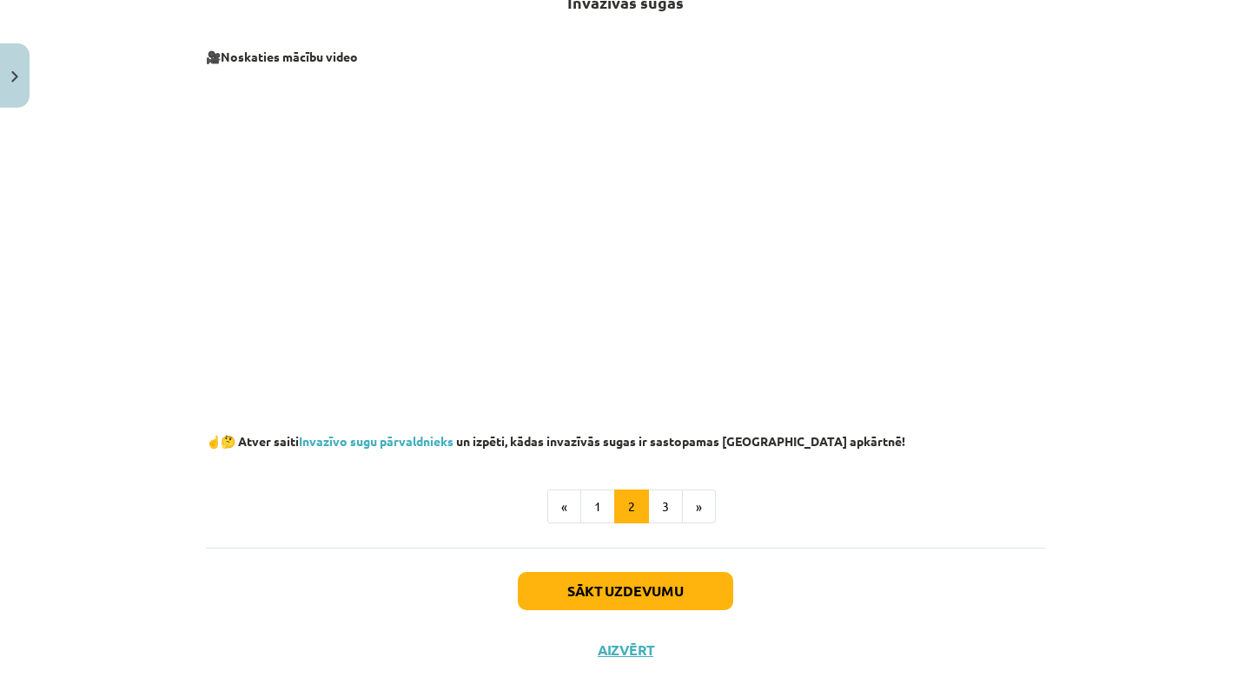
scroll to position [311, 0]
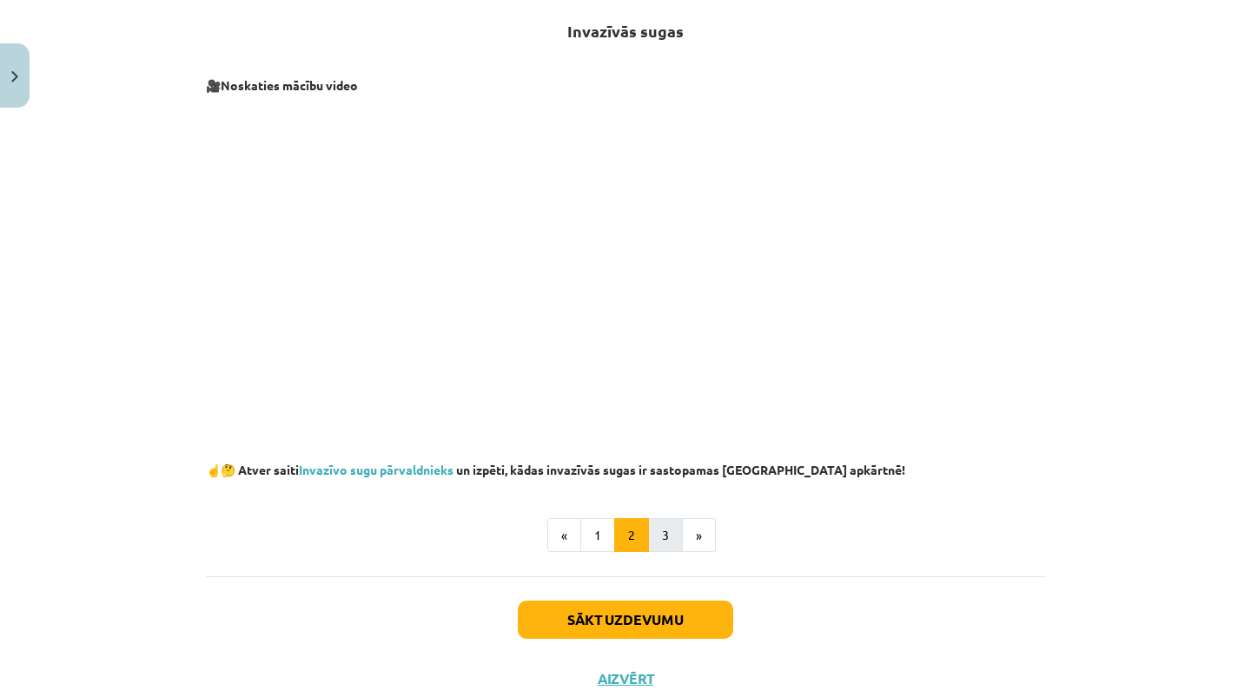
click at [665, 537] on button "3" at bounding box center [665, 535] width 35 height 35
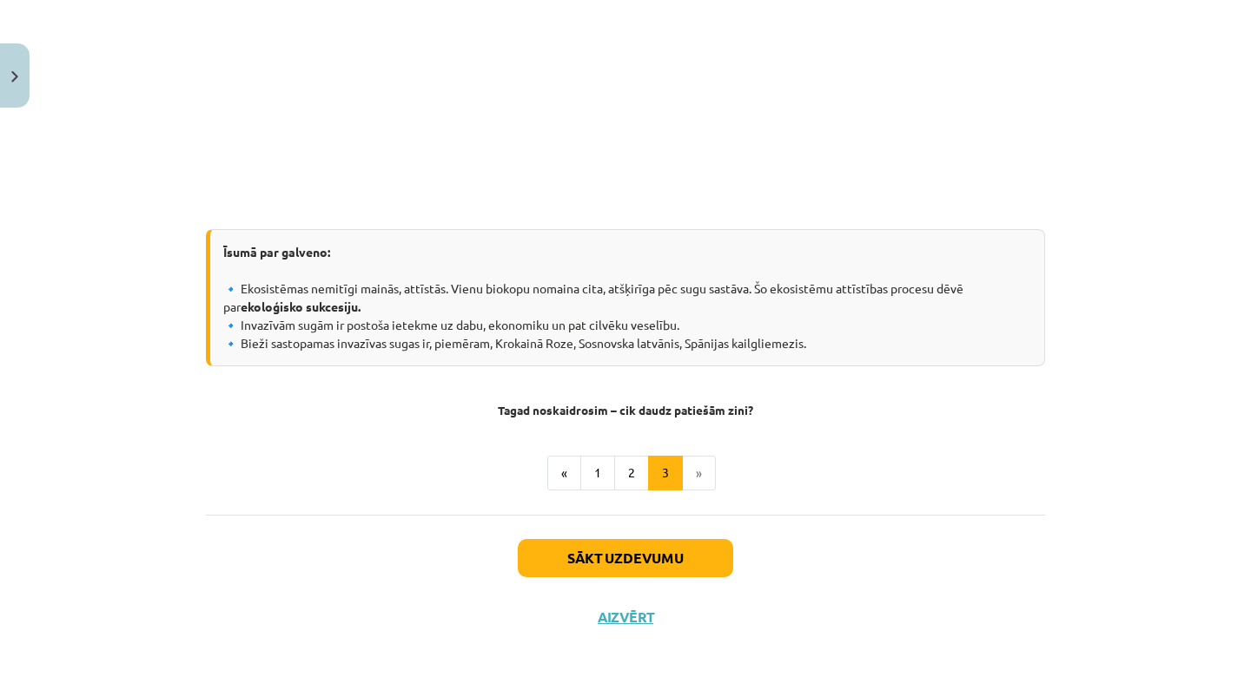
click at [659, 553] on button "Sākt uzdevumu" at bounding box center [625, 558] width 215 height 38
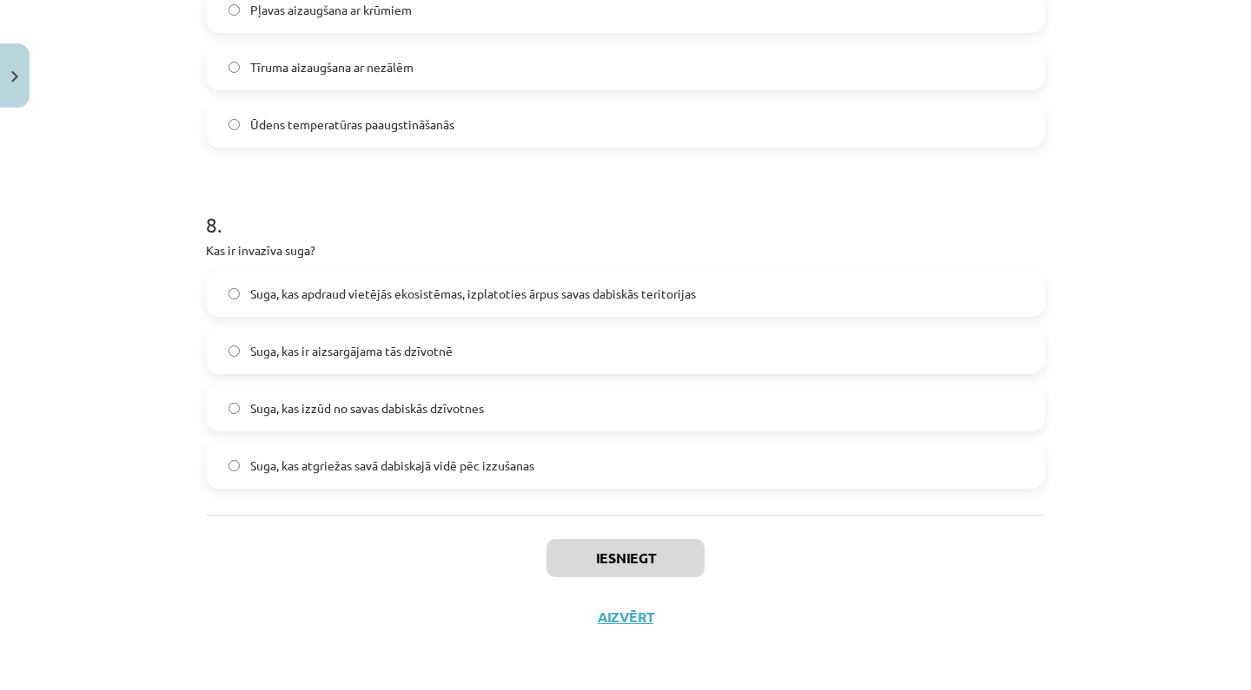
scroll to position [622, 0]
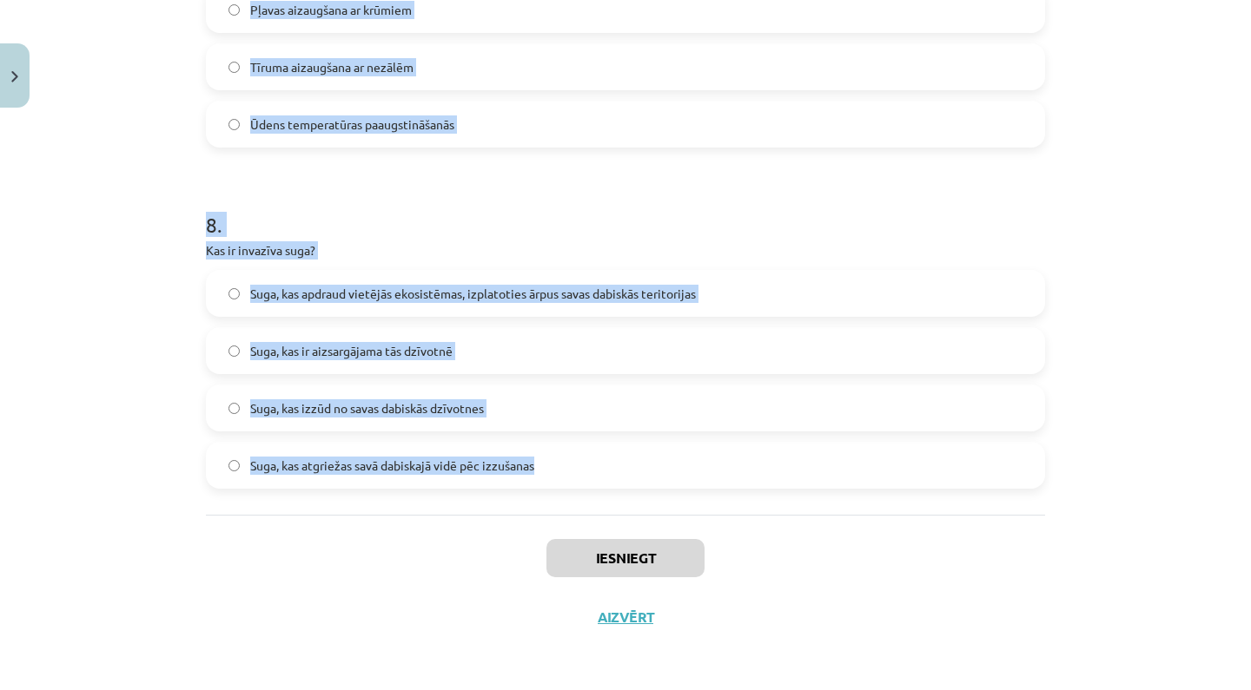
drag, startPoint x: 206, startPoint y: 335, endPoint x: 859, endPoint y: 499, distance: 673.4
copy form "1 . Kas ir ekoloģiskā sukcesija? Klimata izmaiņas, kas ietekmē ekosistēmas Ekos…"
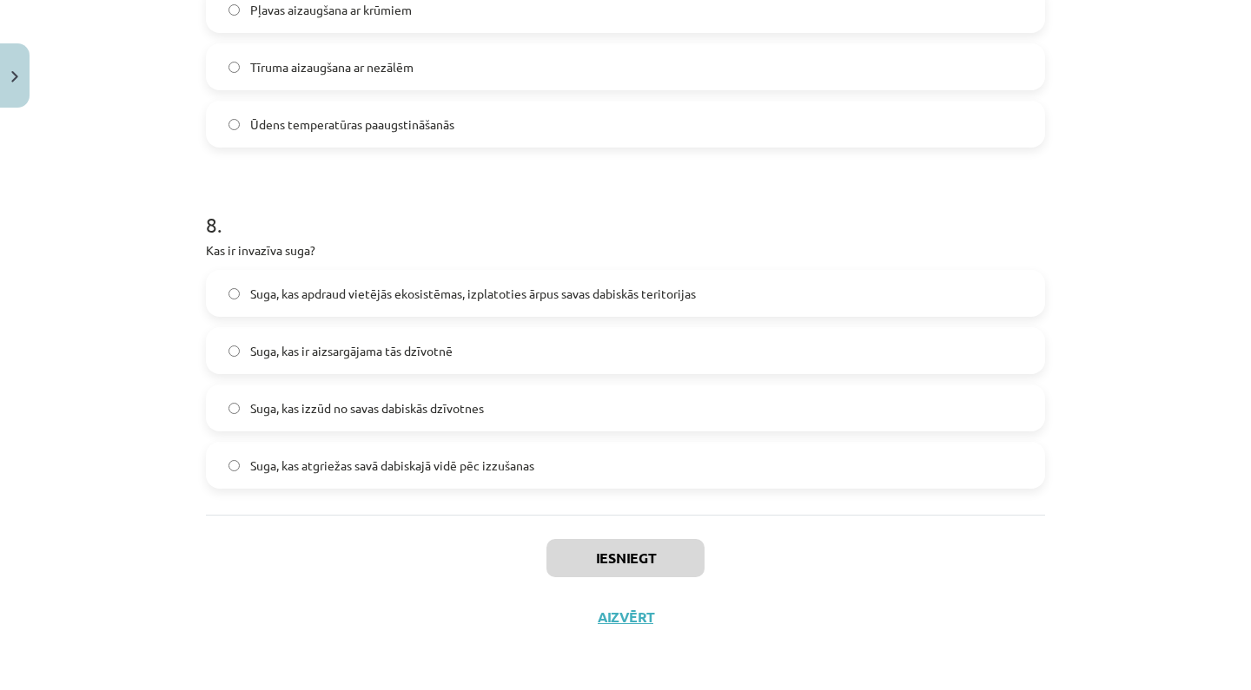
click at [848, 538] on div "Iesniegt Aizvērt" at bounding box center [625, 576] width 839 height 122
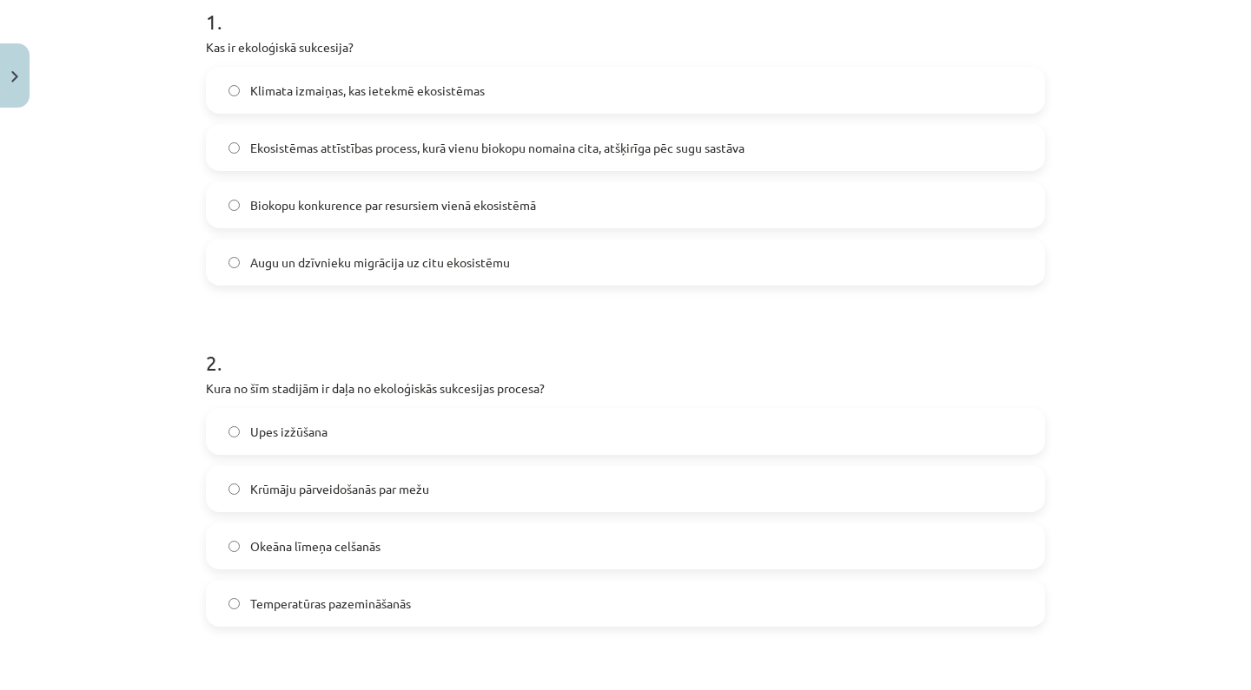
scroll to position [320, 0]
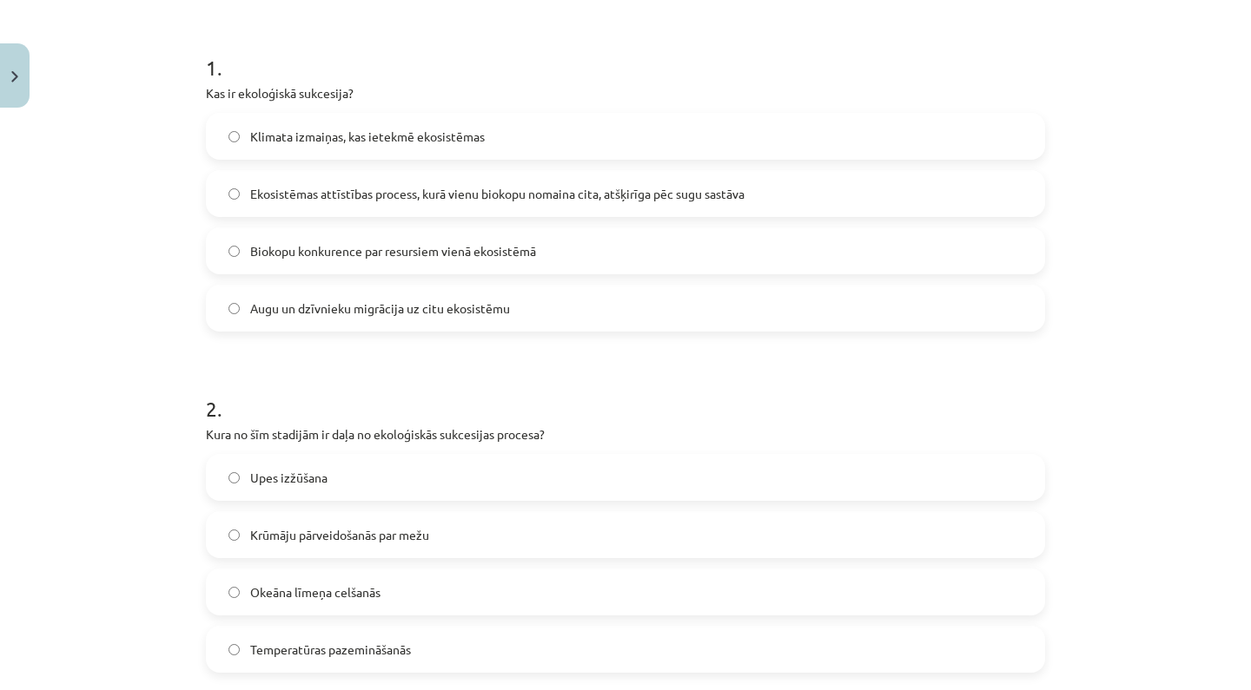
click at [366, 188] on span "Ekosistēmas attīstības process, kurā vienu biokopu nomaina cita, atšķirīga pēc …" at bounding box center [497, 194] width 494 height 18
click at [356, 535] on span "Krūmāju pārveidošanās par mežu" at bounding box center [339, 535] width 179 height 18
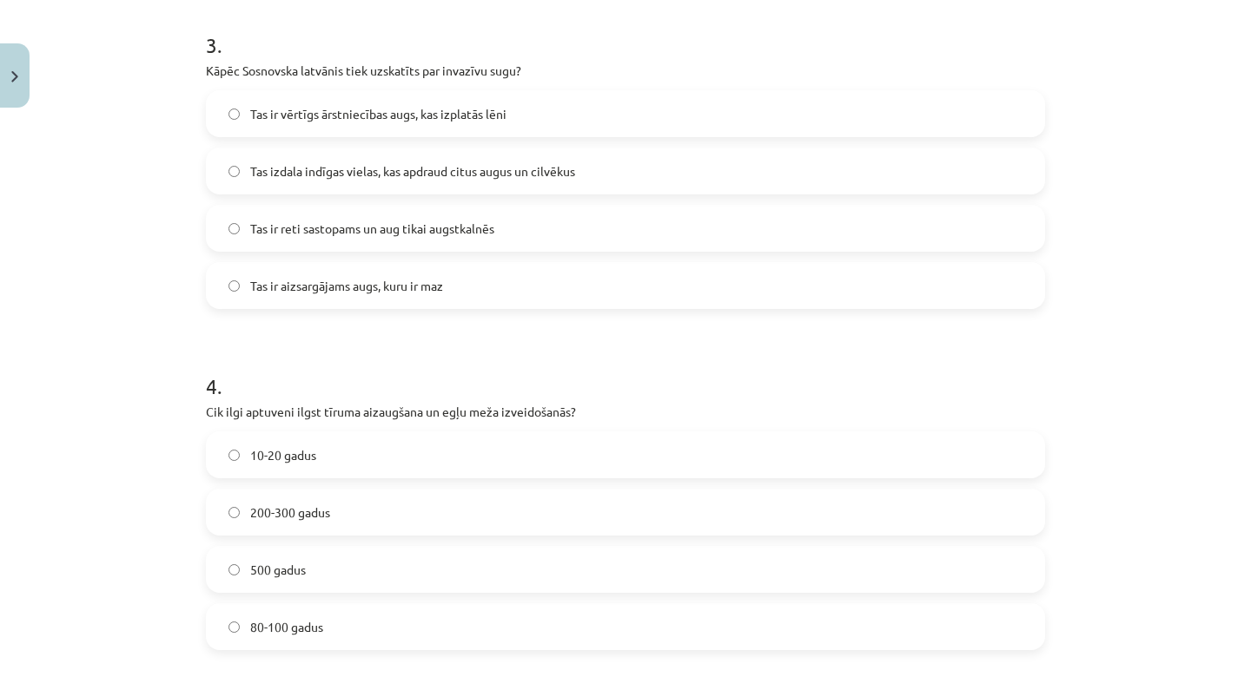
scroll to position [1026, 0]
click at [337, 617] on label "80-100 gadus" at bounding box center [625, 625] width 835 height 43
click at [520, 211] on label "Tas ir reti sastopams un aug tikai augstkalnēs" at bounding box center [625, 227] width 835 height 43
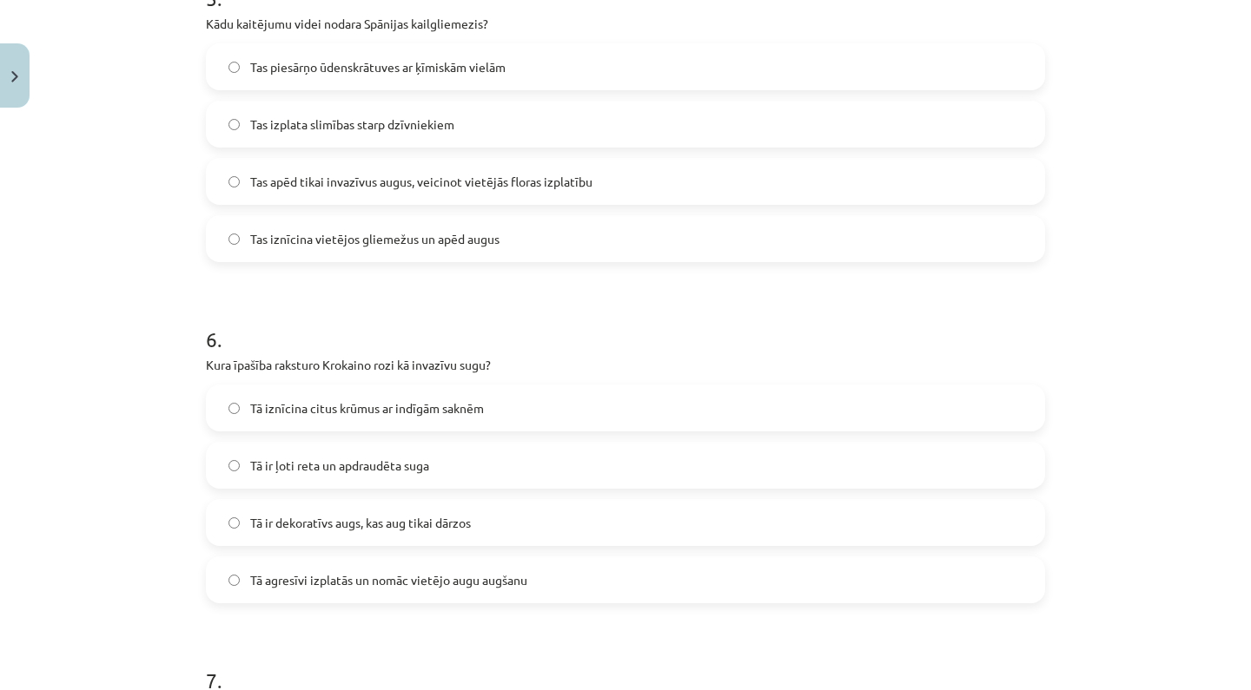
scroll to position [1768, 0]
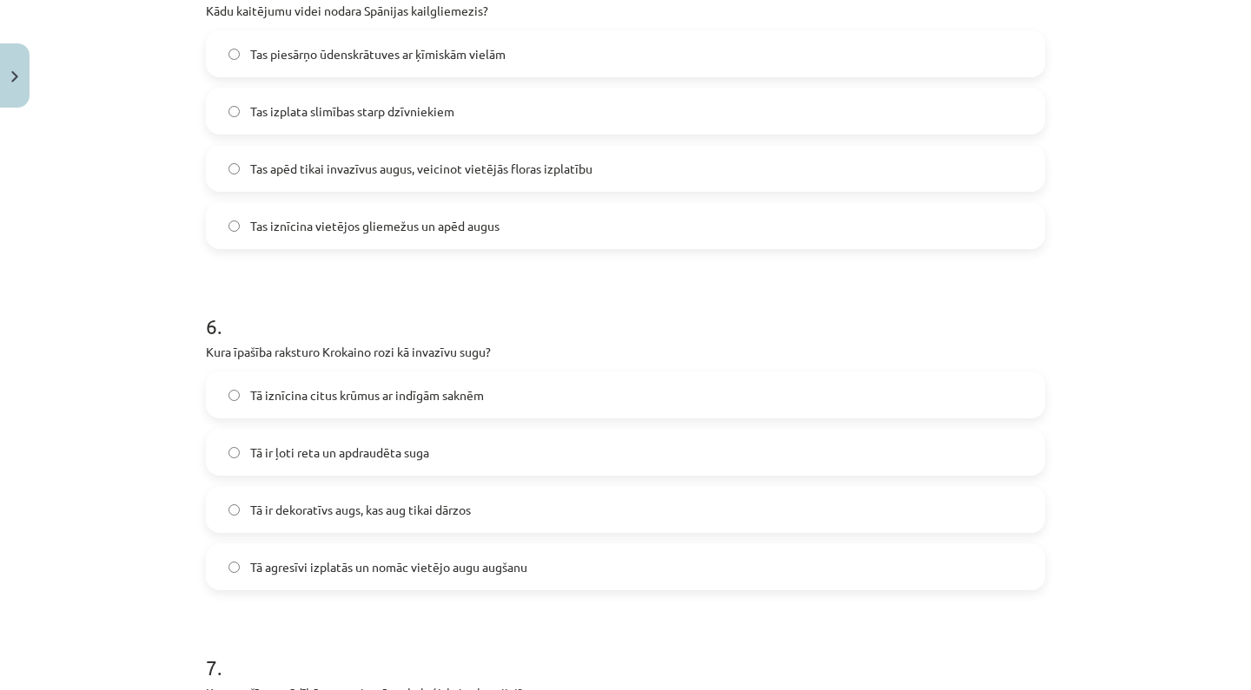
click at [443, 114] on span "Tas izplata slimības starp dzīvniekiem" at bounding box center [352, 111] width 204 height 18
click at [413, 218] on span "Tas iznīcina vietējos gliemežus un apēd augus" at bounding box center [374, 226] width 249 height 18
click at [334, 580] on label "Tā agresīvi izplatās un nomāc vietējo augu augšanu" at bounding box center [625, 566] width 835 height 43
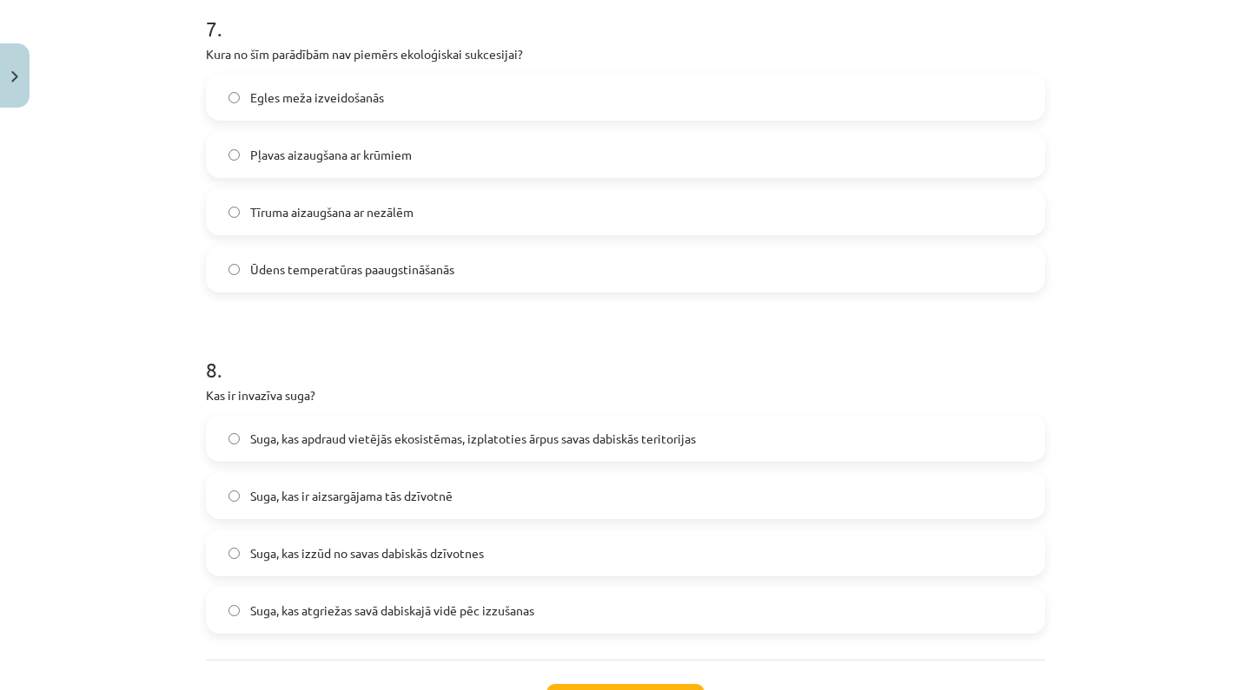
scroll to position [2404, 0]
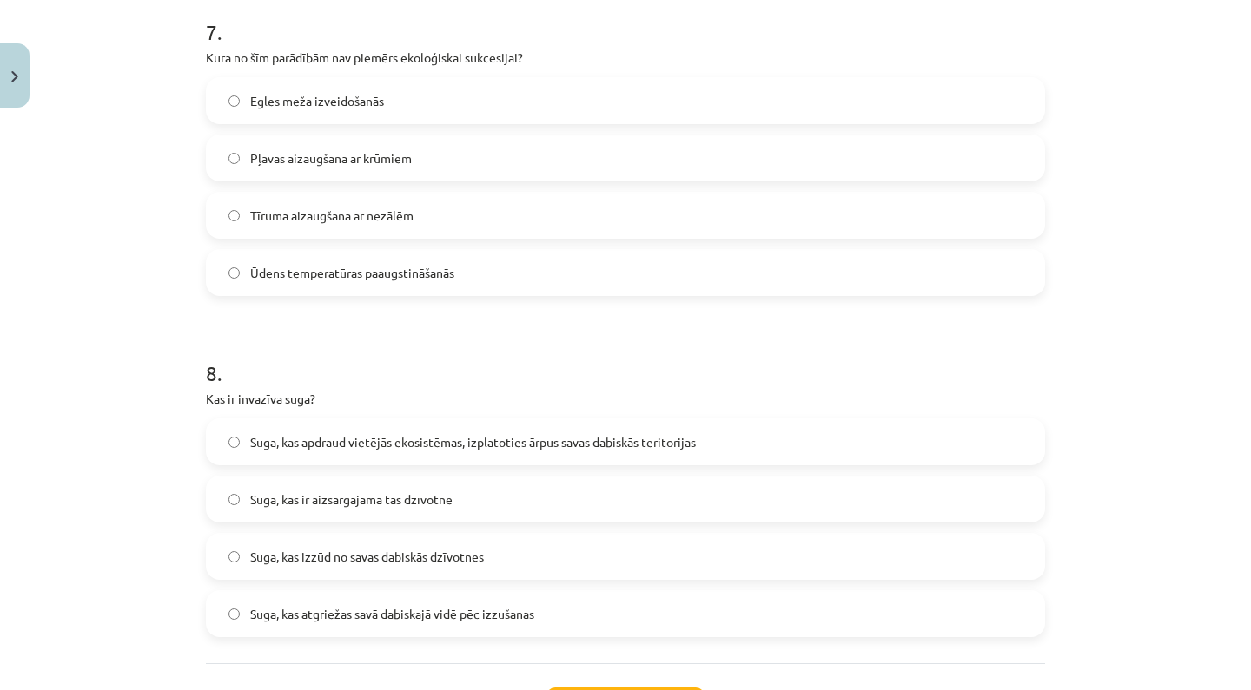
click at [415, 259] on label "Ūdens temperatūras paaugstināšanās" at bounding box center [625, 272] width 835 height 43
click at [330, 560] on span "Suga, kas izzūd no savas dabiskās dzīvotnes" at bounding box center [367, 557] width 234 height 18
click at [379, 442] on span "Suga, kas apdraud vietējās ekosistēmas, izplatoties ārpus savas dabiskās terito…" at bounding box center [473, 442] width 446 height 18
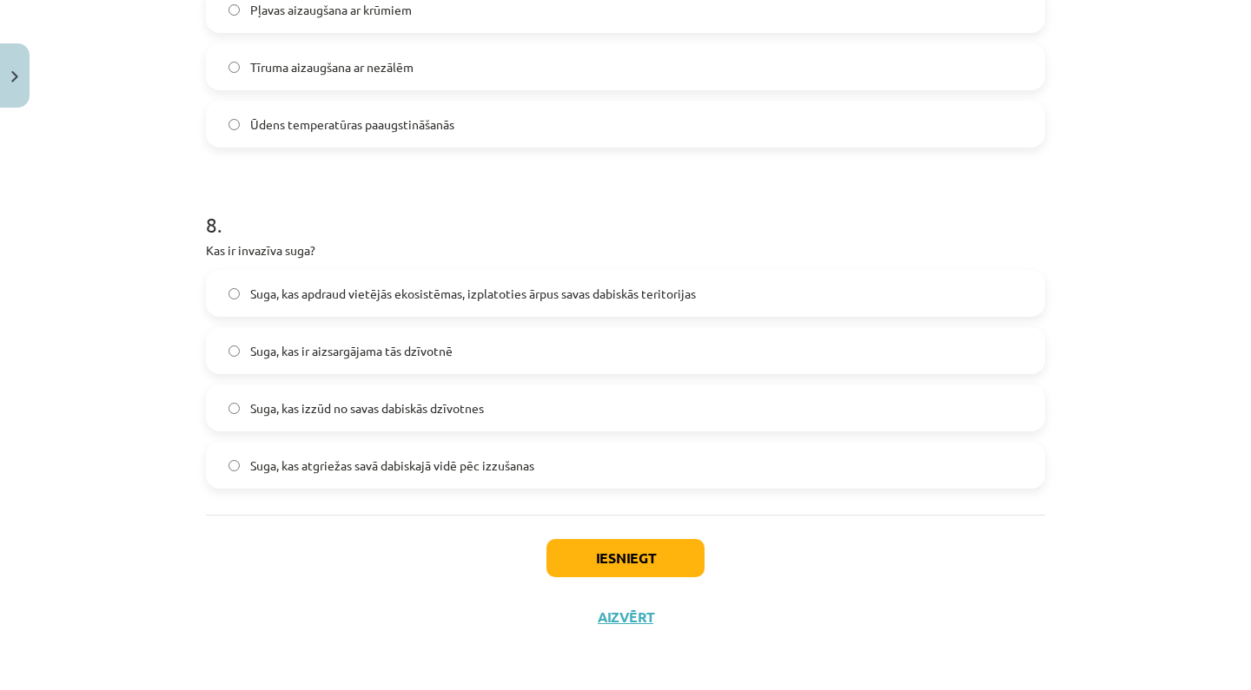
scroll to position [2555, 0]
click at [589, 535] on div "Iesniegt Aizvērt" at bounding box center [625, 576] width 839 height 122
click at [590, 543] on button "Iesniegt" at bounding box center [625, 558] width 158 height 38
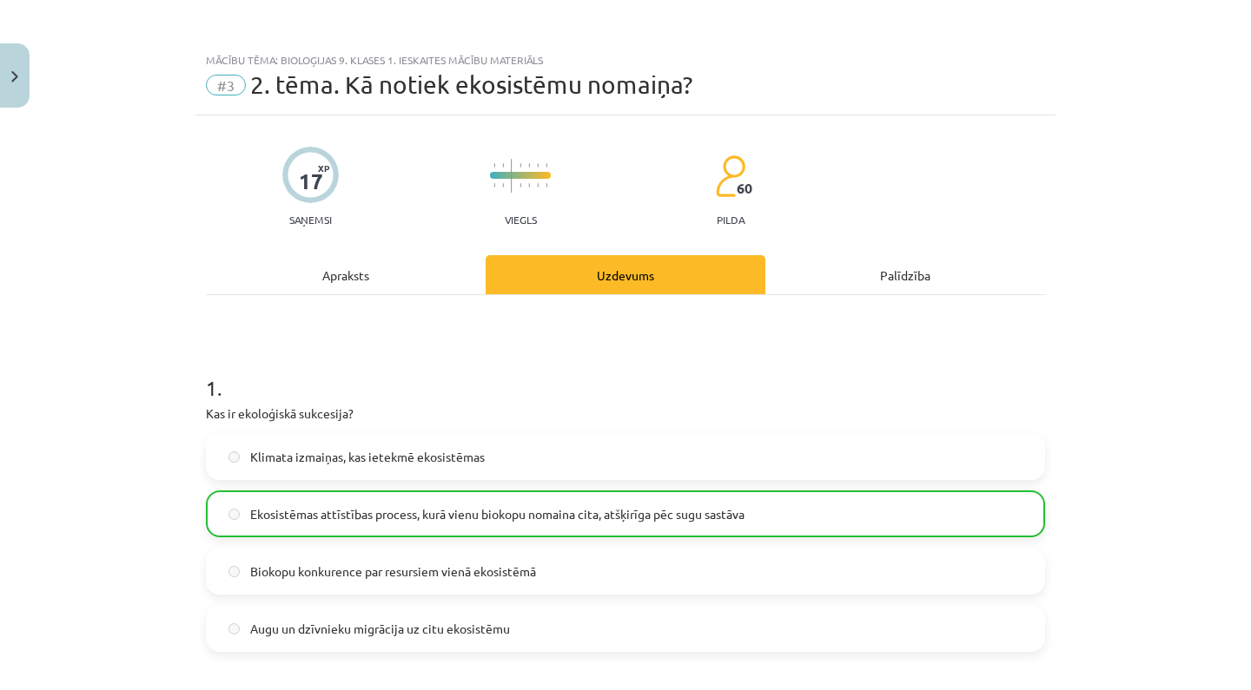
scroll to position [0, 0]
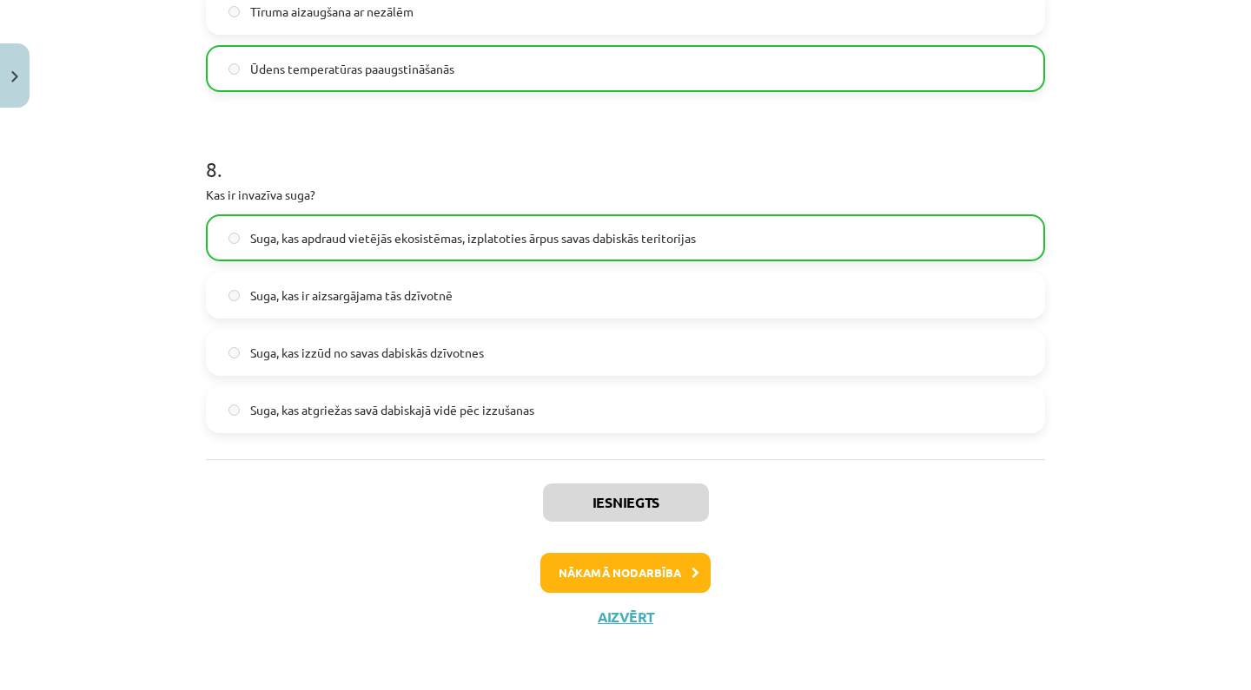
click at [599, 584] on button "Nākamā nodarbība" at bounding box center [625, 573] width 170 height 40
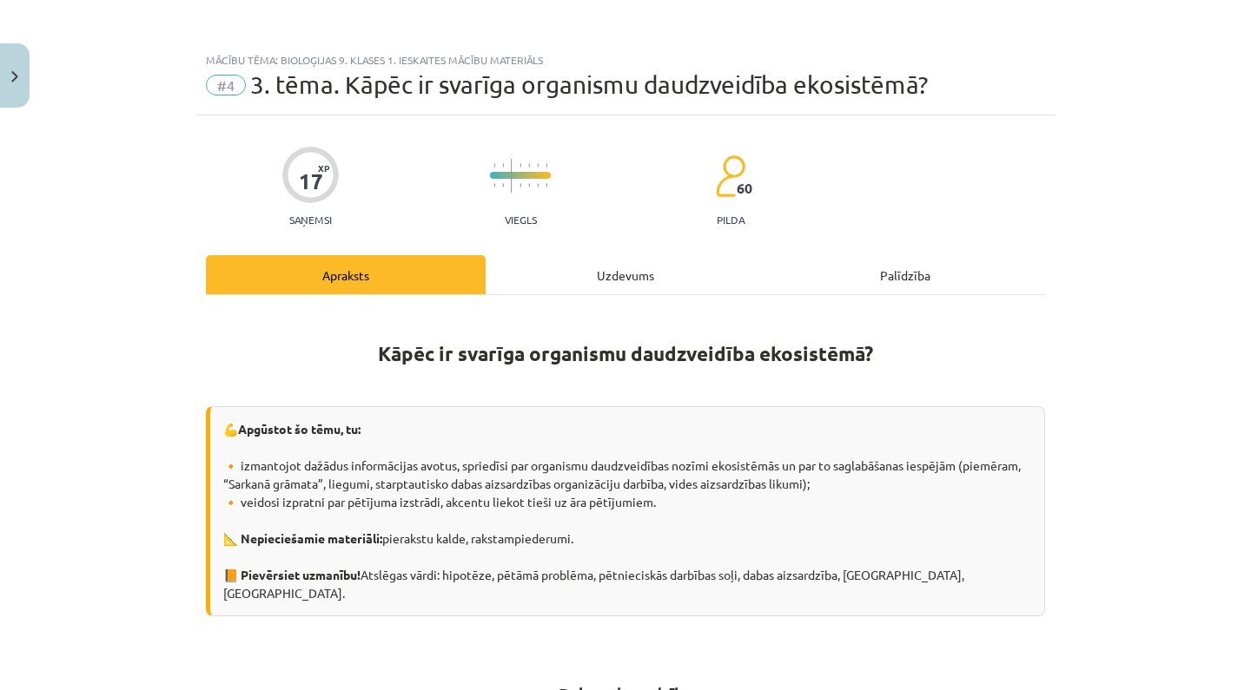
click at [11, 85] on button "Close" at bounding box center [15, 75] width 30 height 64
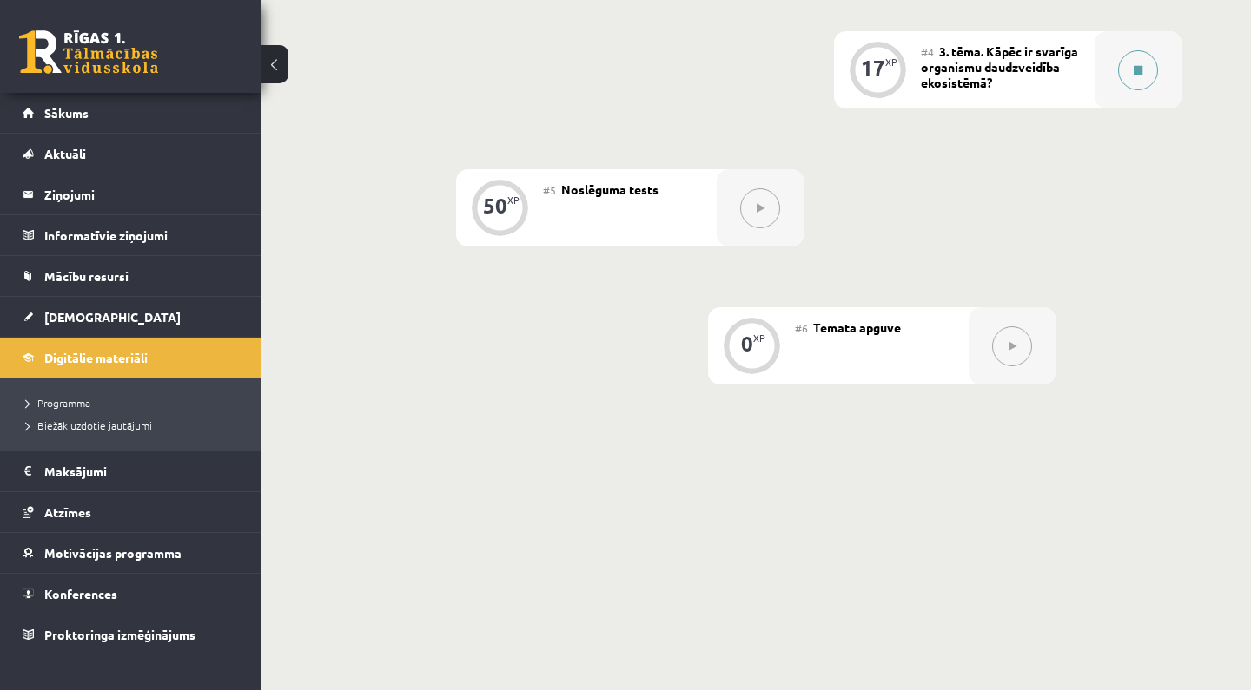
scroll to position [849, 0]
click at [1119, 71] on button at bounding box center [1138, 72] width 40 height 40
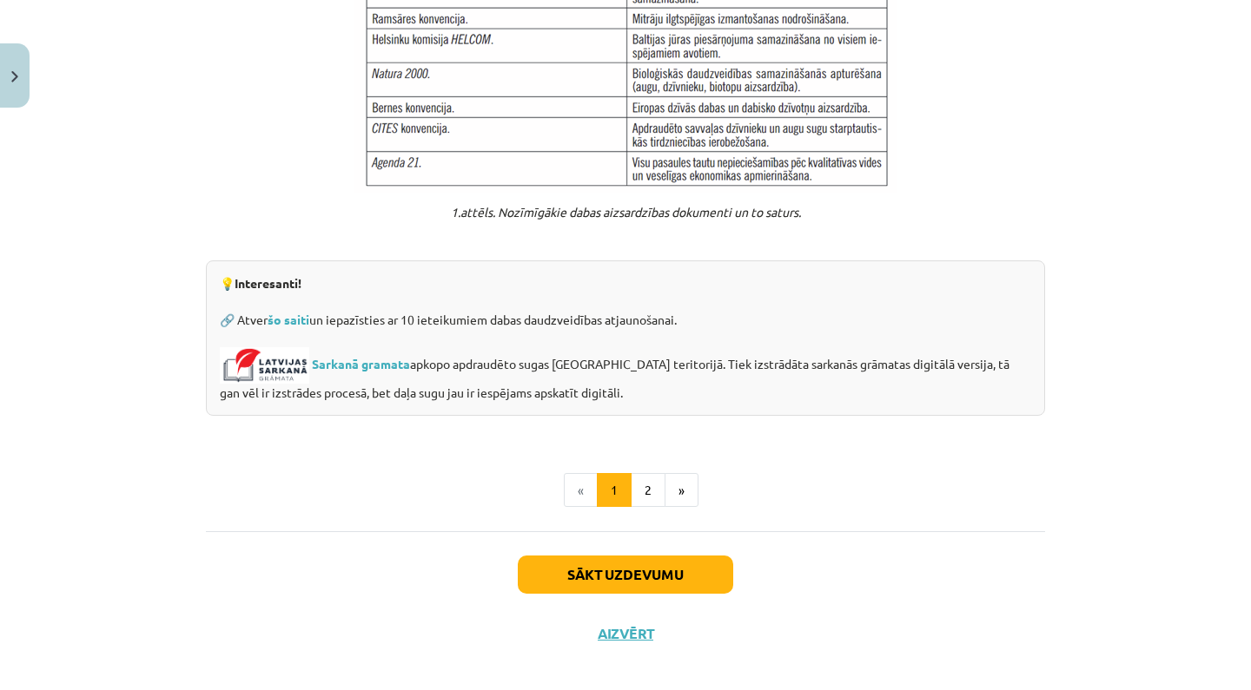
click at [587, 556] on button "Sākt uzdevumu" at bounding box center [625, 575] width 215 height 38
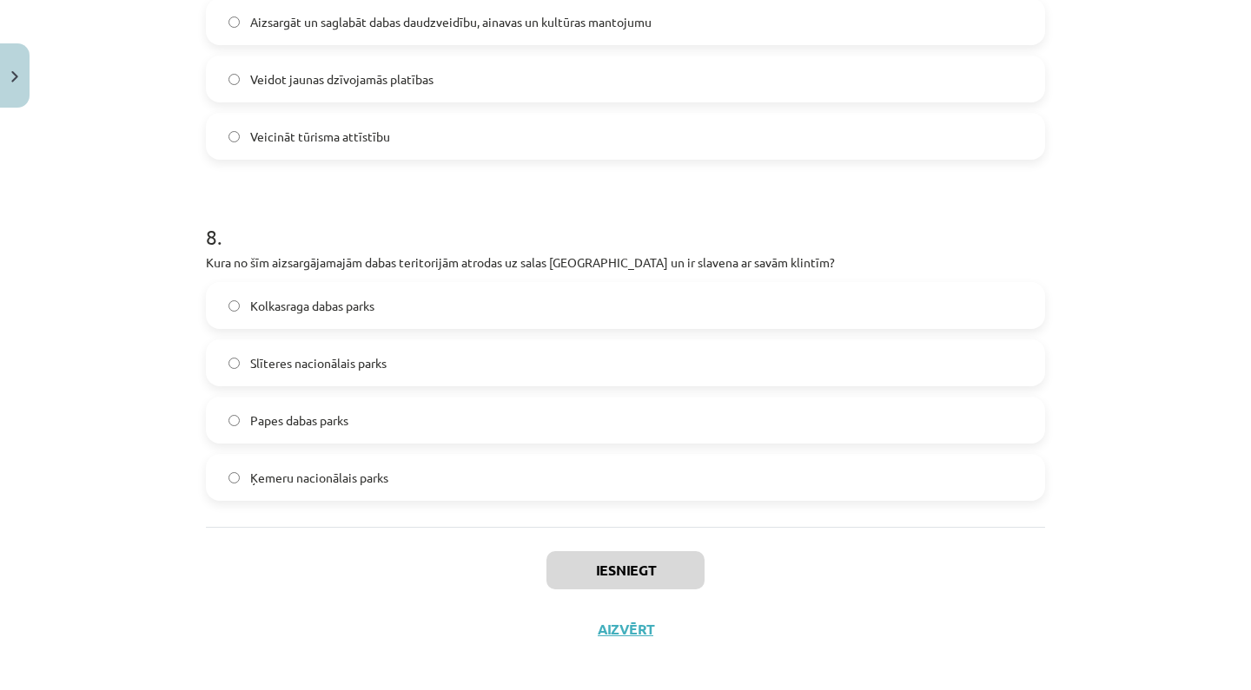
scroll to position [2649, 0]
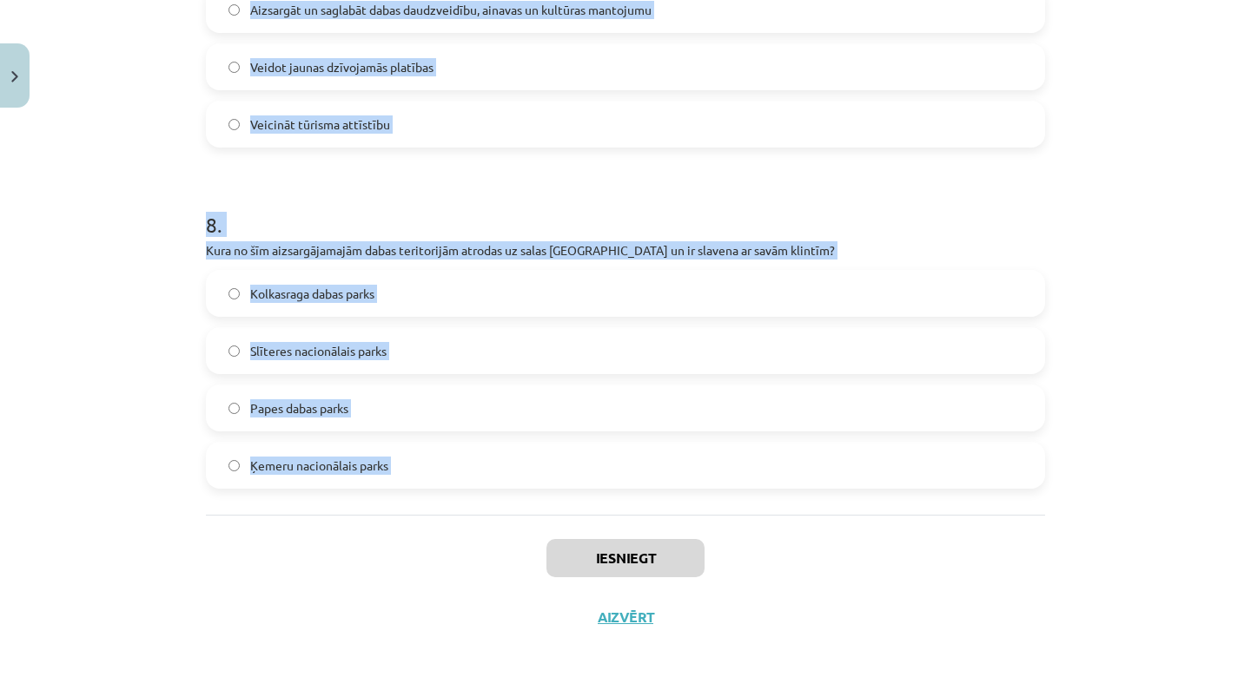
drag, startPoint x: 208, startPoint y: 334, endPoint x: 407, endPoint y: 529, distance: 278.8
copy form "1 . Kāda ir pēdējā darbība bioloģiskajā pētniecībā? Literatūras izpēte Hipotēze…"
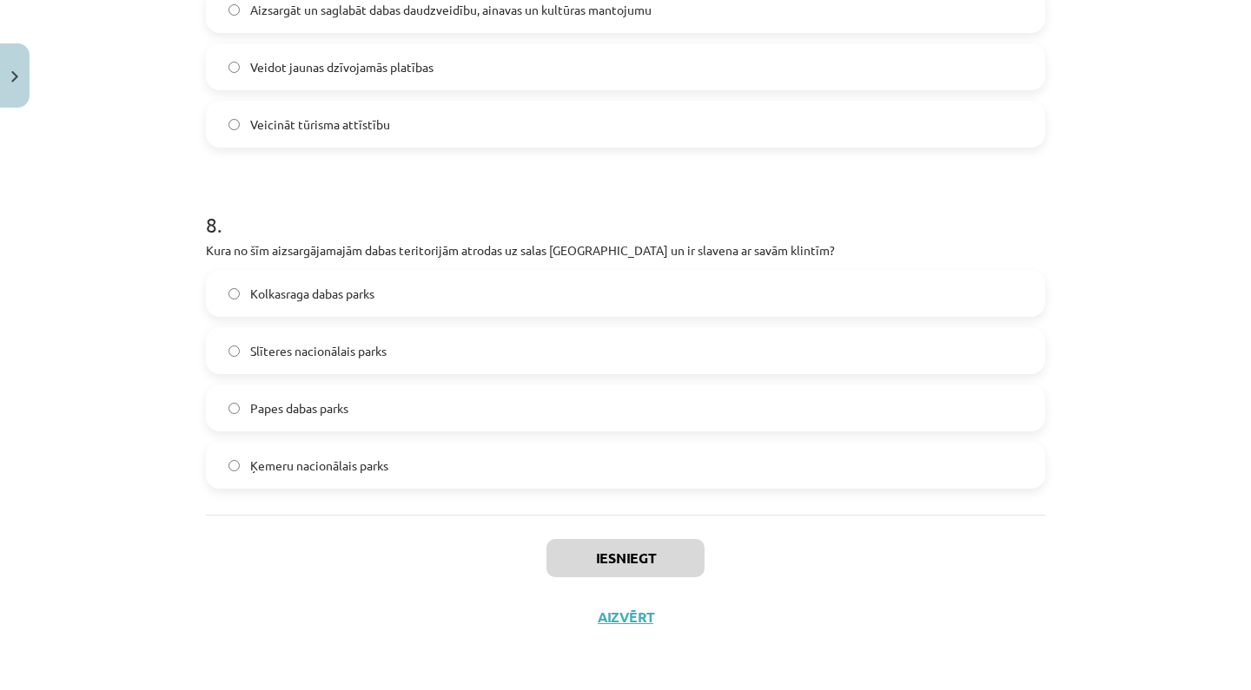
click at [407, 529] on div "Iesniegt Aizvērt" at bounding box center [625, 576] width 839 height 122
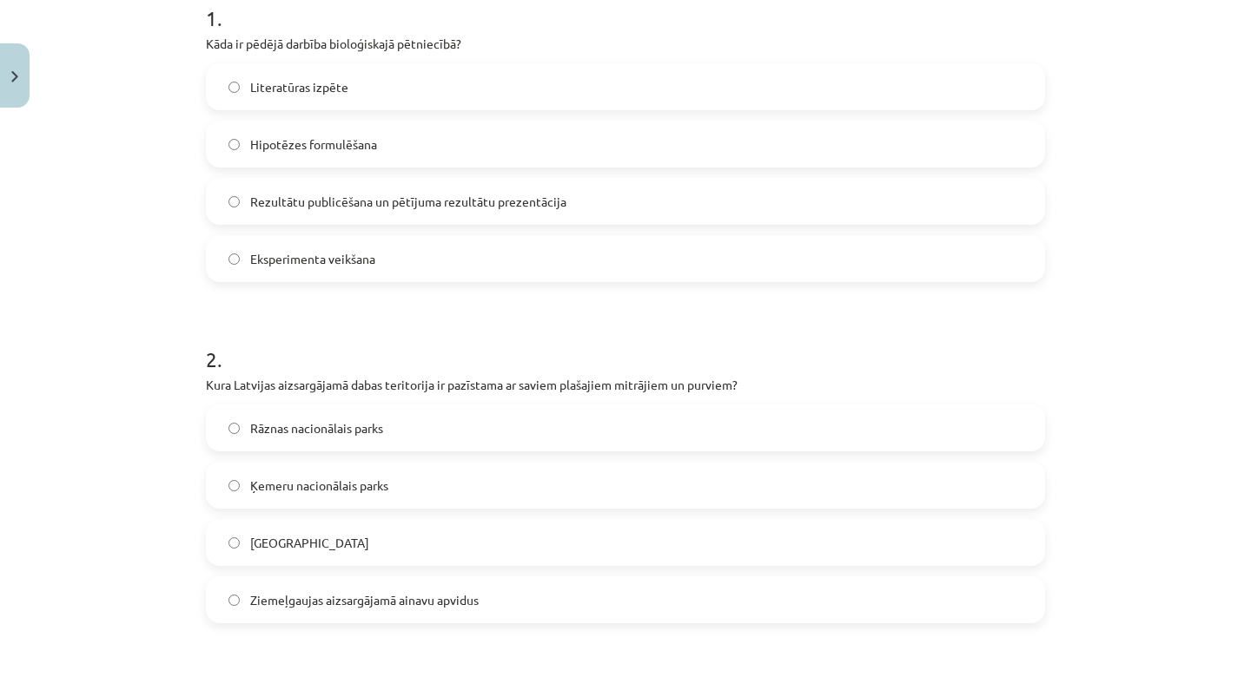
scroll to position [368, 0]
click at [375, 204] on span "Rezultātu publicēšana un pētījuma rezultātu prezentācija" at bounding box center [408, 204] width 316 height 18
click at [325, 471] on label "Ķemeru nacionālais parks" at bounding box center [625, 486] width 835 height 43
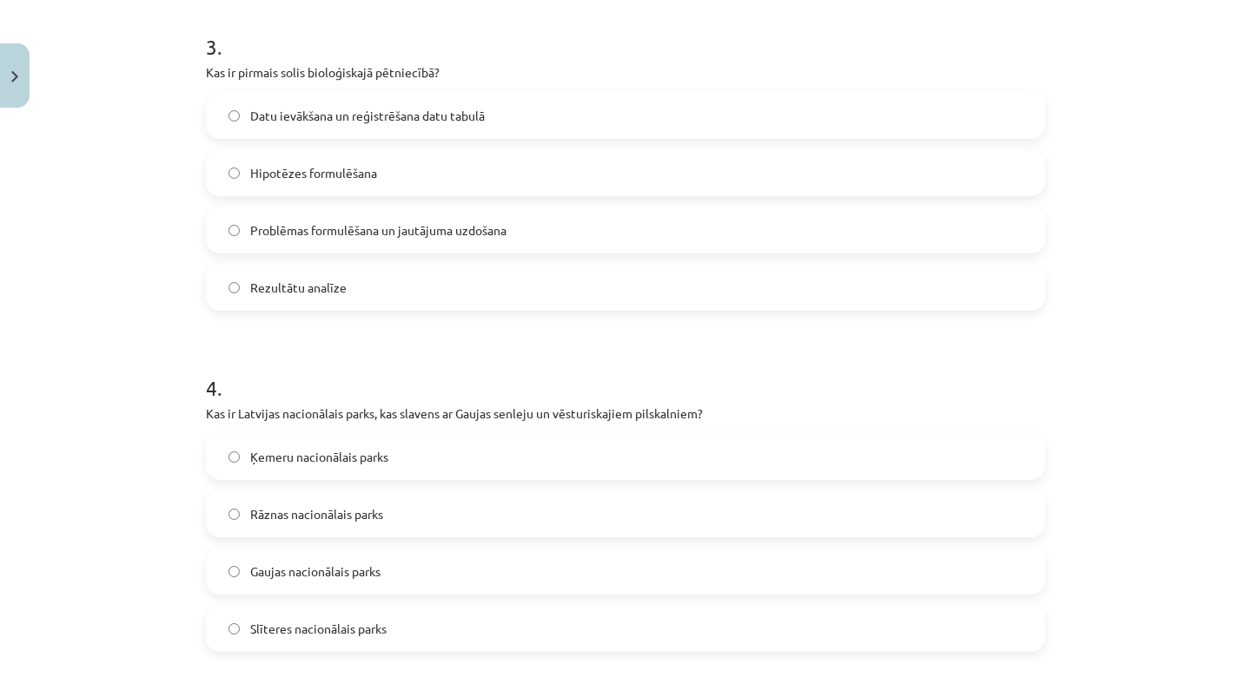
scroll to position [1066, 0]
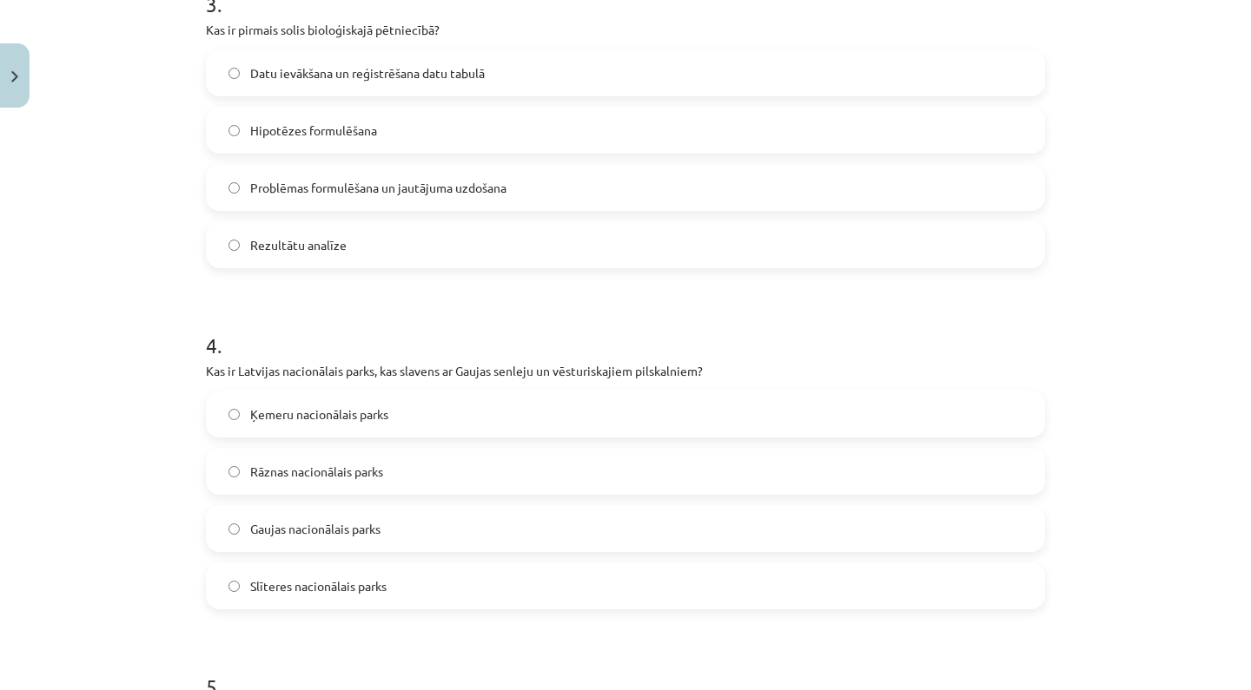
click at [398, 189] on span "Problēmas formulēšana un jautājuma uzdošana" at bounding box center [378, 188] width 256 height 18
click at [339, 525] on span "Gaujas nacionālais parks" at bounding box center [315, 529] width 130 height 18
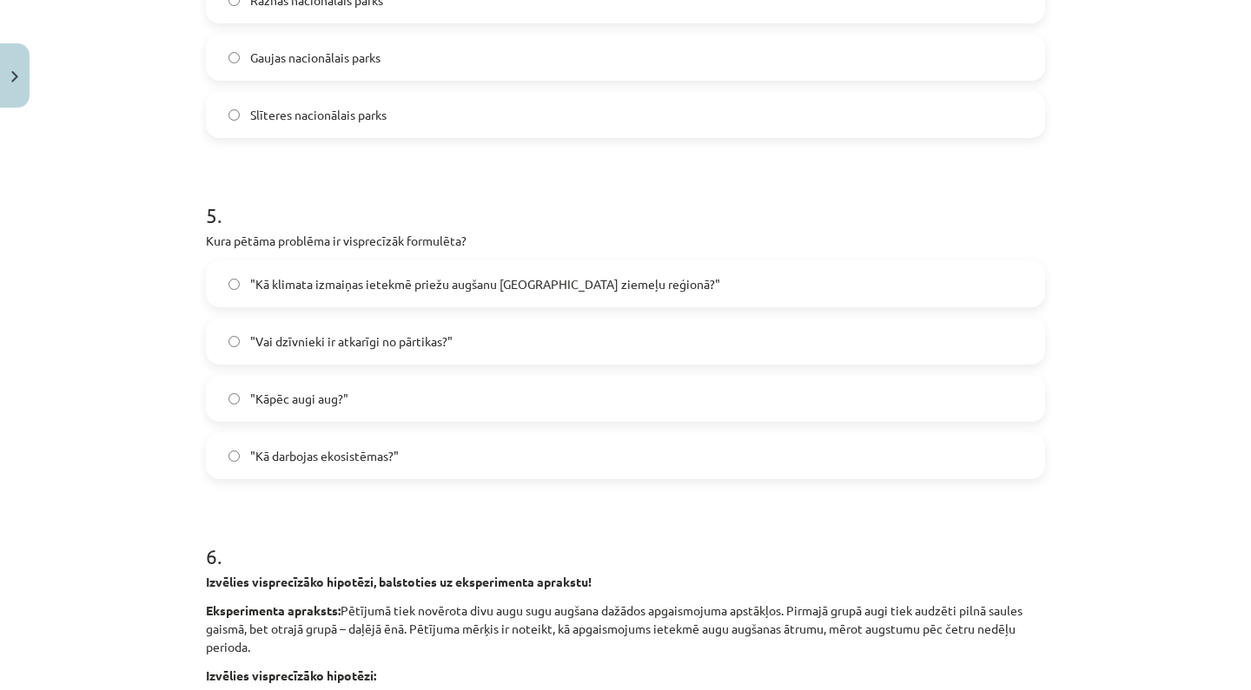
click at [402, 454] on label ""Kā darbojas ekosistēmas?"" at bounding box center [625, 455] width 835 height 43
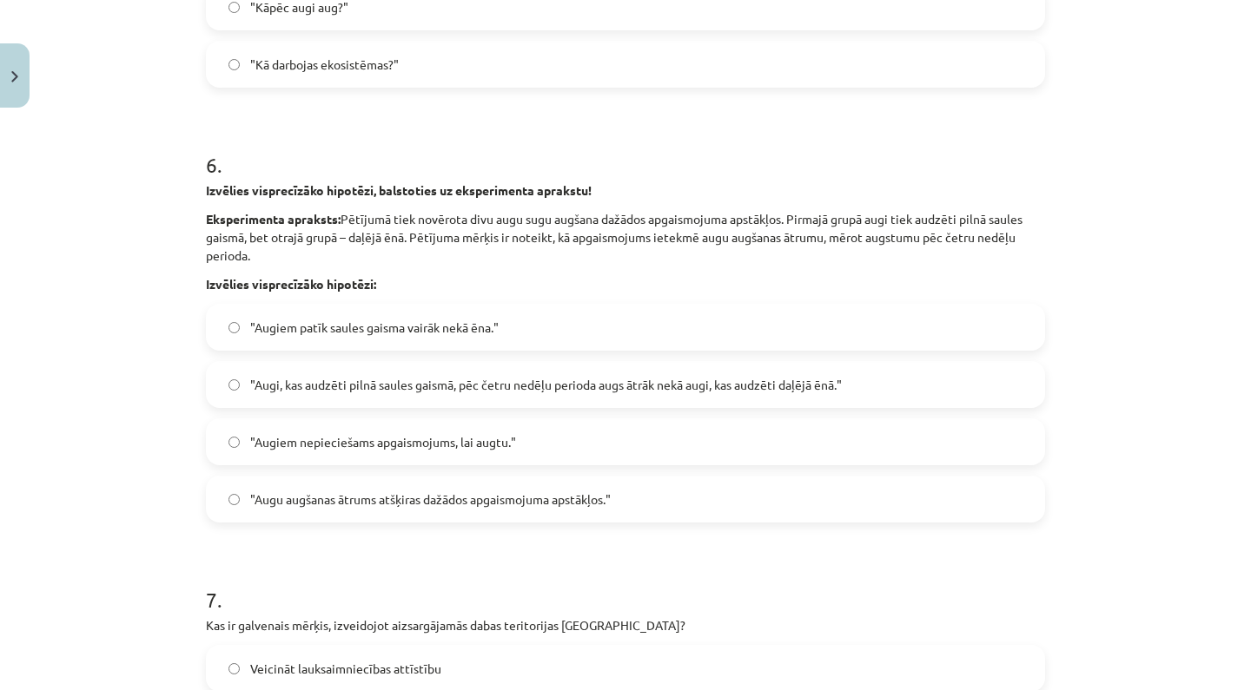
click at [433, 373] on label ""Augi, kas audzēti pilnā saules gaismā, pēc četru nedēļu perioda augs ātrāk nek…" at bounding box center [625, 384] width 835 height 43
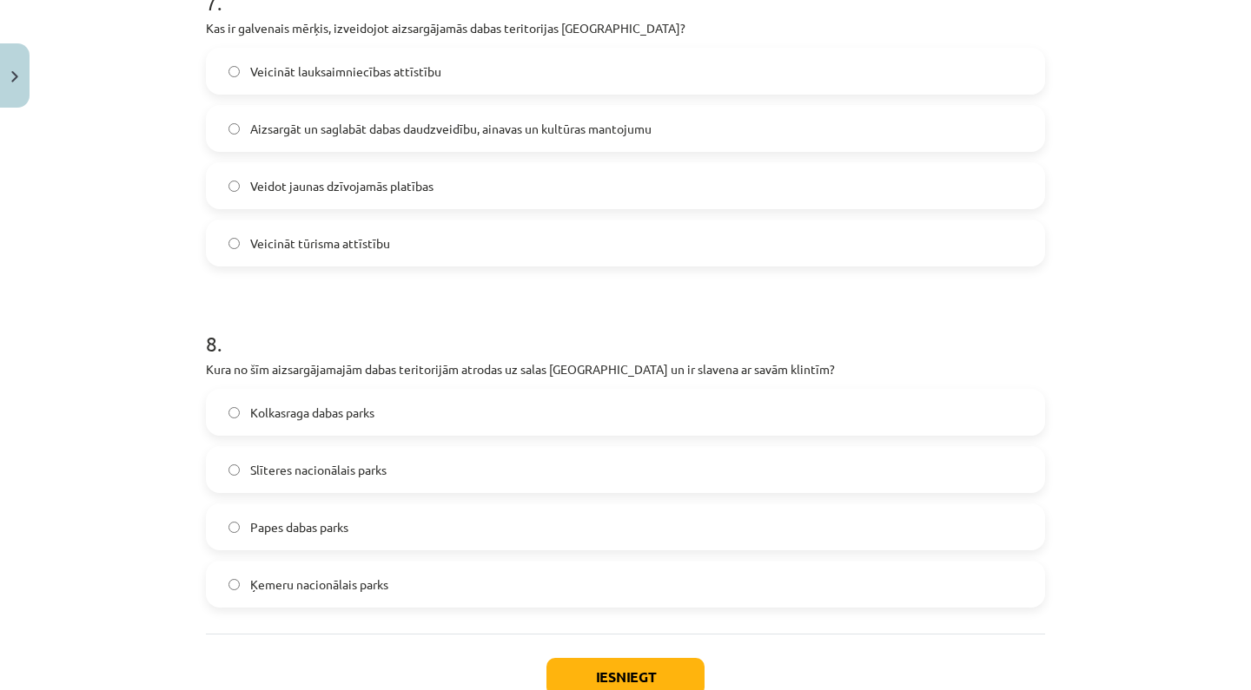
scroll to position [2542, 0]
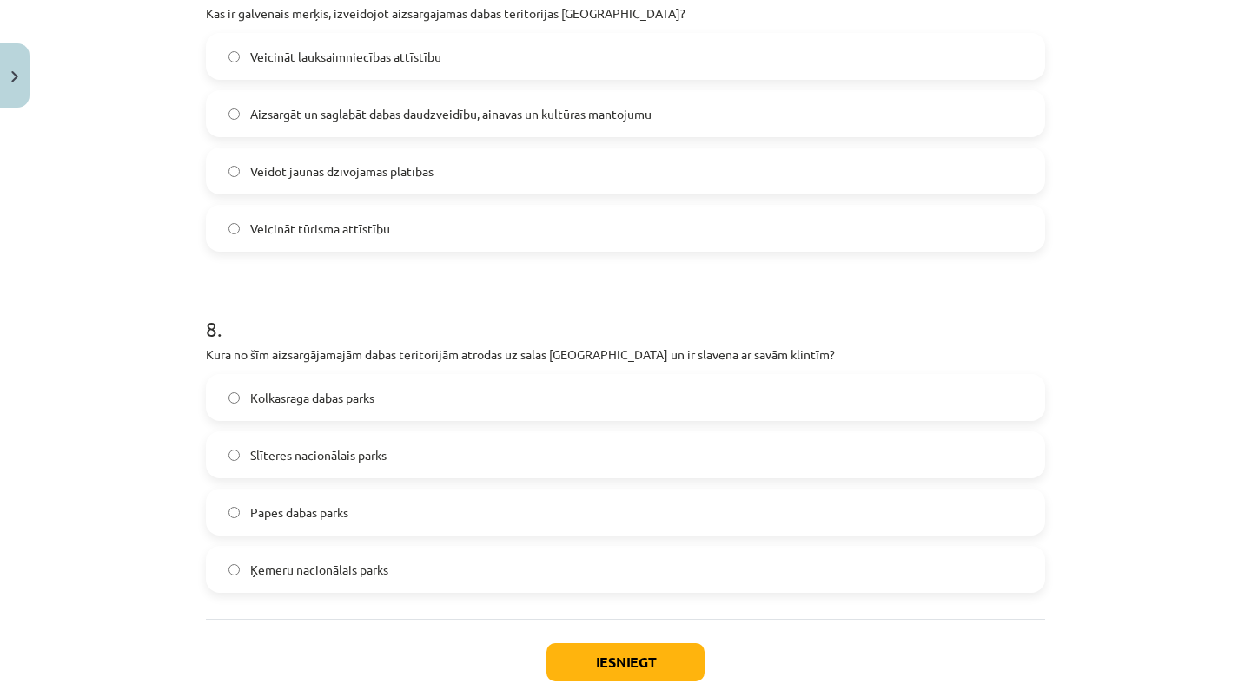
click at [323, 465] on label "Slīteres nacionālais parks" at bounding box center [625, 454] width 835 height 43
click at [477, 103] on label "Aizsargāt un saglabāt dabas daudzveidību, ainavas un kultūras mantojumu" at bounding box center [625, 113] width 835 height 43
click at [634, 658] on button "Iesniegt" at bounding box center [625, 663] width 158 height 38
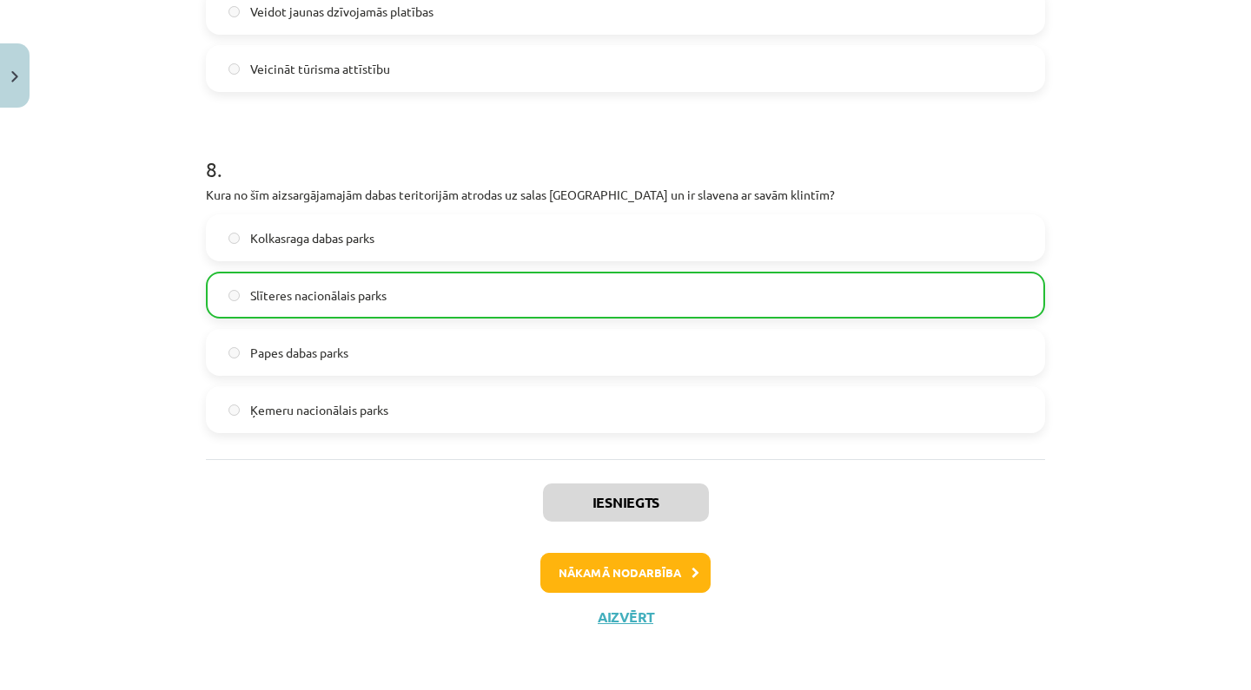
click at [692, 568] on icon at bounding box center [695, 573] width 8 height 11
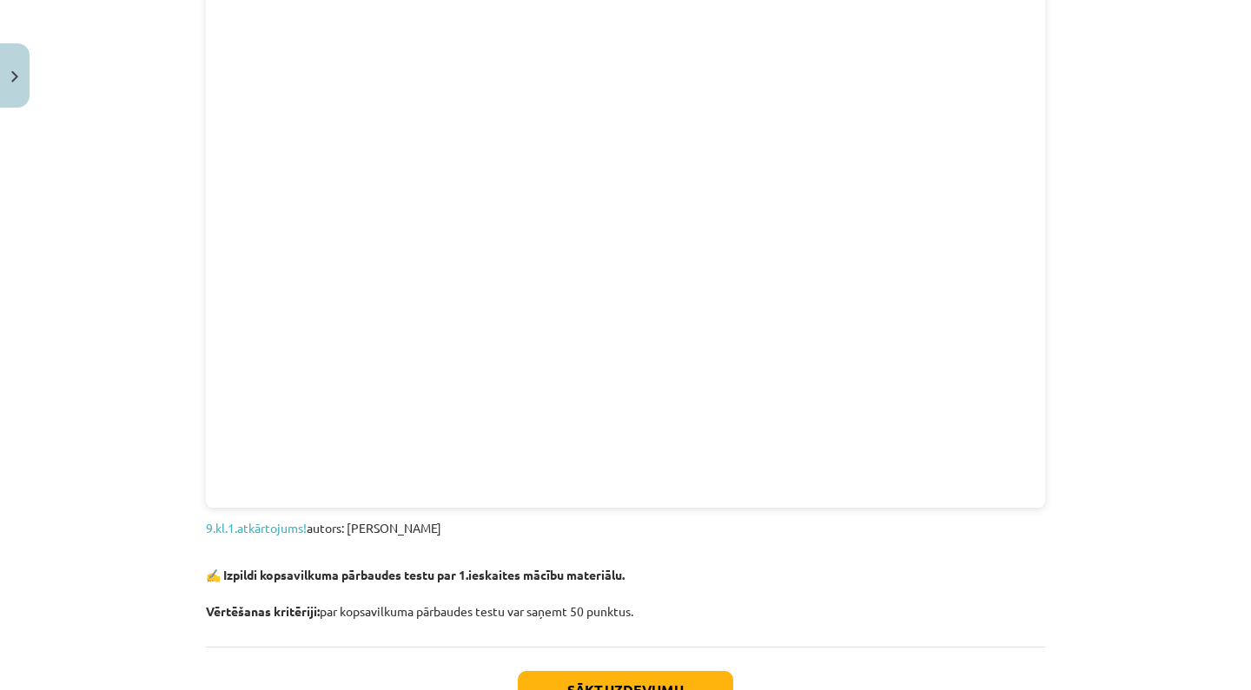
scroll to position [1718, 0]
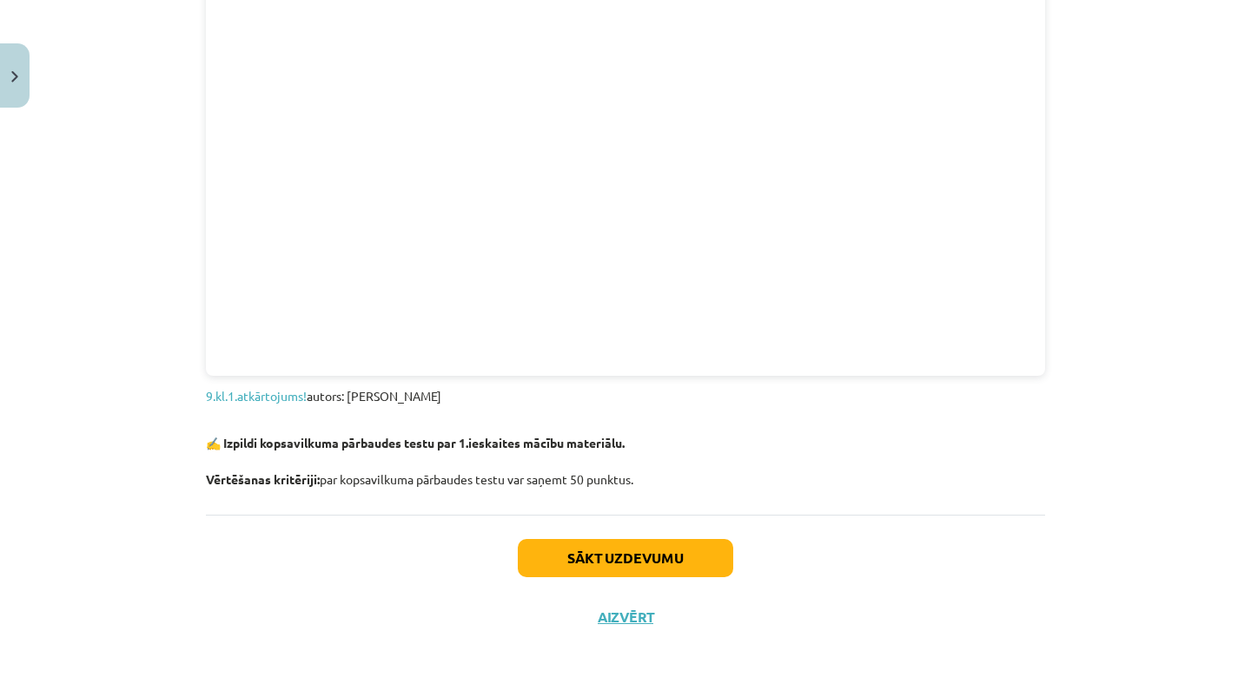
click at [660, 562] on button "Sākt uzdevumu" at bounding box center [625, 558] width 215 height 38
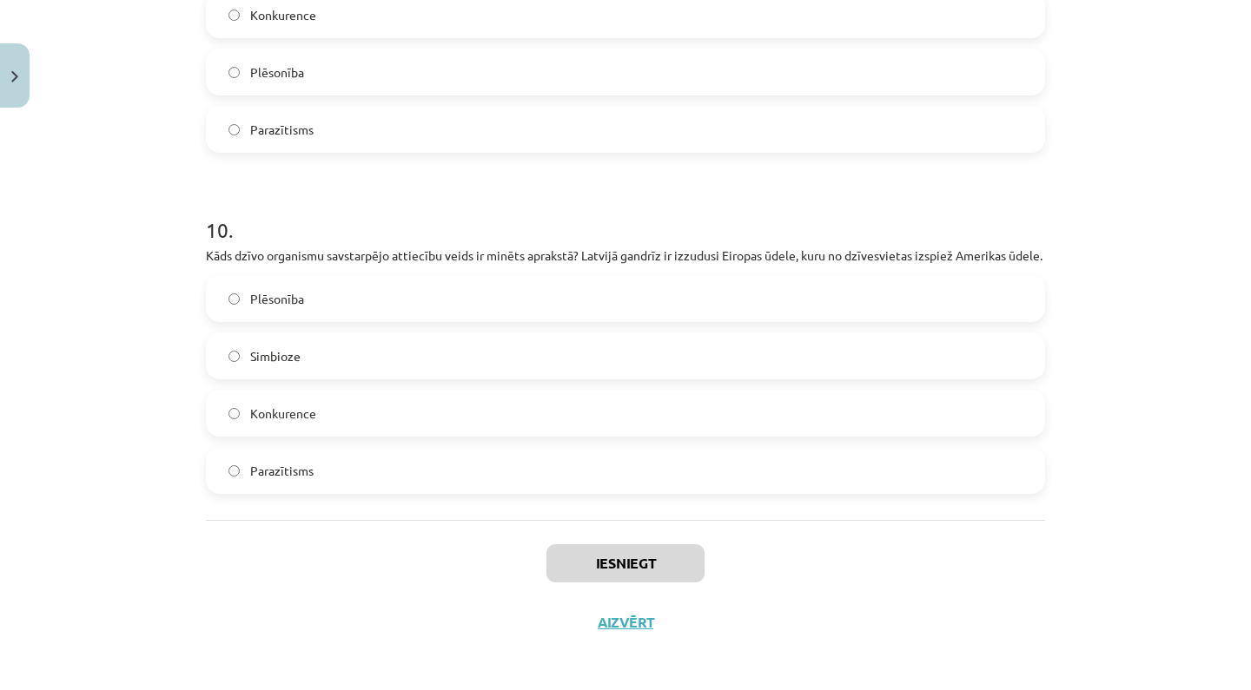
scroll to position [3970, 0]
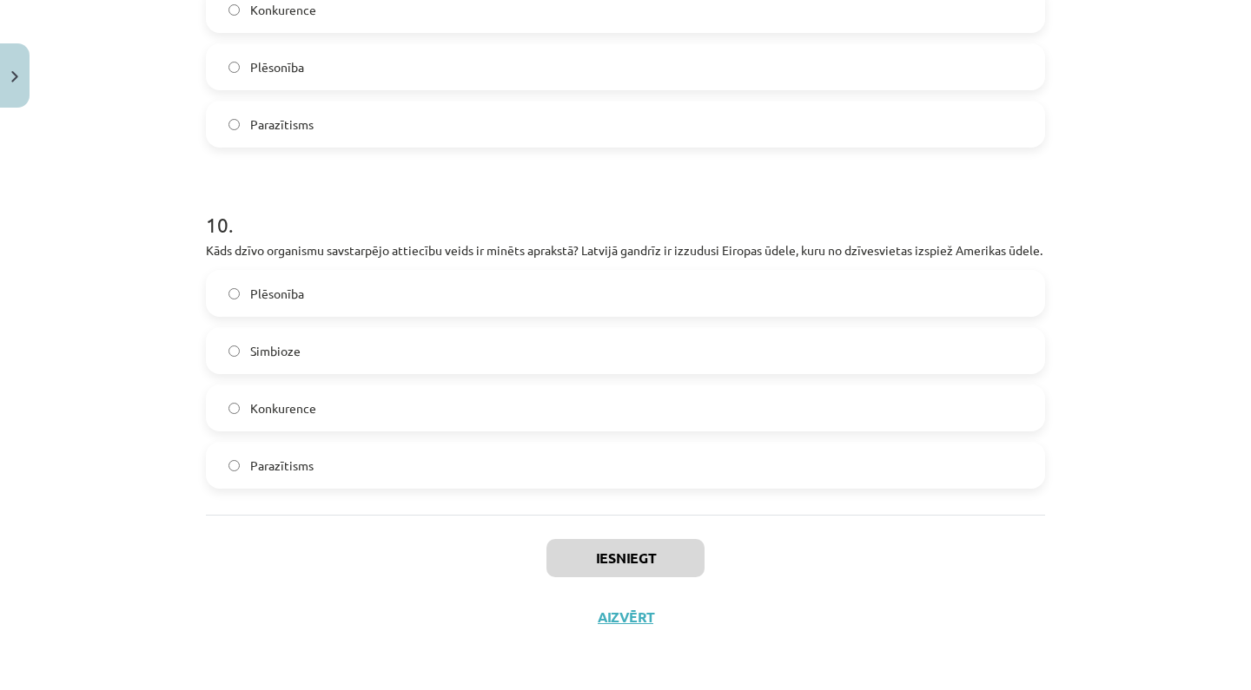
drag, startPoint x: 208, startPoint y: 380, endPoint x: 687, endPoint y: 676, distance: 562.7
click at [687, 690] on div "Mācību tēma: Bioloģijas 9. klases 1. ieskaites mācību materiāls #5 Noslēguma te…" at bounding box center [625, 345] width 1251 height 690
click at [648, 361] on label "Simbioze" at bounding box center [625, 350] width 835 height 43
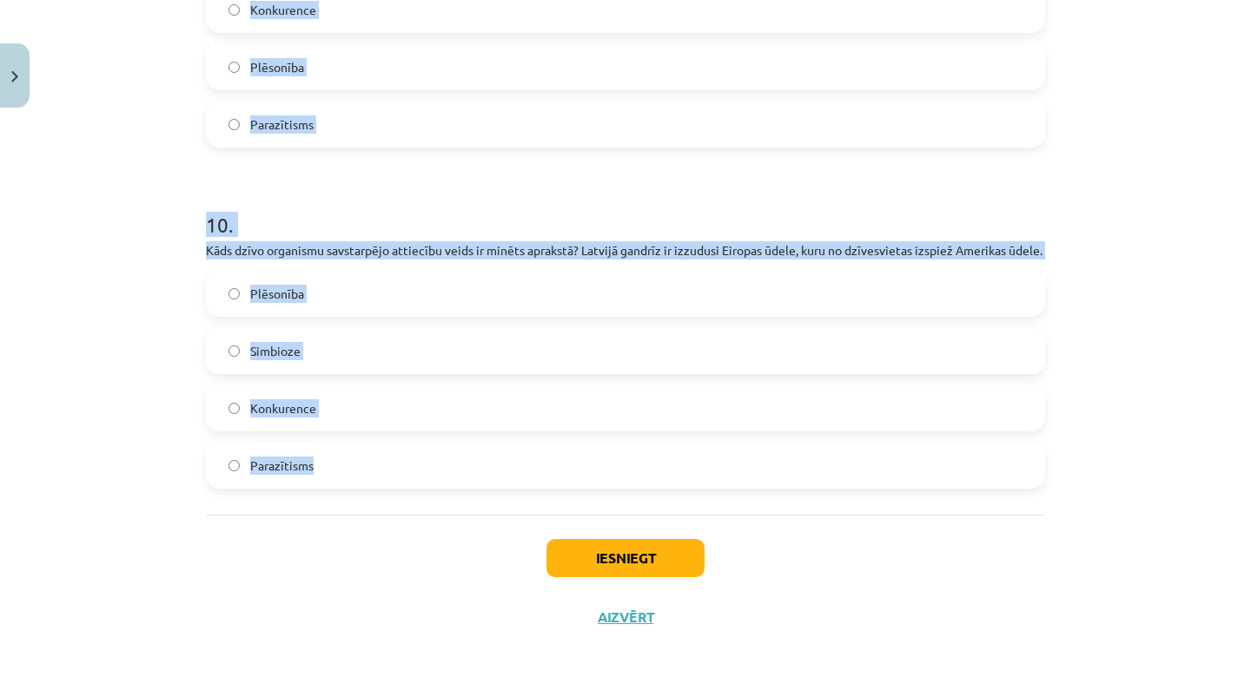
drag, startPoint x: 215, startPoint y: 388, endPoint x: 902, endPoint y: 499, distance: 696.7
copy form ". Kura no šīm ekosistēmām ir mākslīga, nevis dabiska? Mežs Ezers Kāpa Siltumnīc…"
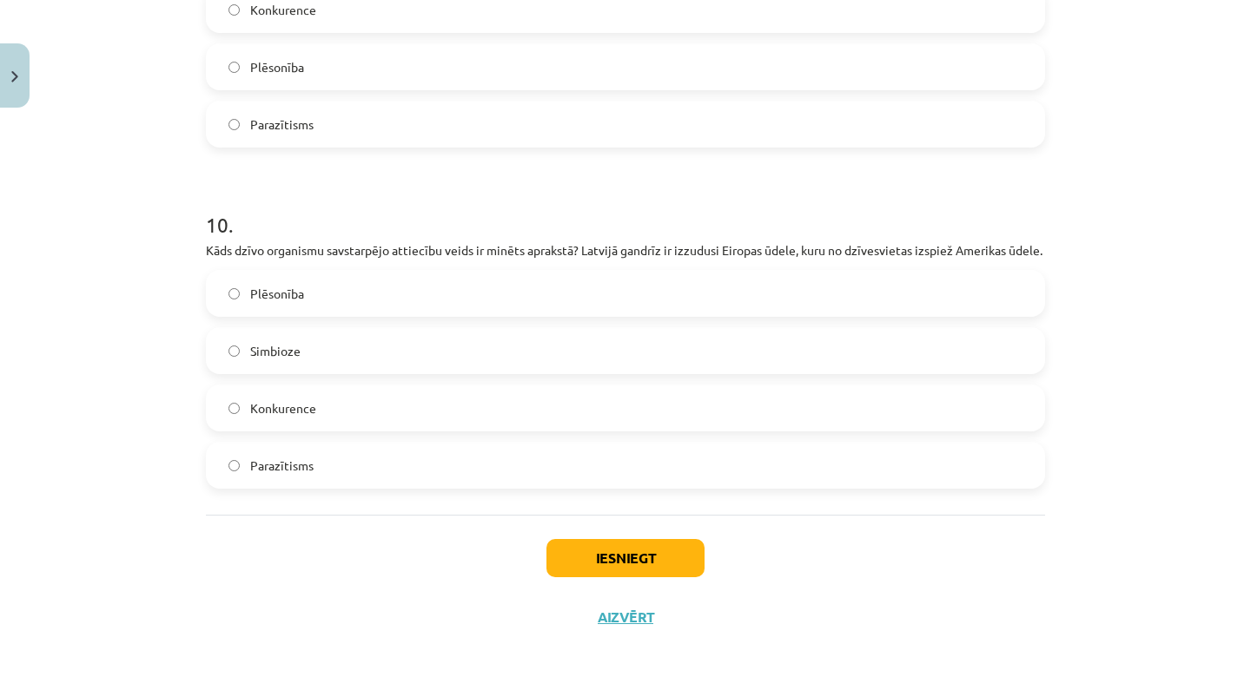
click at [898, 546] on div "Iesniegt Aizvērt" at bounding box center [625, 576] width 839 height 122
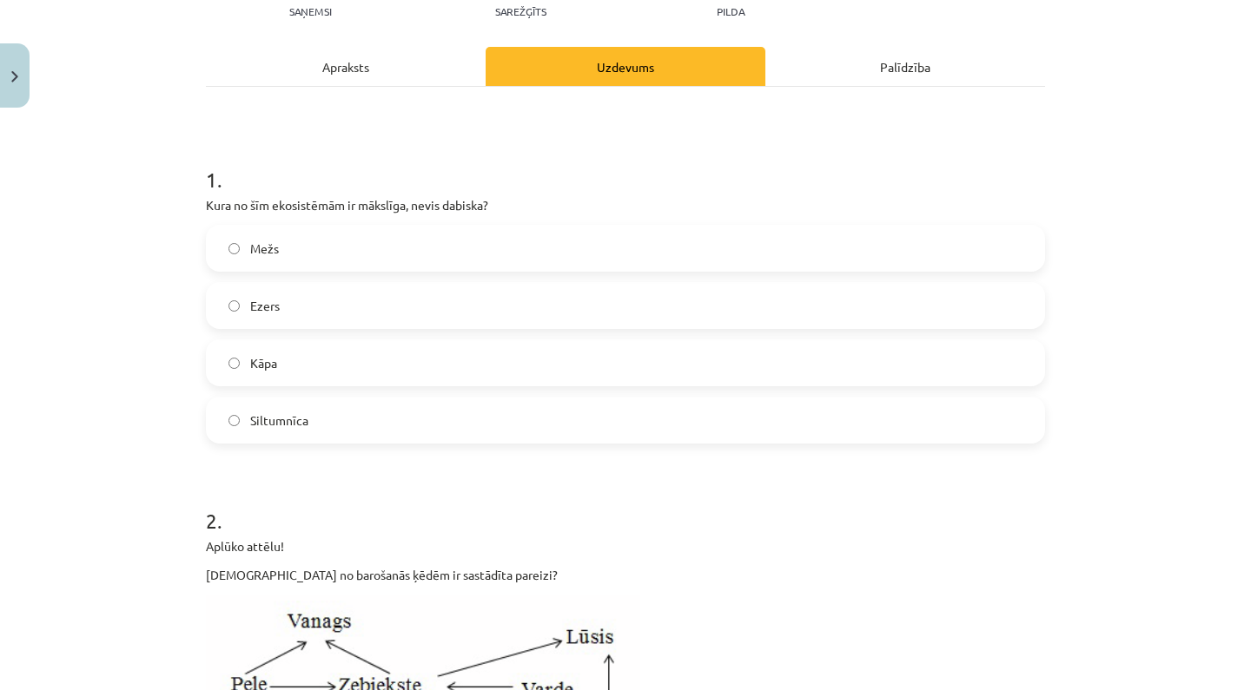
scroll to position [234, 0]
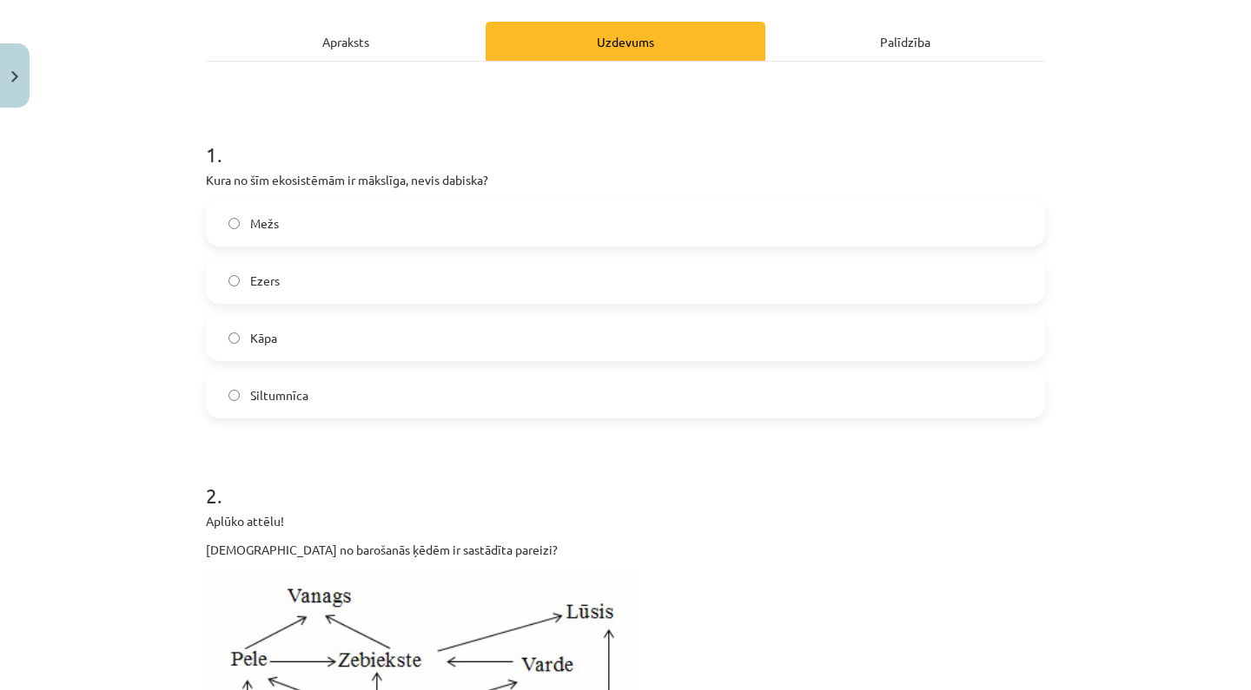
click at [335, 391] on label "Siltumnīca" at bounding box center [625, 394] width 835 height 43
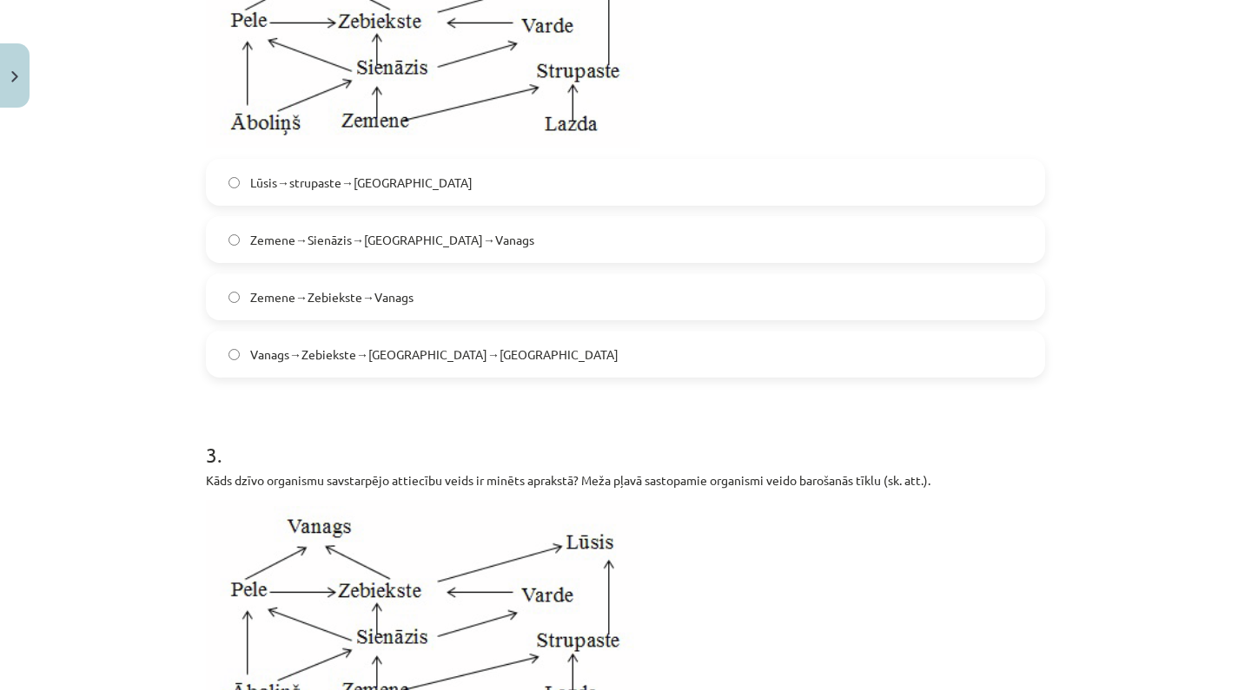
scroll to position [875, 0]
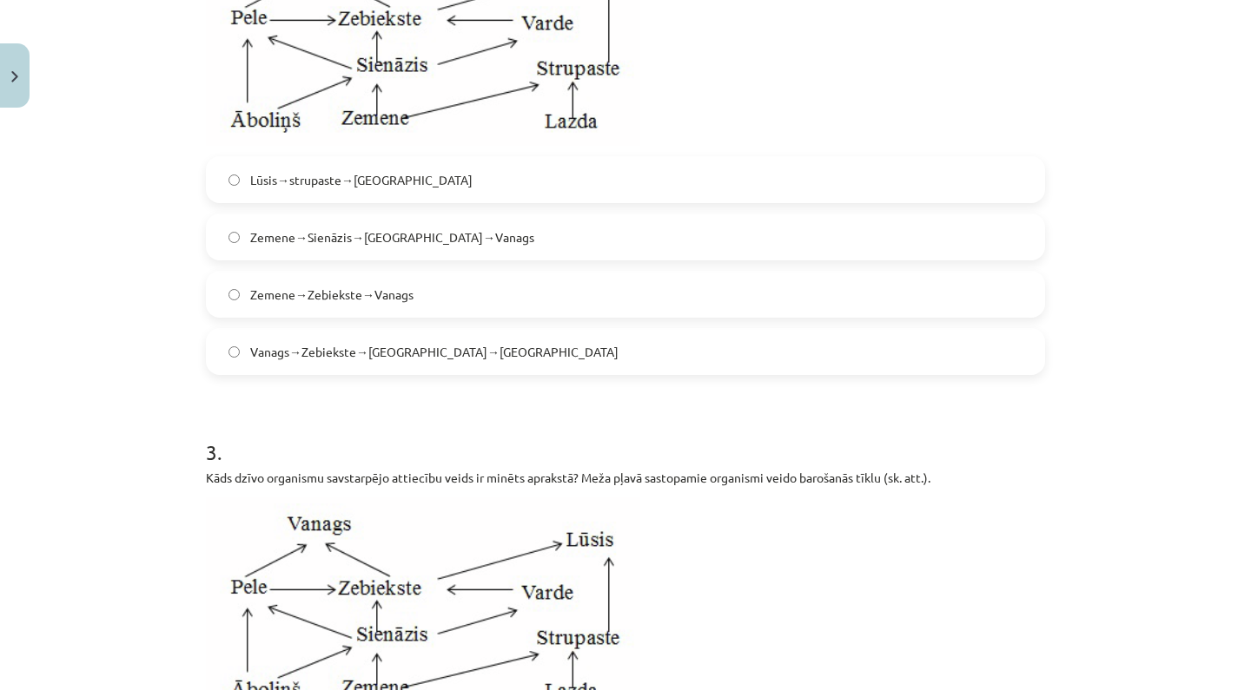
click at [395, 286] on span "Zemene→Zebiekste→Vanags" at bounding box center [331, 295] width 163 height 18
click at [413, 236] on span "Zemene→Sienāzis→Zebiekste→Vanags" at bounding box center [392, 237] width 284 height 18
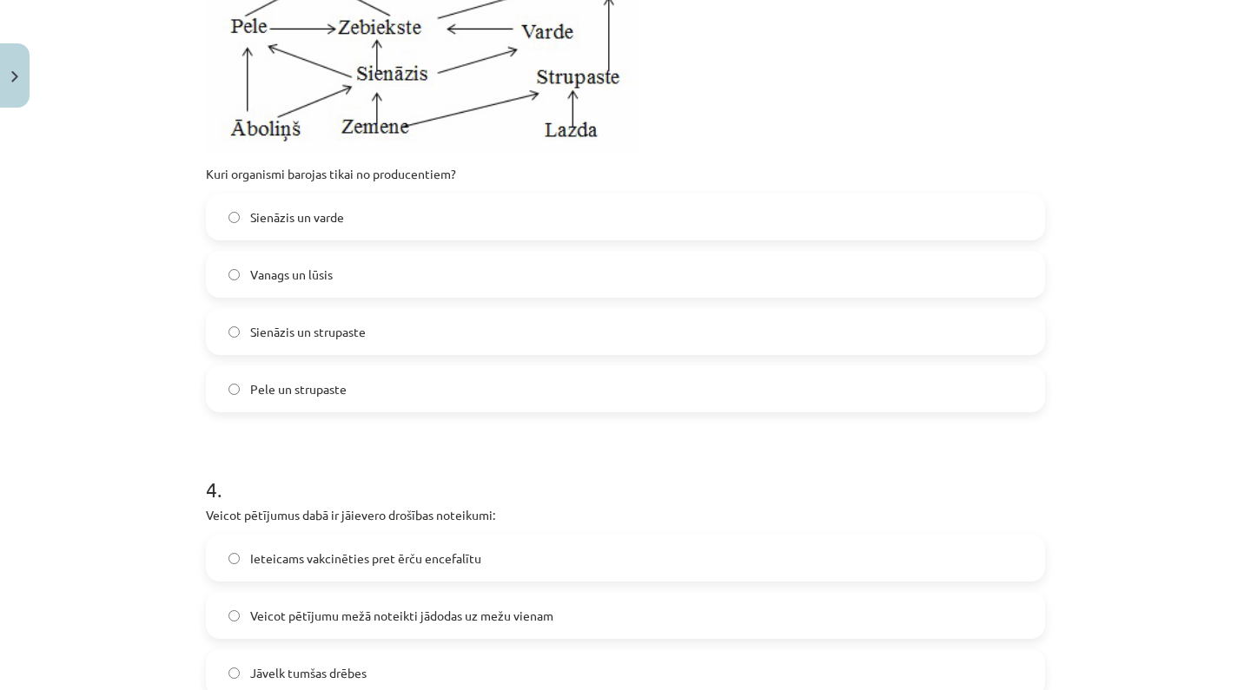
scroll to position [1394, 0]
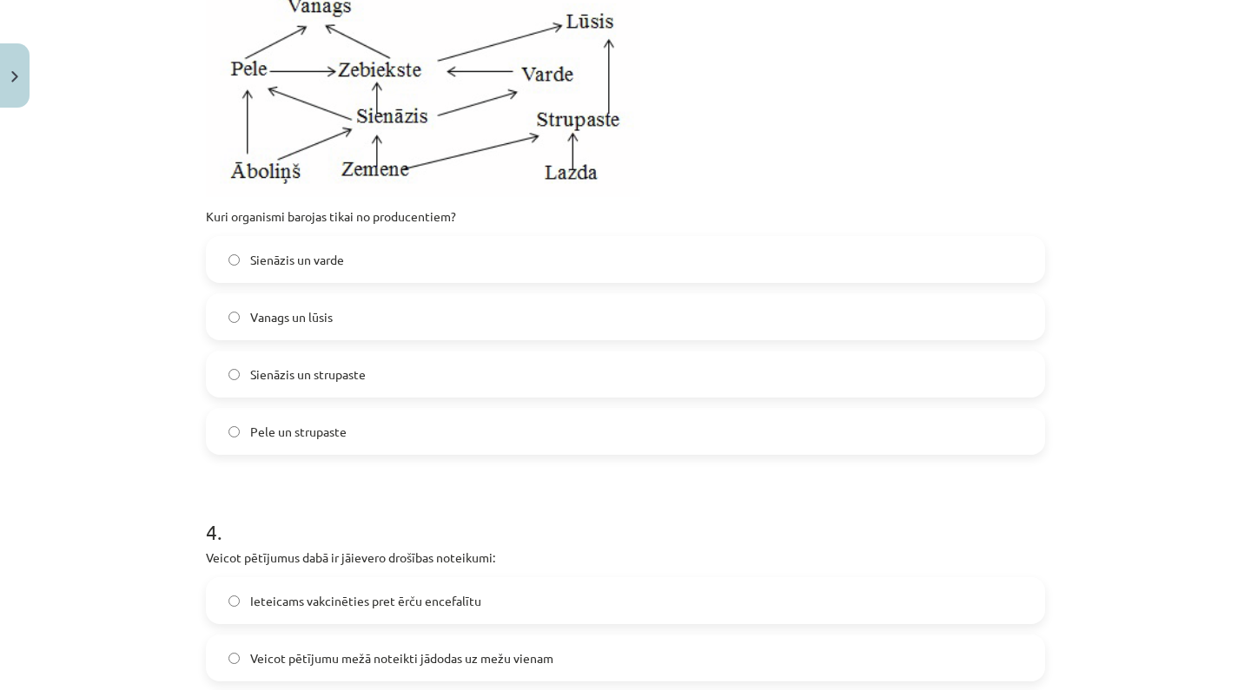
click at [410, 262] on label "Sienāzis un varde" at bounding box center [625, 259] width 835 height 43
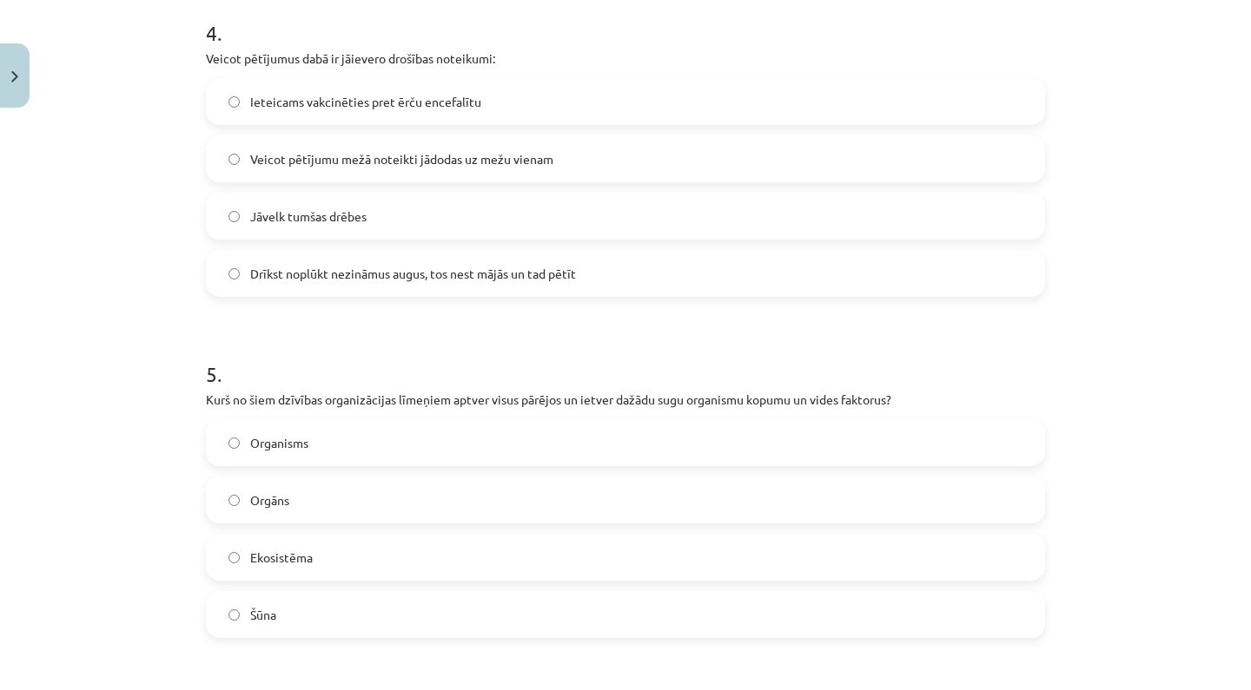
scroll to position [1896, 0]
click at [497, 101] on label "Ieteicams vakcinēties pret ērču encefalītu" at bounding box center [625, 98] width 835 height 43
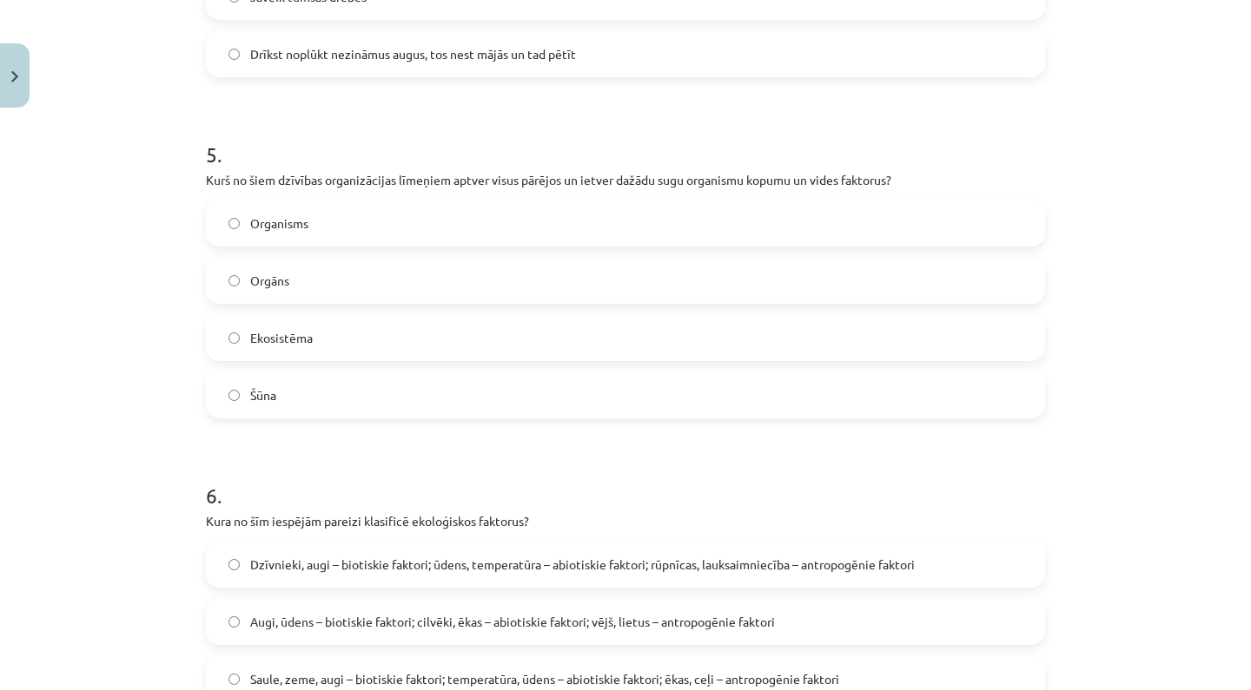
scroll to position [2117, 0]
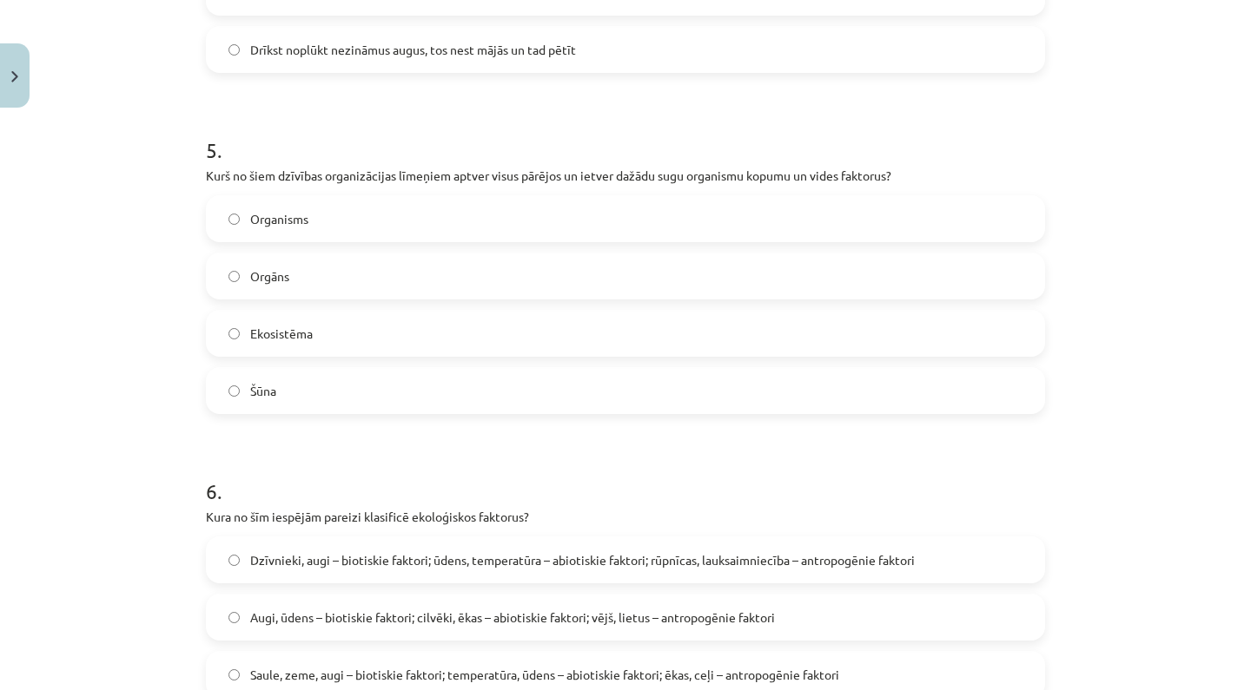
click at [373, 324] on label "Ekosistēma" at bounding box center [625, 333] width 835 height 43
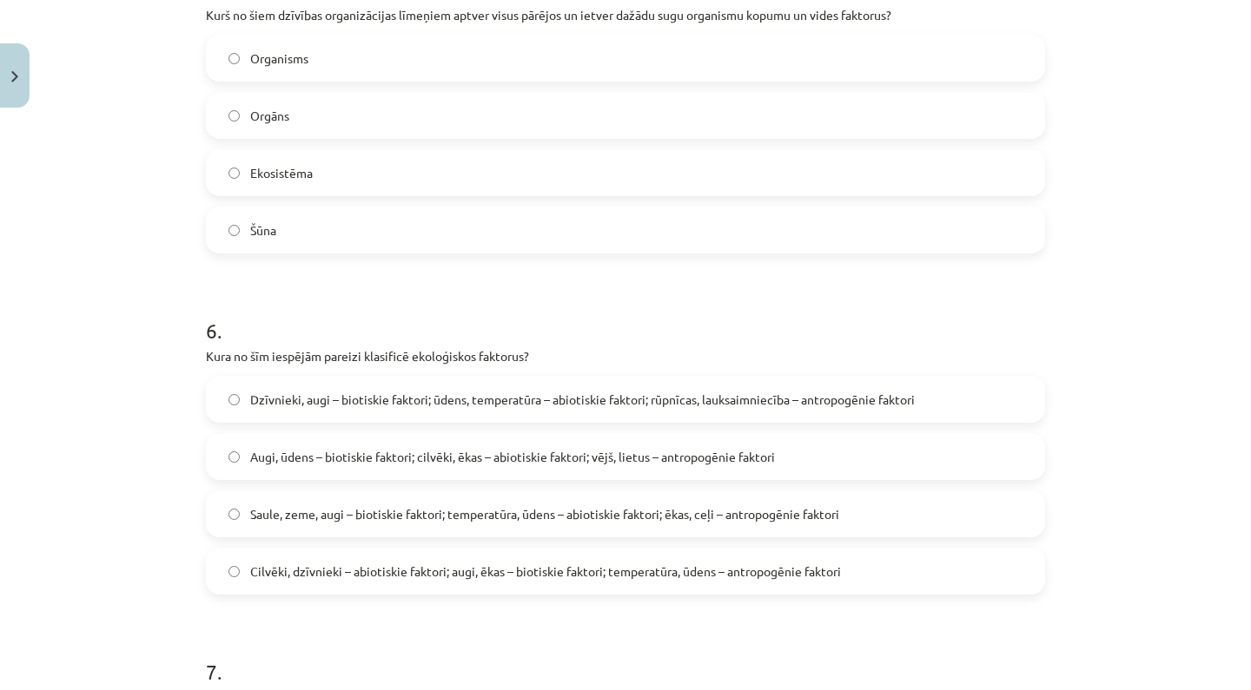
click at [378, 366] on div "6 . Kura no šīm iespējām pareizi klasificē ekoloģiskos faktorus? Dzīvnieki, aug…" at bounding box center [625, 441] width 839 height 307
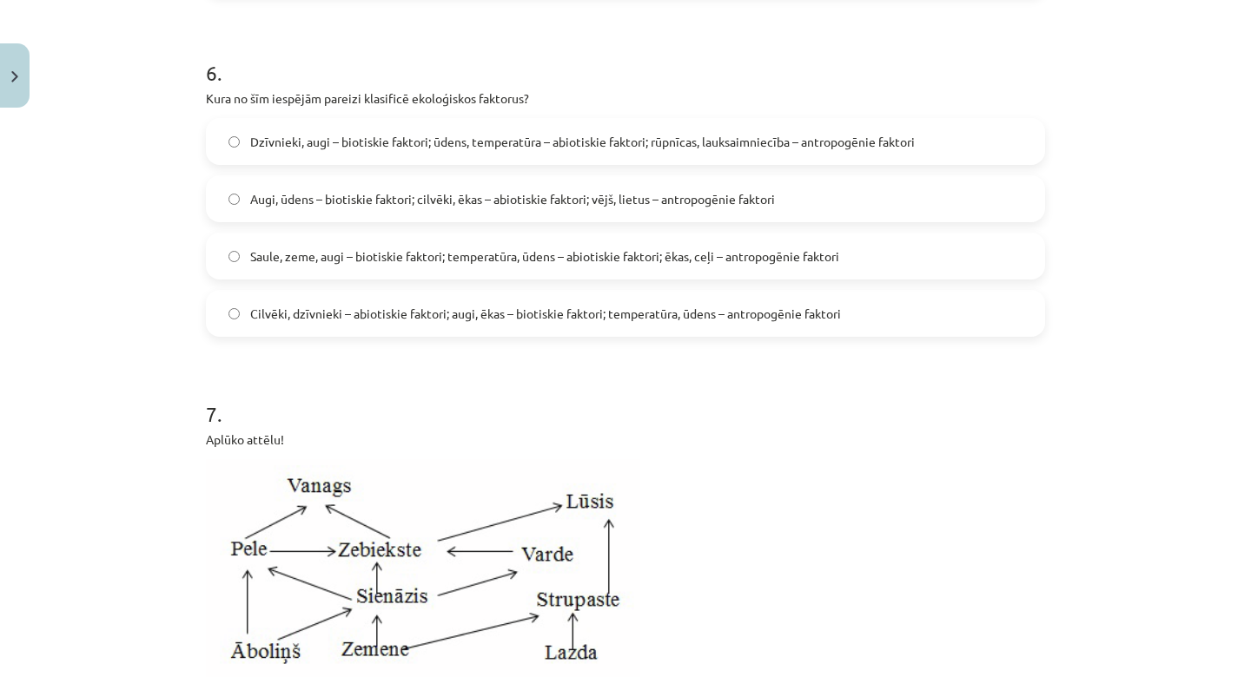
click at [480, 135] on span "Dzīvnieki, augi – biotiskie faktori; ūdens, temperatūra – abiotiskie faktori; r…" at bounding box center [582, 142] width 664 height 18
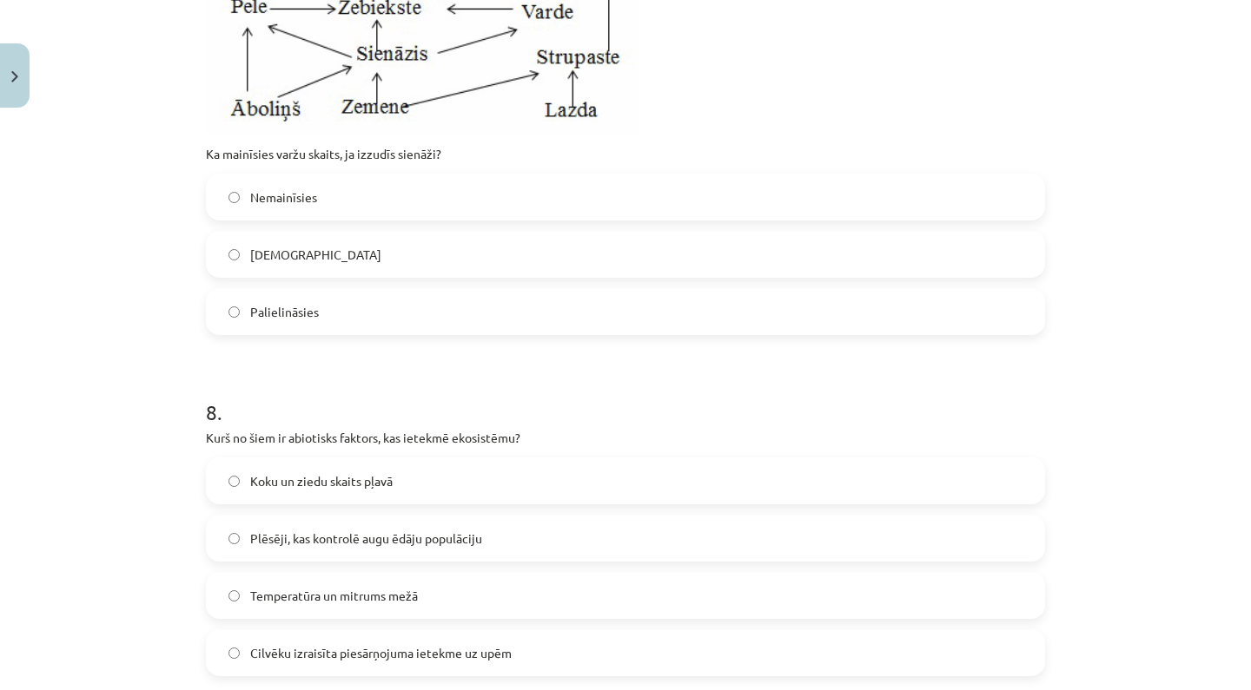
scroll to position [3080, 0]
click at [458, 287] on div "Palielināsies" at bounding box center [625, 310] width 839 height 47
click at [461, 293] on label "Palielināsies" at bounding box center [625, 309] width 835 height 43
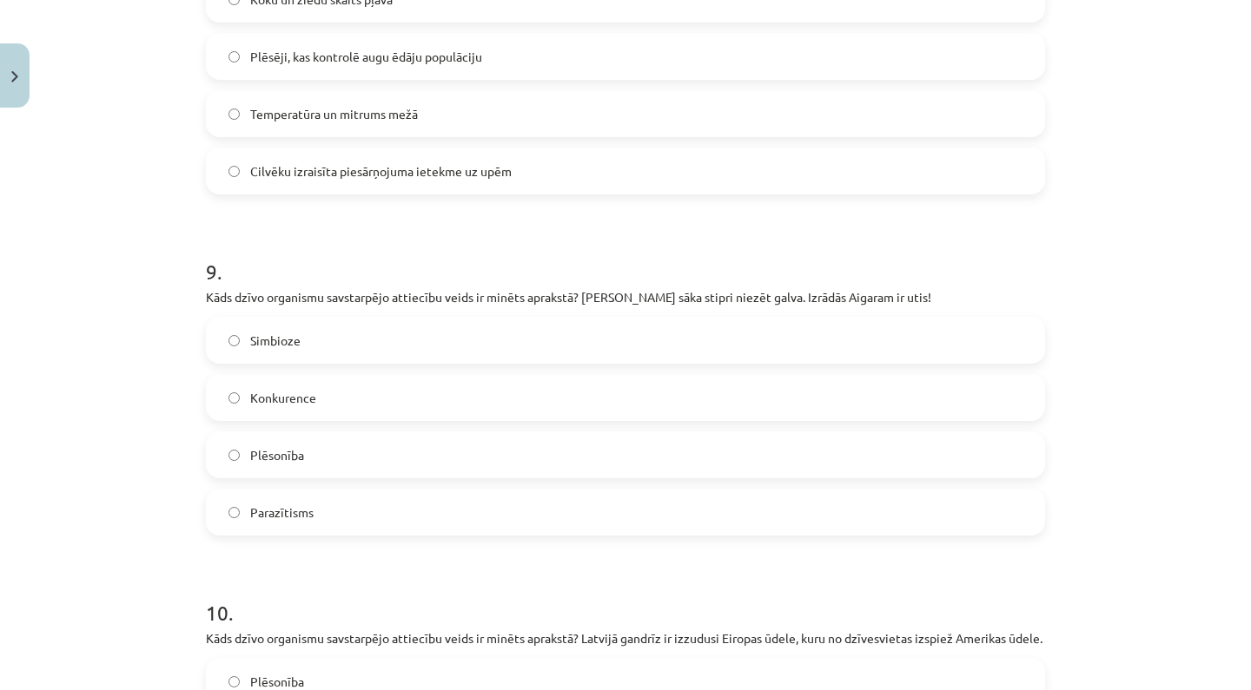
scroll to position [3556, 0]
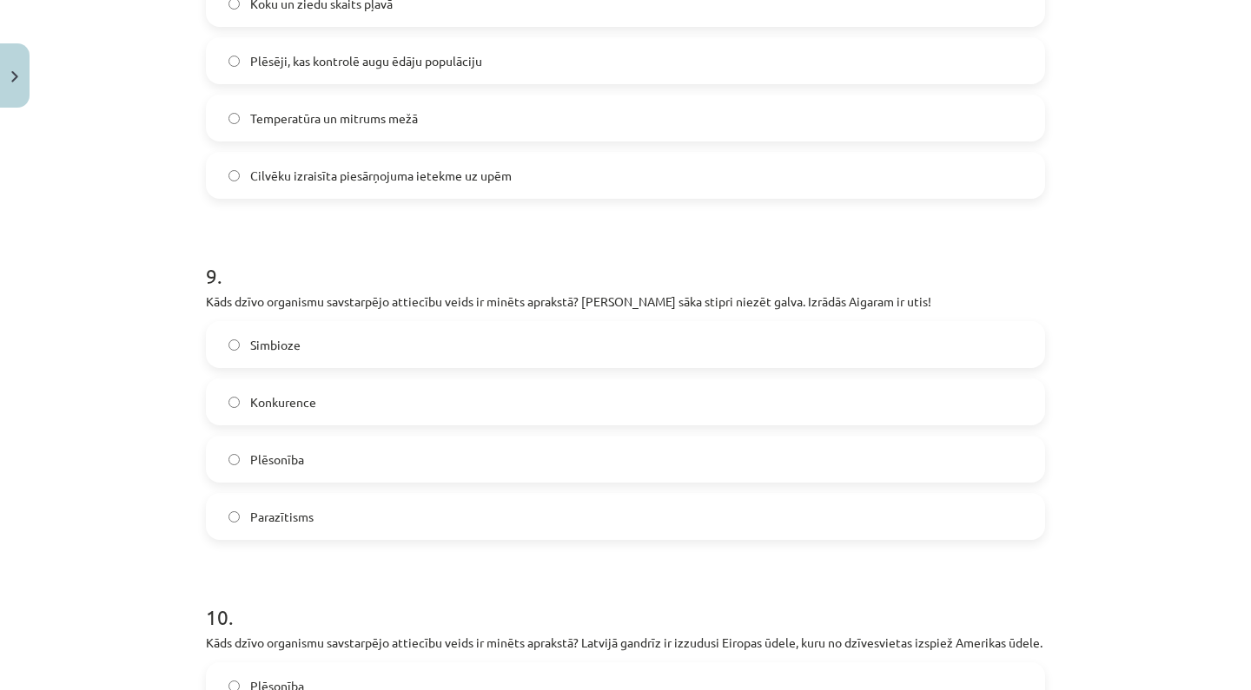
click at [459, 109] on label "Temperatūra un mitrums mežā" at bounding box center [625, 117] width 835 height 43
click at [265, 464] on span "Plēsonība" at bounding box center [277, 460] width 54 height 18
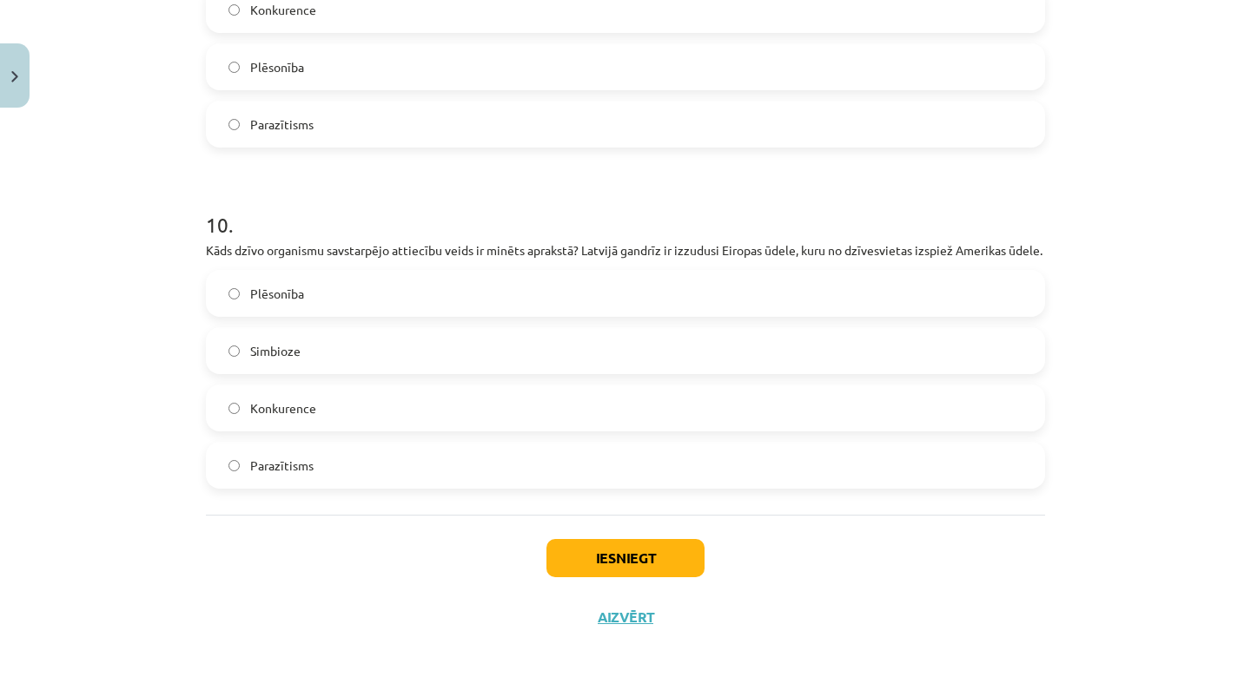
scroll to position [3970, 0]
click at [445, 102] on label "Parazītisms" at bounding box center [625, 123] width 835 height 43
click at [583, 554] on button "Iesniegt" at bounding box center [625, 558] width 158 height 38
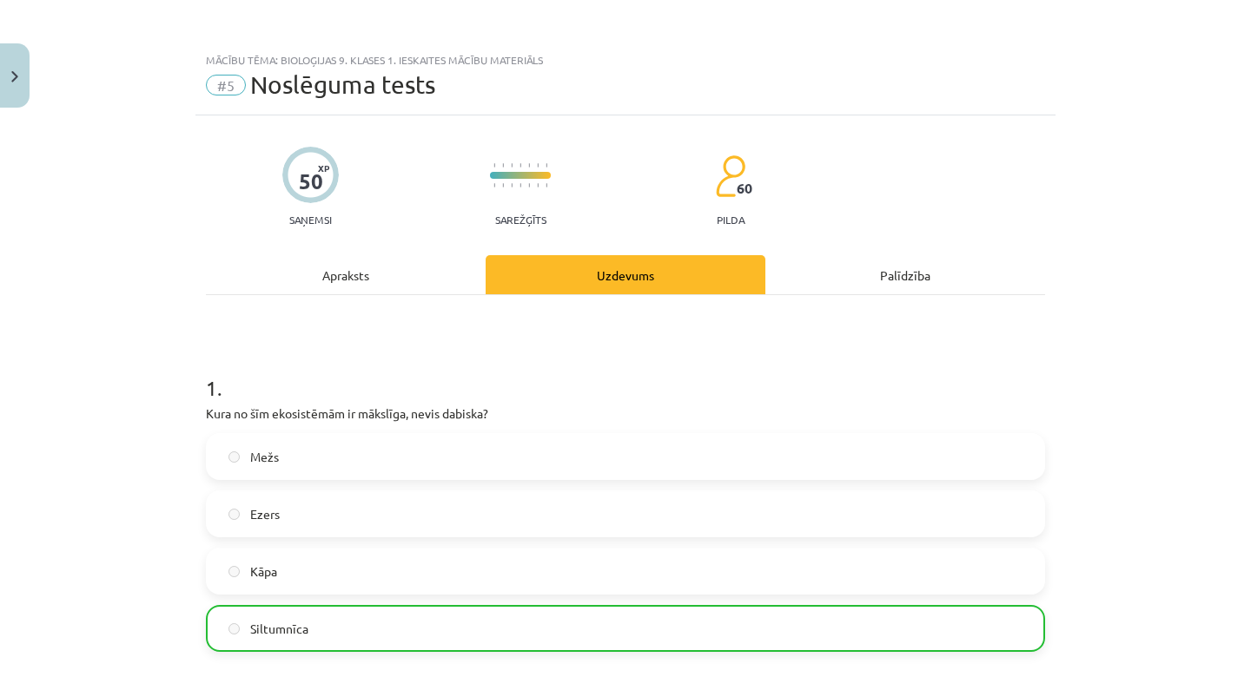
scroll to position [0, 0]
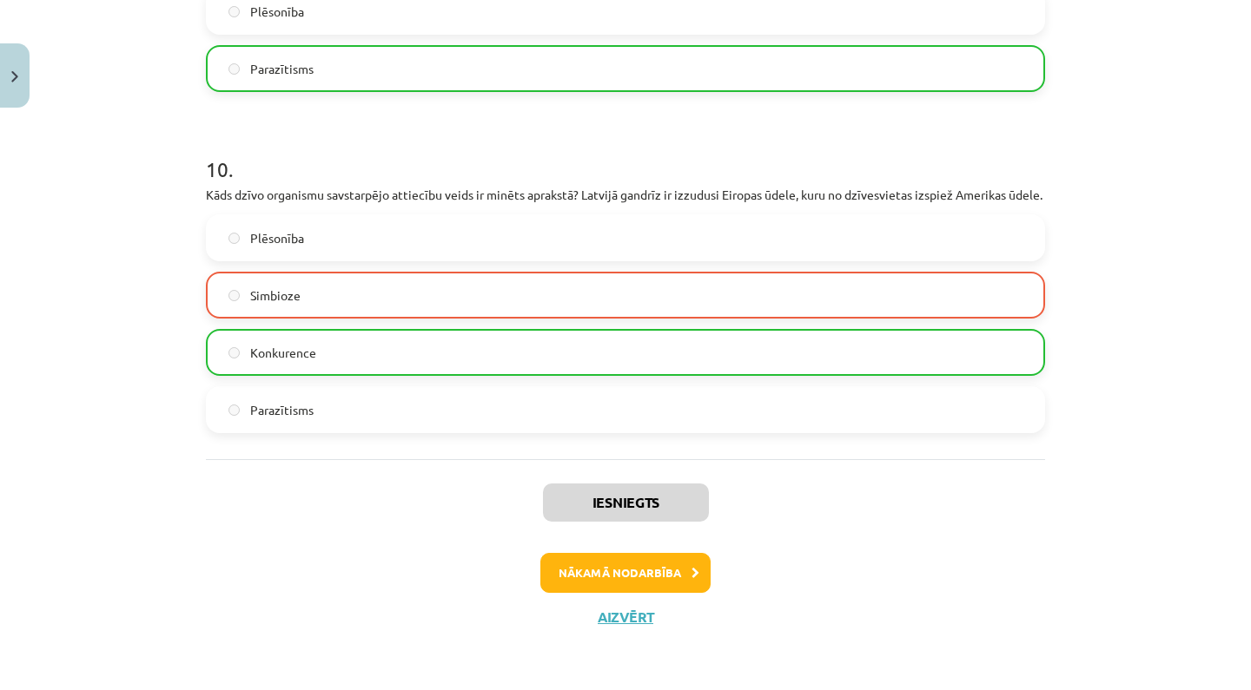
click at [701, 582] on button "Nākamā nodarbība" at bounding box center [625, 573] width 170 height 40
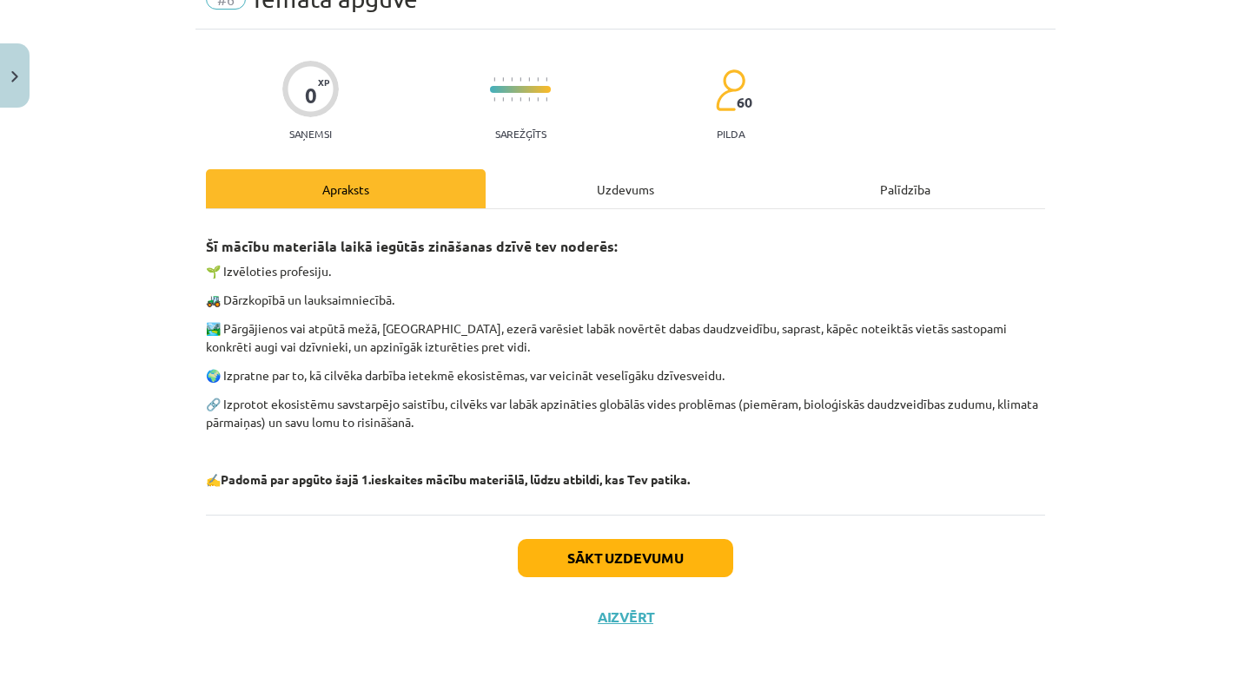
click at [659, 539] on button "Sākt uzdevumu" at bounding box center [625, 558] width 215 height 38
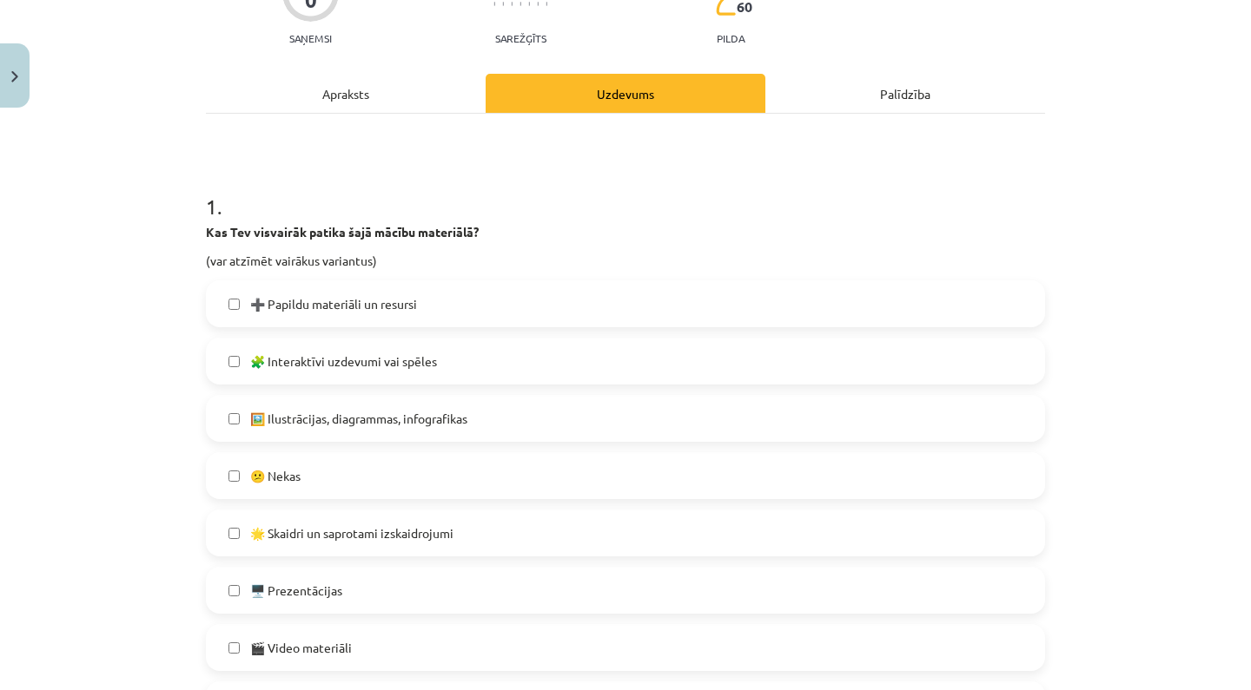
scroll to position [184, 0]
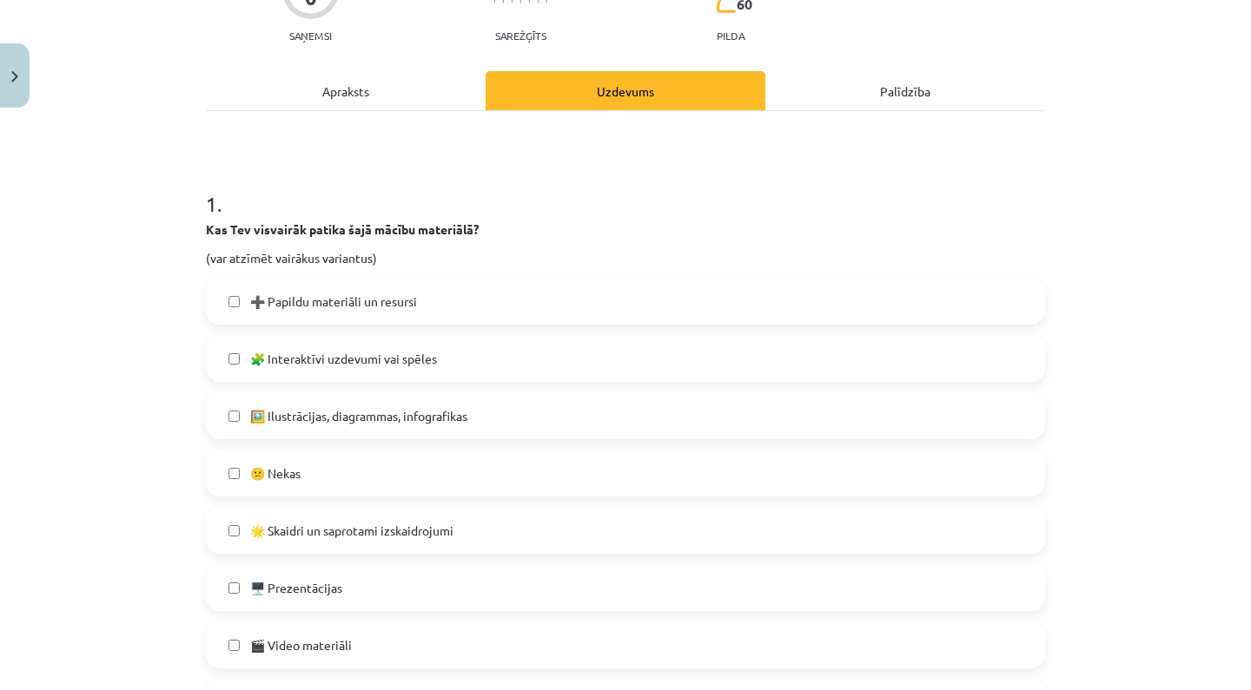
click at [525, 306] on label "➕ Papildu materiāli un resursi" at bounding box center [625, 301] width 835 height 43
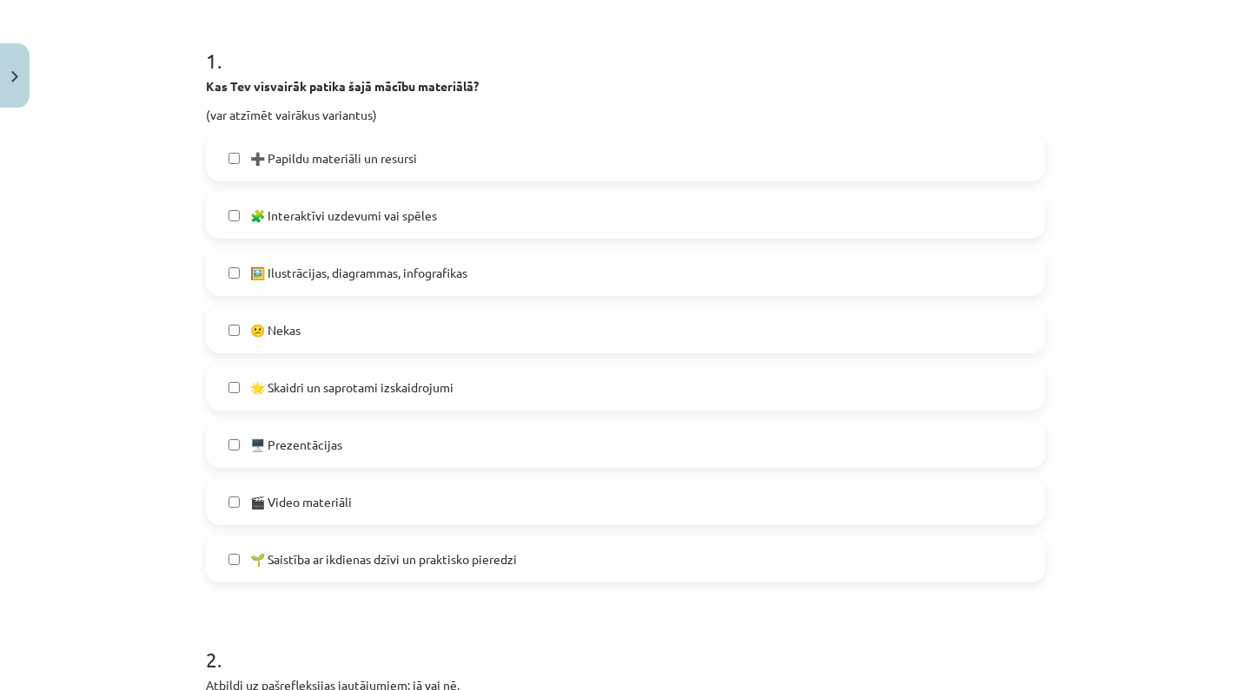
scroll to position [331, 0]
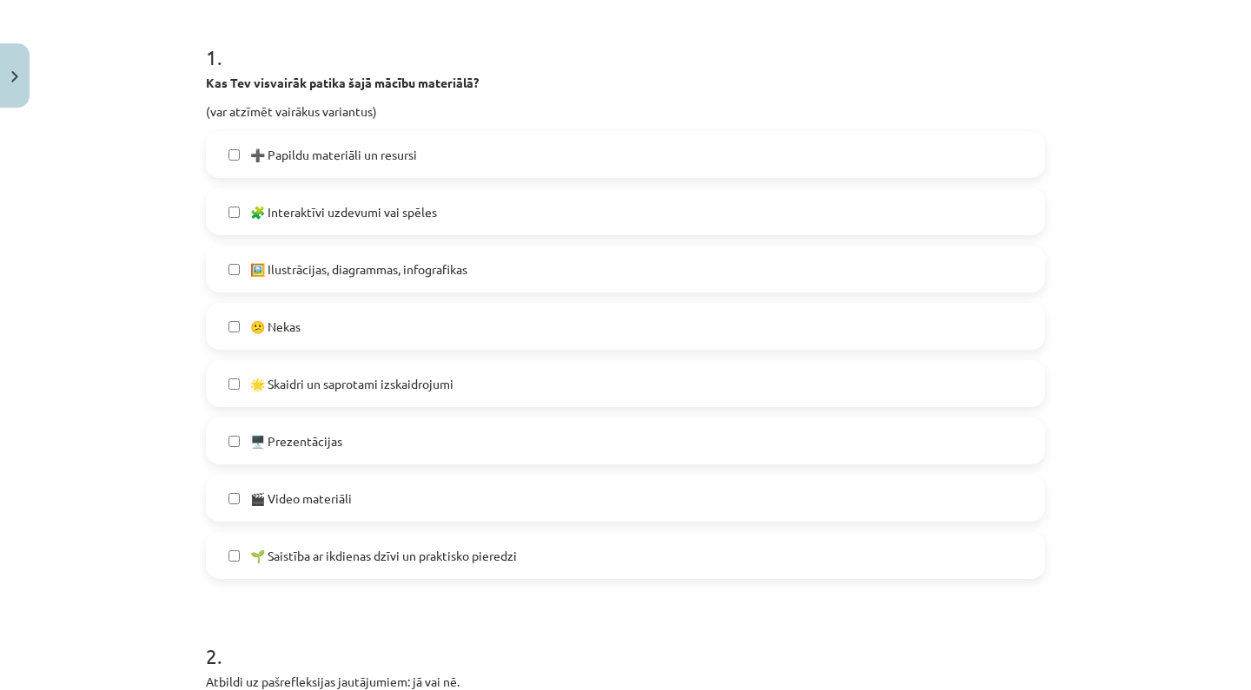
click at [520, 281] on label "🖼️ Ilustrācijas, diagrammas, infografikas" at bounding box center [625, 269] width 835 height 43
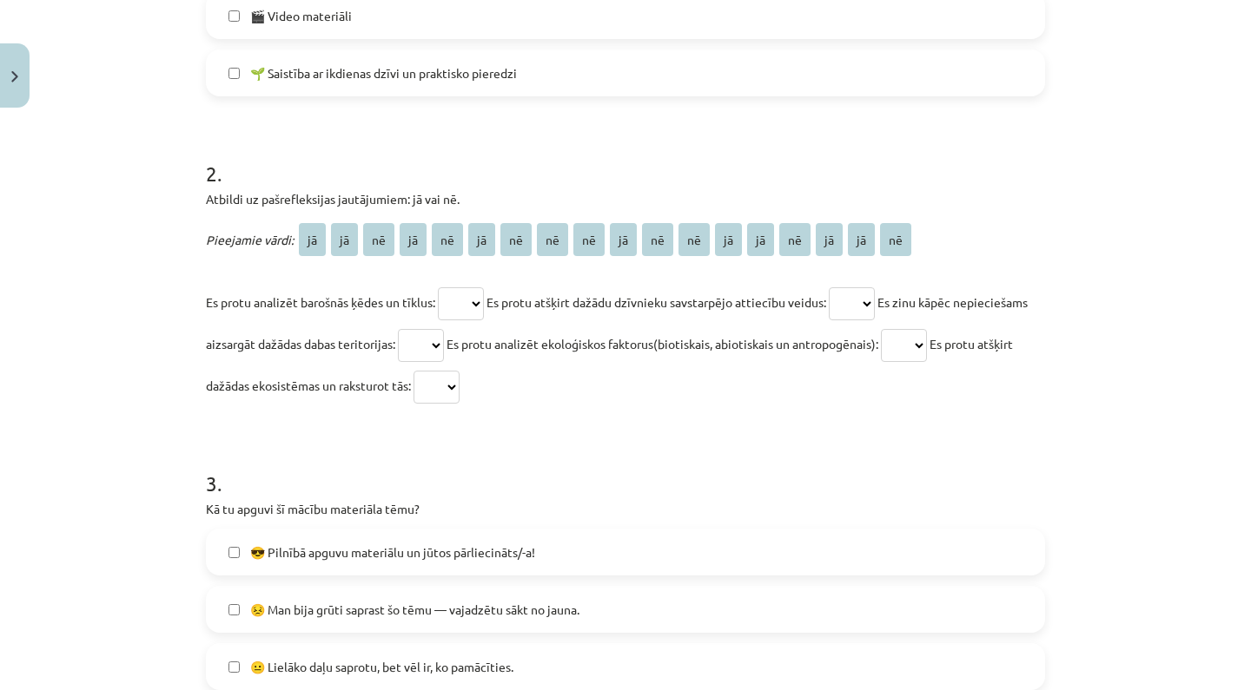
scroll to position [842, 0]
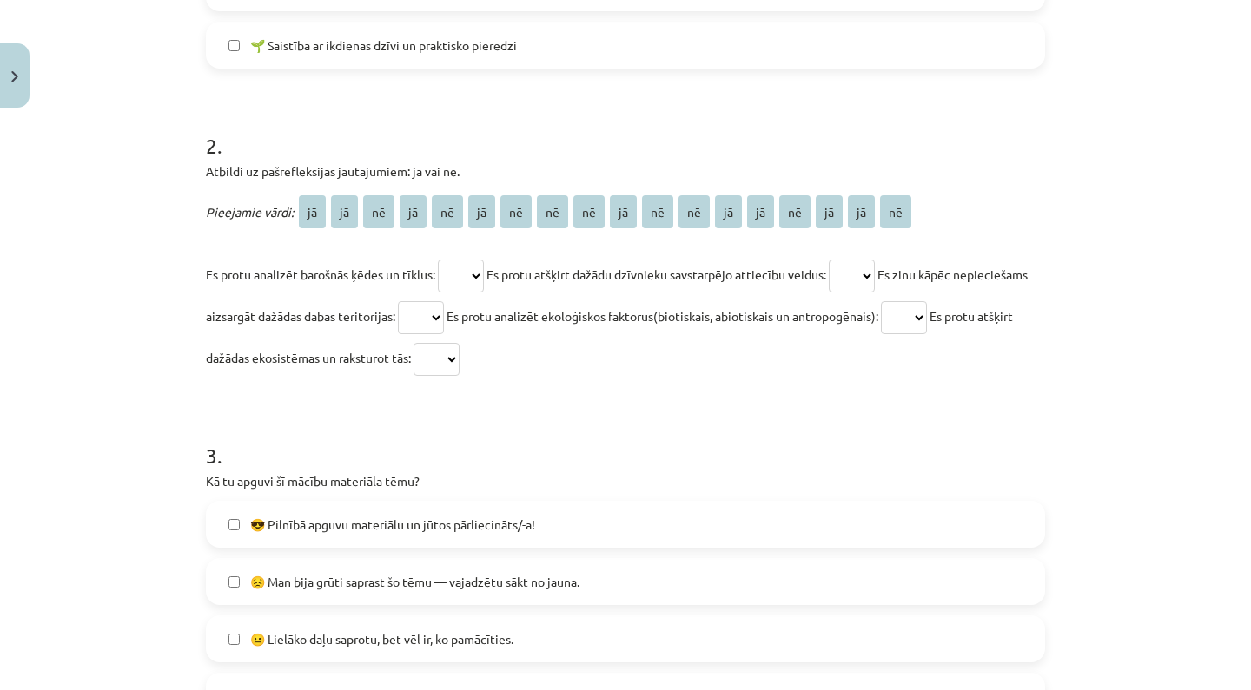
click at [410, 212] on span "jā" at bounding box center [412, 211] width 27 height 33
select select "**"
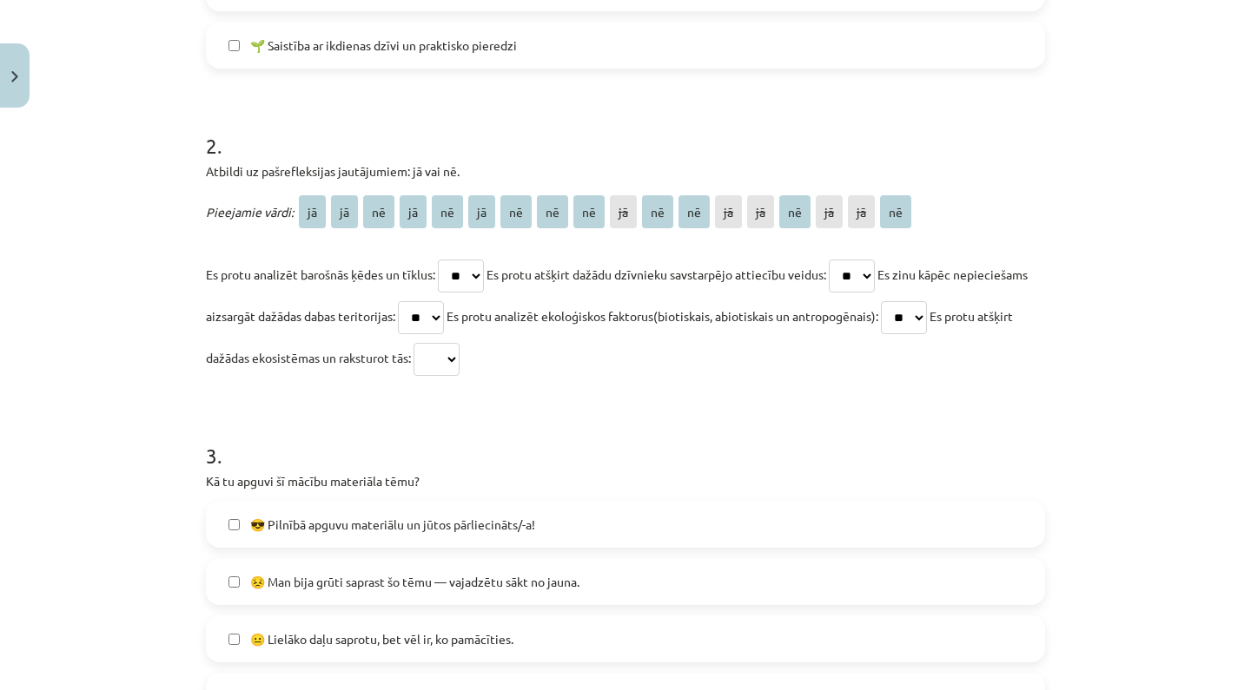
select select "**"
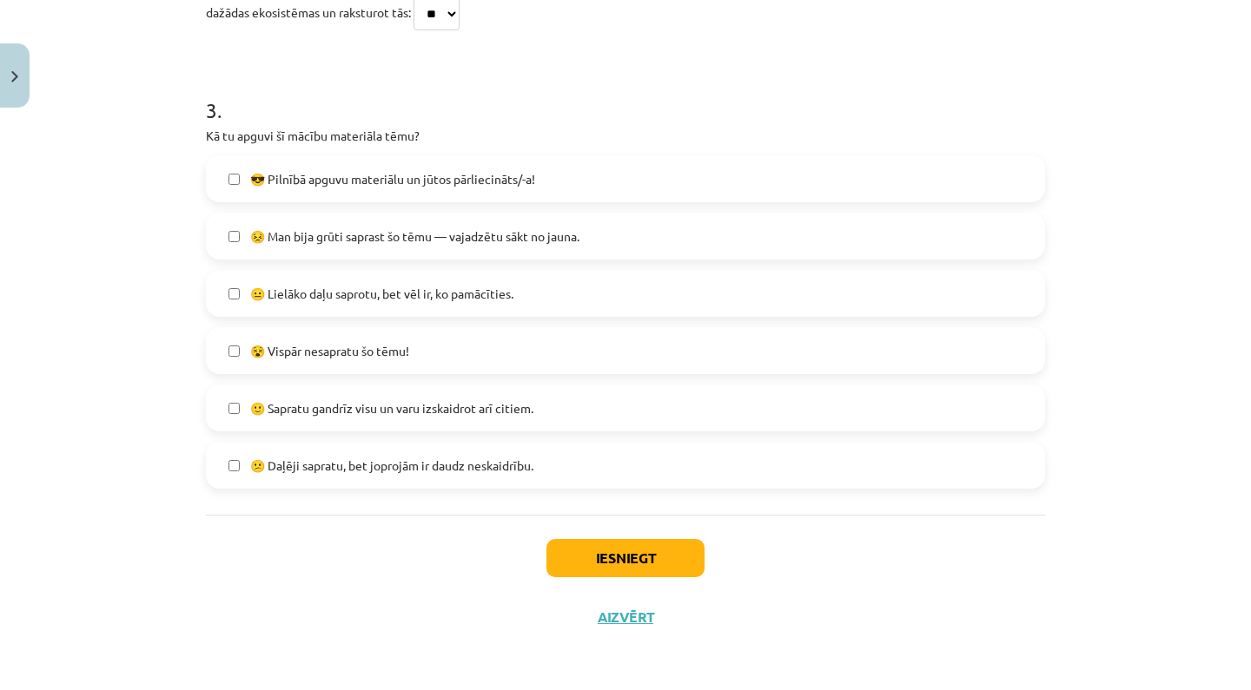
scroll to position [1190, 0]
click at [450, 294] on span "😐 Lielāko daļu saprotu, bet vēl ir, ko pamācīties." at bounding box center [381, 294] width 263 height 18
click at [633, 567] on button "Iesniegt" at bounding box center [625, 558] width 158 height 38
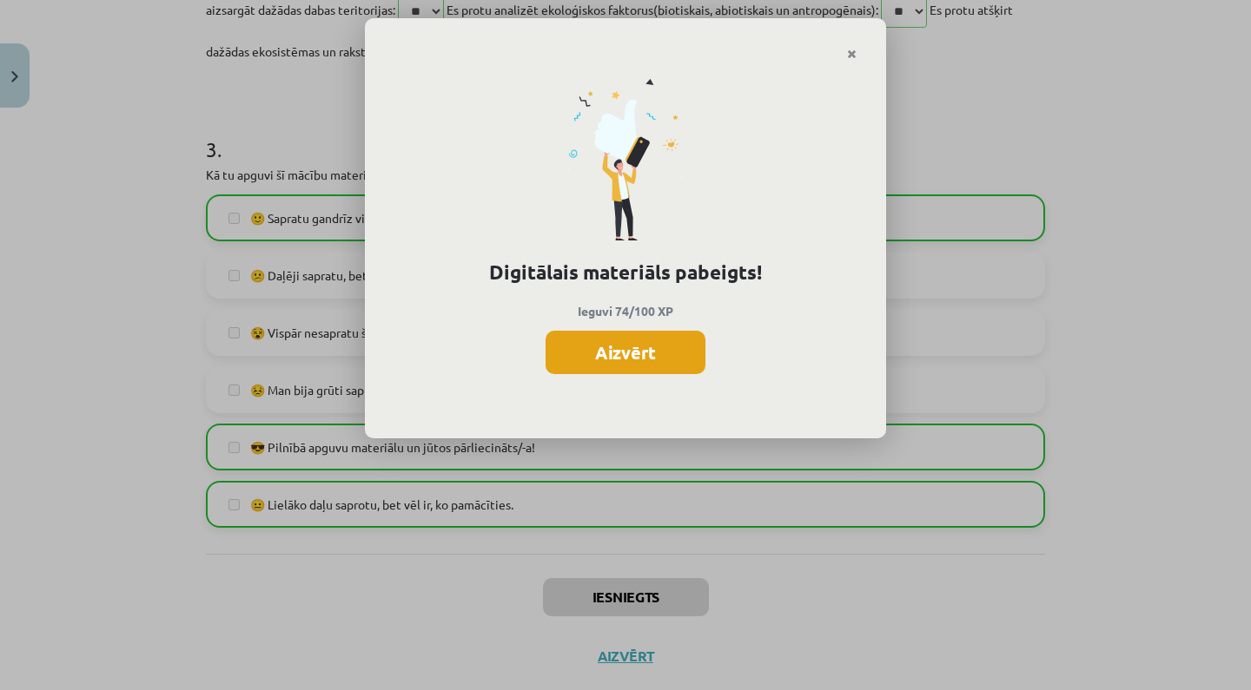
click at [617, 339] on button "Aizvērt" at bounding box center [625, 352] width 160 height 43
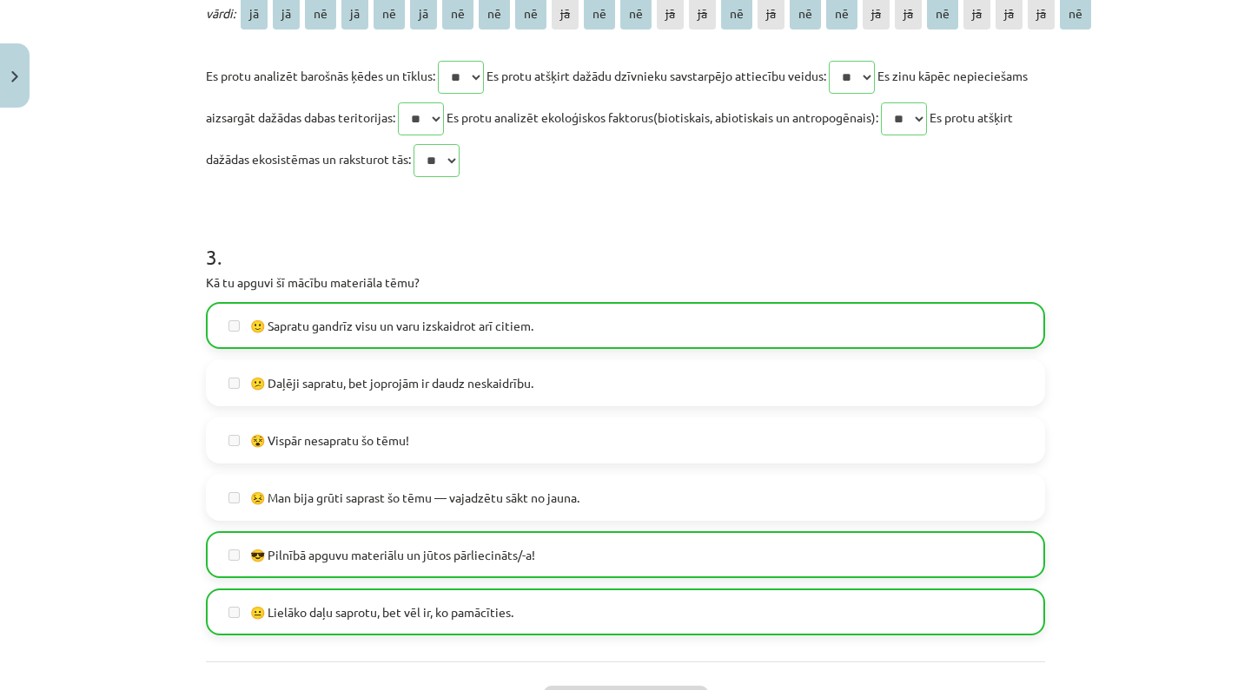
scroll to position [1044, 0]
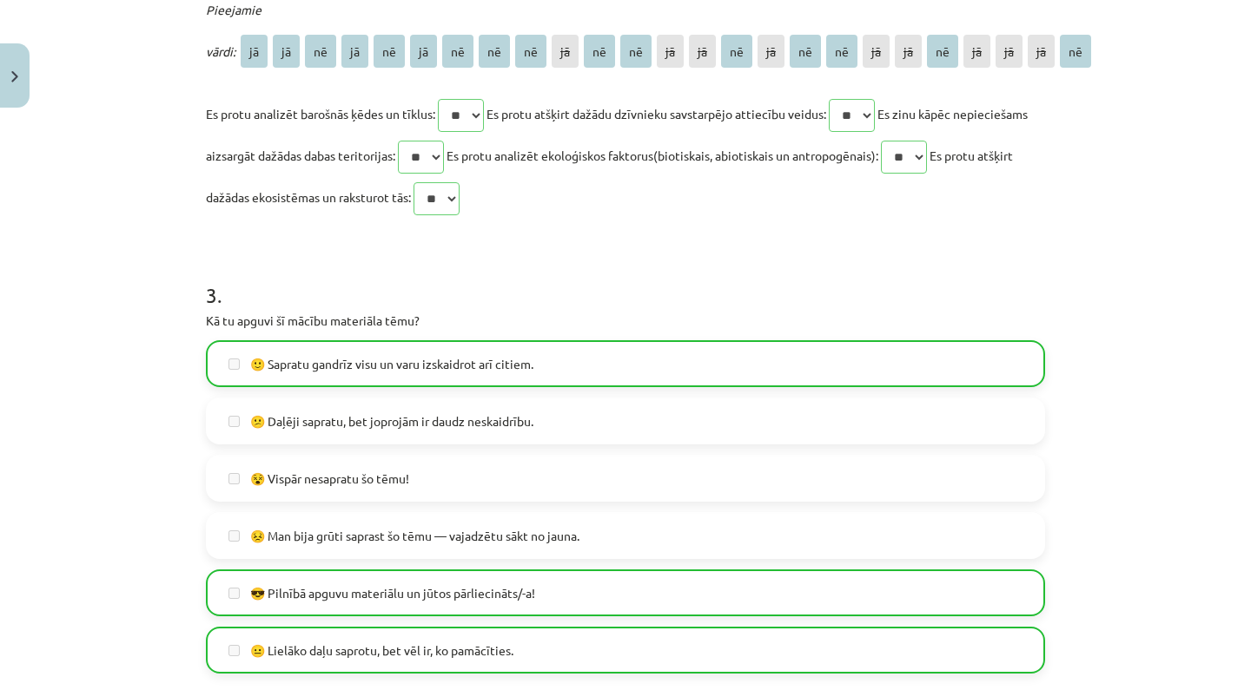
click at [23, 81] on button "Close" at bounding box center [15, 75] width 30 height 64
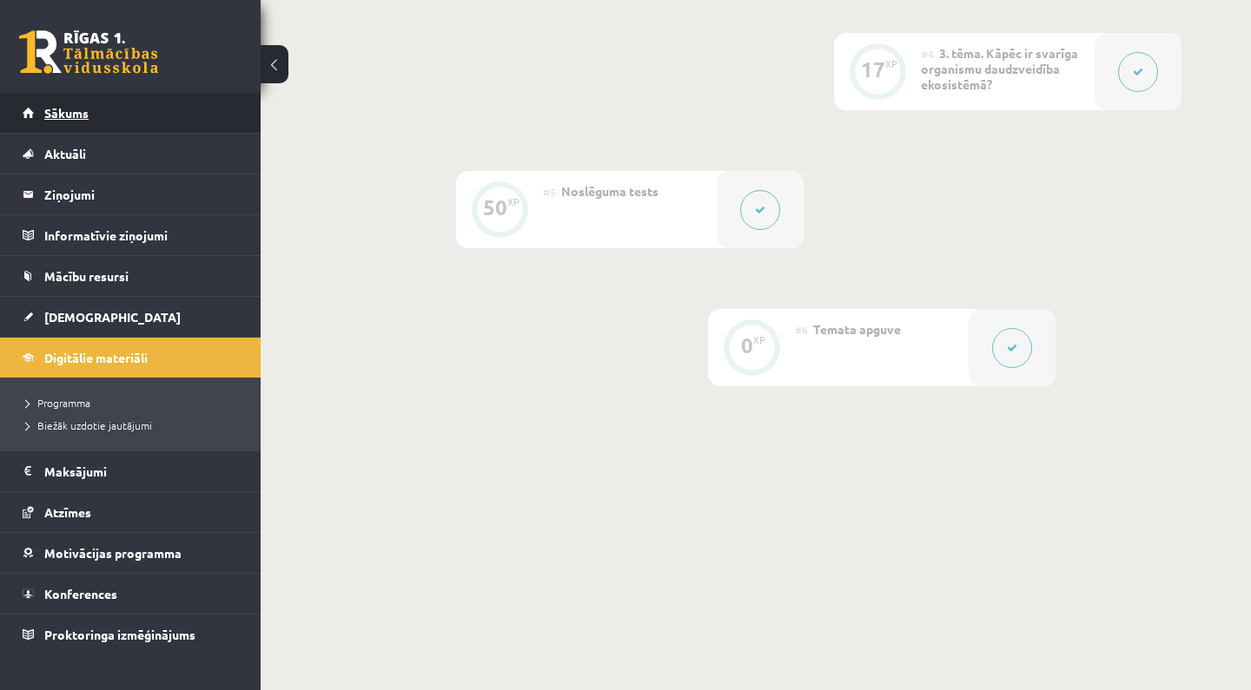
click at [182, 119] on link "Sākums" at bounding box center [131, 113] width 216 height 40
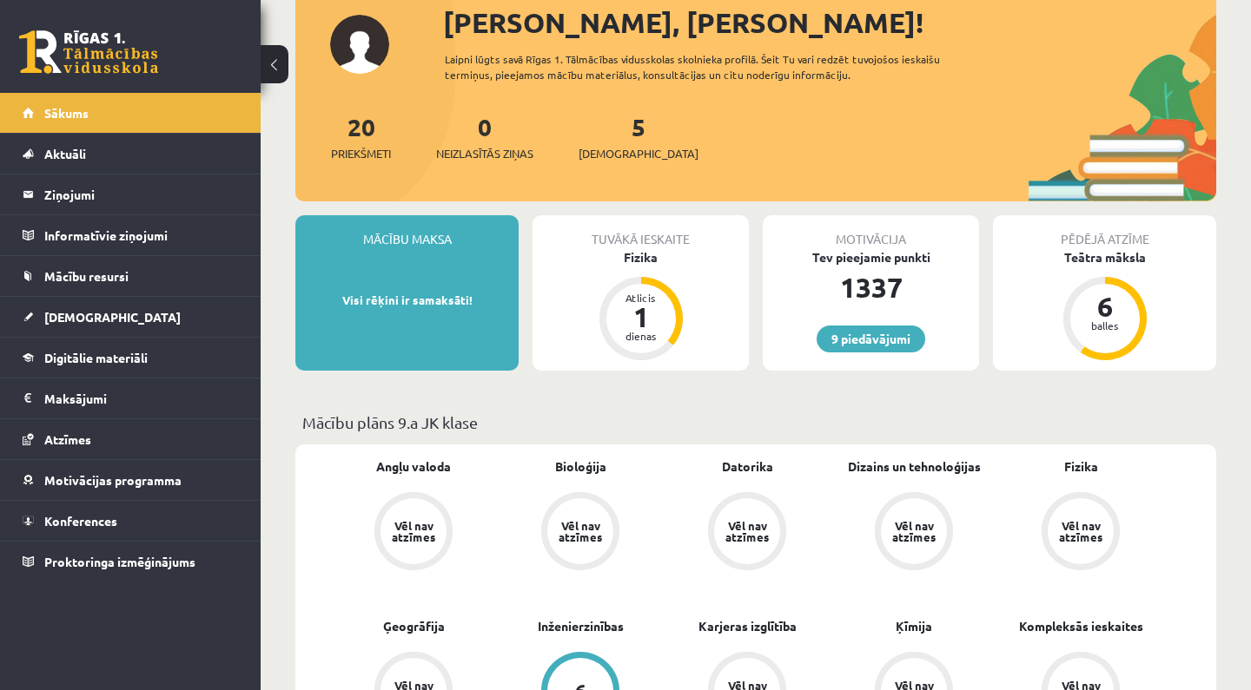
scroll to position [133, 0]
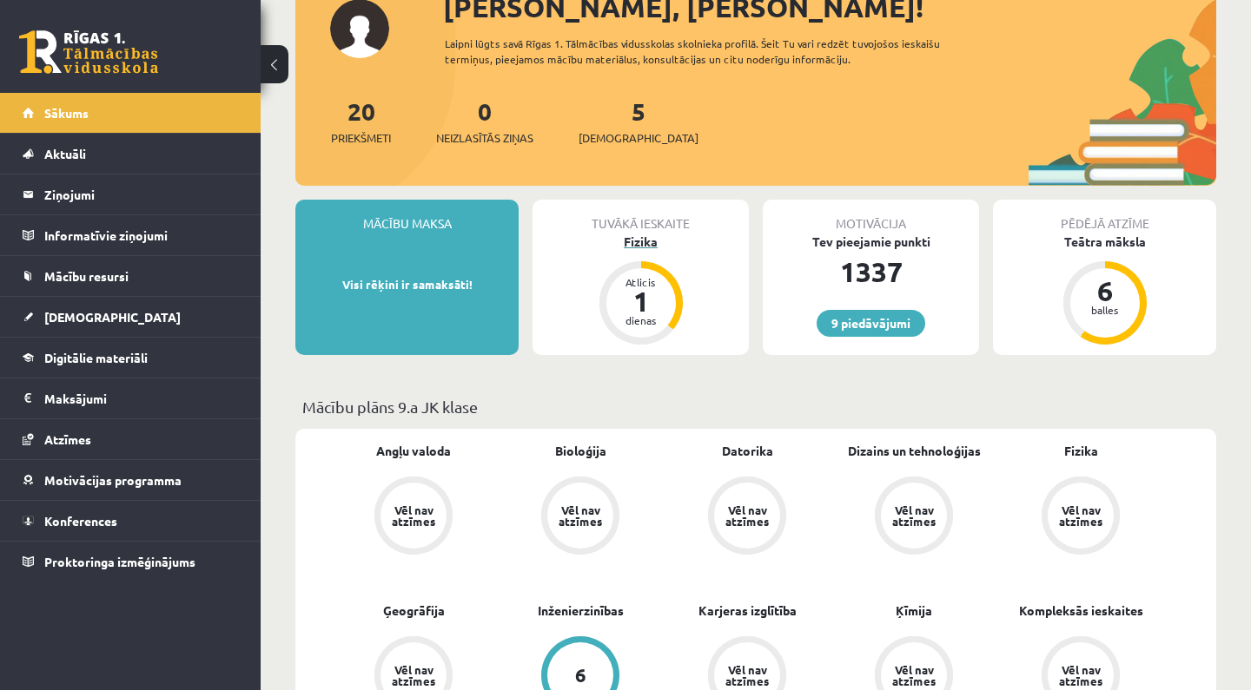
click at [638, 245] on div "Fizika" at bounding box center [640, 242] width 216 height 18
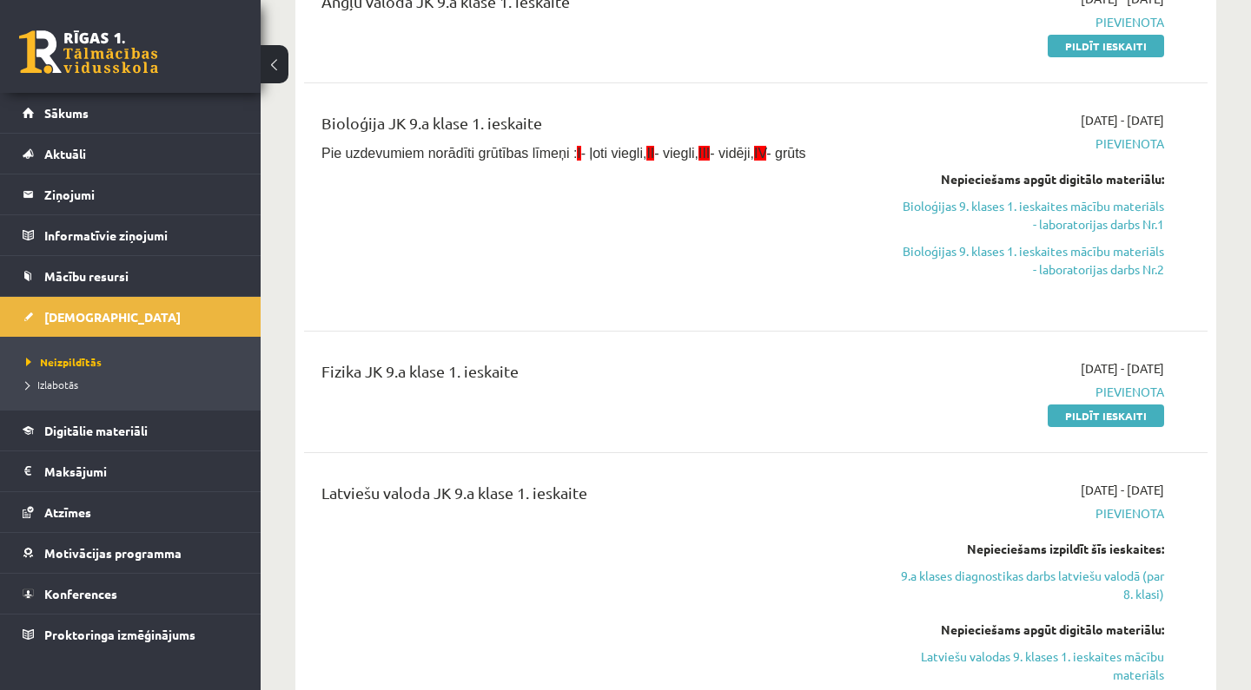
scroll to position [380, 0]
click at [1066, 208] on link "Bioloģijas 9. klases 1. ieskaites mācību materiāls - laboratorijas darbs Nr.1" at bounding box center [1032, 215] width 263 height 36
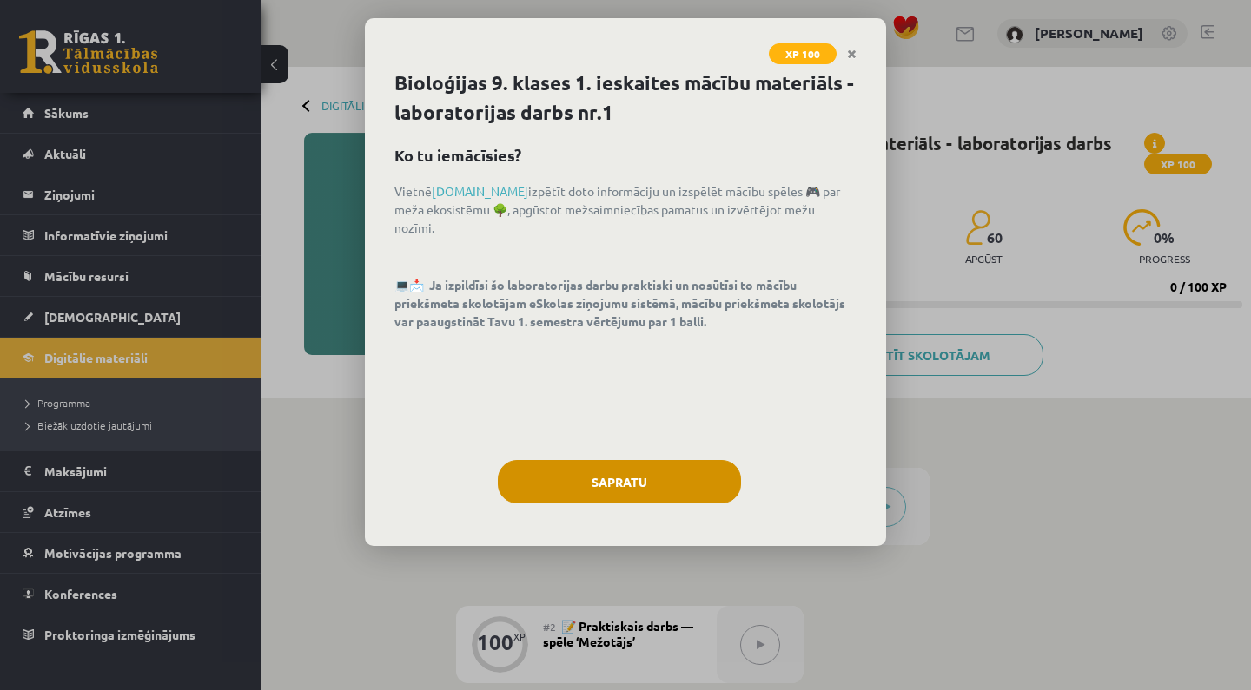
click at [680, 483] on button "Sapratu" at bounding box center [619, 481] width 243 height 43
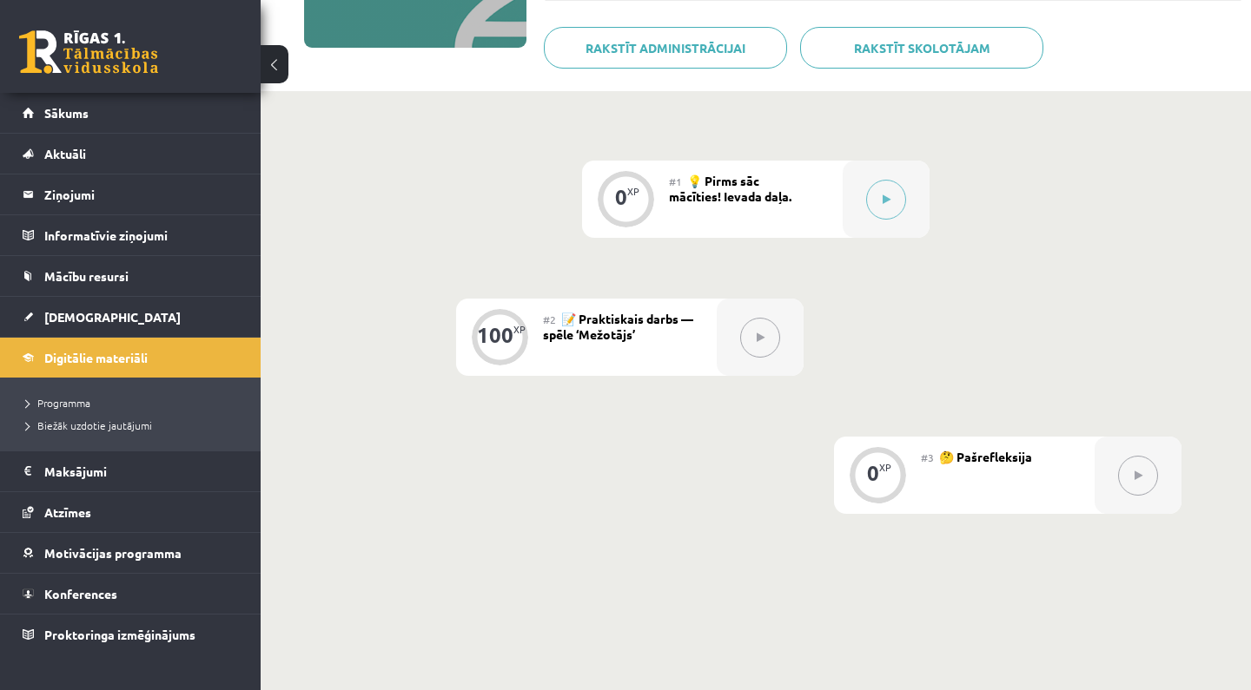
scroll to position [406, 0]
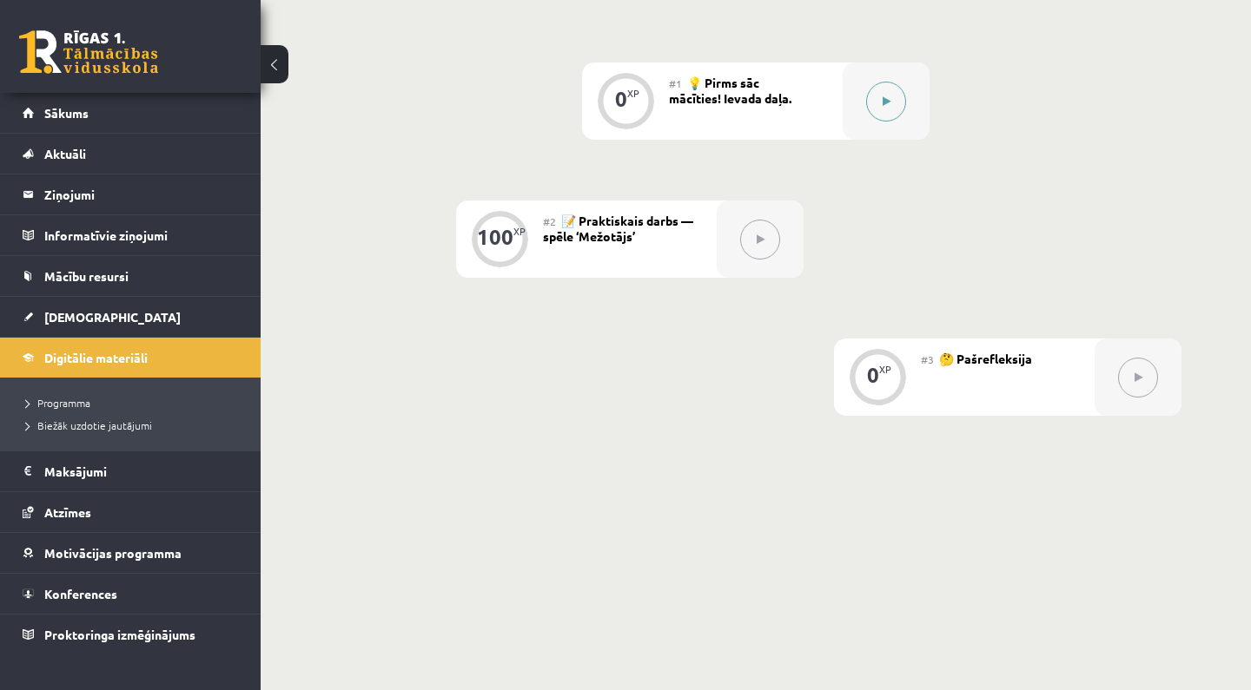
click at [862, 106] on div at bounding box center [885, 101] width 87 height 77
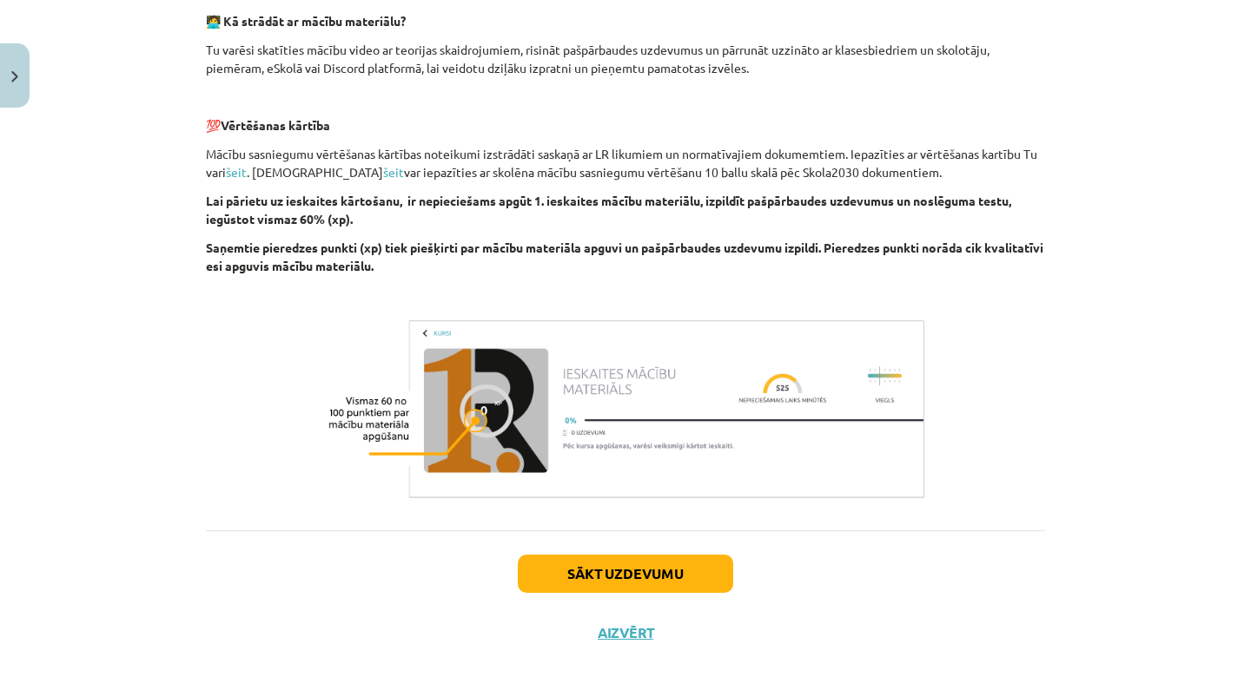
scroll to position [517, 0]
